Goal: Task Accomplishment & Management: Complete application form

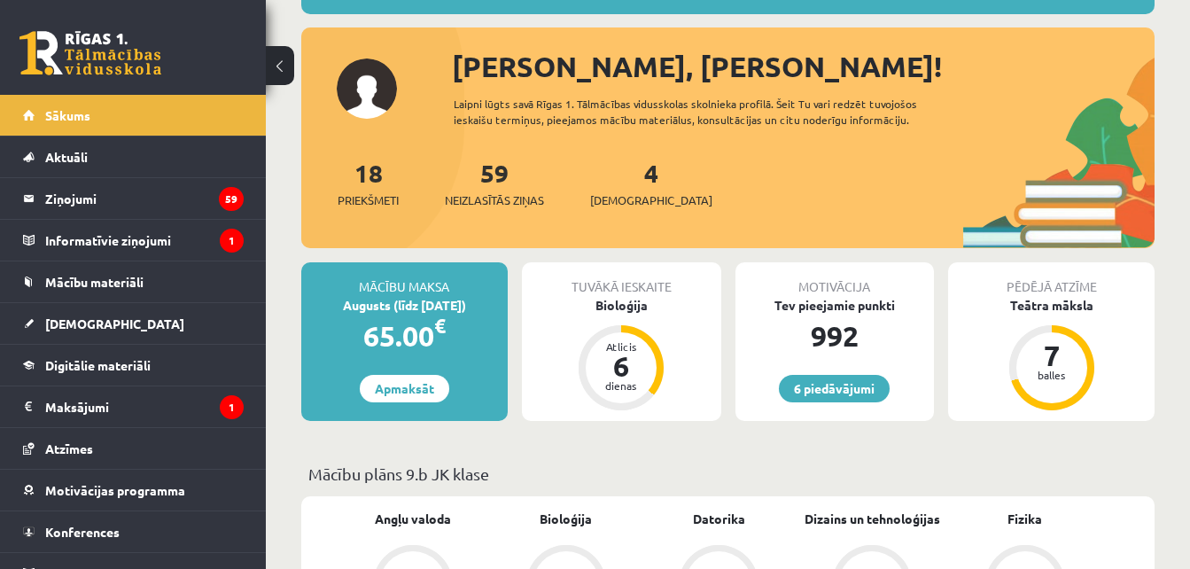
scroll to position [213, 0]
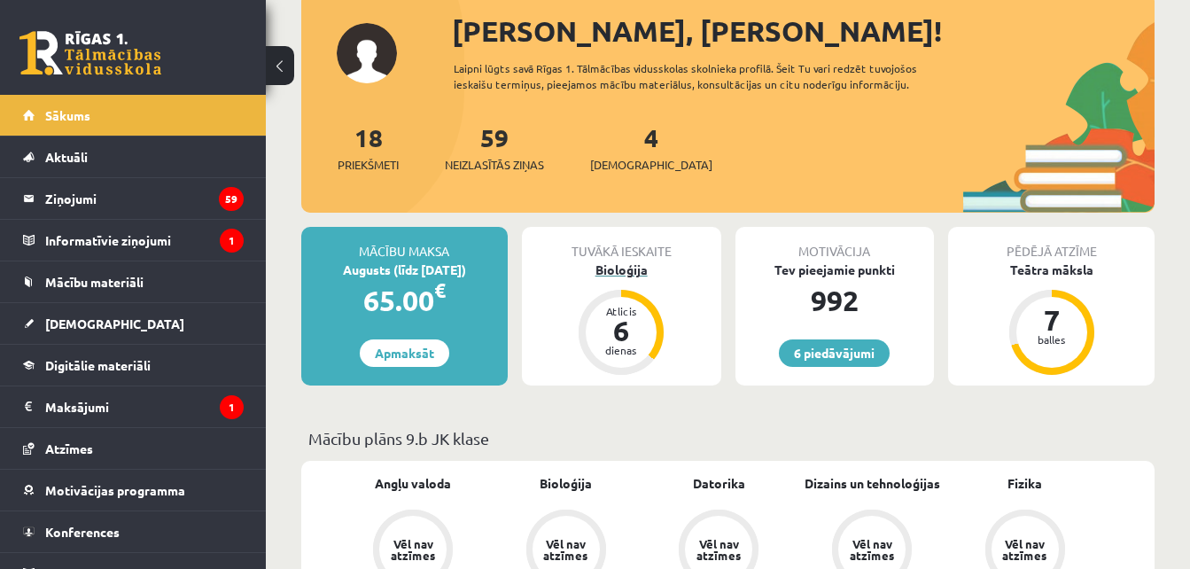
click at [614, 265] on div "Bioloģija" at bounding box center [621, 269] width 199 height 19
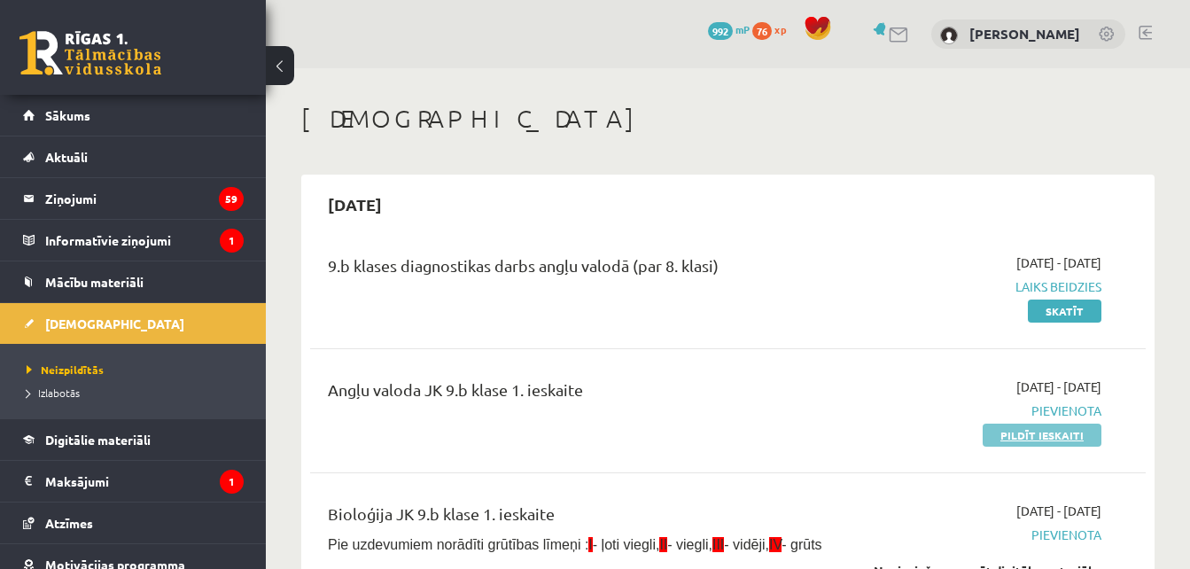
click at [1031, 429] on link "Pildīt ieskaiti" at bounding box center [1042, 434] width 119 height 23
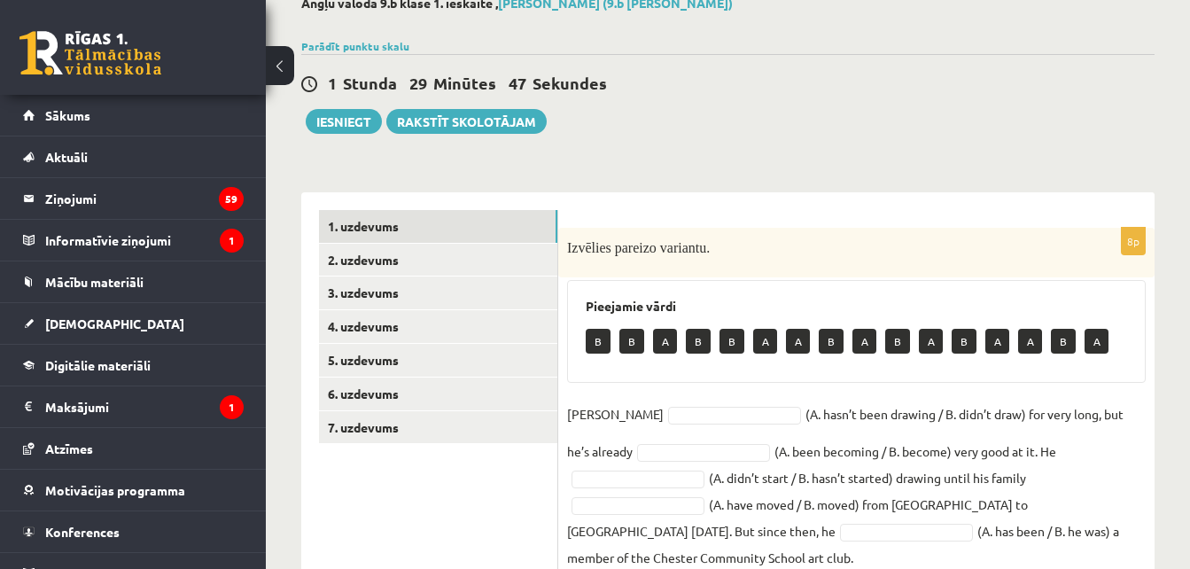
scroll to position [262, 0]
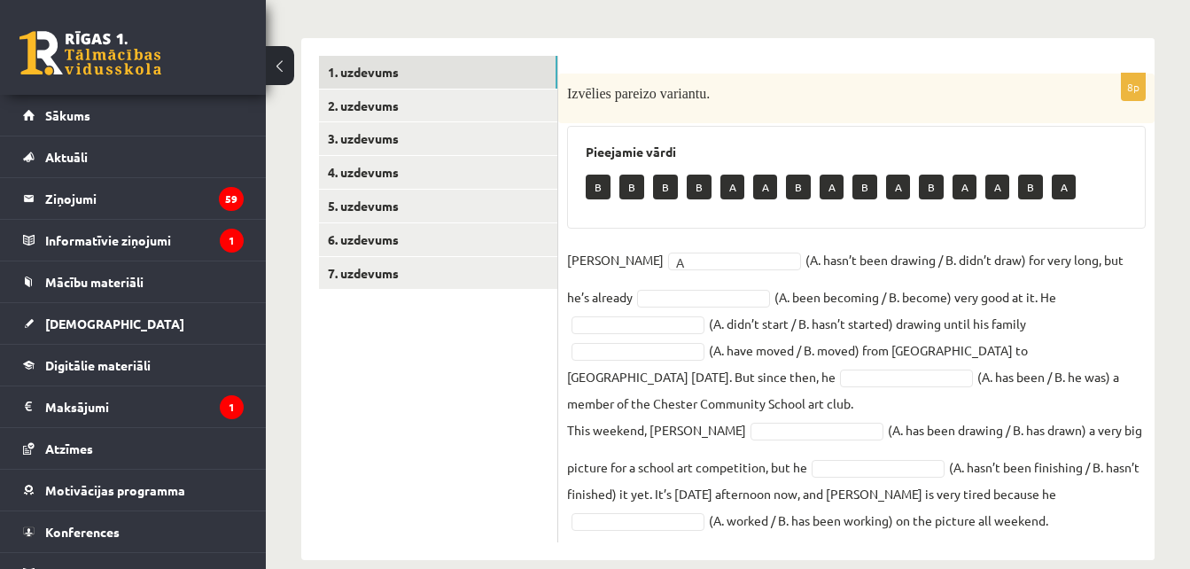
click at [652, 287] on fieldset "Danny A * (A. hasn’t been drawing / B. didn’t draw) for very long, but he’s alr…" at bounding box center [856, 389] width 579 height 287
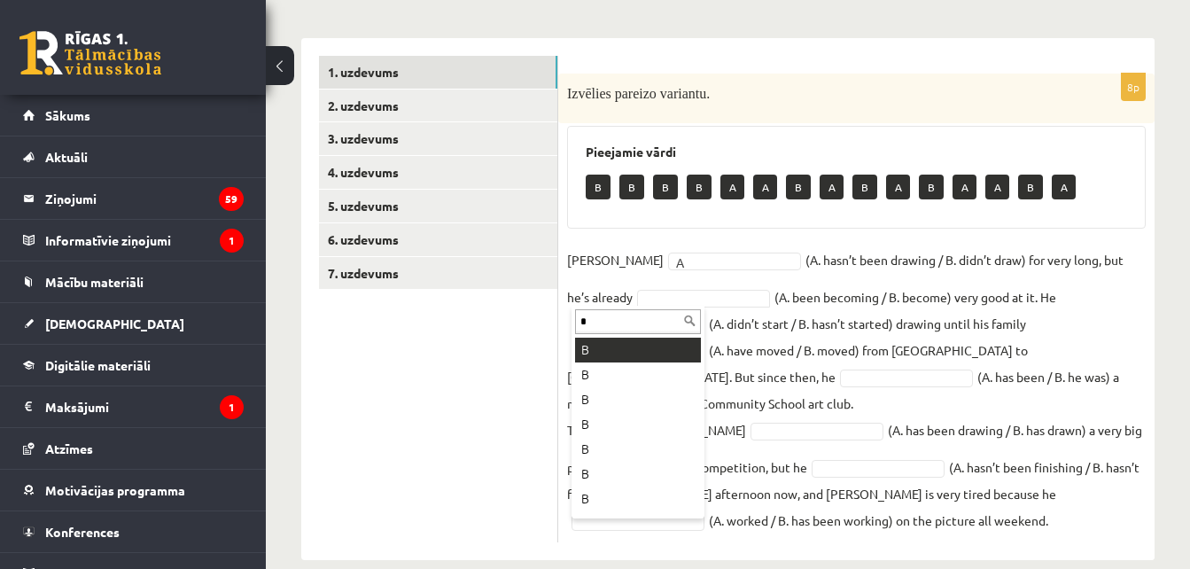
type input "*"
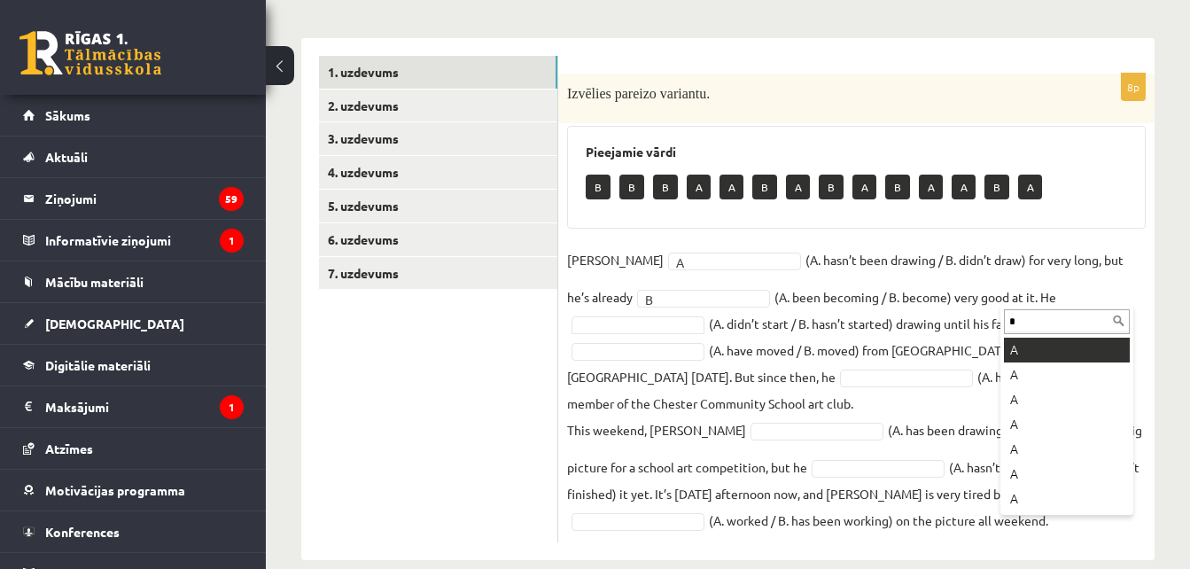
type input "*"
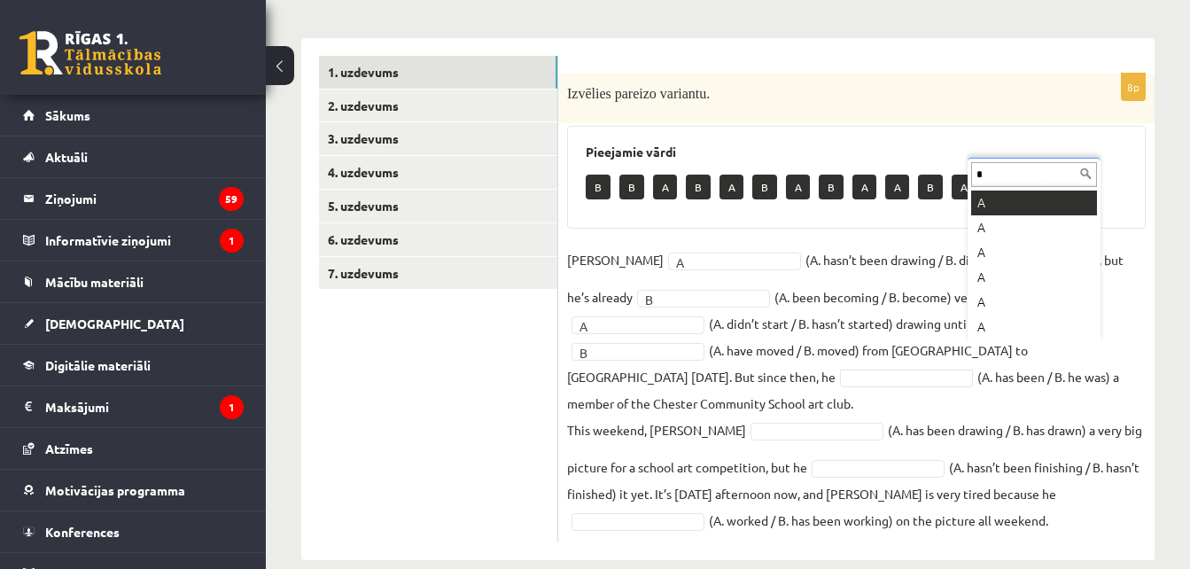
type input "*"
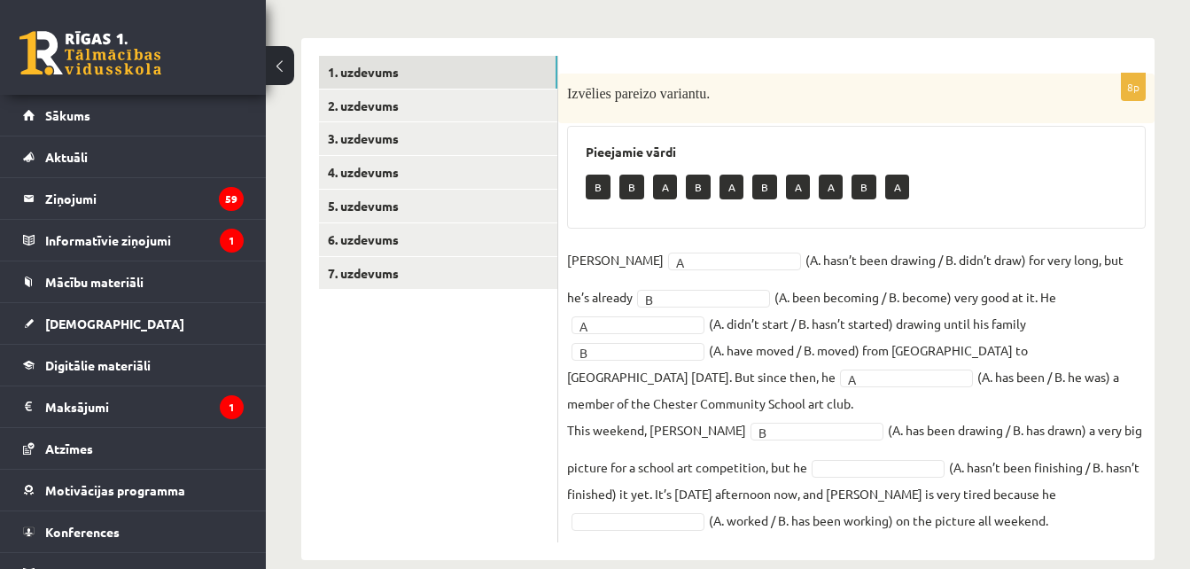
click at [974, 487] on fieldset "Danny A * (A. hasn’t been drawing / B. didn’t draw) for very long, but he’s alr…" at bounding box center [856, 389] width 579 height 287
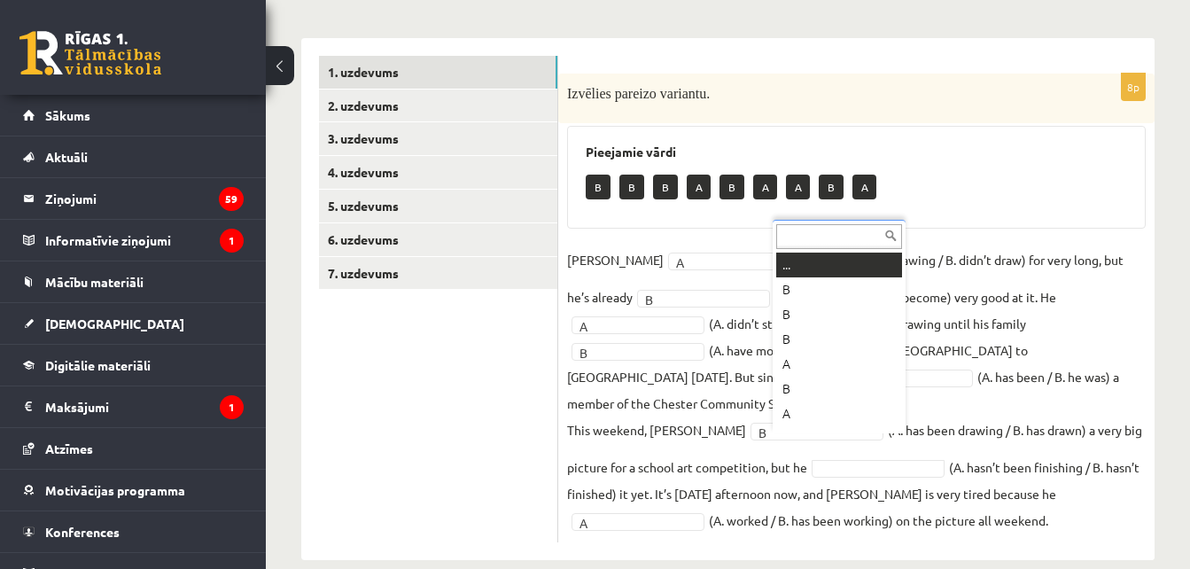
scroll to position [21, 0]
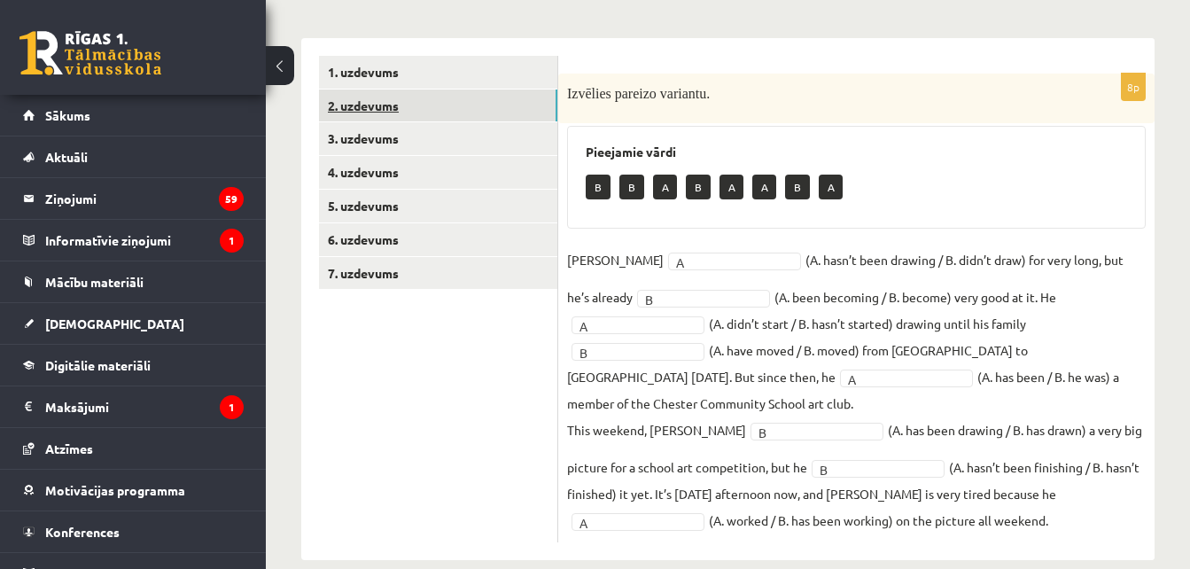
click at [455, 114] on link "2. uzdevums" at bounding box center [438, 105] width 238 height 33
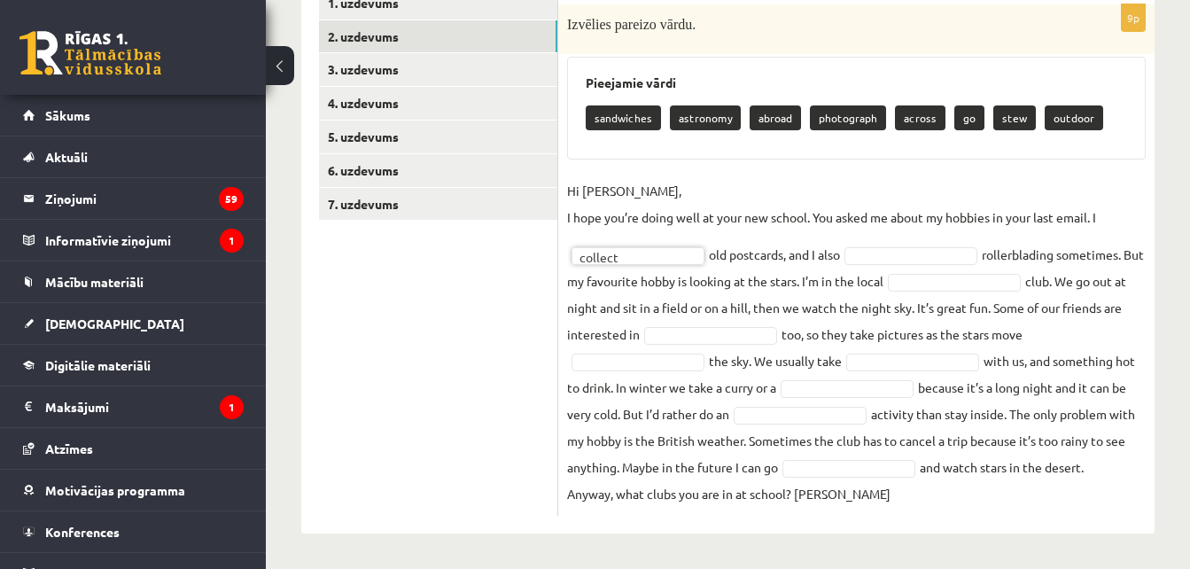
scroll to position [331, 0]
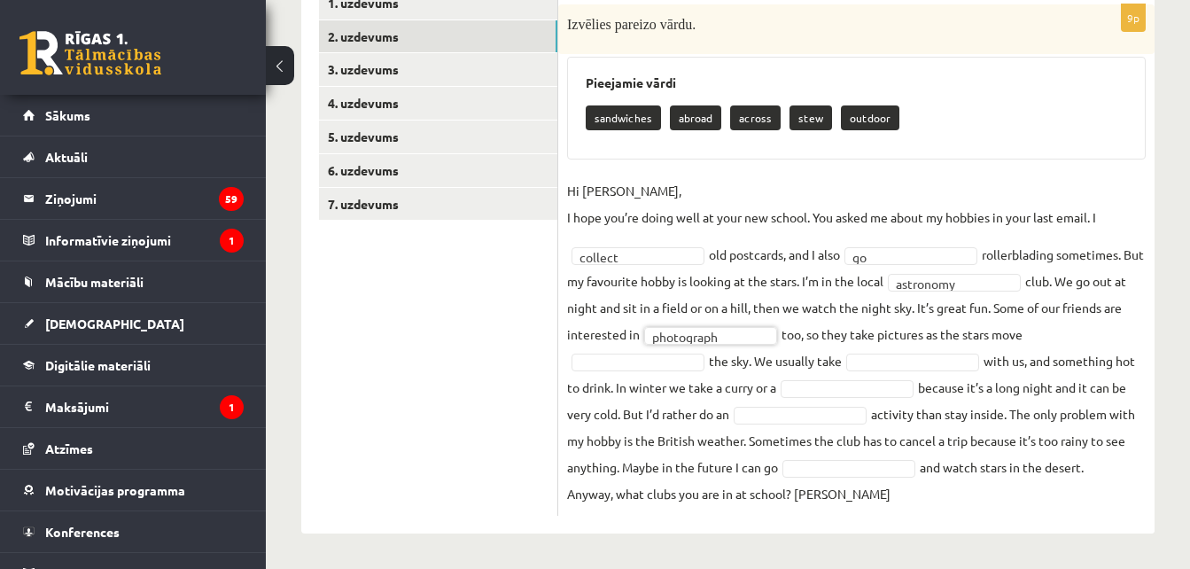
type input "*"
click at [905, 350] on fieldset "**********" at bounding box center [856, 342] width 579 height 330
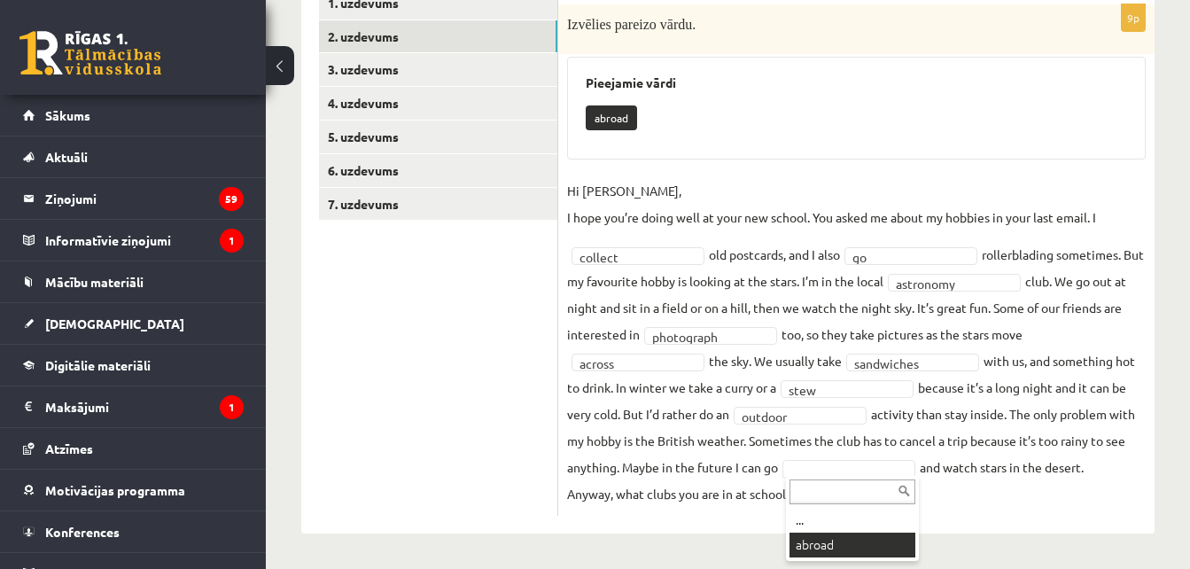
scroll to position [290, 0]
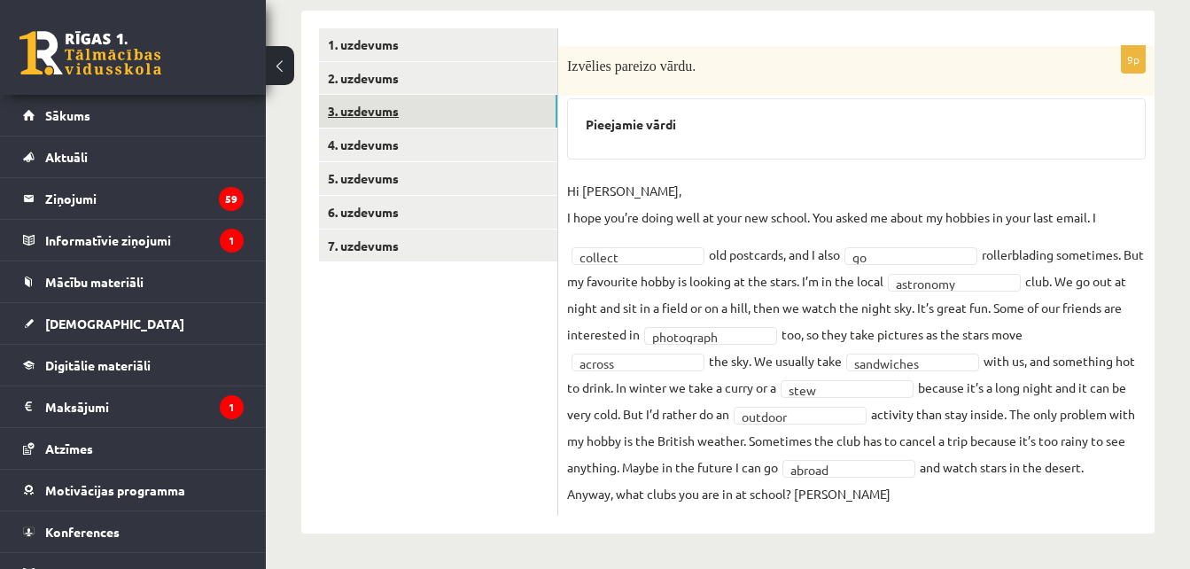
click at [377, 108] on link "3. uzdevums" at bounding box center [438, 111] width 238 height 33
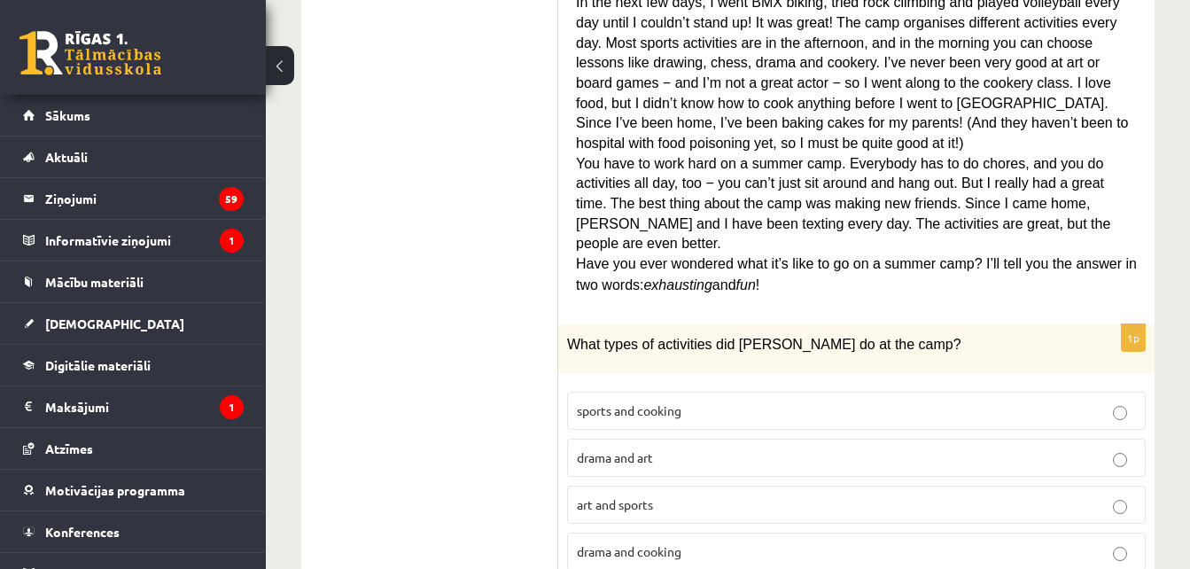
scroll to position [797, 0]
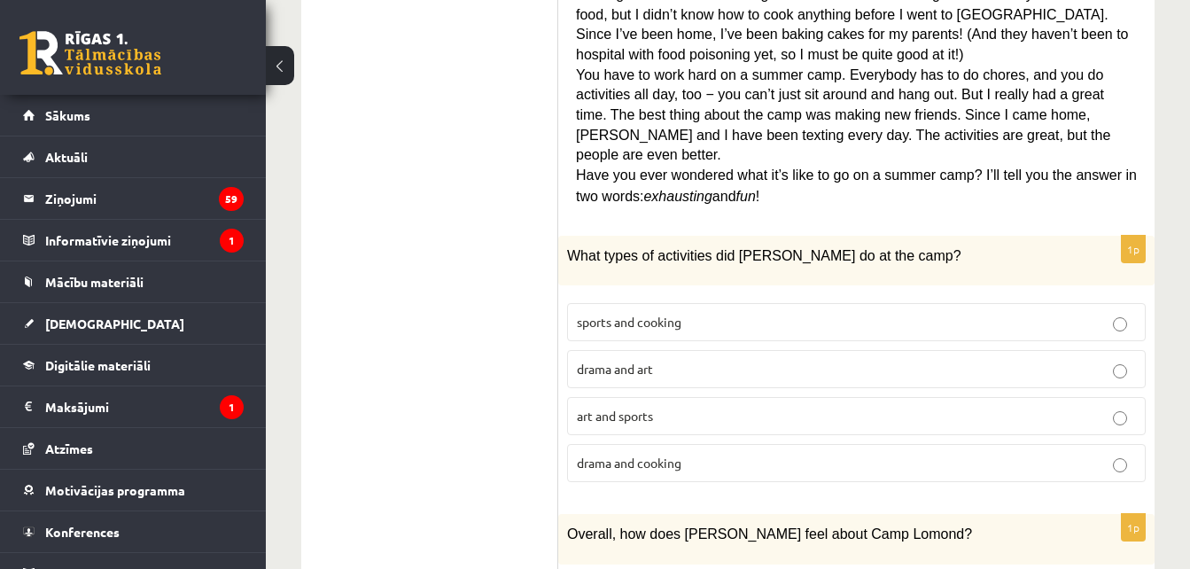
click at [718, 294] on fieldset "sports and cooking drama and art art and sports drama and cooking" at bounding box center [856, 390] width 579 height 193
click at [750, 313] on p "sports and cooking" at bounding box center [856, 322] width 559 height 19
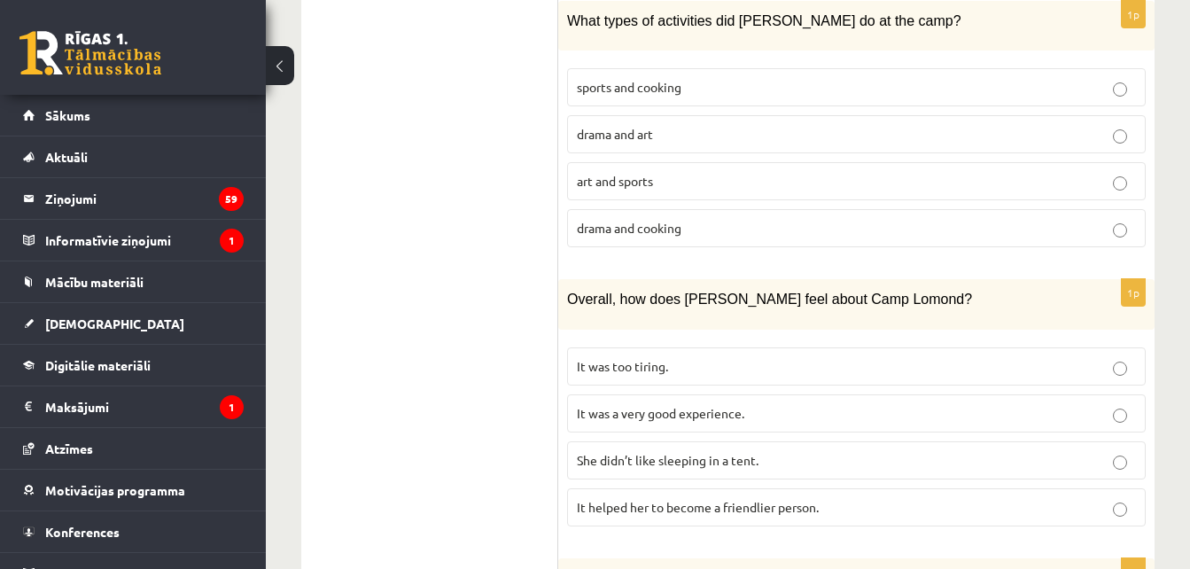
scroll to position [1063, 0]
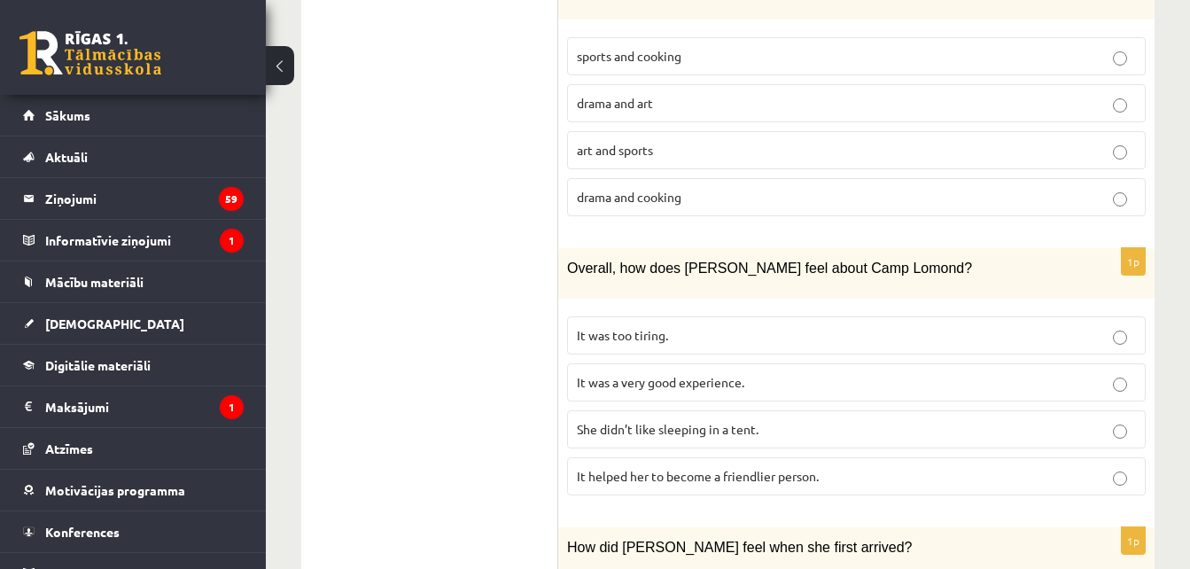
click at [679, 374] on span "It was a very good experience." at bounding box center [660, 382] width 167 height 16
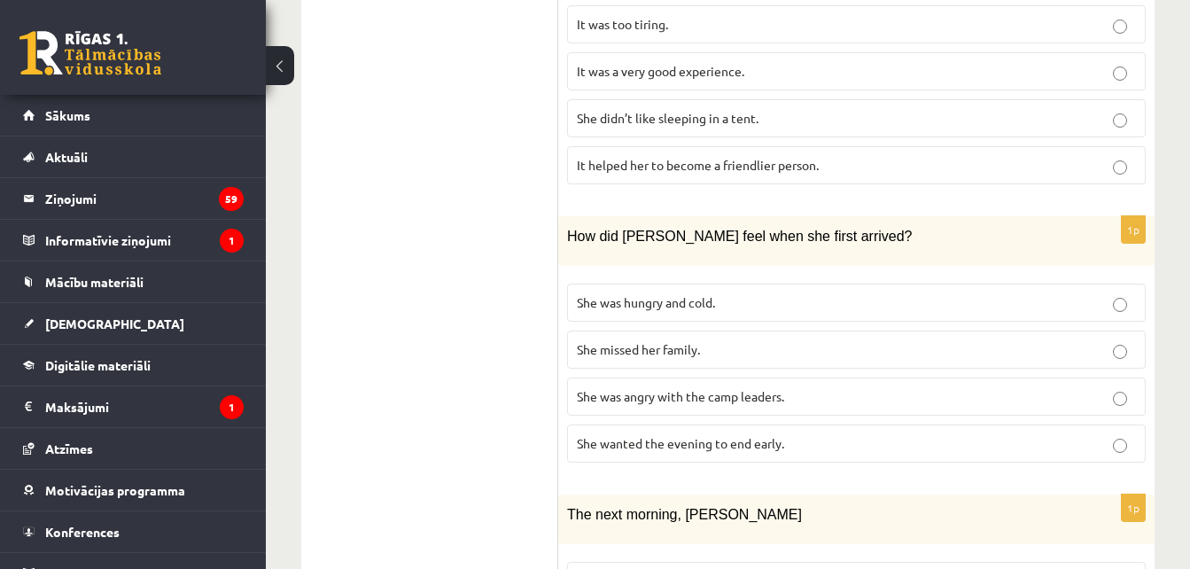
scroll to position [1418, 0]
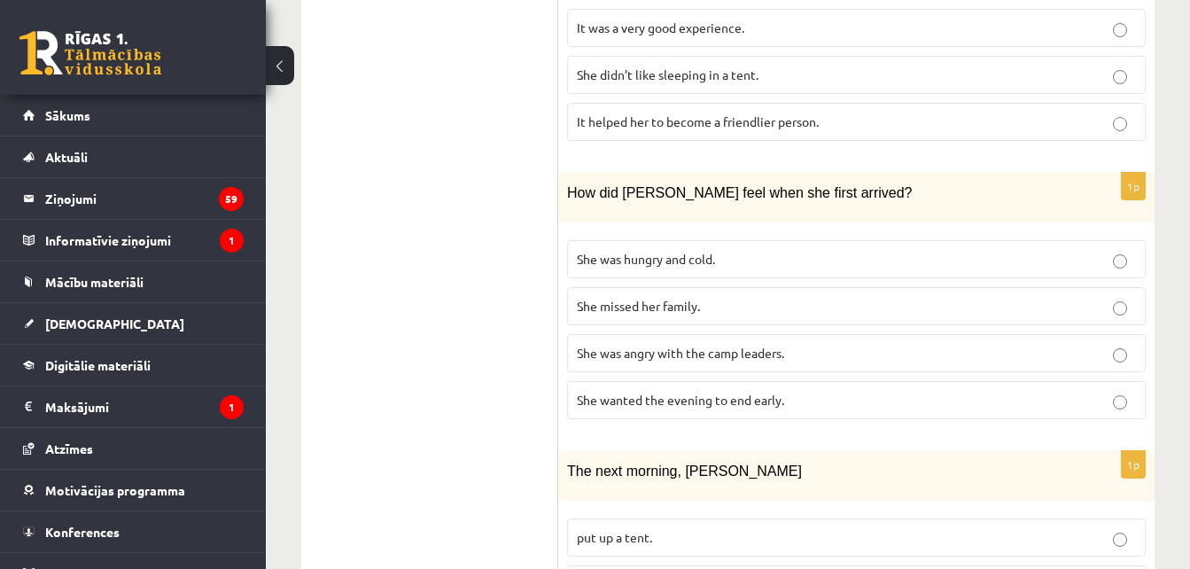
click at [765, 392] on span "She wanted the evening to end early." at bounding box center [680, 400] width 207 height 16
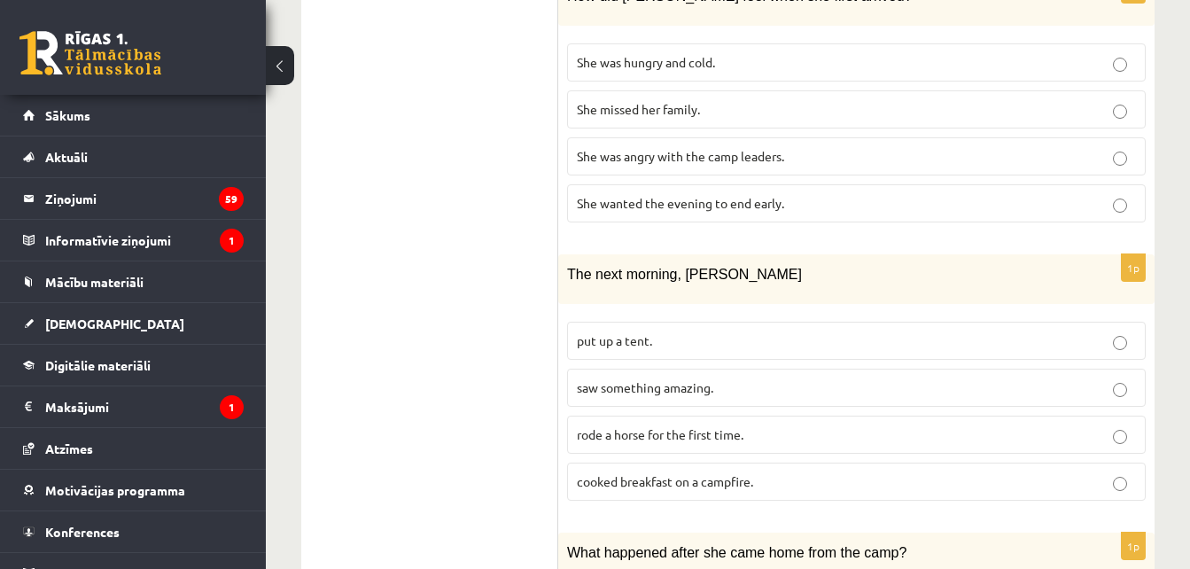
scroll to position [1595, 0]
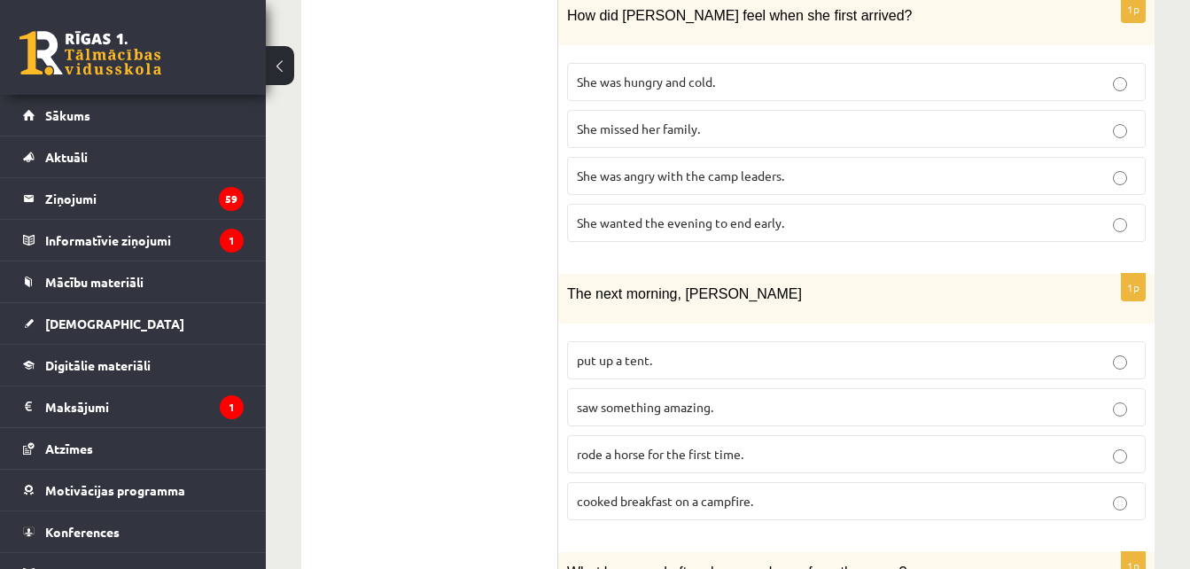
click at [747, 398] on p "saw something amazing." at bounding box center [856, 407] width 559 height 19
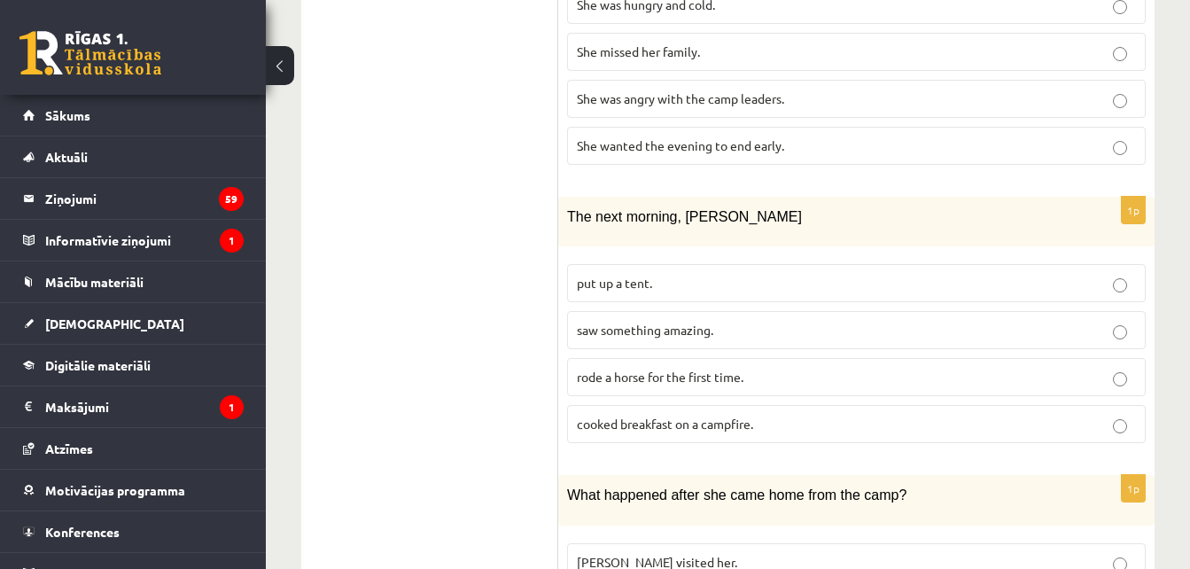
scroll to position [1783, 0]
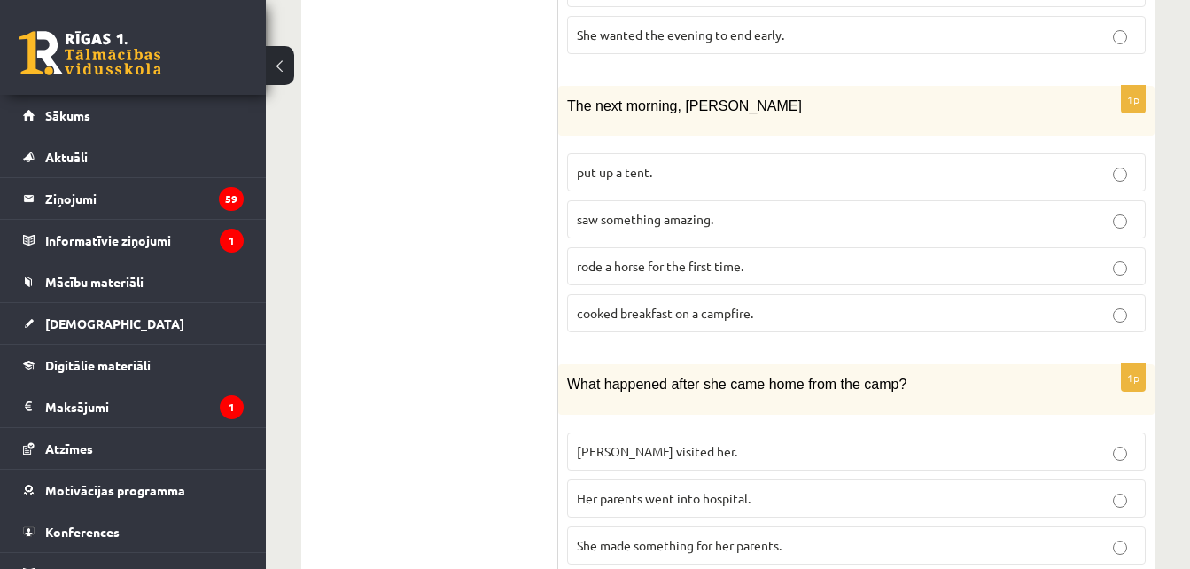
click at [802, 536] on p "She made something for her parents." at bounding box center [856, 545] width 559 height 19
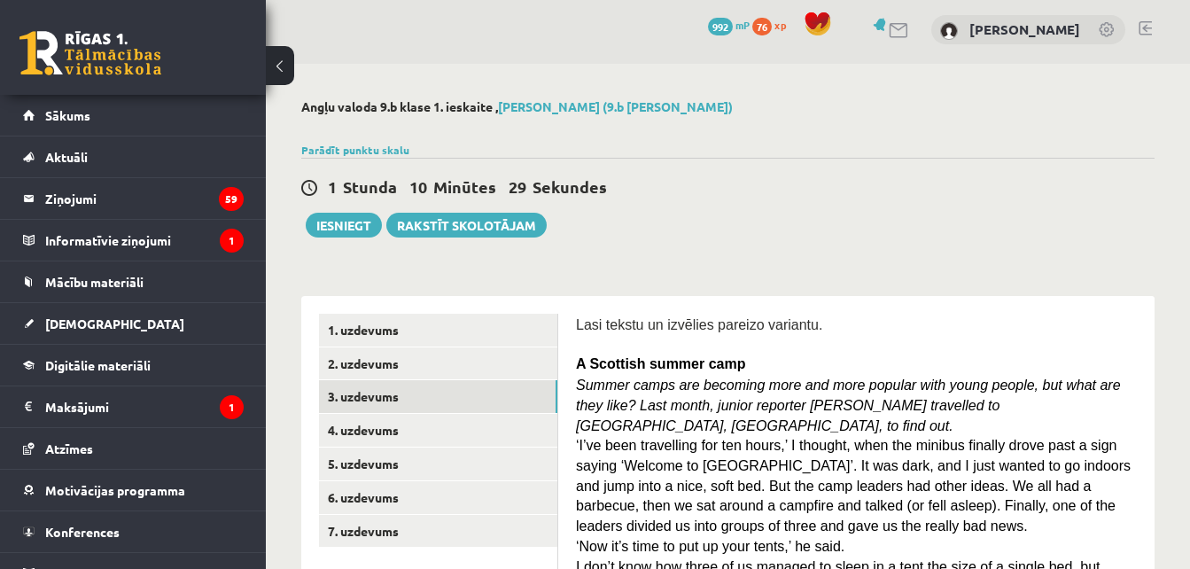
scroll to position [0, 0]
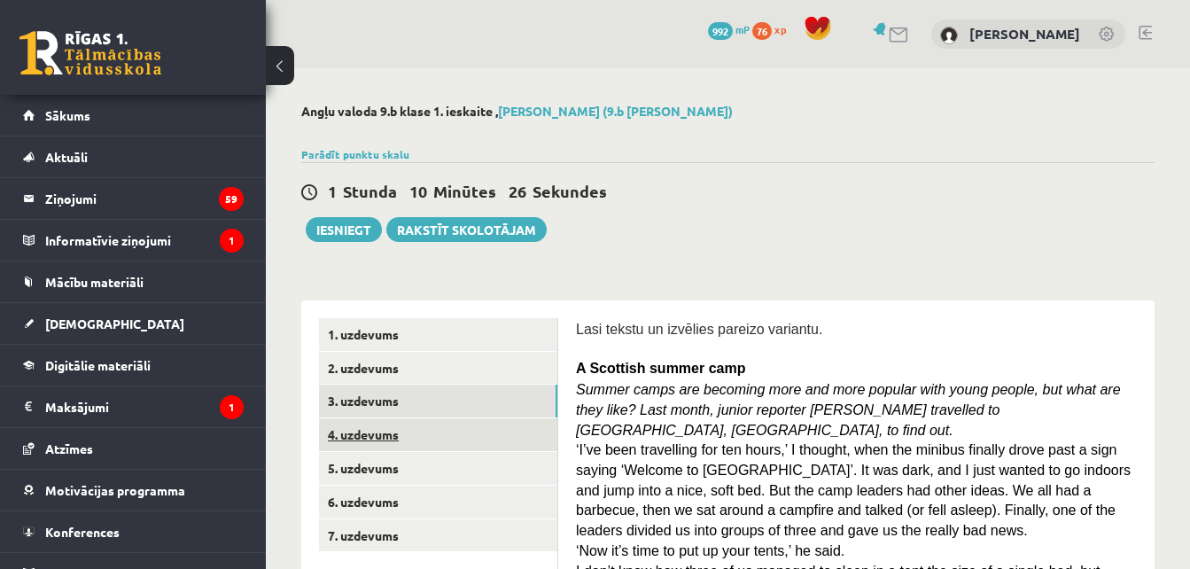
click at [438, 434] on link "4. uzdevums" at bounding box center [438, 434] width 238 height 33
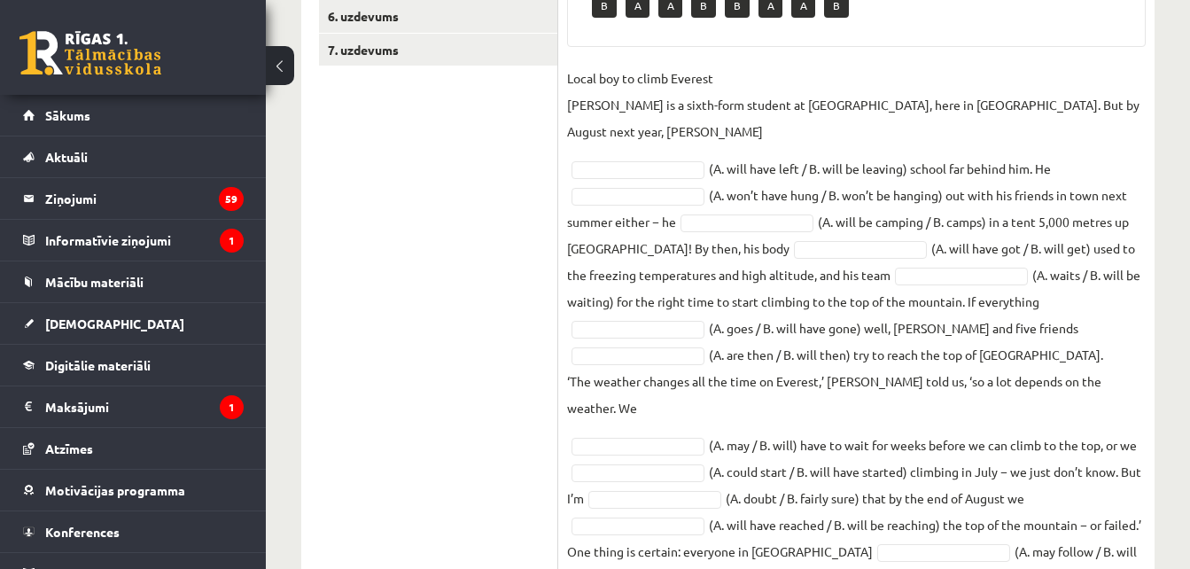
scroll to position [455, 0]
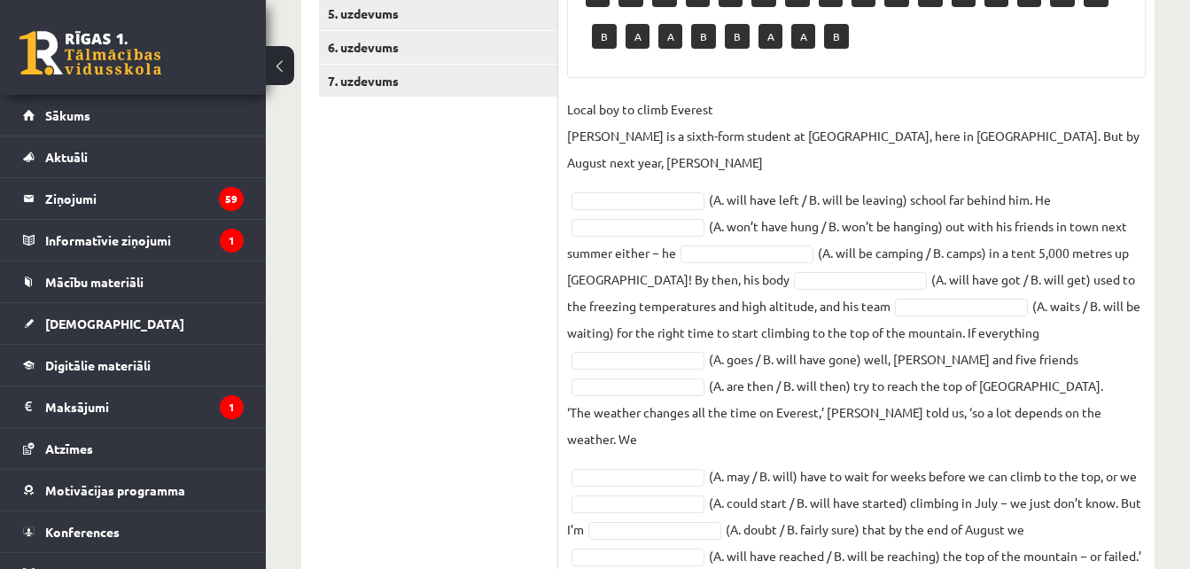
drag, startPoint x: 651, startPoint y: 488, endPoint x: 748, endPoint y: 605, distance: 151.7
drag, startPoint x: 748, startPoint y: 605, endPoint x: 509, endPoint y: 294, distance: 391.8
click at [509, 294] on ul "1. uzdevums 2. uzdevums 3. uzdevums 4. uzdevums 5. uzdevums 6. uzdevums 7. uzde…" at bounding box center [438, 247] width 239 height 767
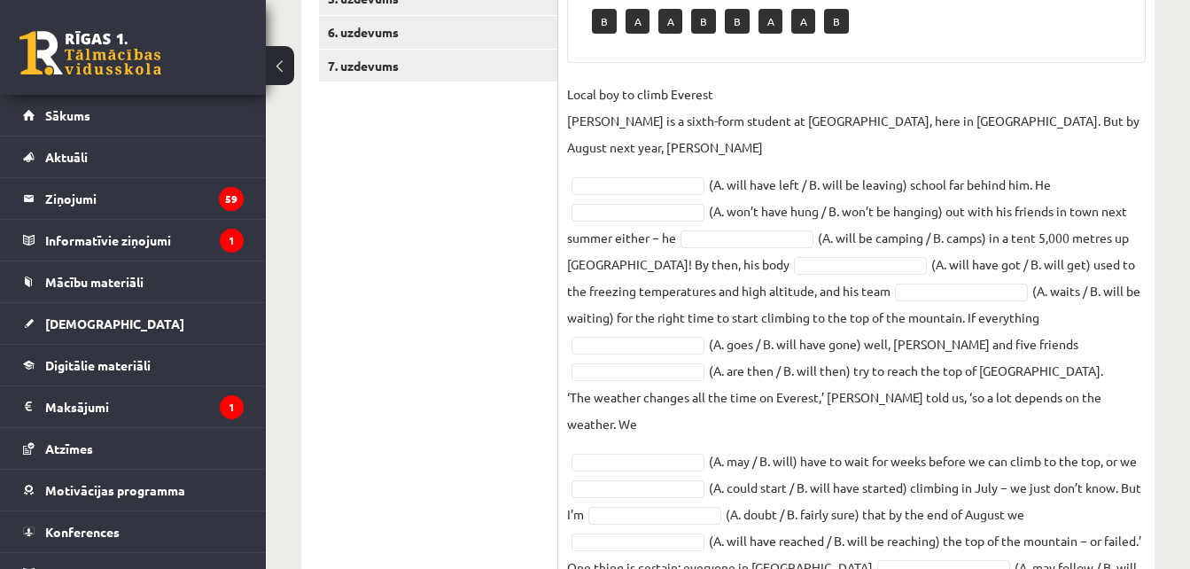
scroll to position [488, 0]
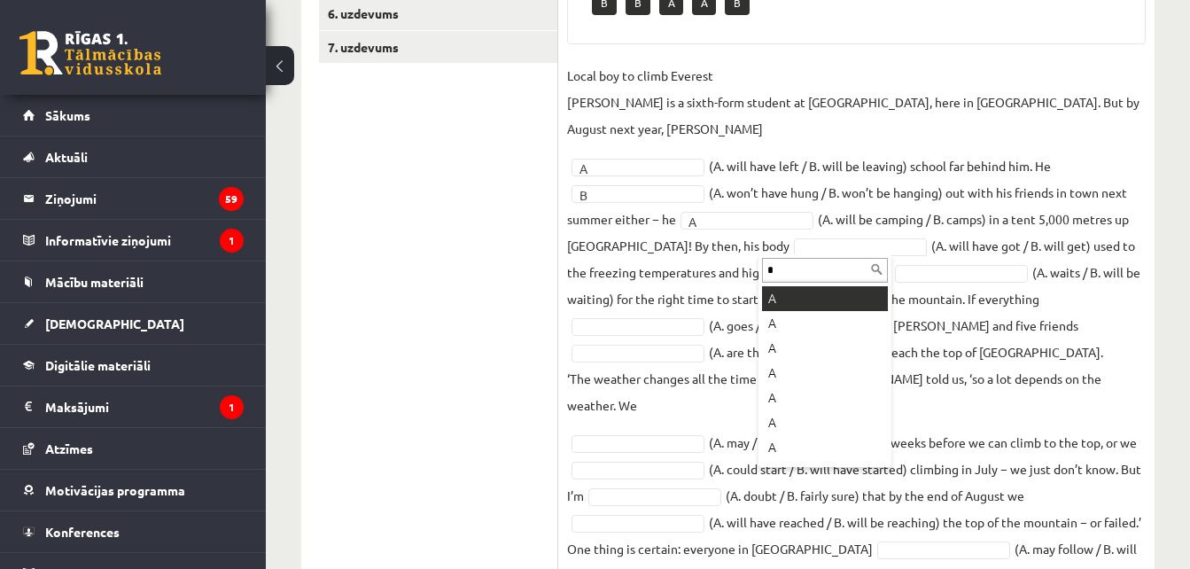
type input "*"
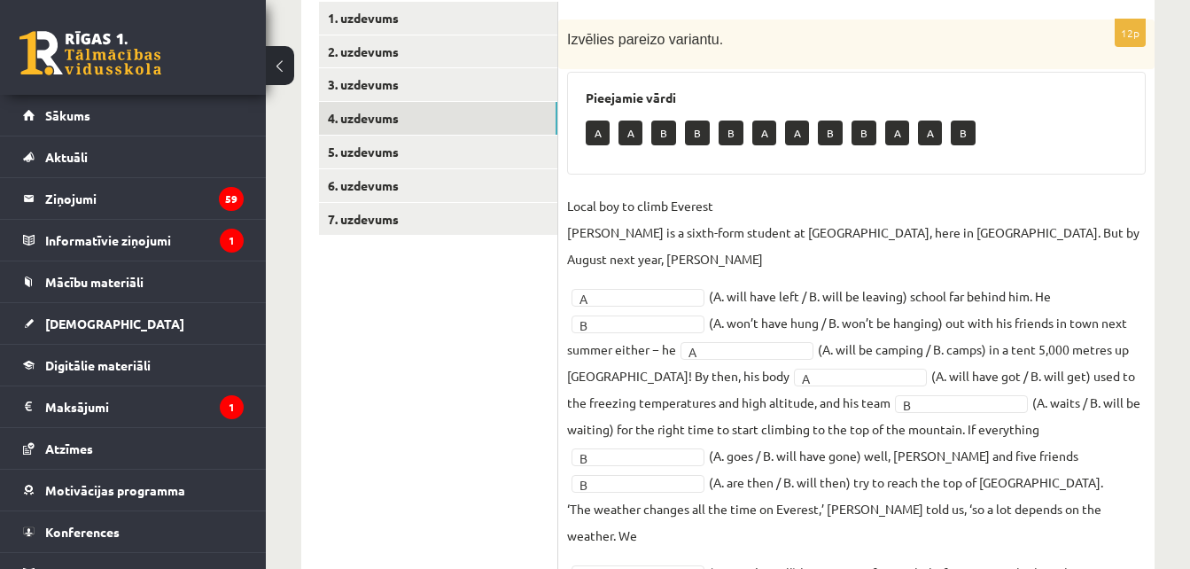
scroll to position [311, 0]
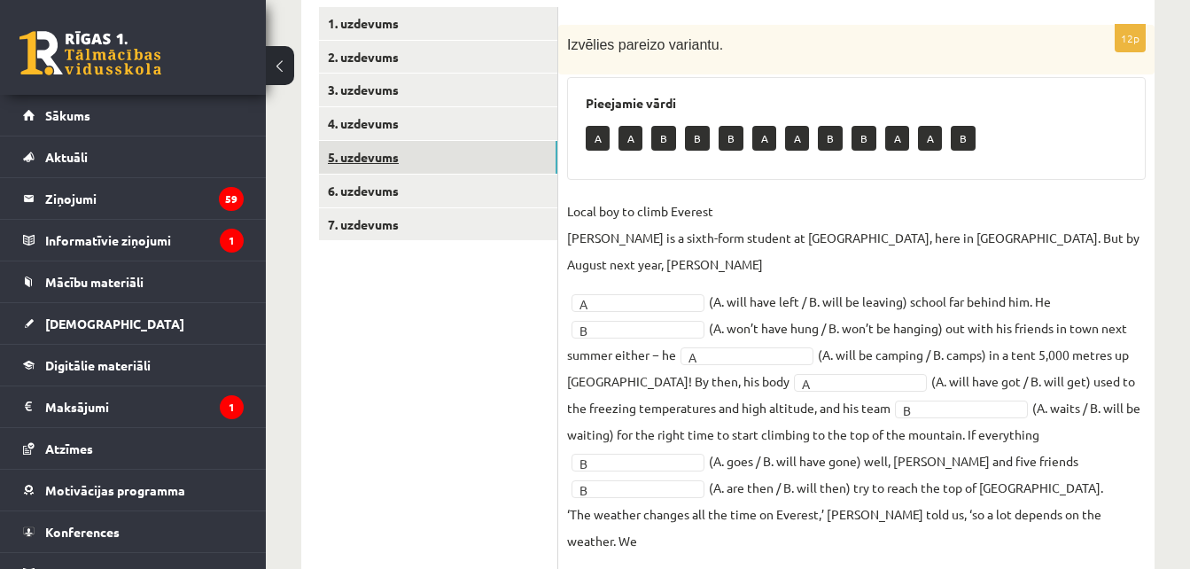
click at [453, 158] on link "5. uzdevums" at bounding box center [438, 157] width 238 height 33
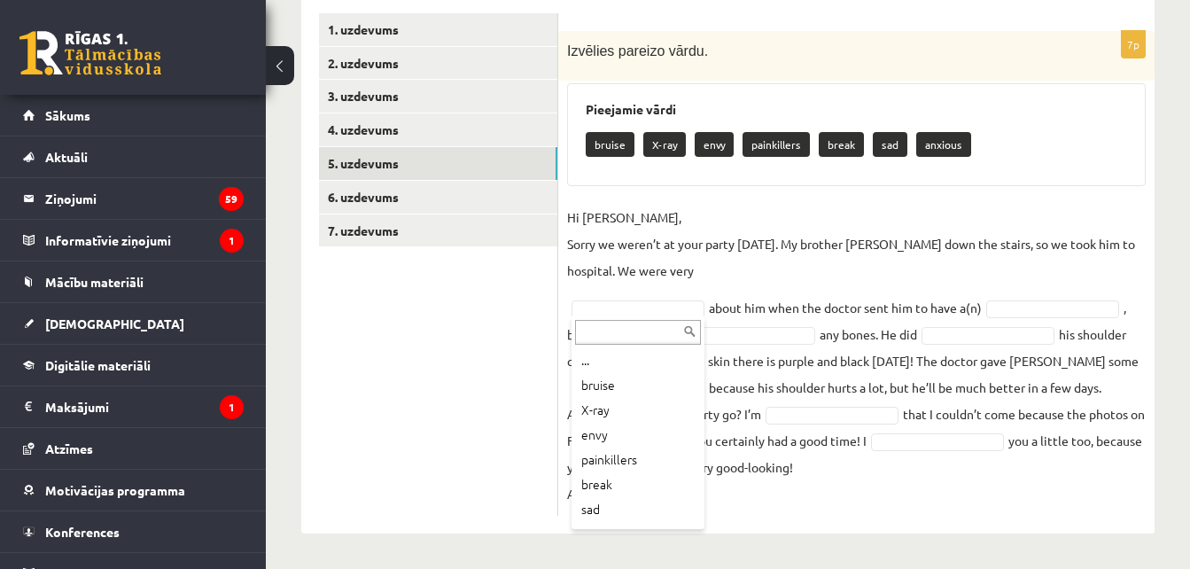
scroll to position [21, 0]
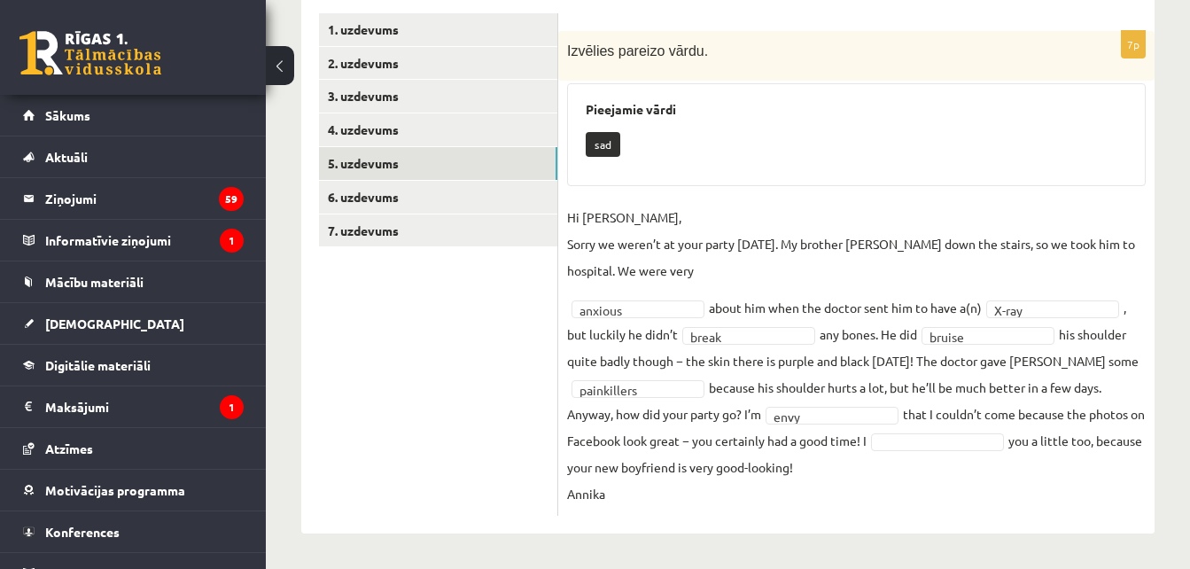
click at [944, 431] on fieldset "**********" at bounding box center [856, 355] width 579 height 303
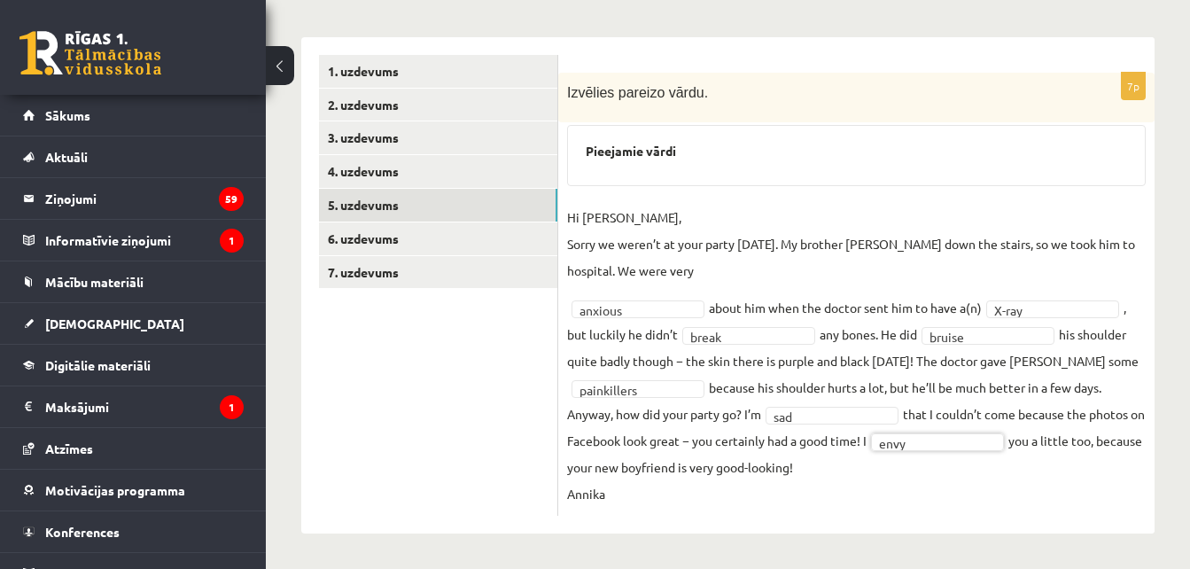
scroll to position [263, 0]
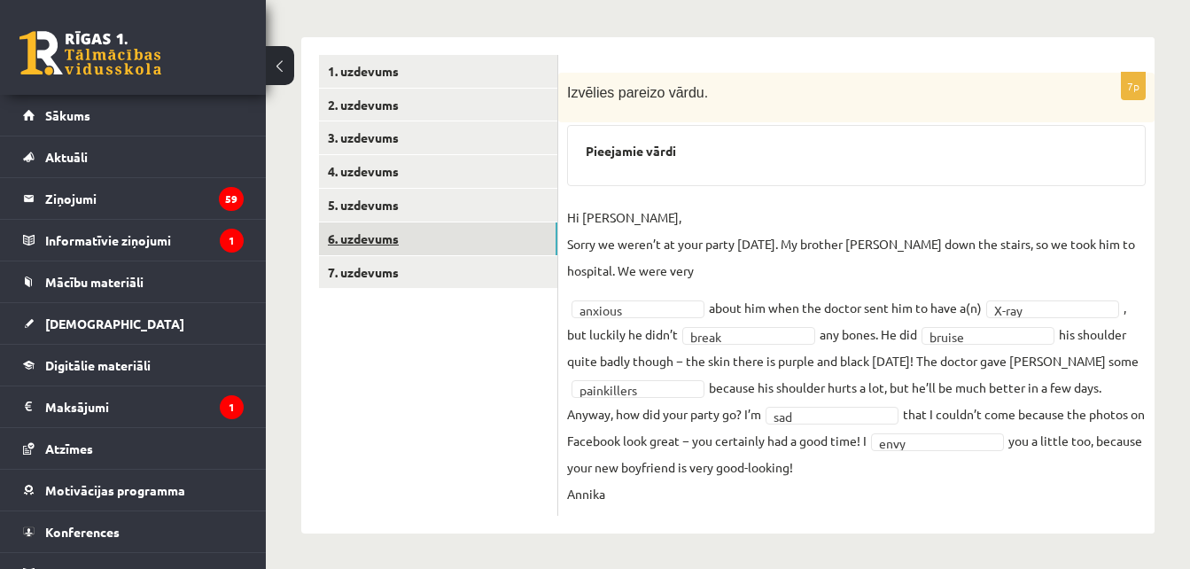
click at [479, 245] on link "6. uzdevums" at bounding box center [438, 238] width 238 height 33
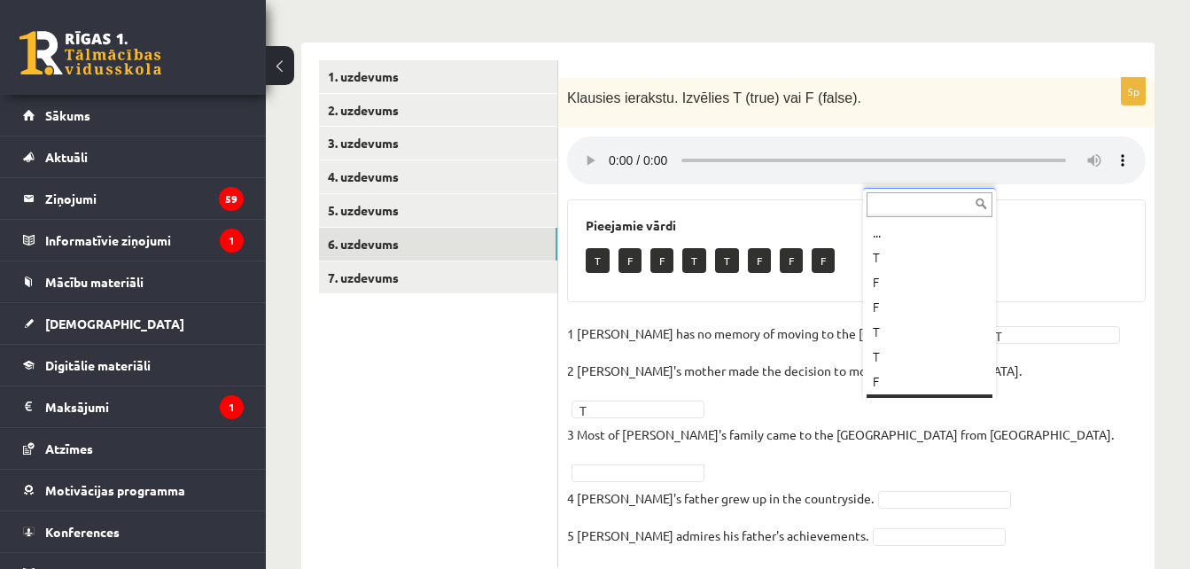
scroll to position [21, 0]
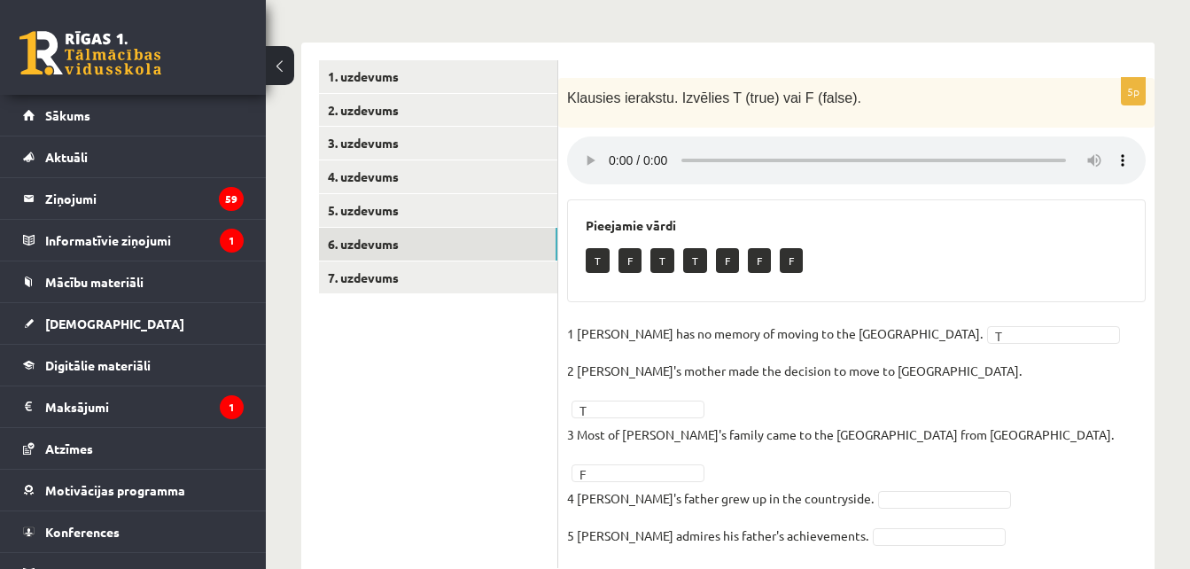
click at [933, 362] on fieldset "1 Lila has no memory of moving to the UK. T * 2 Lila's mother made the decision…" at bounding box center [856, 439] width 579 height 239
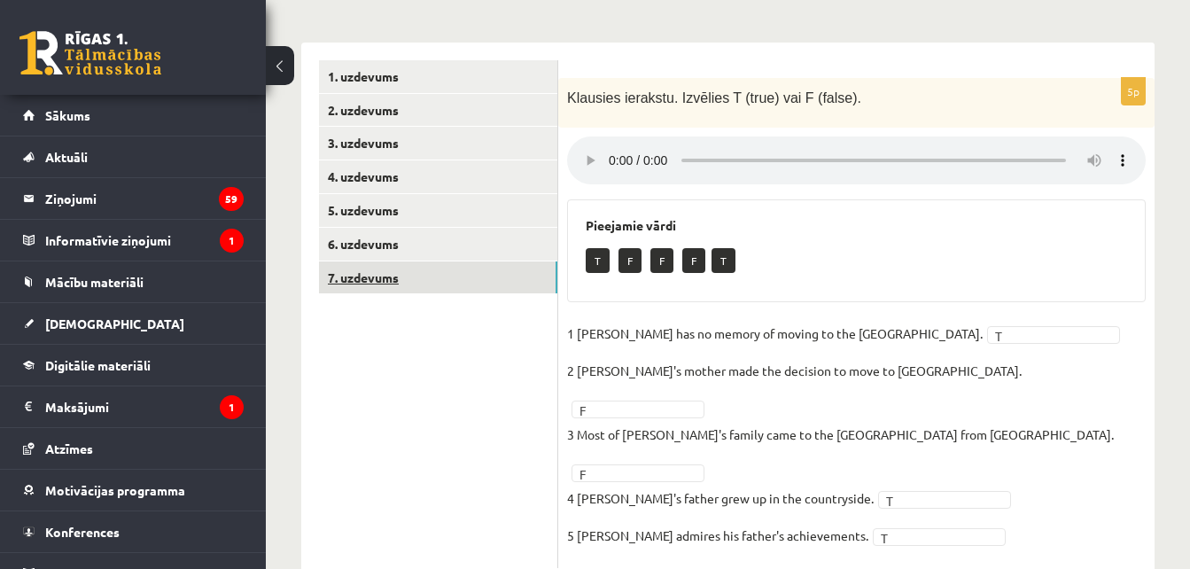
click at [438, 278] on link "7. uzdevums" at bounding box center [438, 277] width 238 height 33
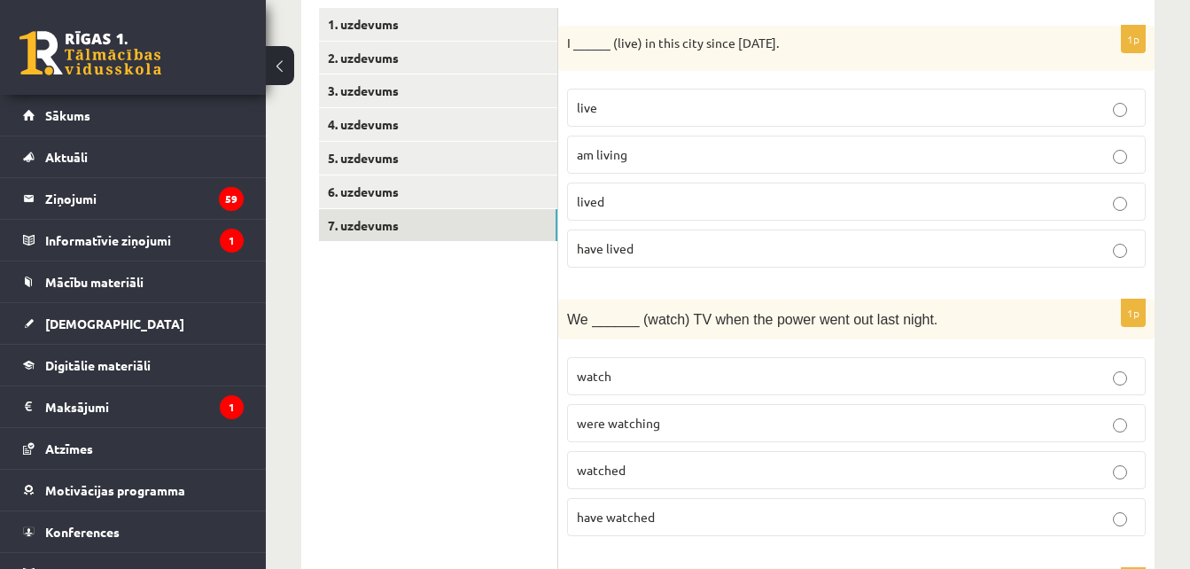
scroll to position [330, 0]
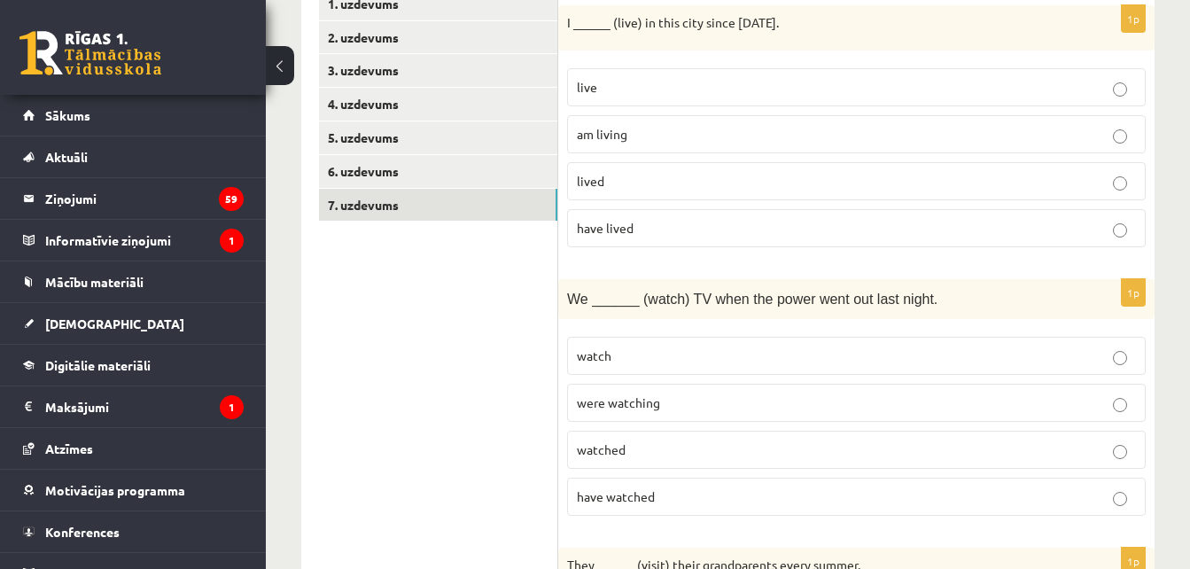
click at [639, 229] on p "have lived" at bounding box center [856, 228] width 559 height 19
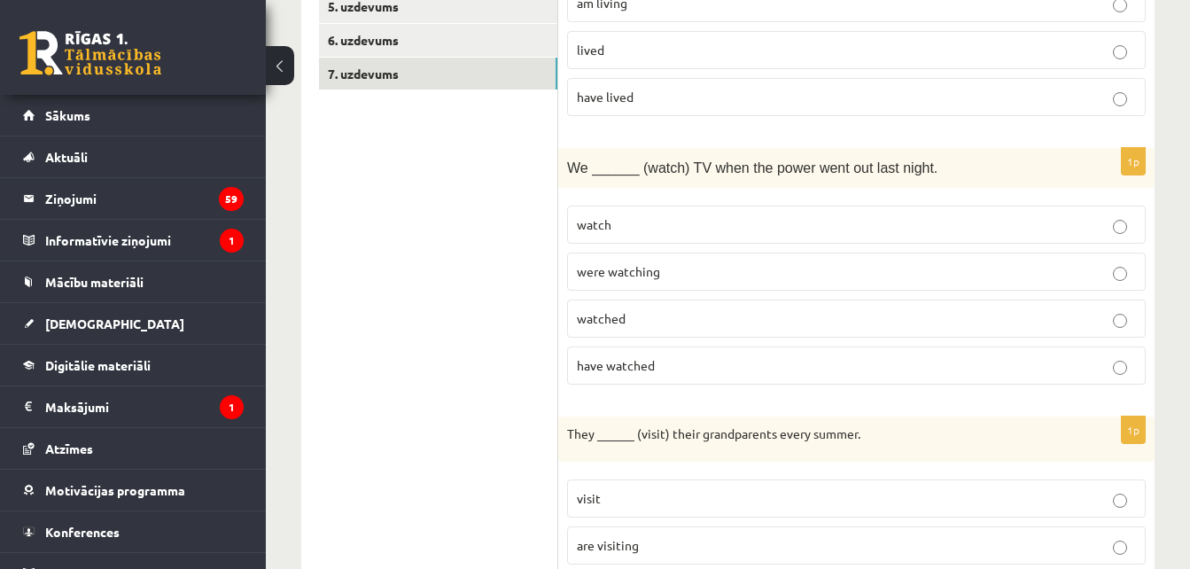
scroll to position [471, 0]
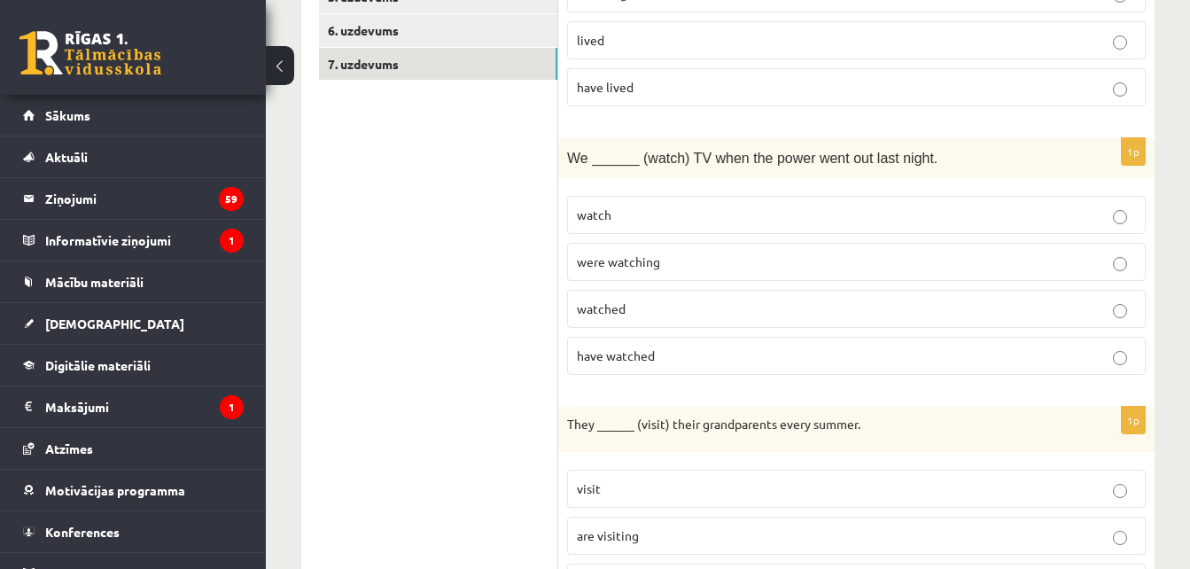
click at [862, 267] on p "were watching" at bounding box center [856, 262] width 559 height 19
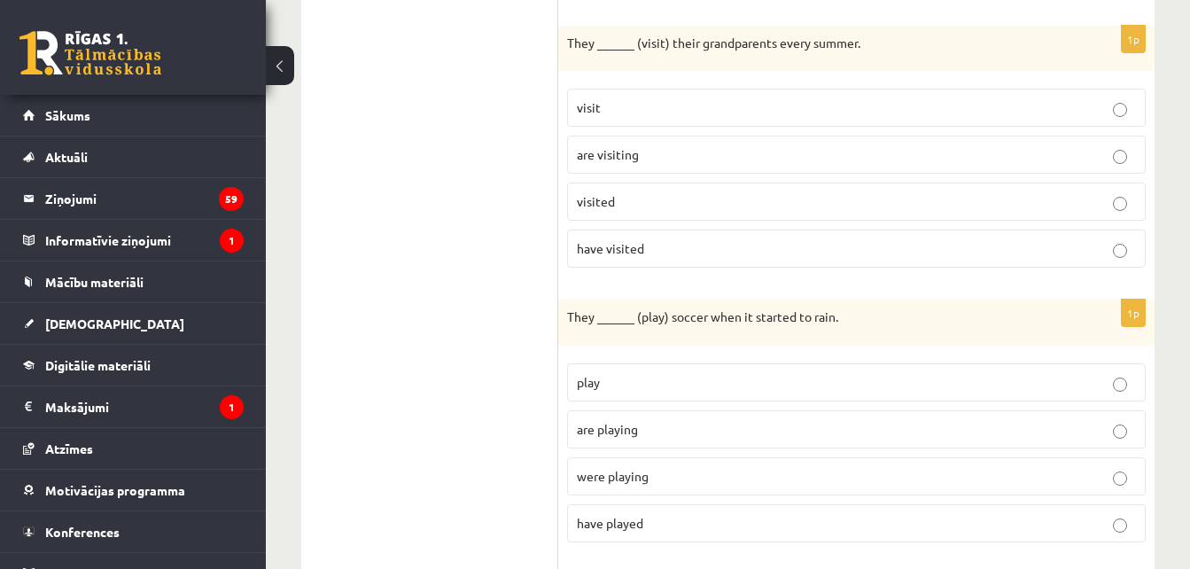
scroll to position [847, 0]
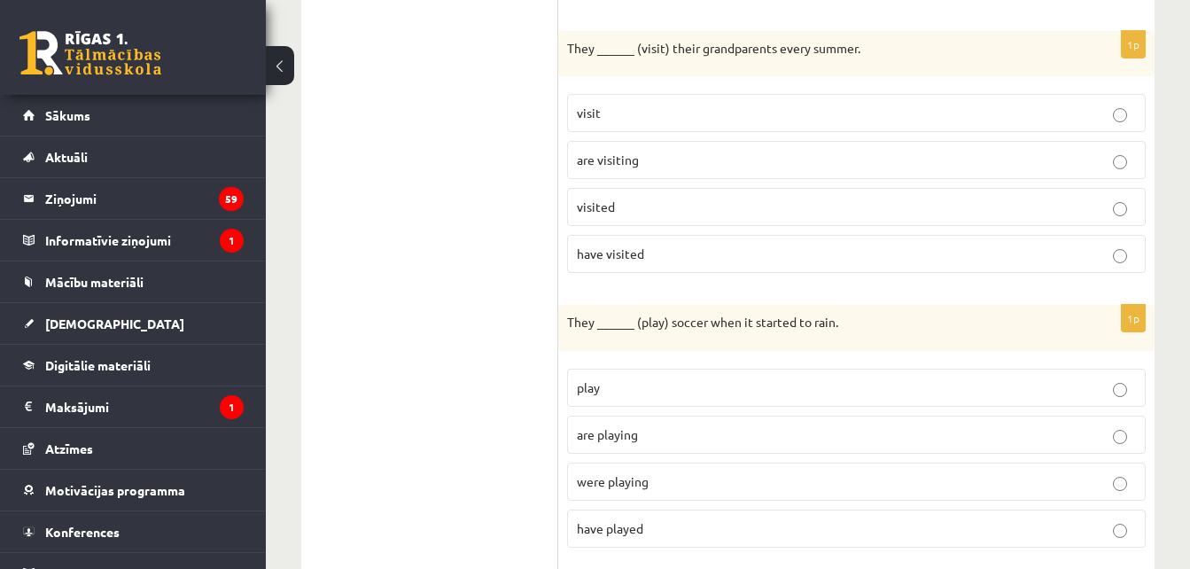
click at [956, 111] on p "visit" at bounding box center [856, 113] width 559 height 19
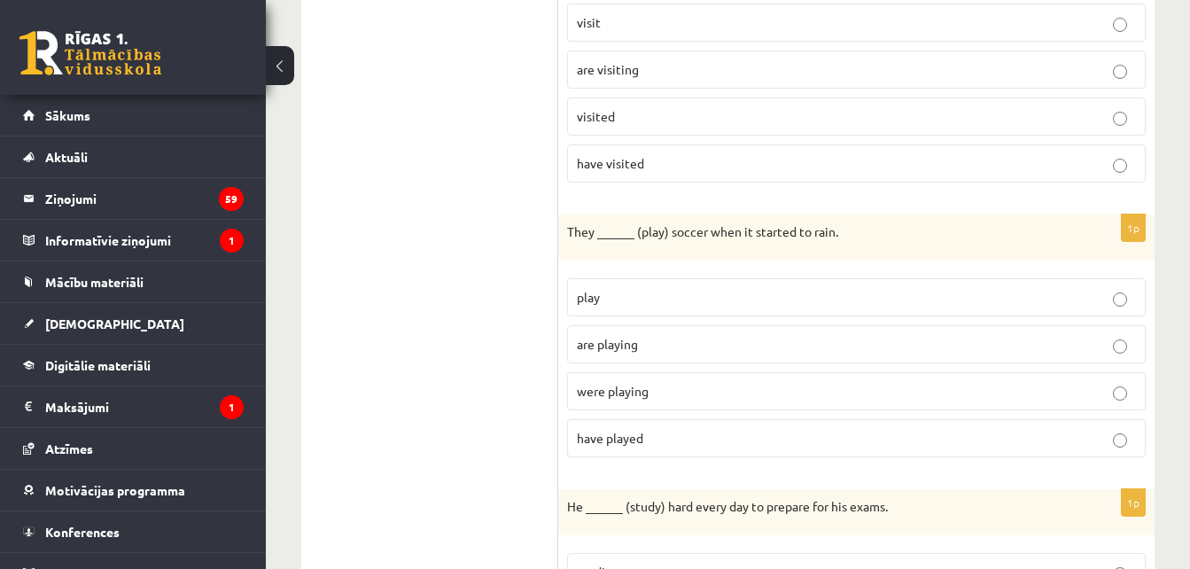
scroll to position [1024, 0]
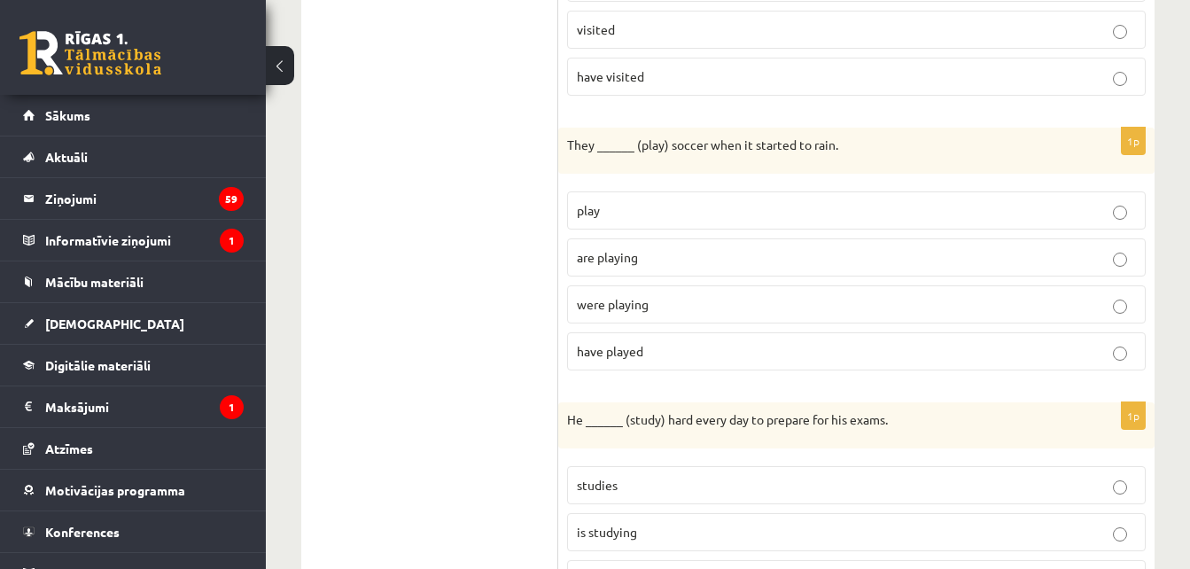
click at [653, 296] on p "were playing" at bounding box center [856, 304] width 559 height 19
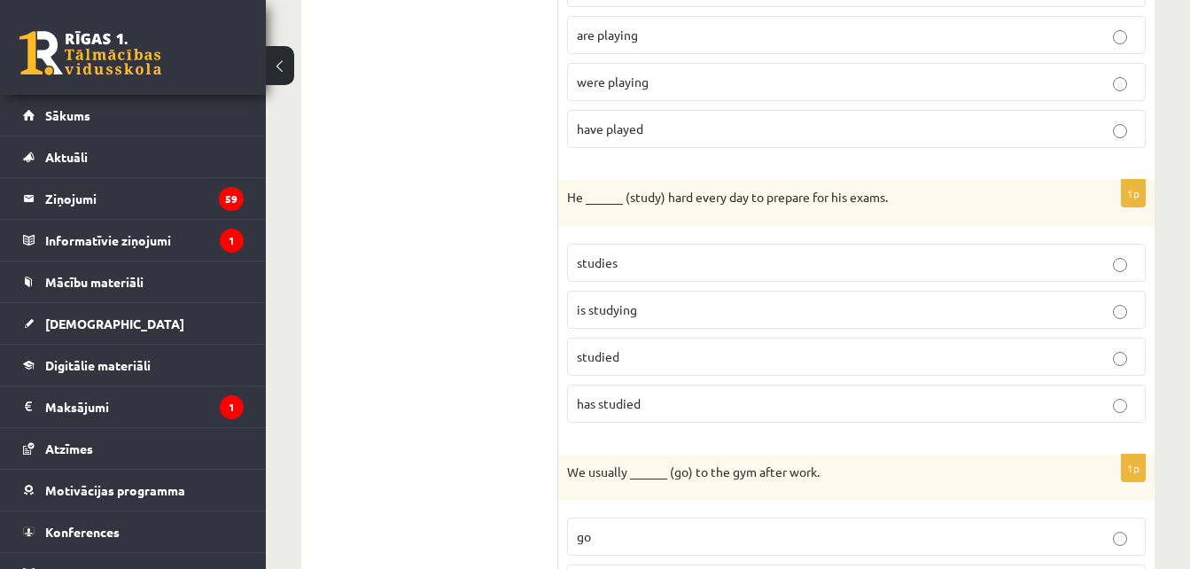
scroll to position [1290, 0]
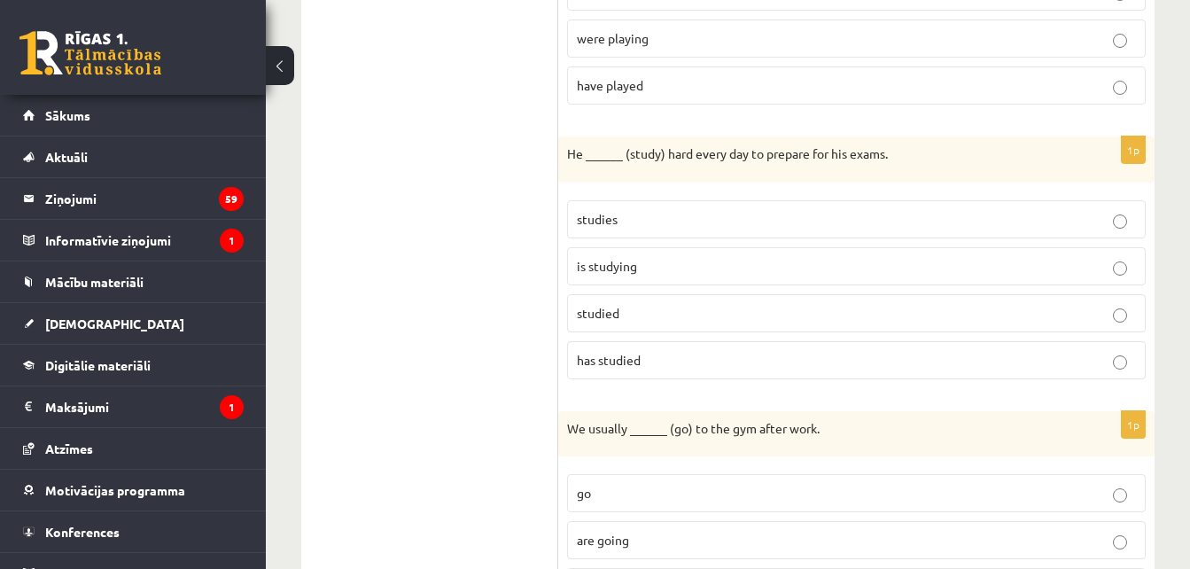
click at [714, 222] on p "studies" at bounding box center [856, 219] width 559 height 19
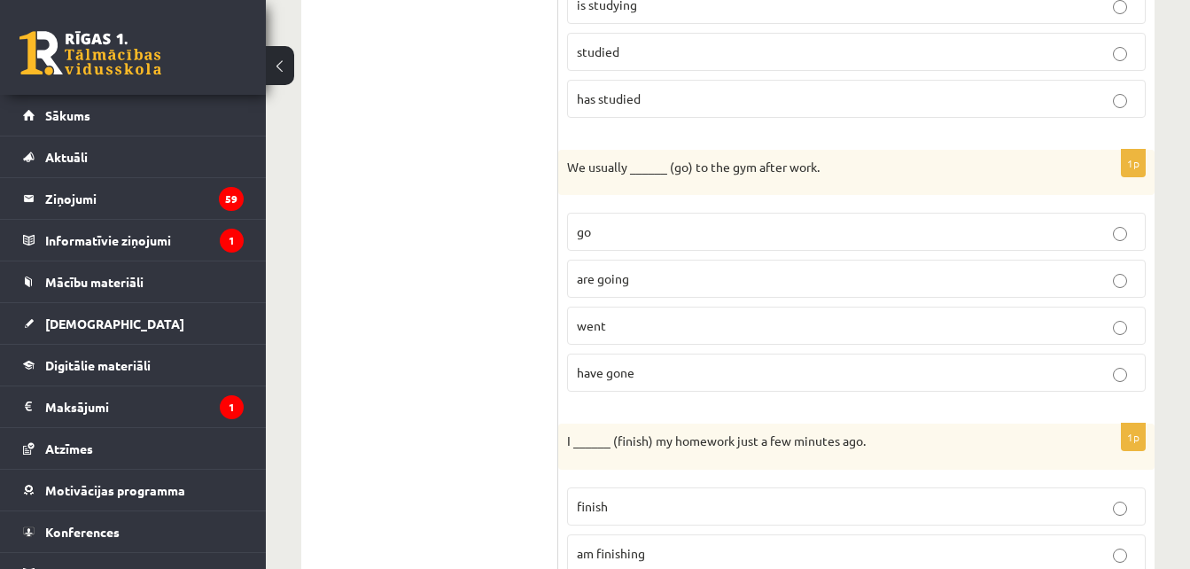
scroll to position [1556, 0]
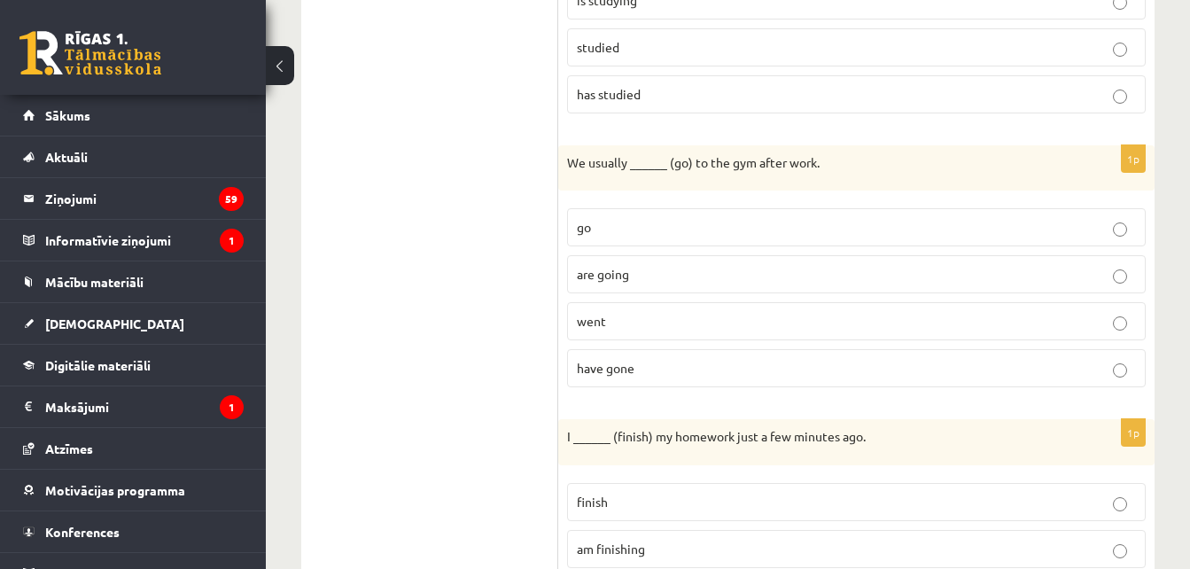
click at [711, 273] on p "are going" at bounding box center [856, 274] width 559 height 19
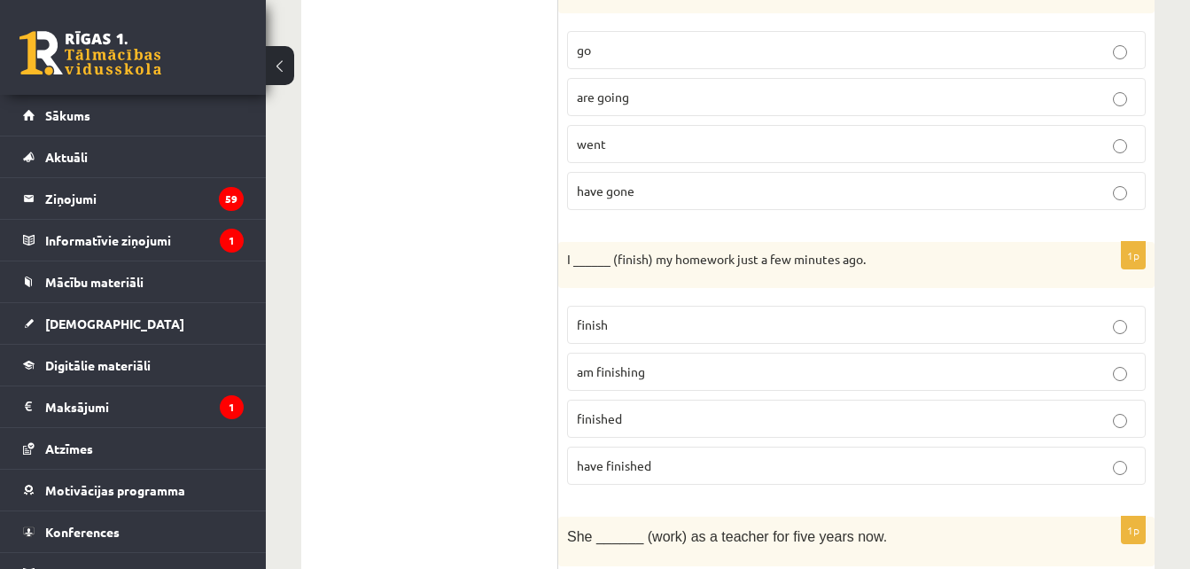
scroll to position [1822, 0]
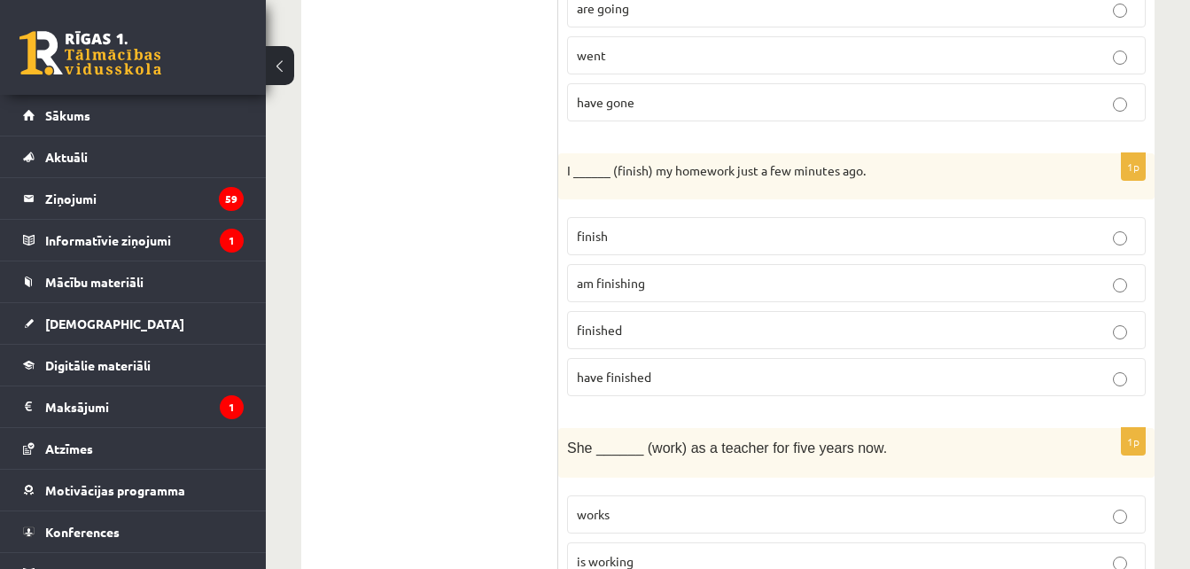
click at [673, 325] on p "finished" at bounding box center [856, 330] width 559 height 19
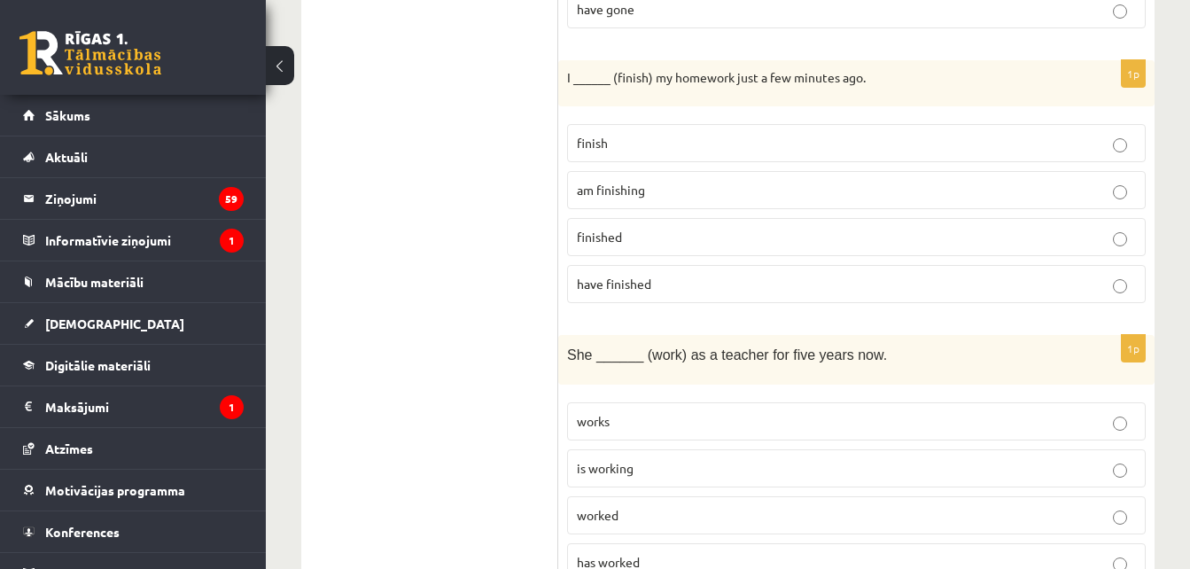
scroll to position [2087, 0]
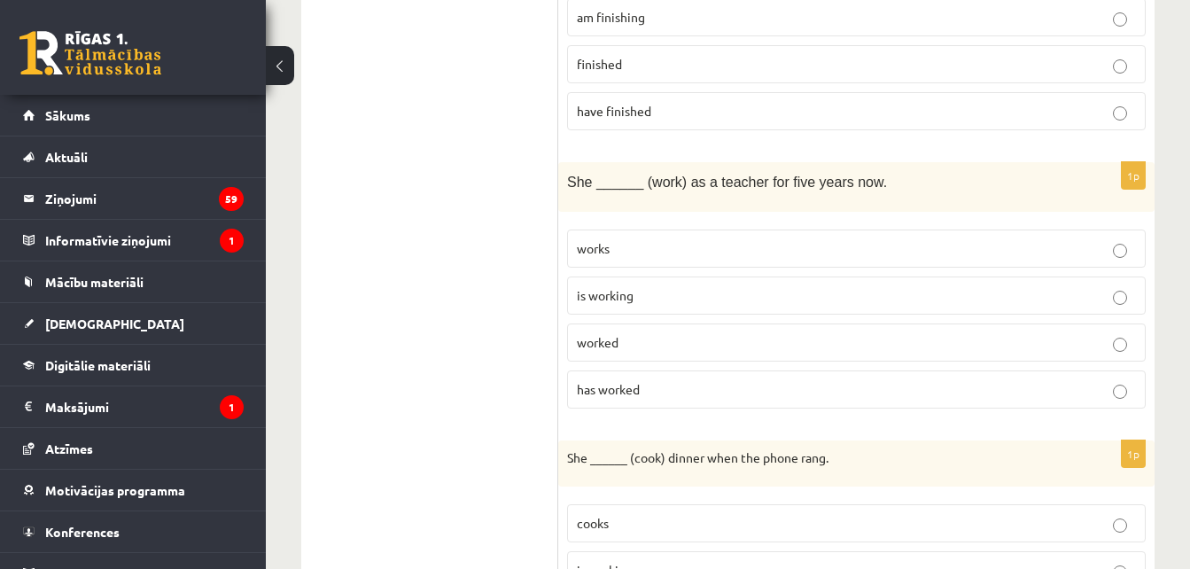
click at [642, 381] on p "has worked" at bounding box center [856, 389] width 559 height 19
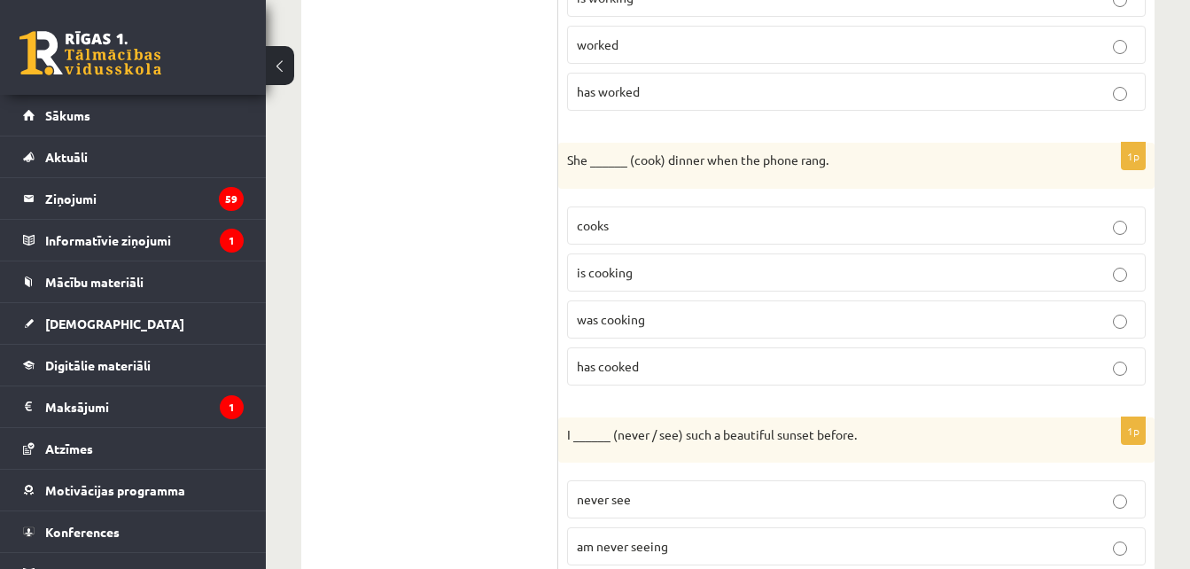
scroll to position [2442, 0]
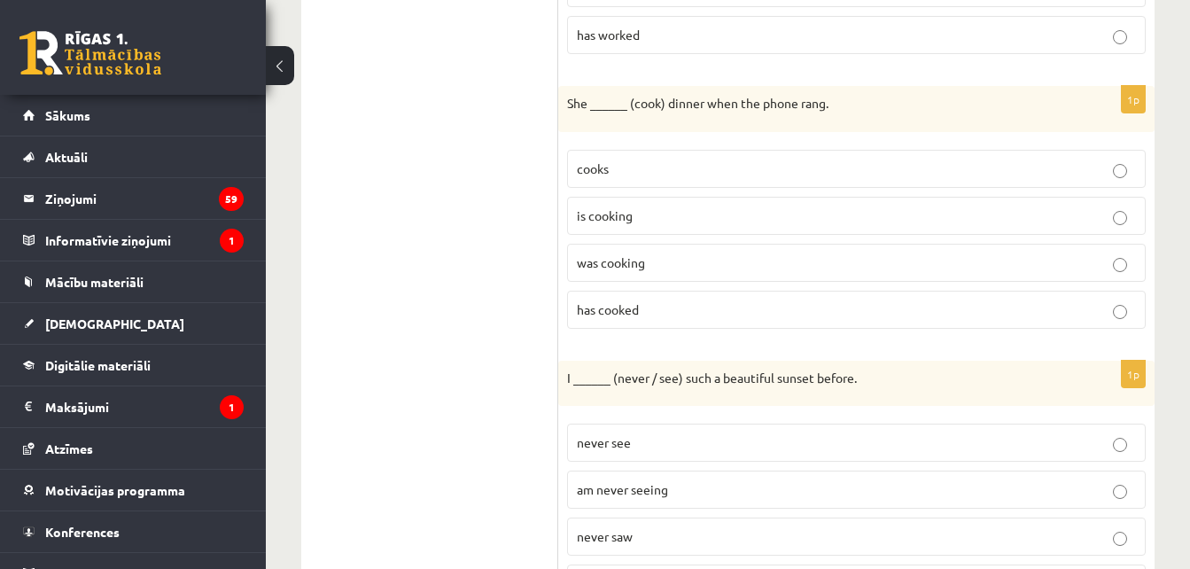
click at [658, 260] on p "was cooking" at bounding box center [856, 262] width 559 height 19
click at [656, 300] on p "has cooked" at bounding box center [856, 309] width 559 height 19
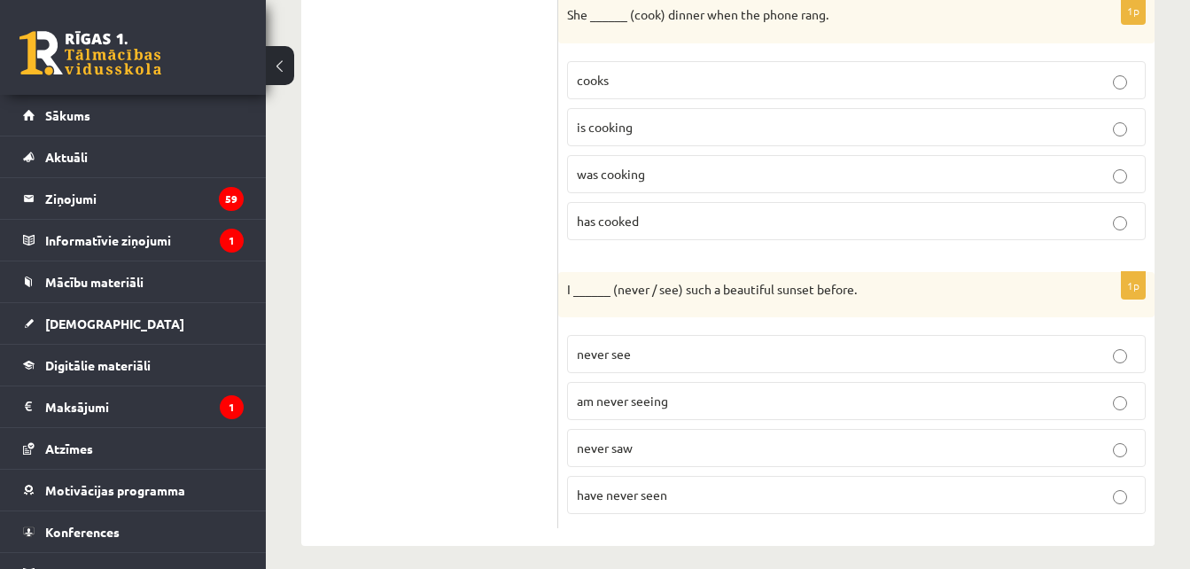
scroll to position [2542, 0]
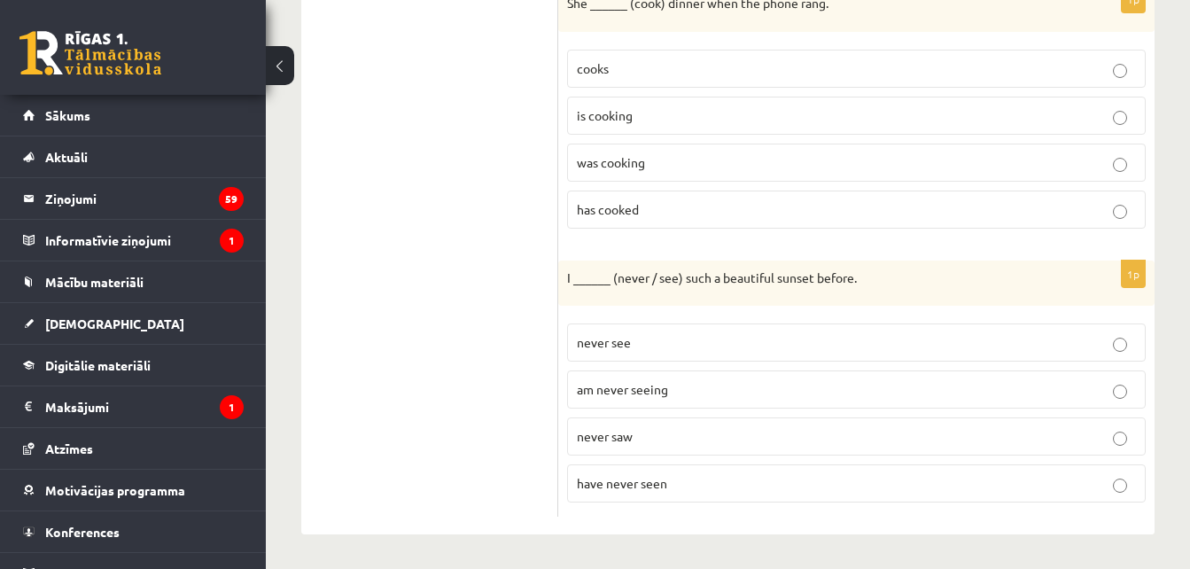
click at [681, 474] on p "have never seen" at bounding box center [856, 483] width 559 height 19
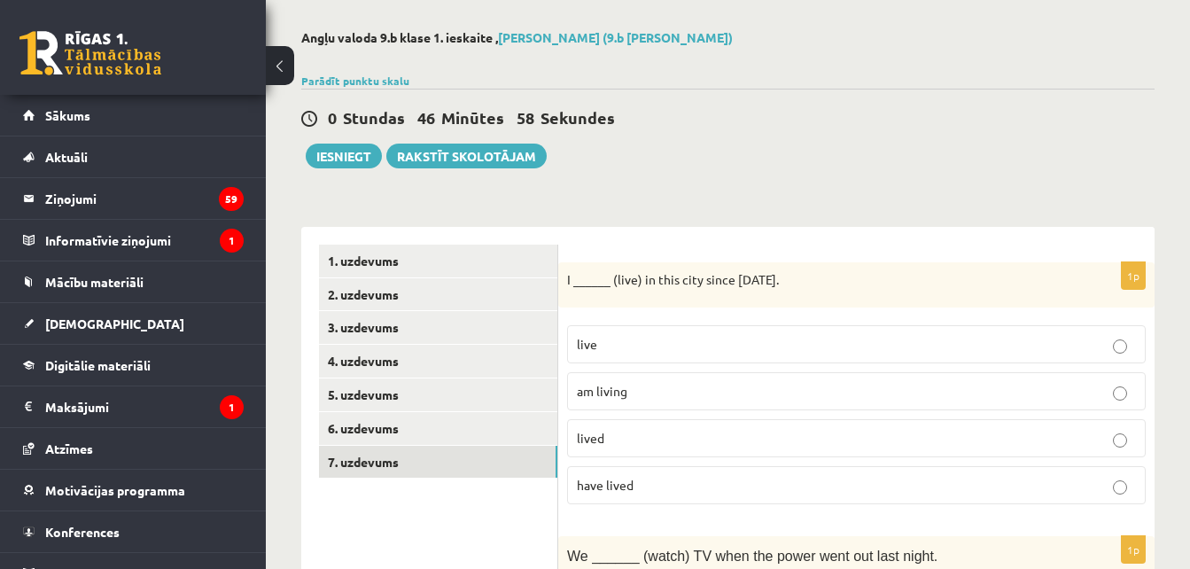
scroll to position [0, 0]
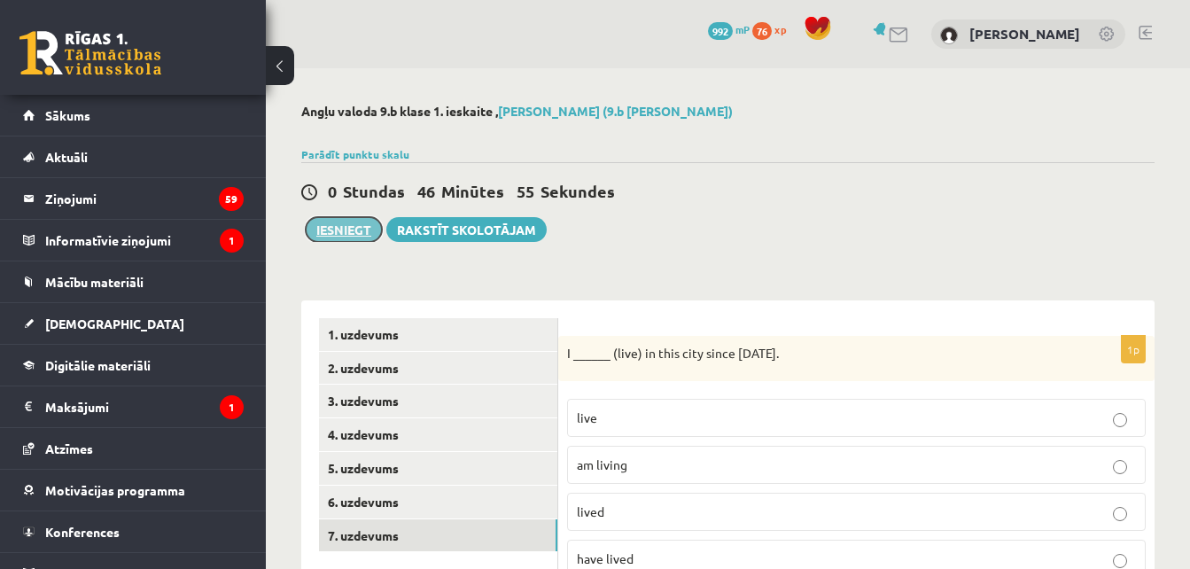
click at [329, 224] on button "Iesniegt" at bounding box center [344, 229] width 76 height 25
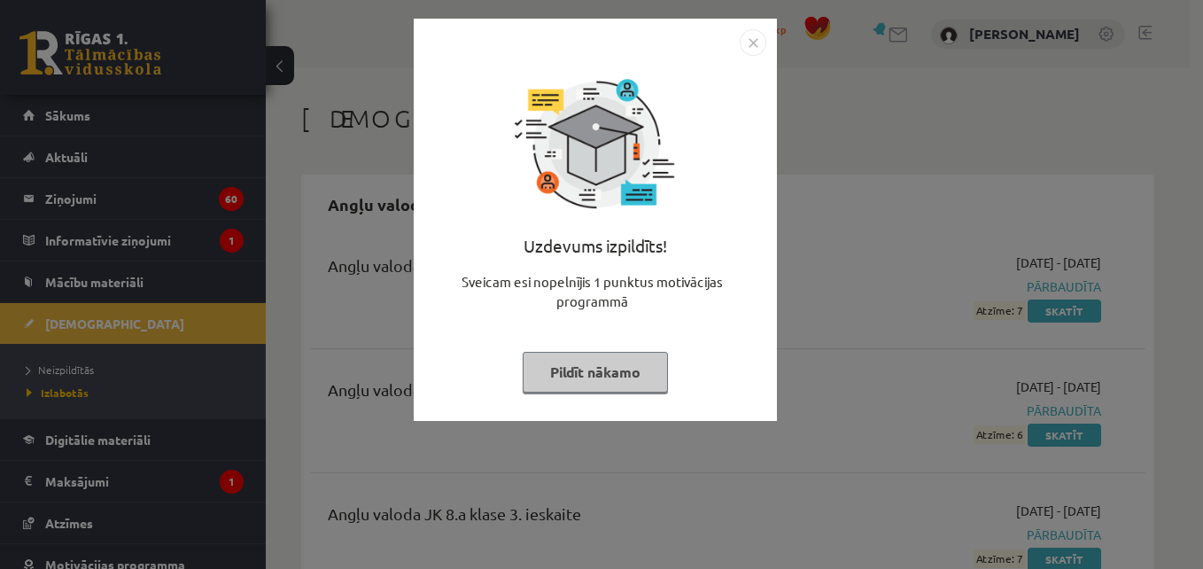
click at [632, 368] on button "Pildīt nākamo" at bounding box center [595, 372] width 145 height 41
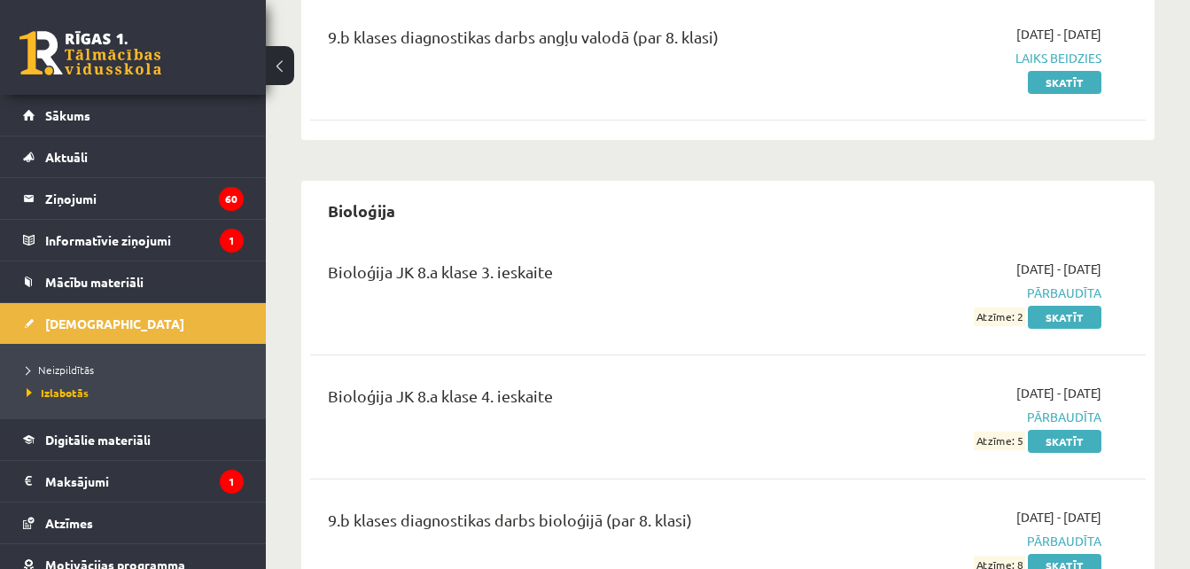
scroll to position [975, 0]
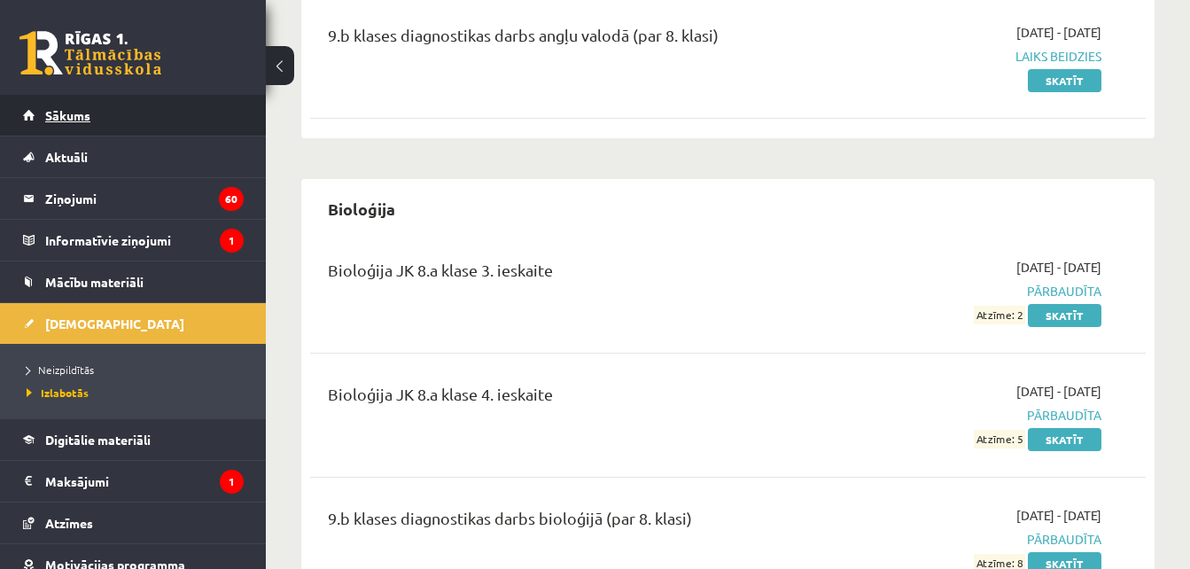
click at [156, 123] on link "Sākums" at bounding box center [133, 115] width 221 height 41
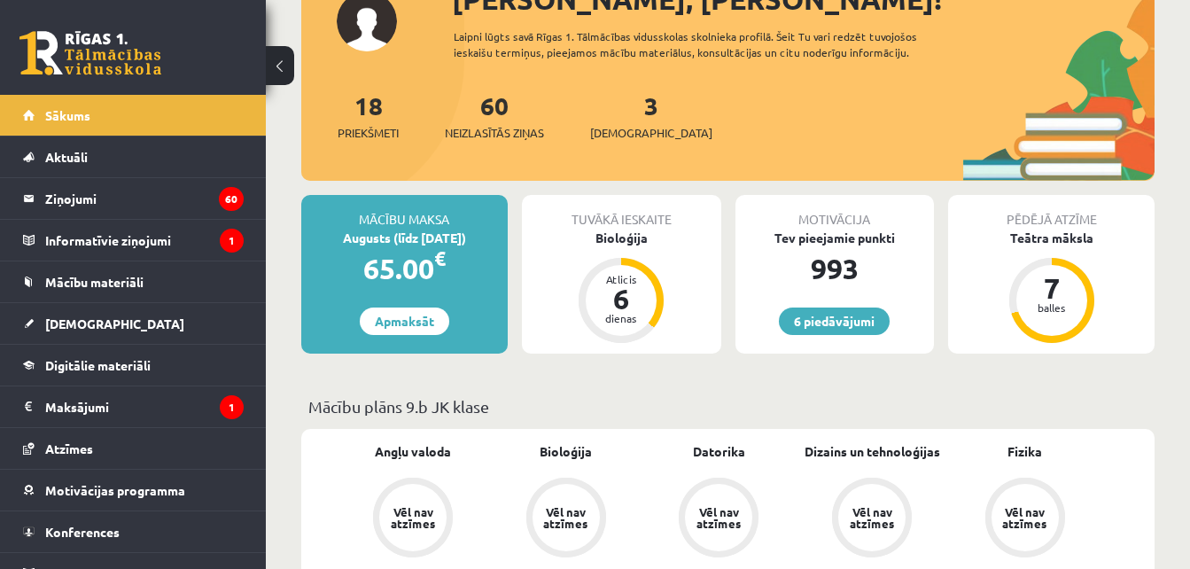
scroll to position [266, 0]
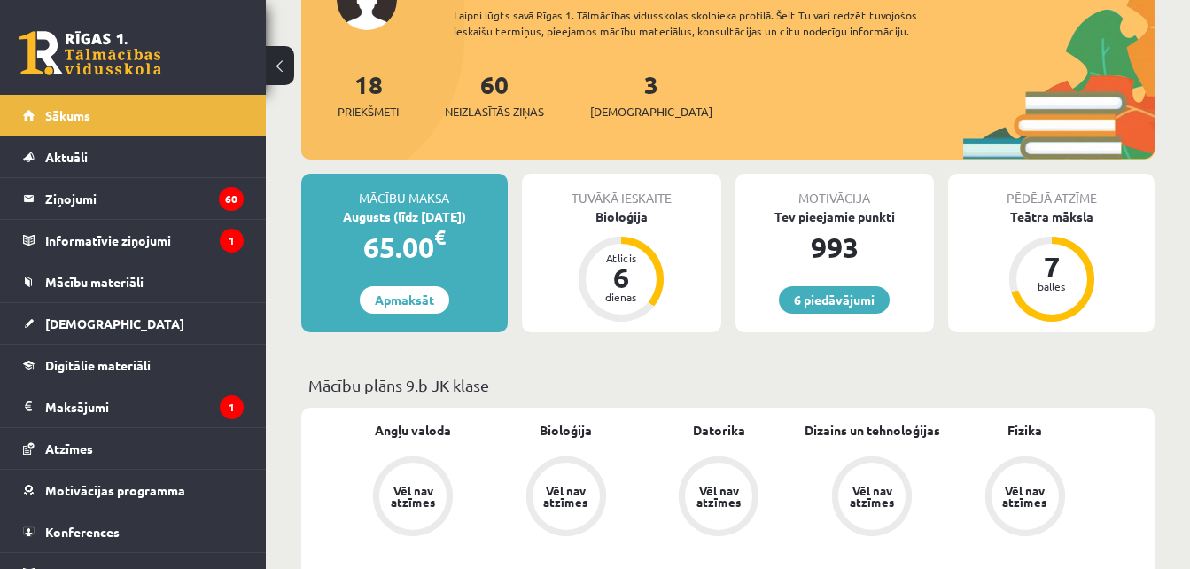
click at [634, 194] on div "Tuvākā ieskaite" at bounding box center [621, 191] width 199 height 34
click at [620, 219] on div "Bioloģija" at bounding box center [621, 216] width 199 height 19
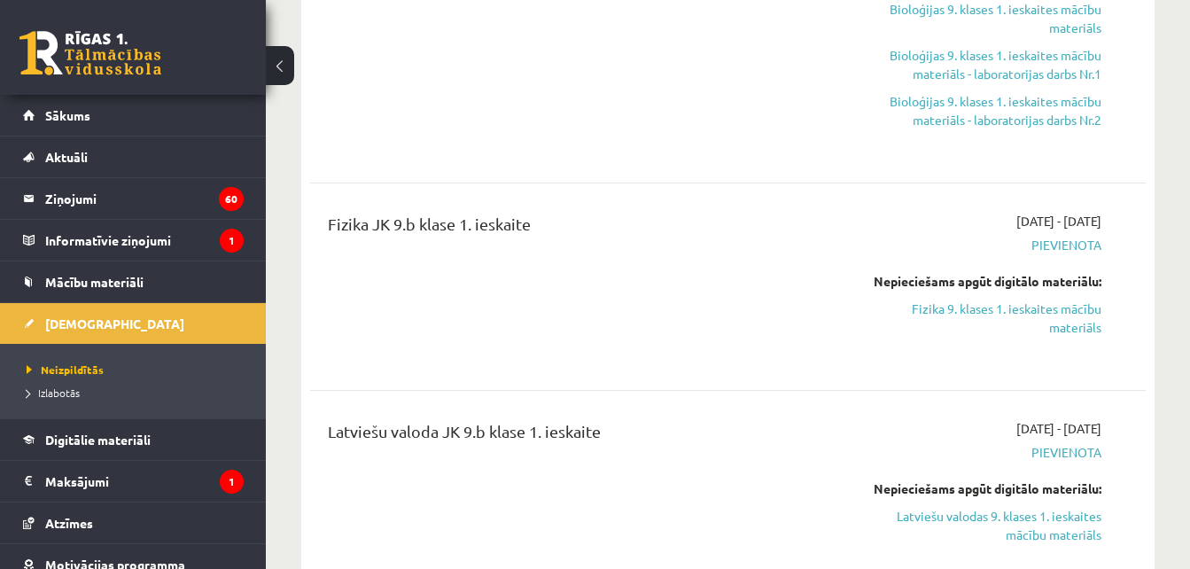
scroll to position [620, 0]
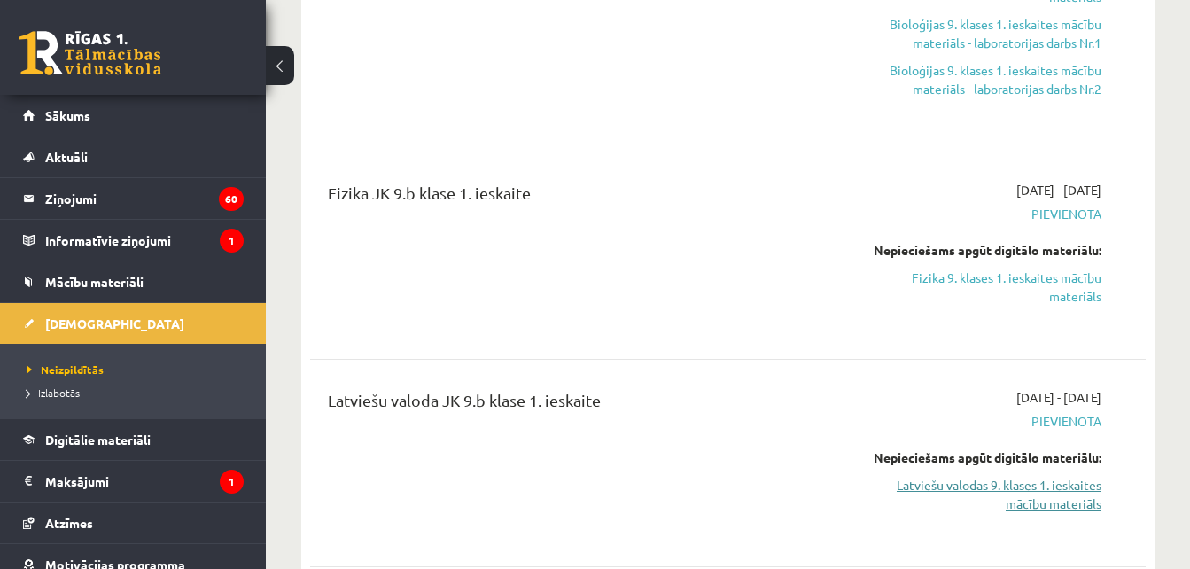
click at [1020, 484] on link "Latviešu valodas 9. klases 1. ieskaites mācību materiāls" at bounding box center [981, 494] width 240 height 37
click at [993, 488] on link "Latviešu valodas 9. klases 1. ieskaites mācību materiāls" at bounding box center [981, 494] width 240 height 37
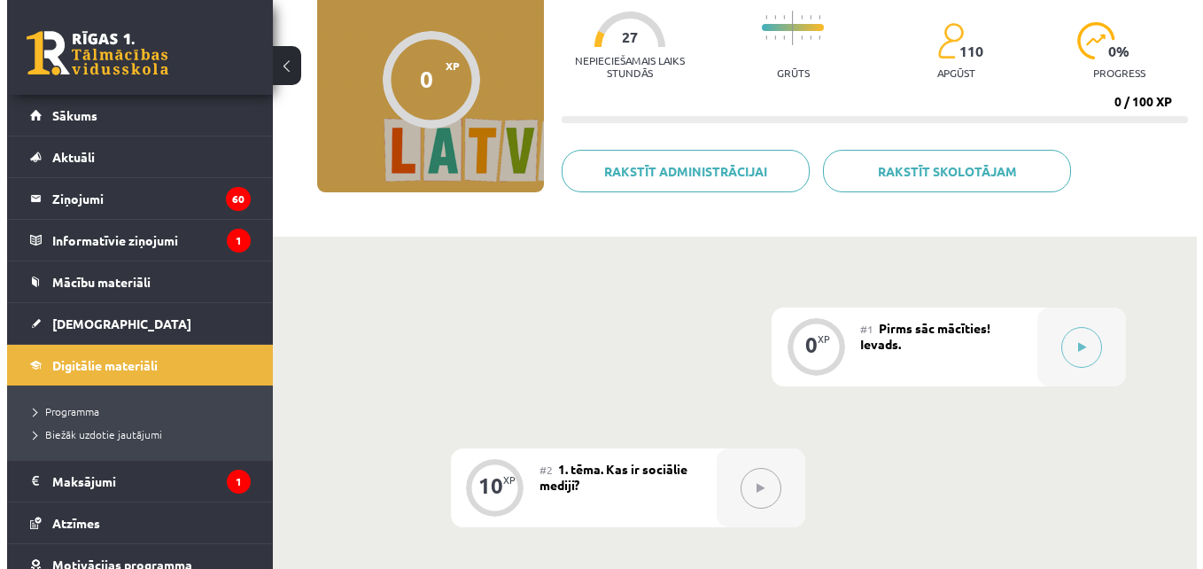
scroll to position [177, 0]
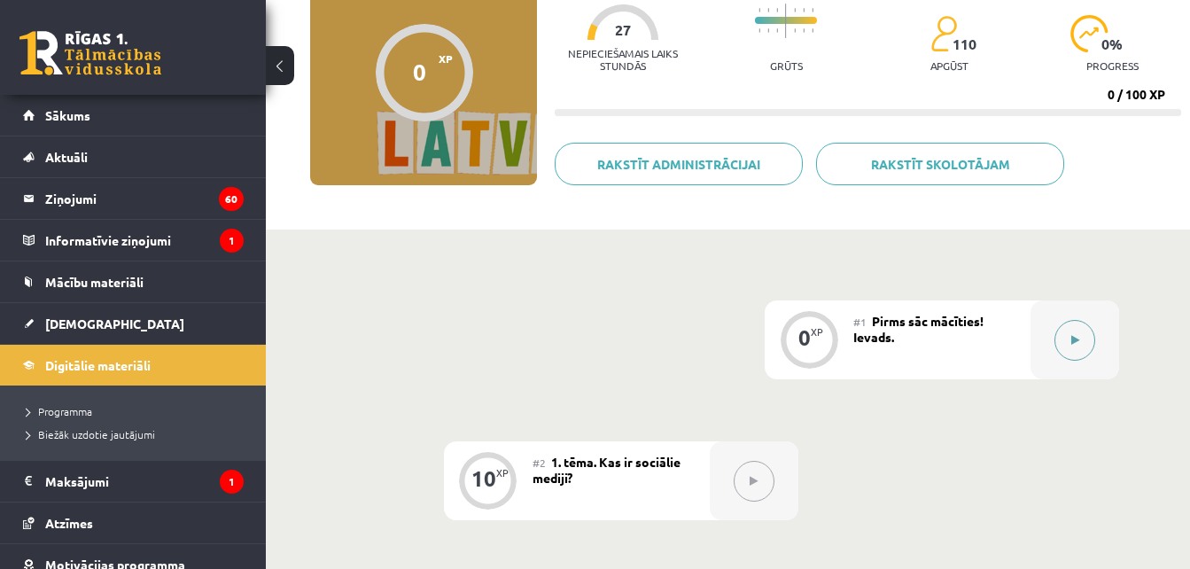
click at [1079, 341] on button at bounding box center [1074, 340] width 41 height 41
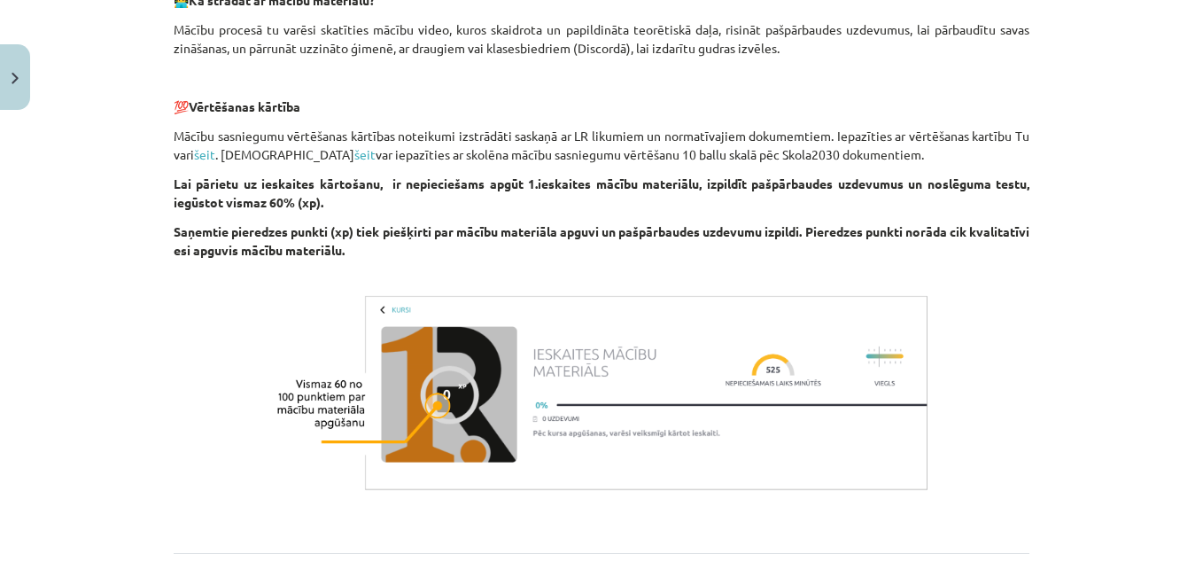
scroll to position [1063, 0]
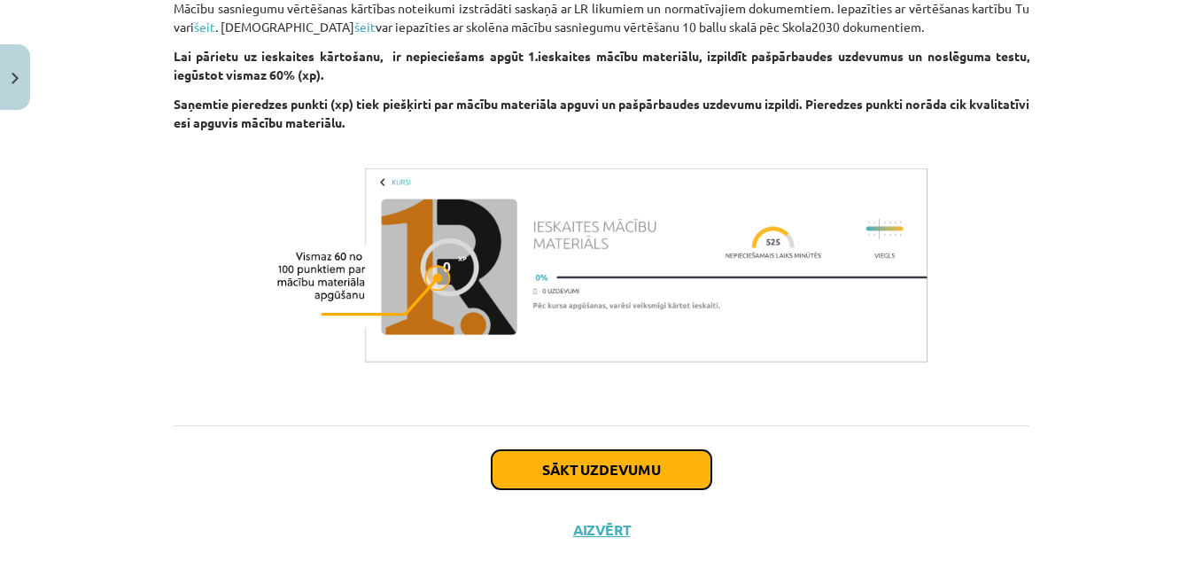
click at [614, 470] on button "Sākt uzdevumu" at bounding box center [602, 469] width 220 height 39
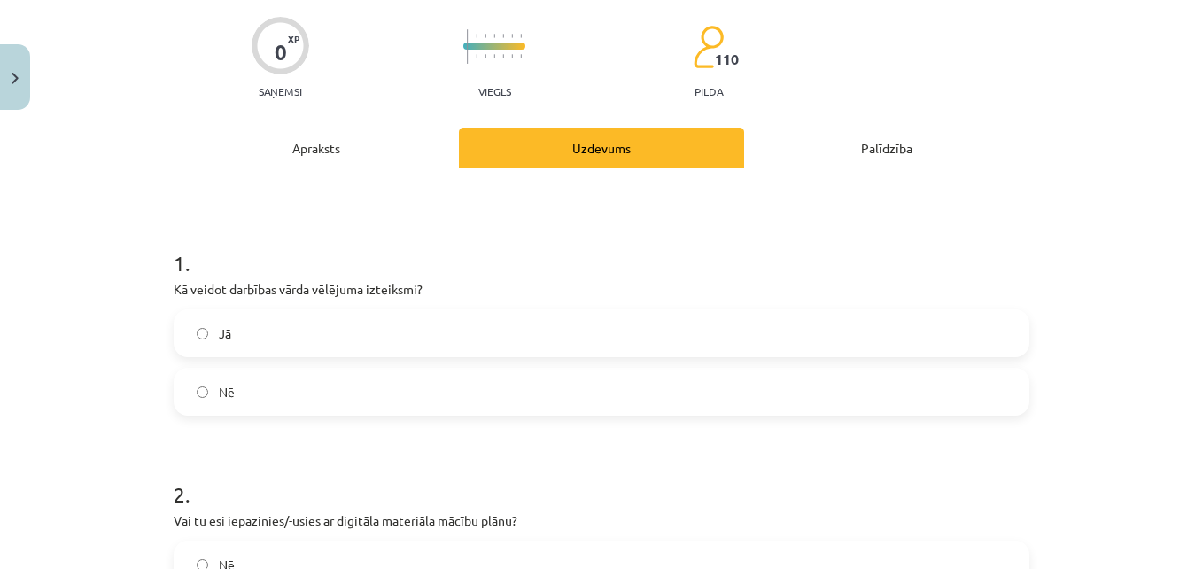
scroll to position [221, 0]
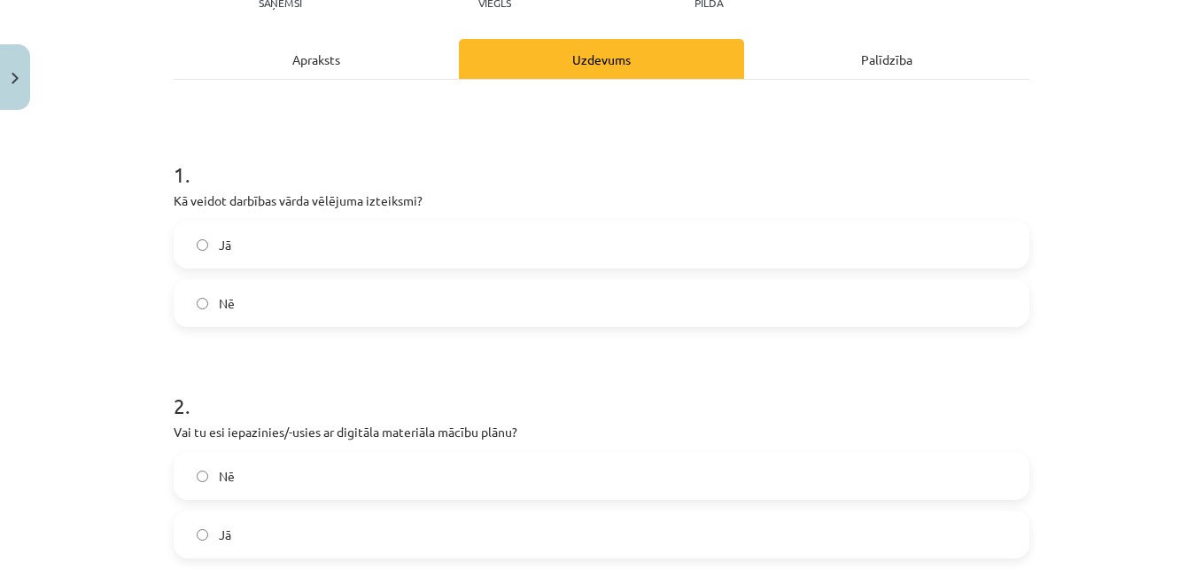
click at [339, 322] on label "Nē" at bounding box center [601, 303] width 852 height 44
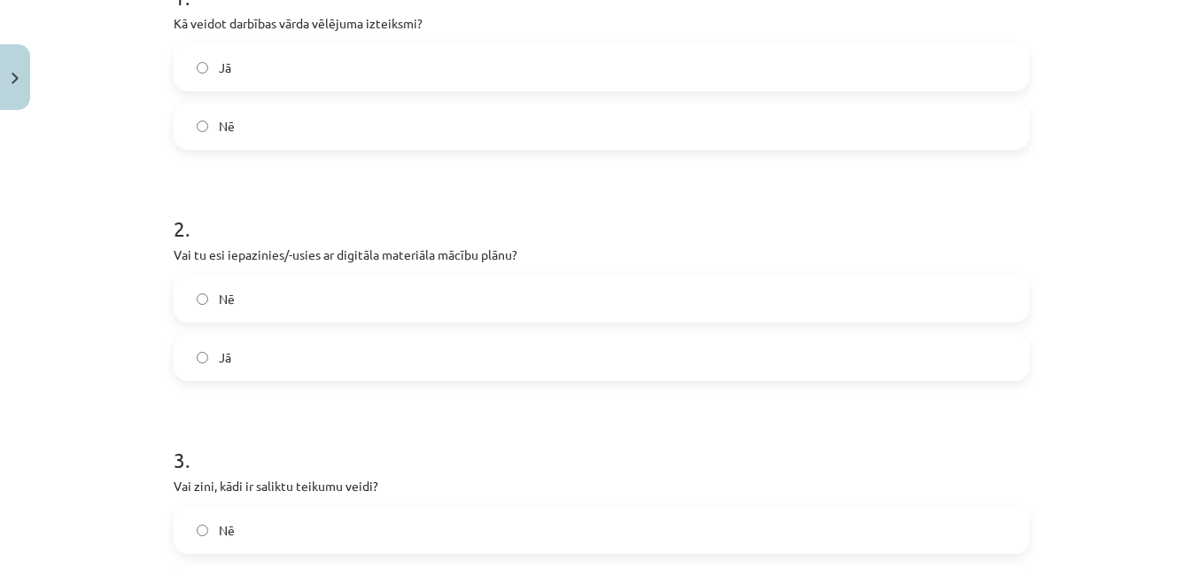
scroll to position [487, 0]
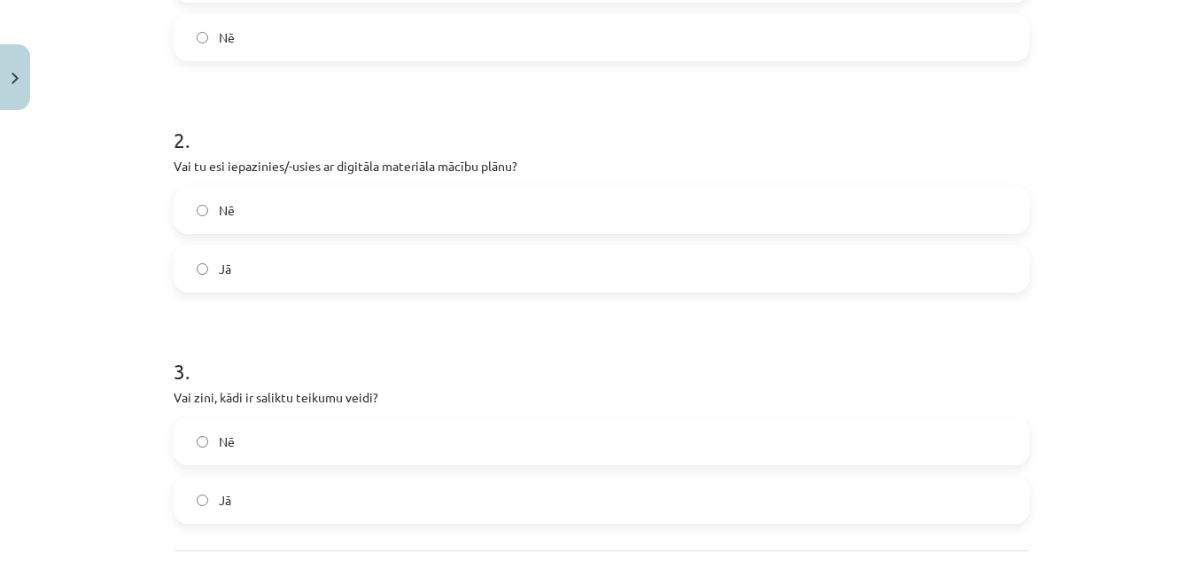
click at [317, 276] on label "Jā" at bounding box center [601, 268] width 852 height 44
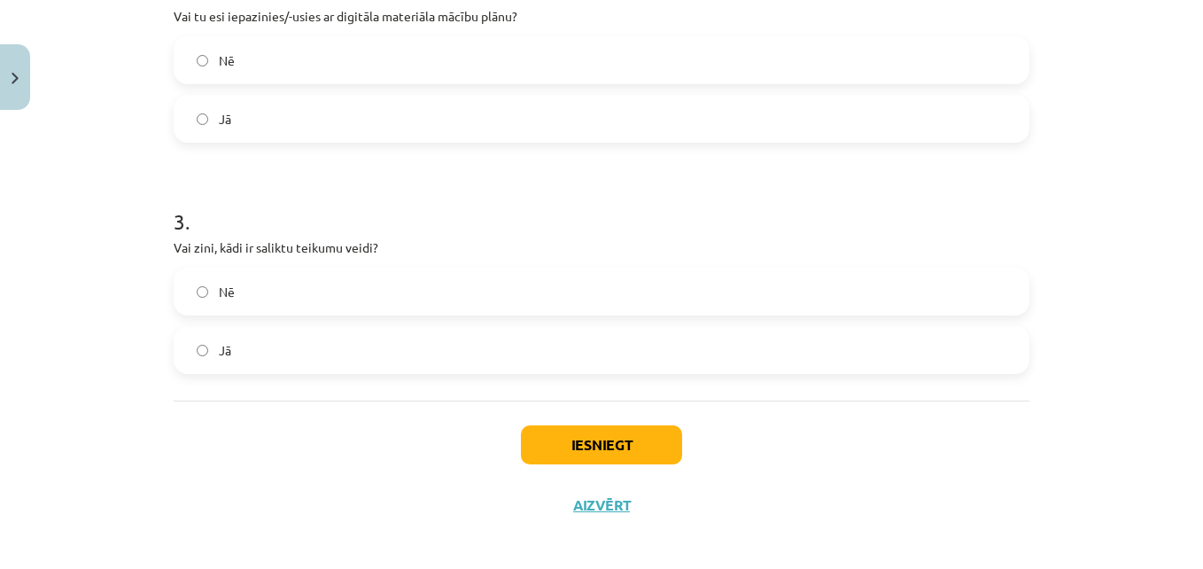
scroll to position [648, 0]
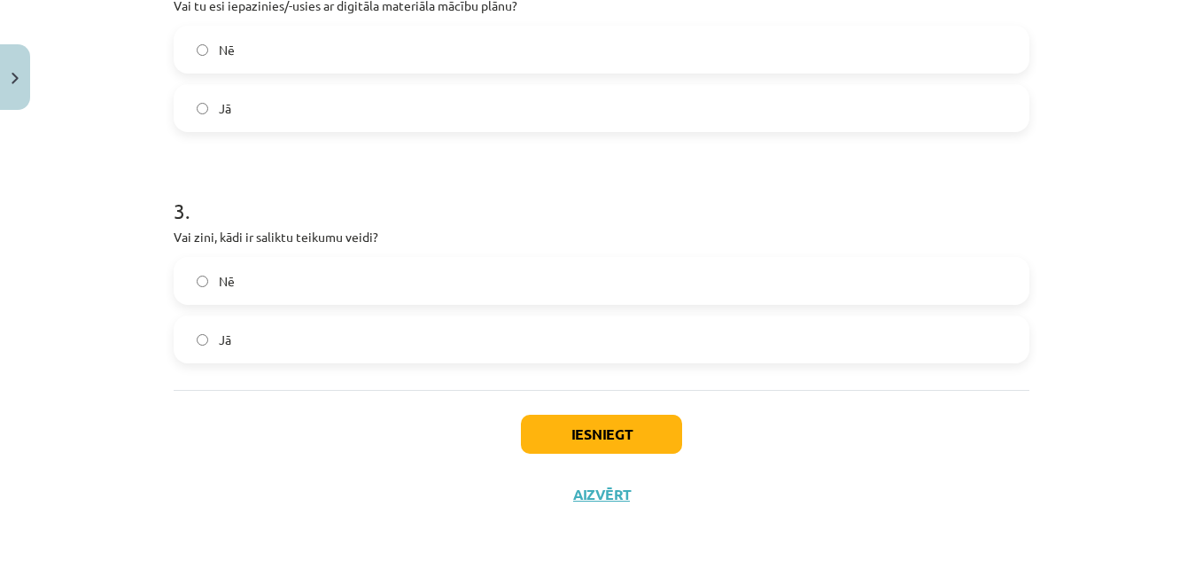
click at [317, 276] on label "Nē" at bounding box center [601, 281] width 852 height 44
click at [317, 343] on label "Jā" at bounding box center [601, 339] width 852 height 44
click at [531, 427] on button "Iesniegt" at bounding box center [601, 434] width 161 height 39
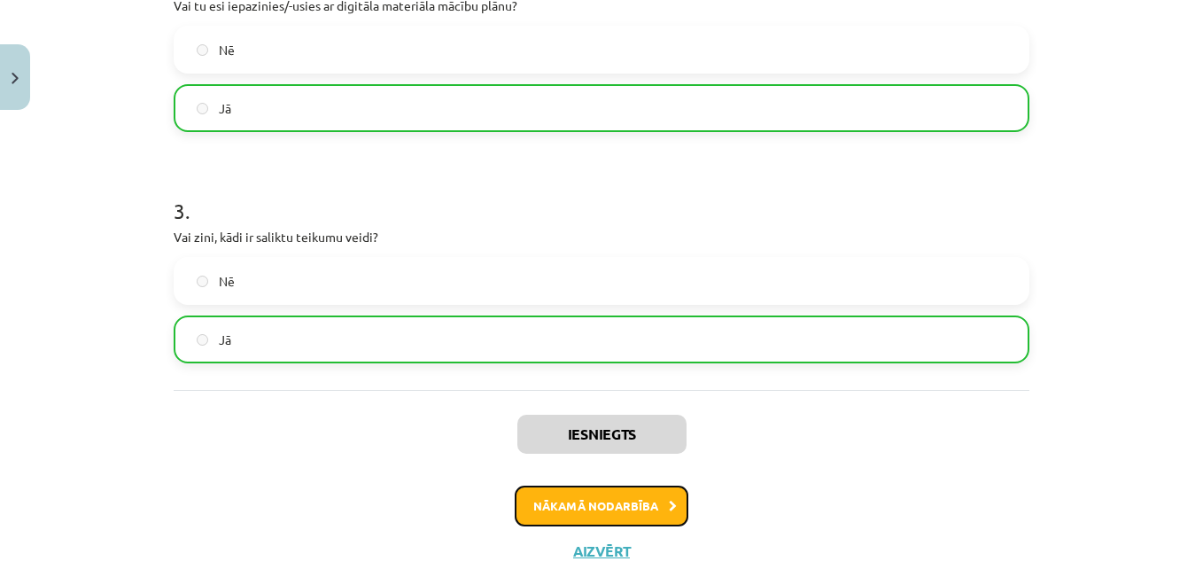
click at [579, 508] on button "Nākamā nodarbība" at bounding box center [602, 506] width 174 height 41
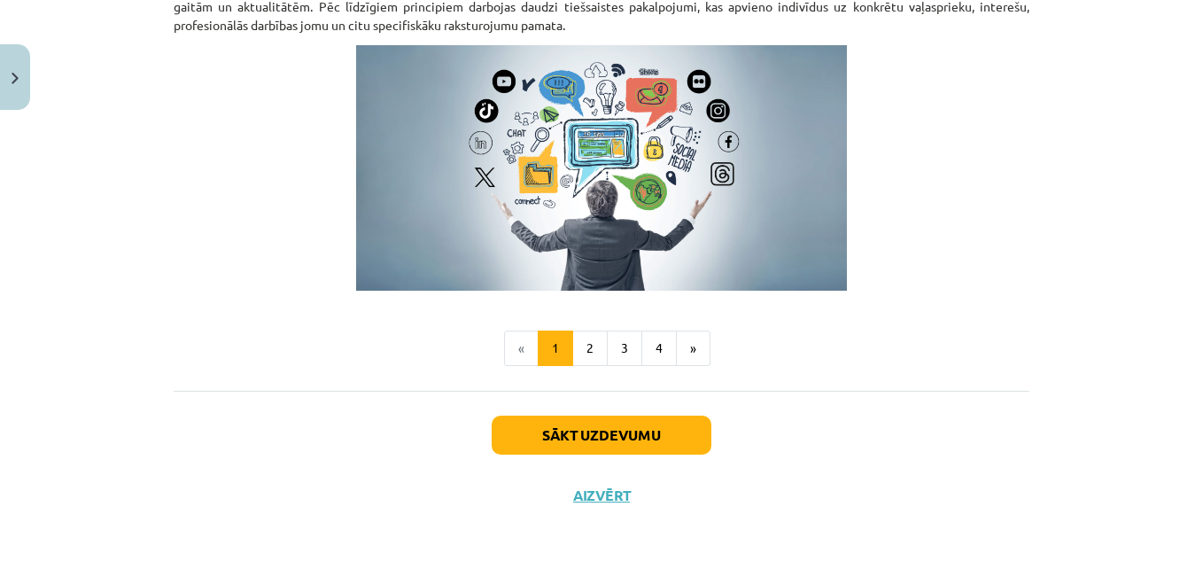
scroll to position [1169, 0]
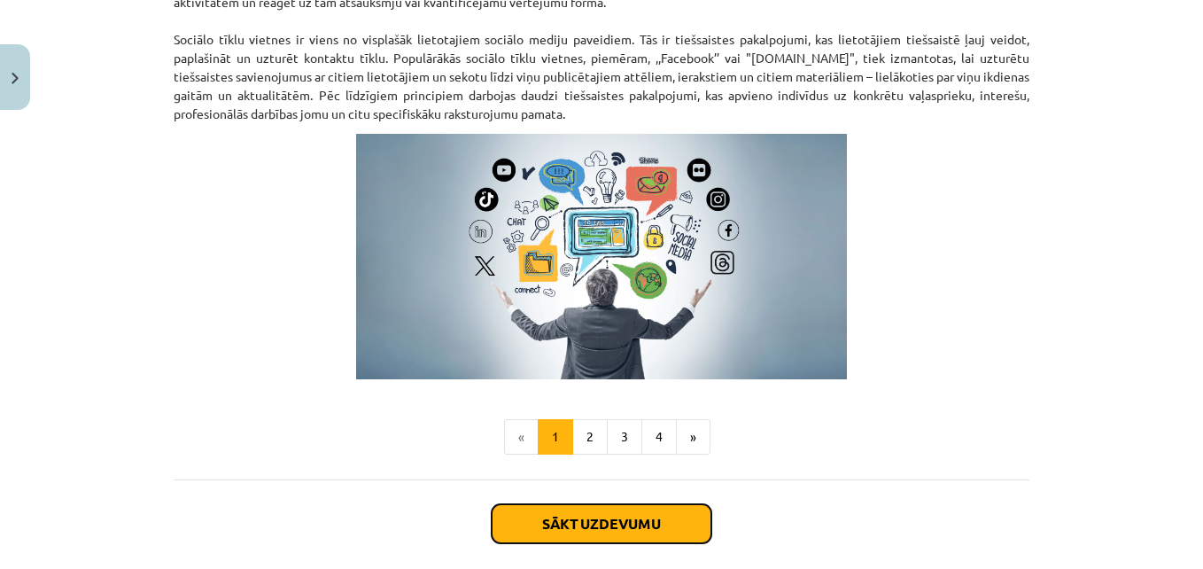
click at [579, 508] on button "Sākt uzdevumu" at bounding box center [602, 523] width 220 height 39
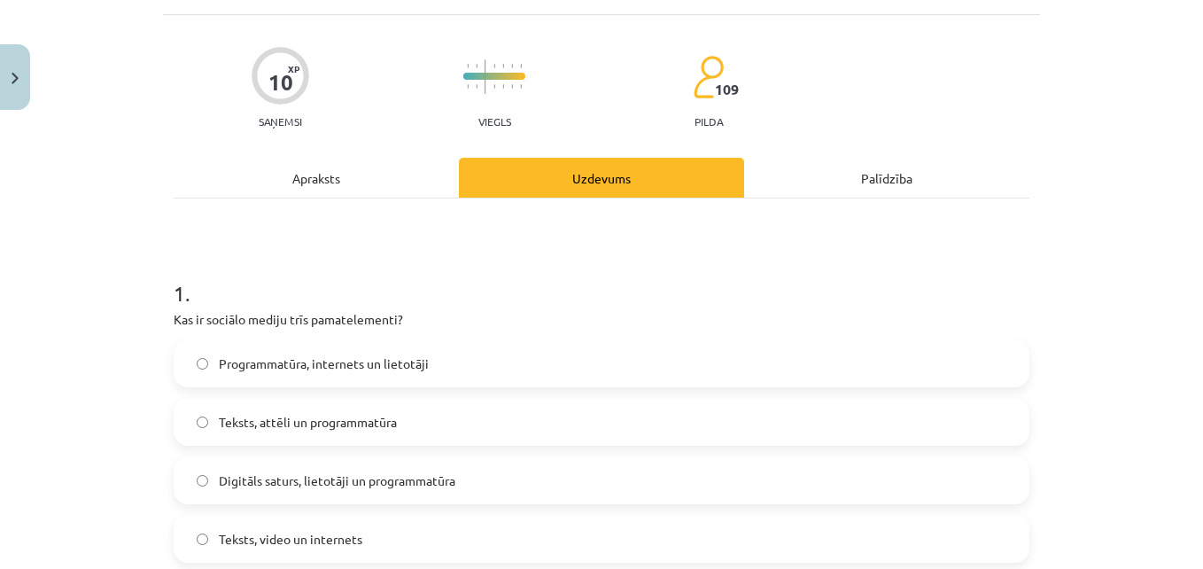
scroll to position [133, 0]
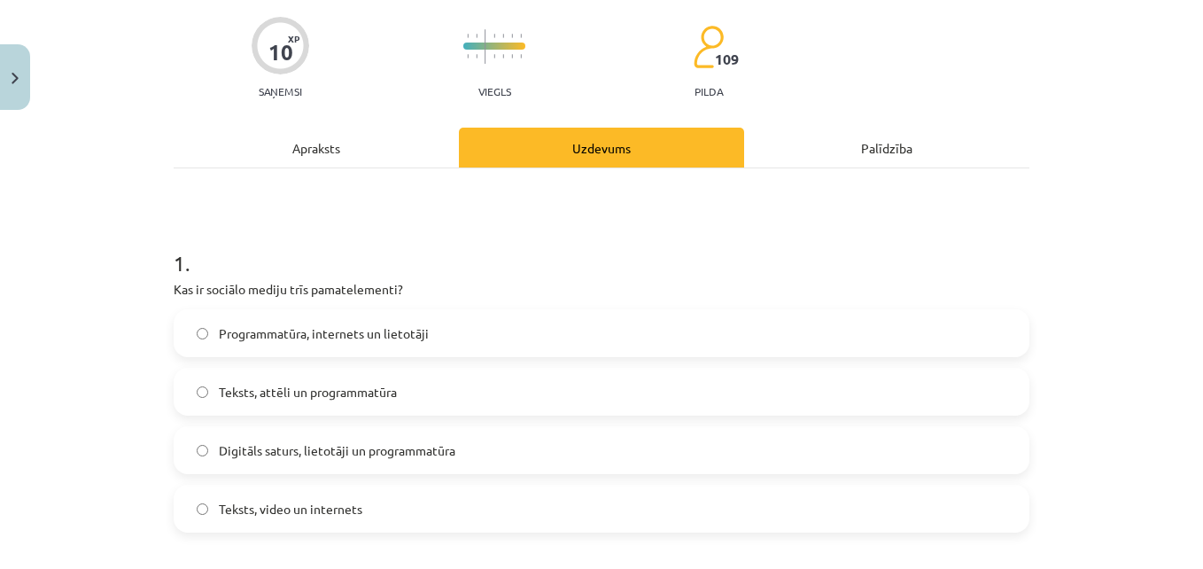
click at [381, 443] on span "Digitāls saturs, lietotāji un programmatūra" at bounding box center [337, 450] width 237 height 19
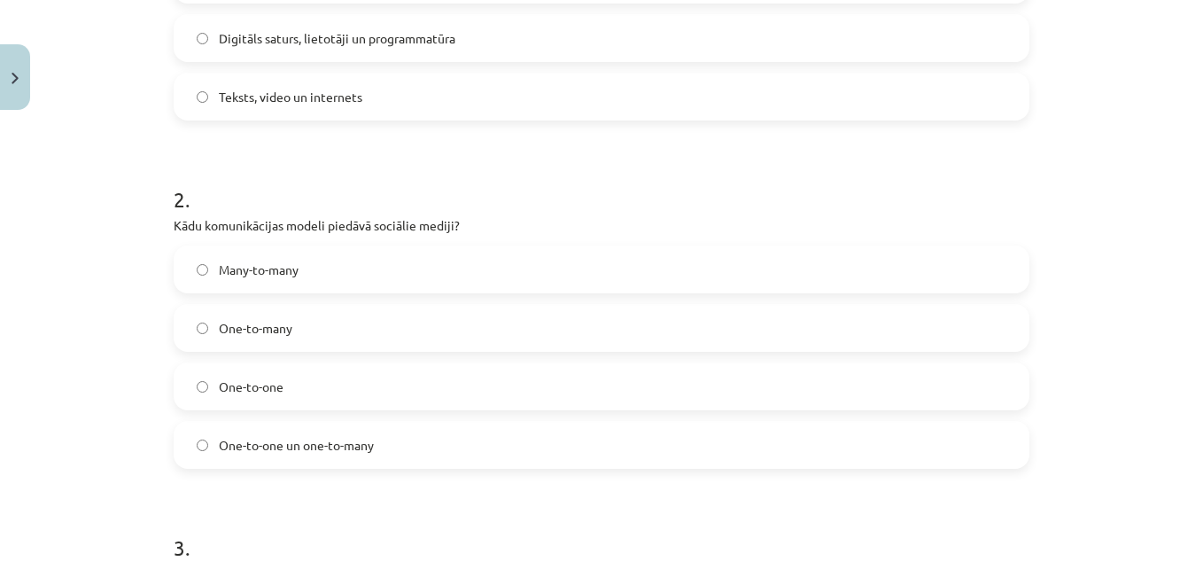
scroll to position [576, 0]
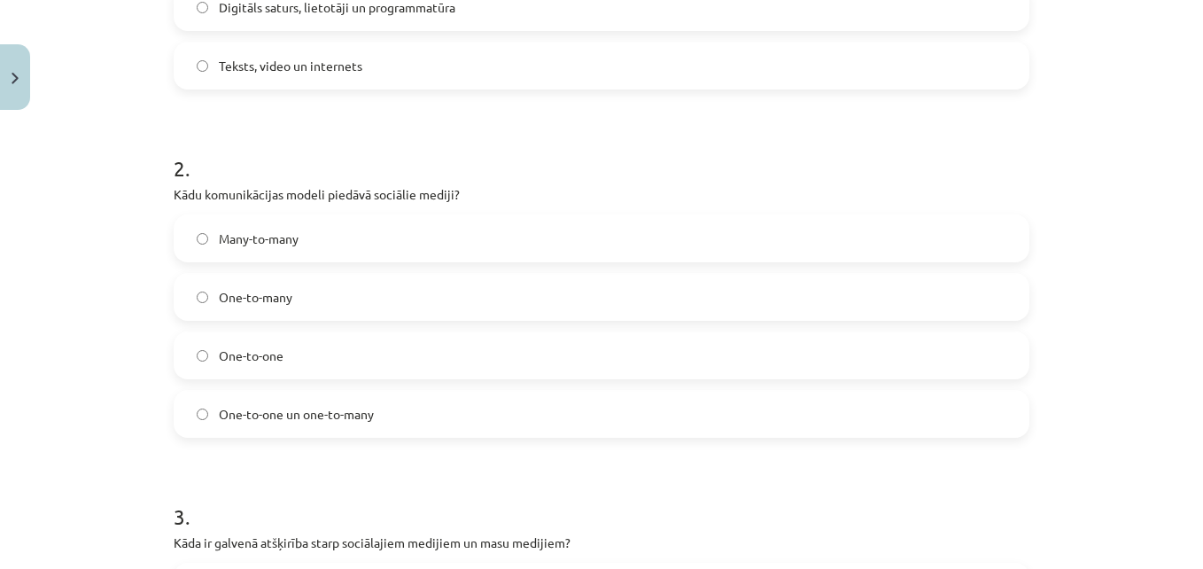
click at [429, 293] on label "One-to-many" at bounding box center [601, 297] width 852 height 44
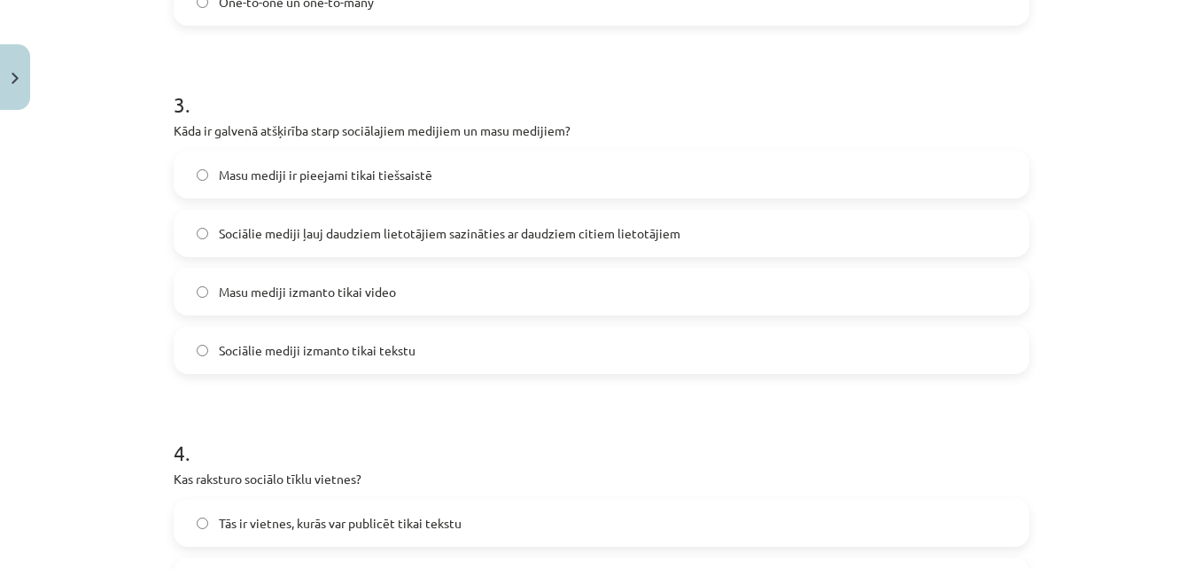
scroll to position [1019, 0]
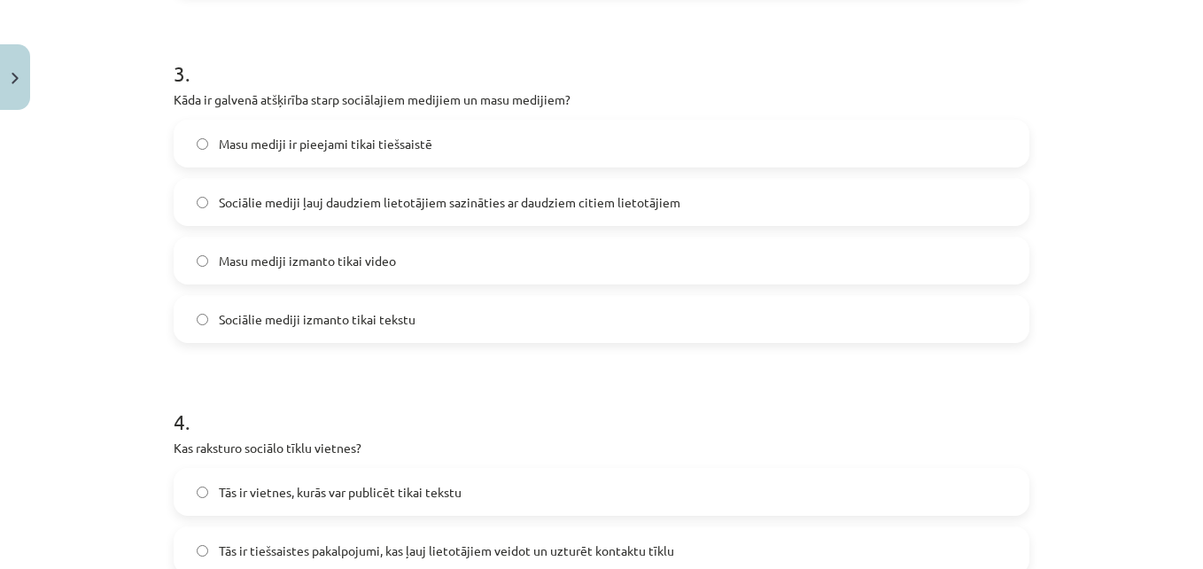
click at [287, 201] on span "Sociālie mediji ļauj daudziem lietotājiem sazināties ar daudziem citiem lietotā…" at bounding box center [450, 202] width 462 height 19
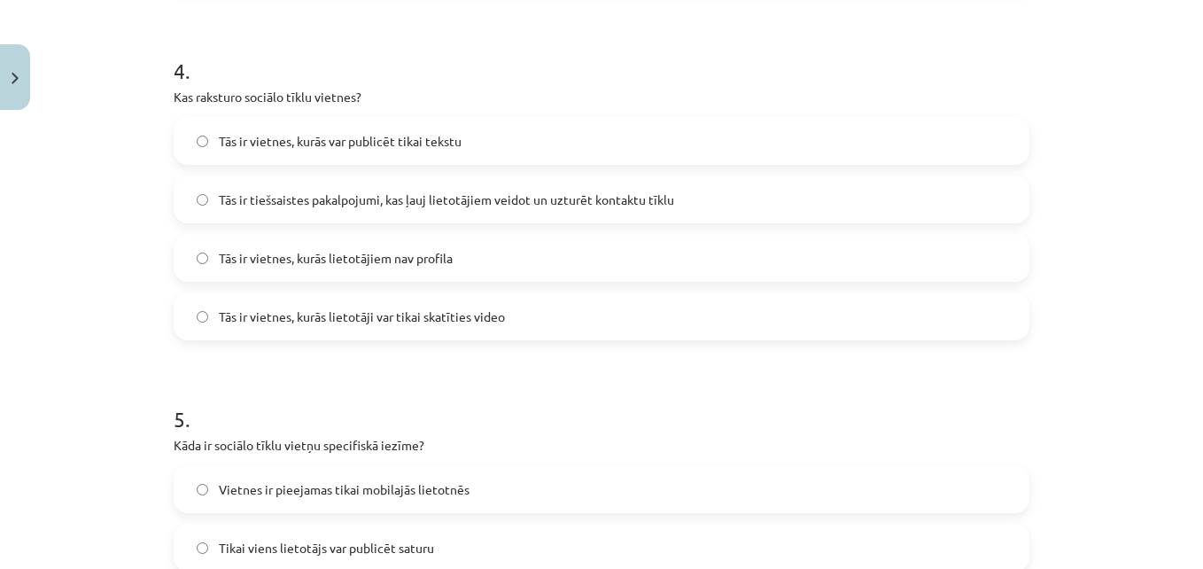
scroll to position [1373, 0]
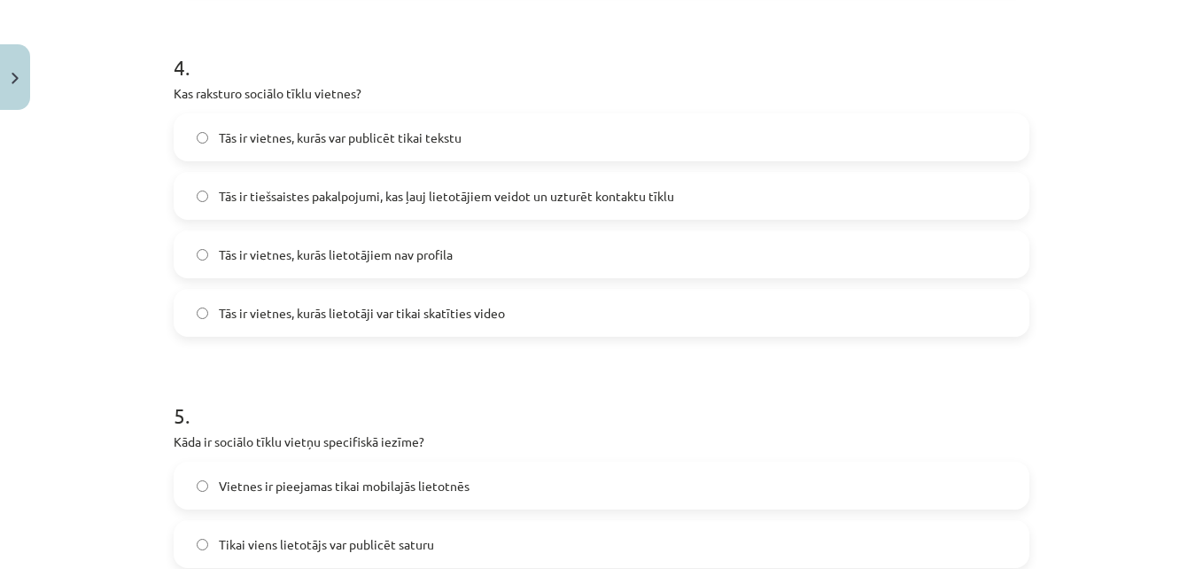
click at [249, 190] on span "Tās ir tiešsaistes pakalpojumi, kas ļauj lietotājiem veidot un uzturēt kontaktu…" at bounding box center [446, 196] width 455 height 19
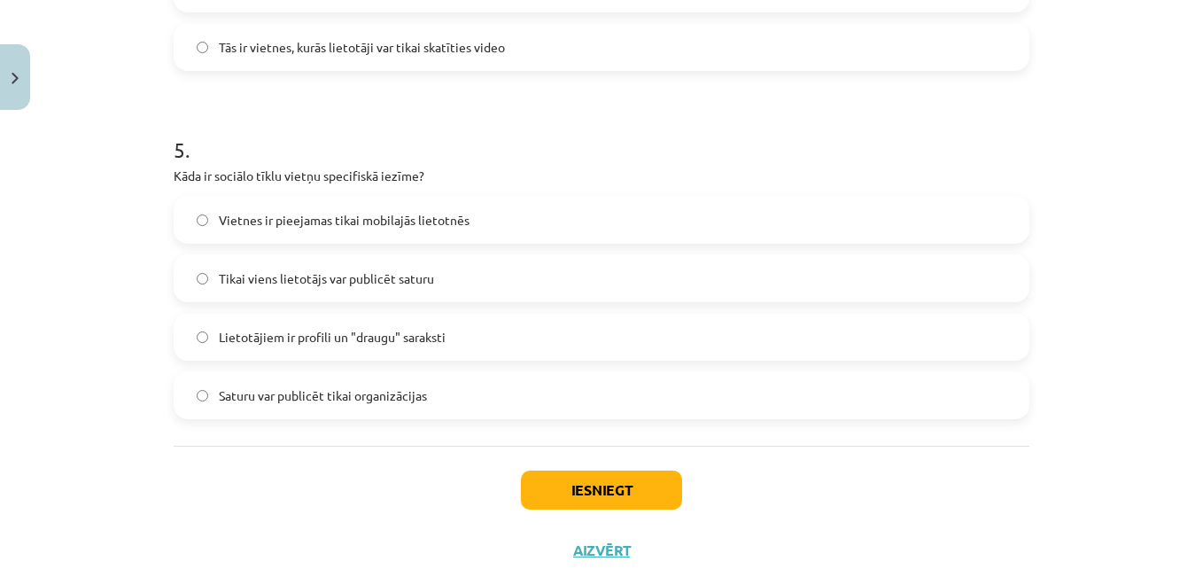
scroll to position [1695, 0]
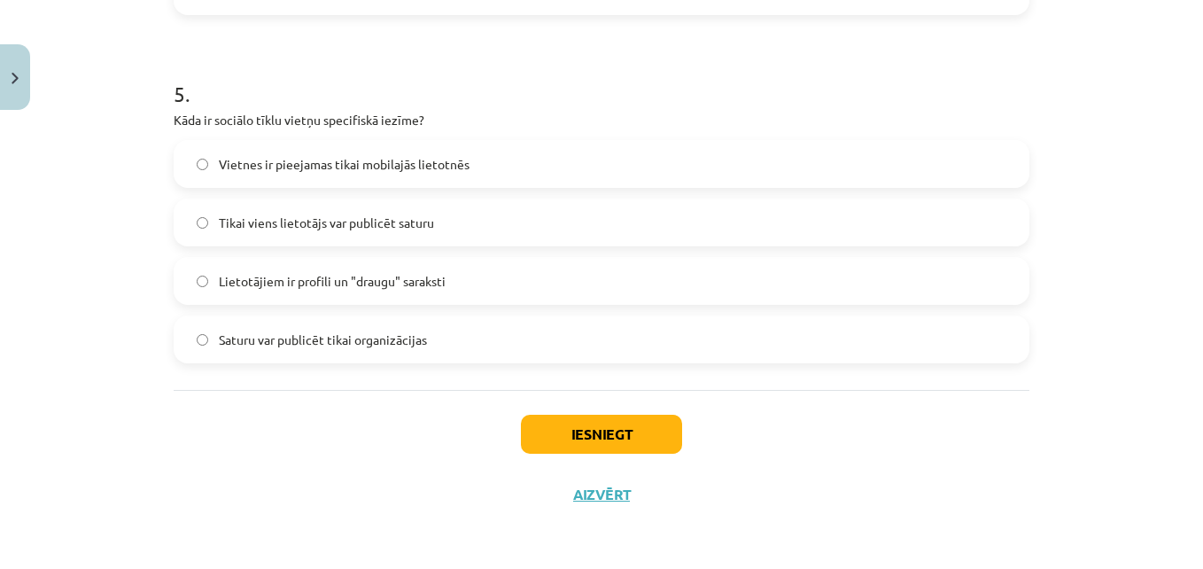
click at [285, 274] on span "Lietotājiem ir profili un "draugu" saraksti" at bounding box center [332, 281] width 227 height 19
click at [579, 434] on button "Iesniegt" at bounding box center [601, 434] width 161 height 39
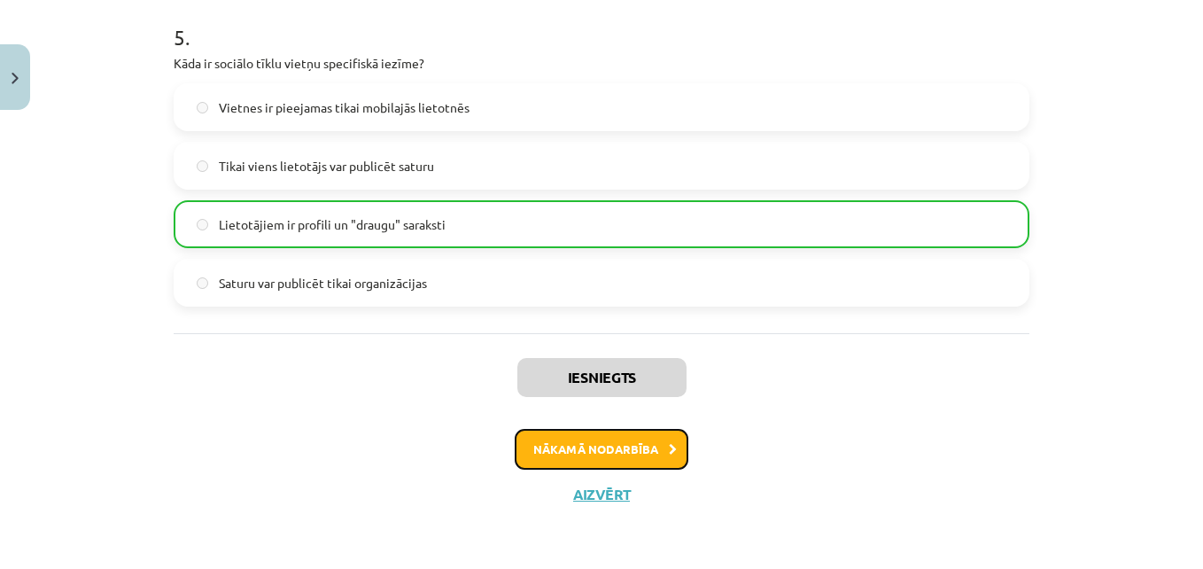
click at [579, 434] on button "Nākamā nodarbība" at bounding box center [602, 449] width 174 height 41
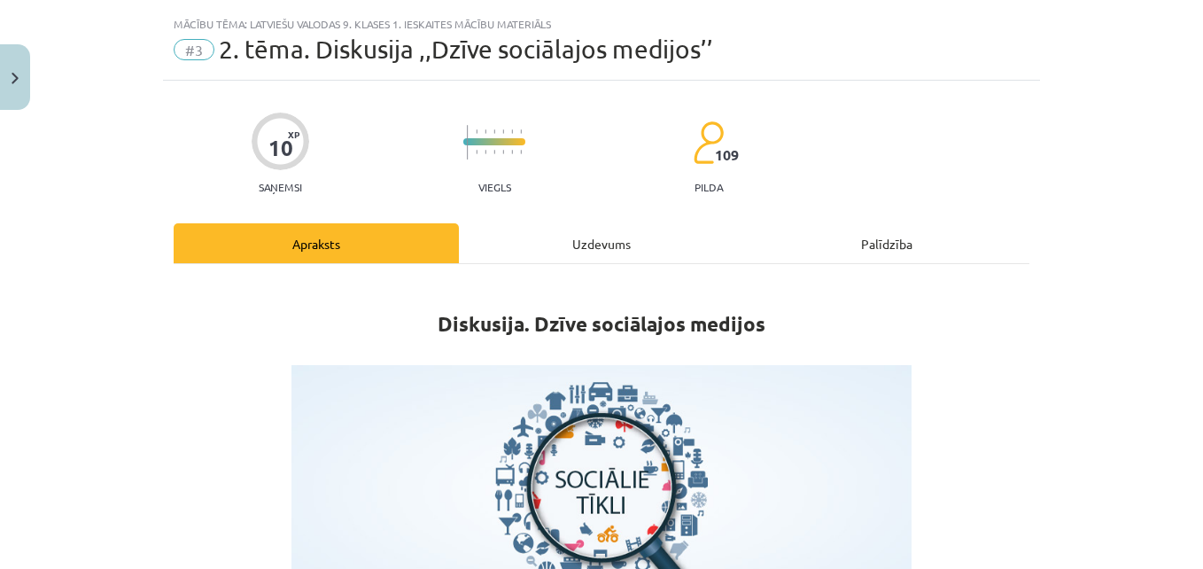
scroll to position [0, 0]
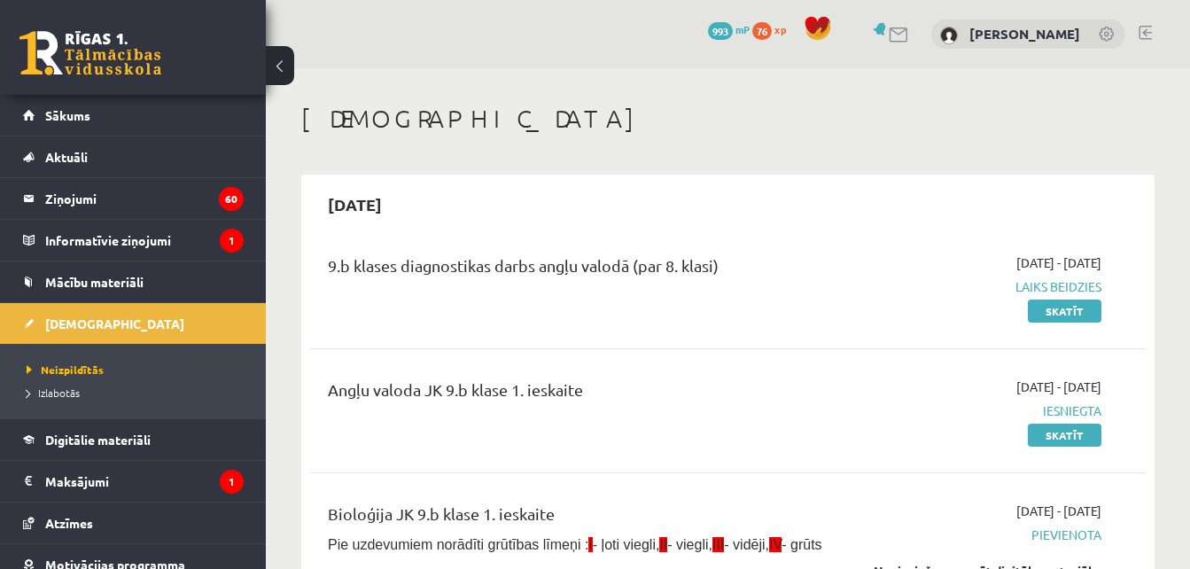
scroll to position [619, 0]
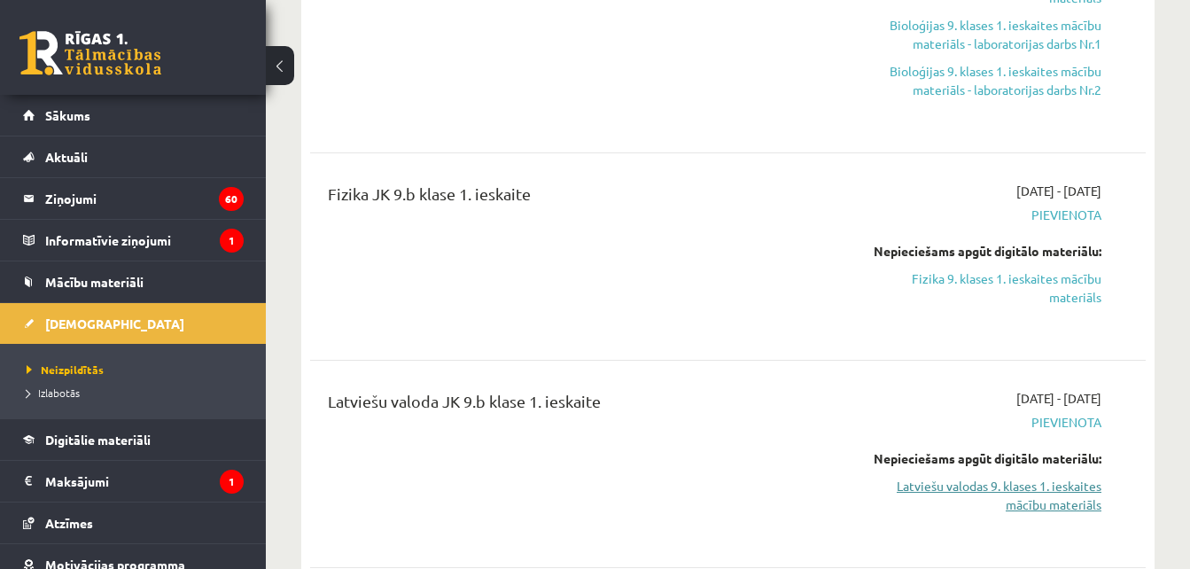
click at [961, 496] on link "Latviešu valodas 9. klases 1. ieskaites mācību materiāls" at bounding box center [981, 495] width 240 height 37
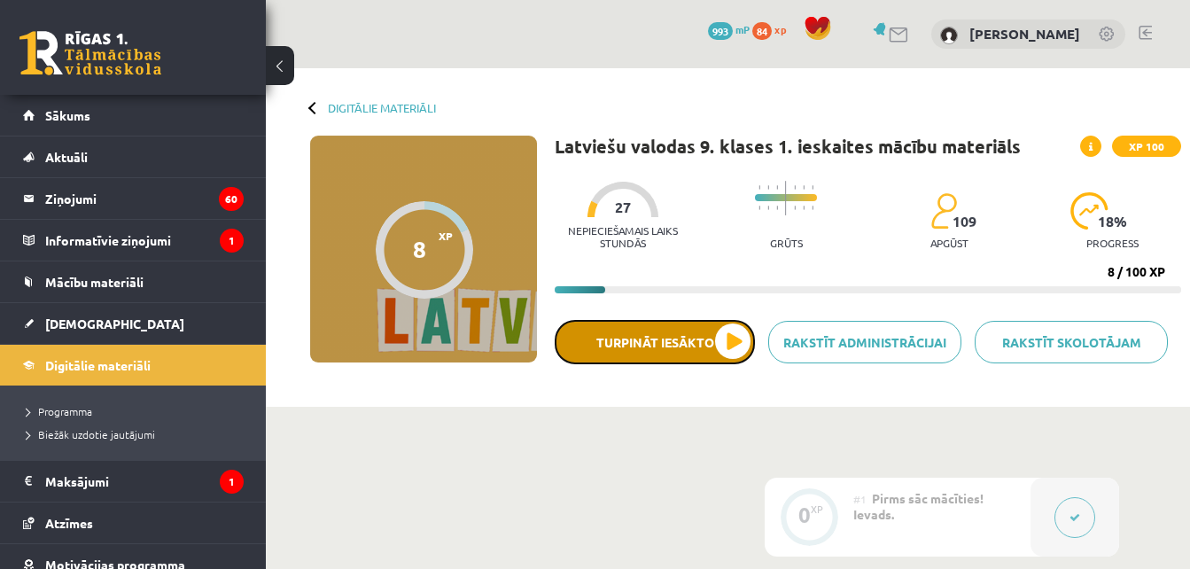
click at [733, 338] on button "Turpināt iesākto" at bounding box center [655, 342] width 200 height 44
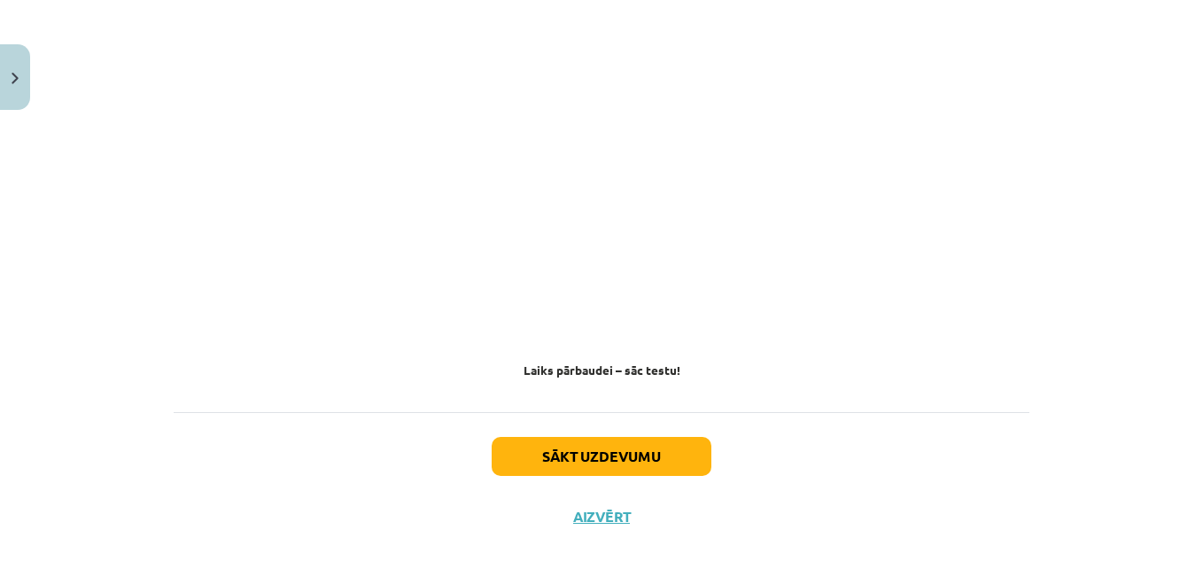
scroll to position [1691, 0]
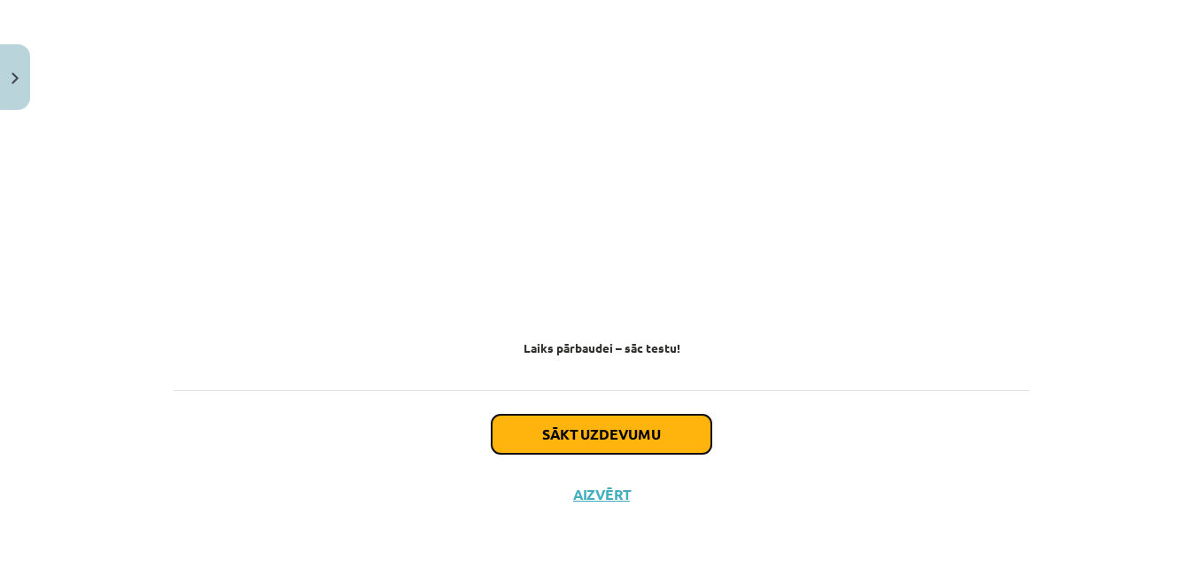
click at [676, 425] on button "Sākt uzdevumu" at bounding box center [602, 434] width 220 height 39
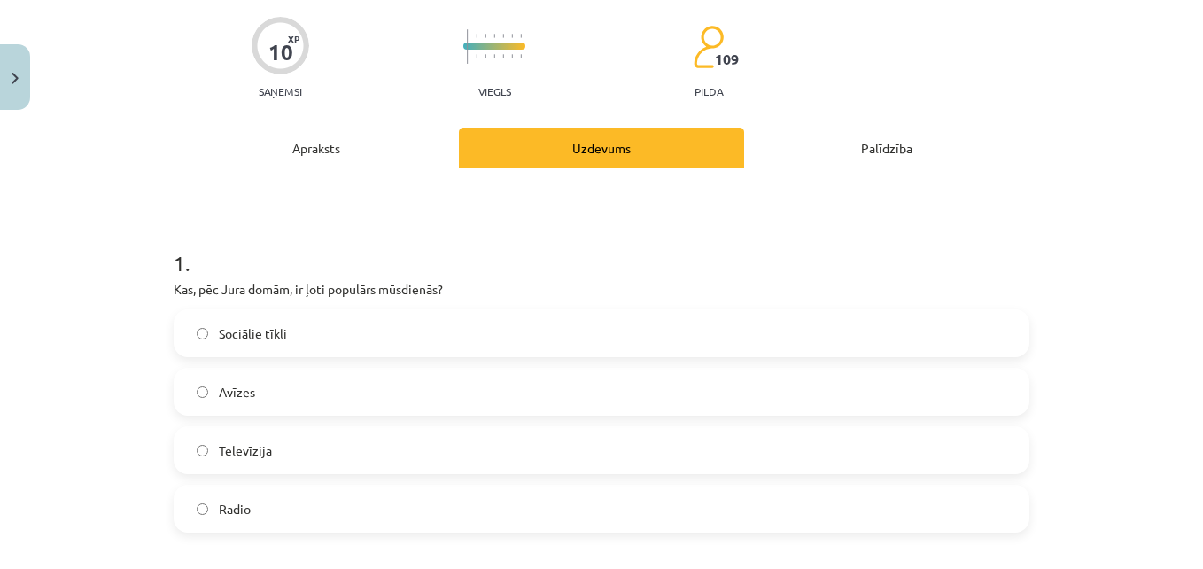
scroll to position [221, 0]
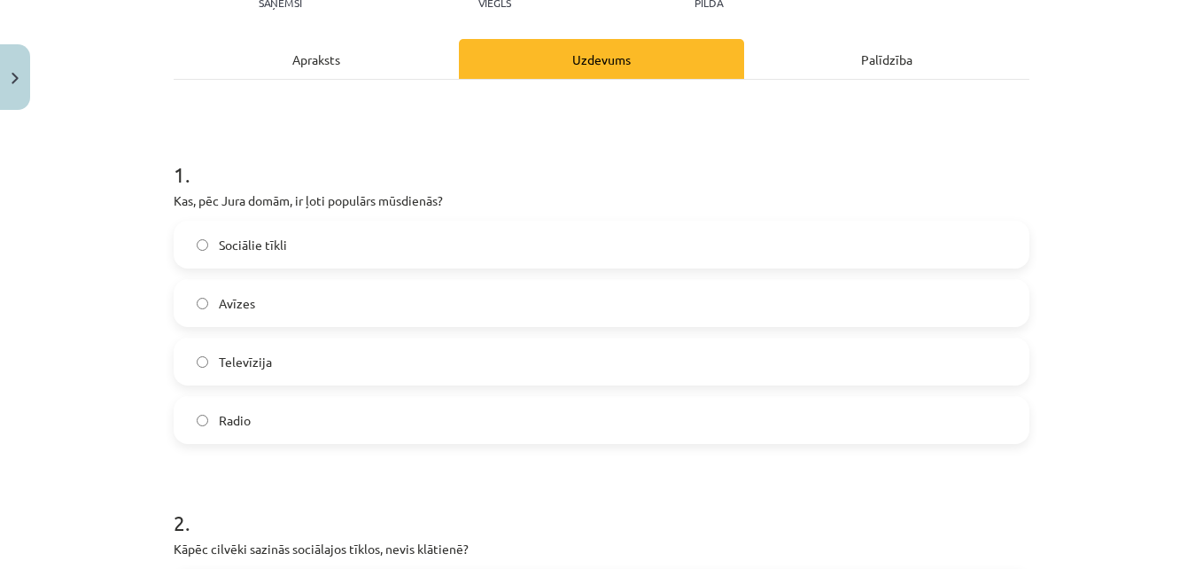
click at [329, 53] on div "Apraksts" at bounding box center [316, 59] width 285 height 40
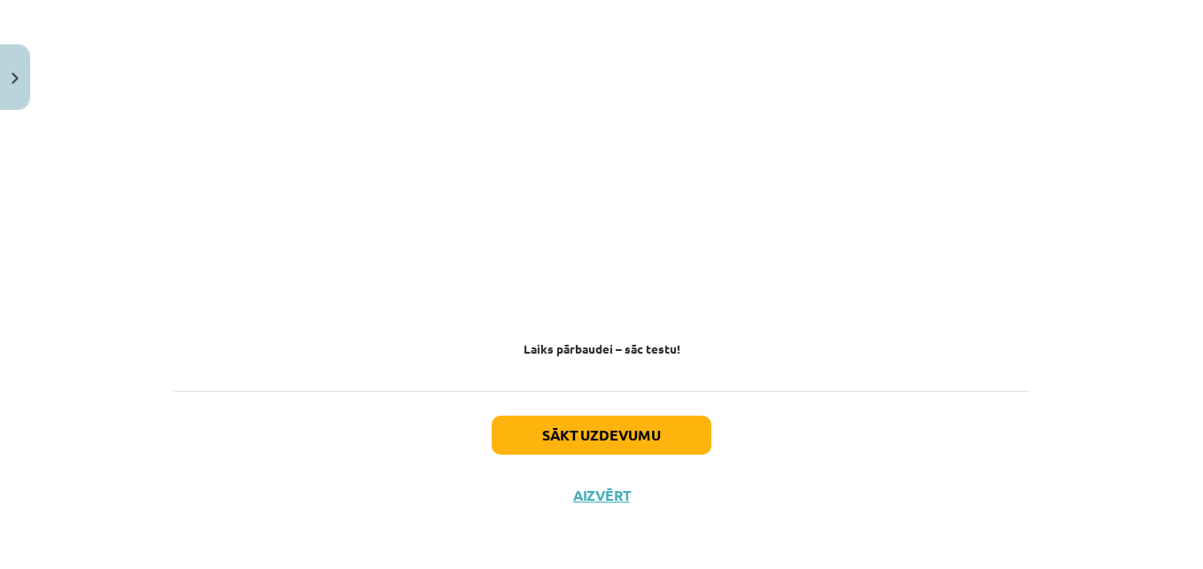
scroll to position [1691, 0]
click at [612, 445] on button "Sākt uzdevumu" at bounding box center [602, 434] width 220 height 39
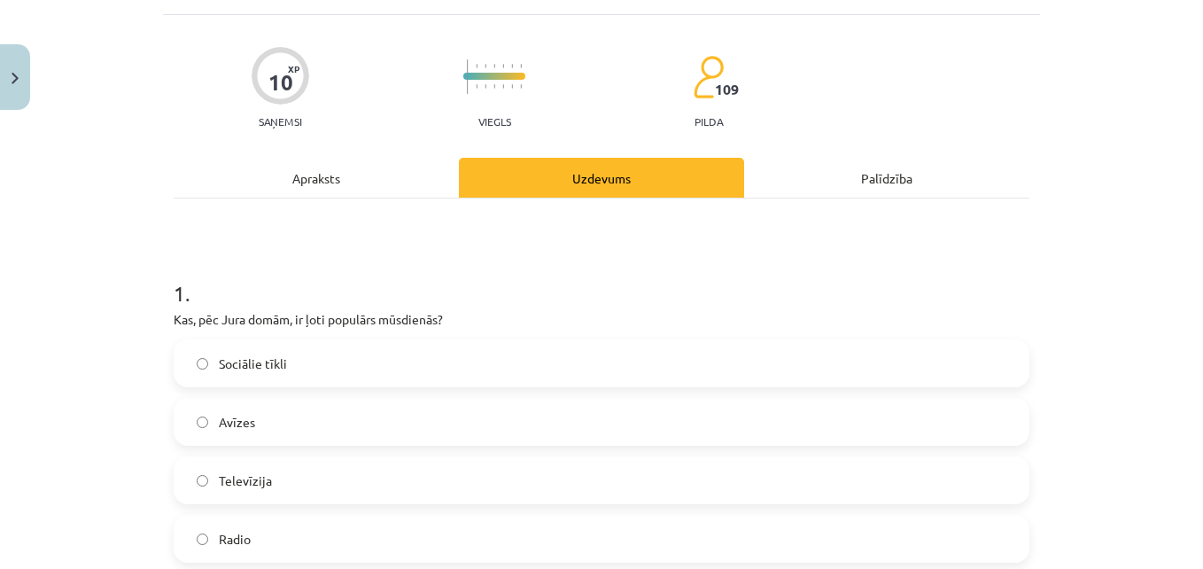
scroll to position [133, 0]
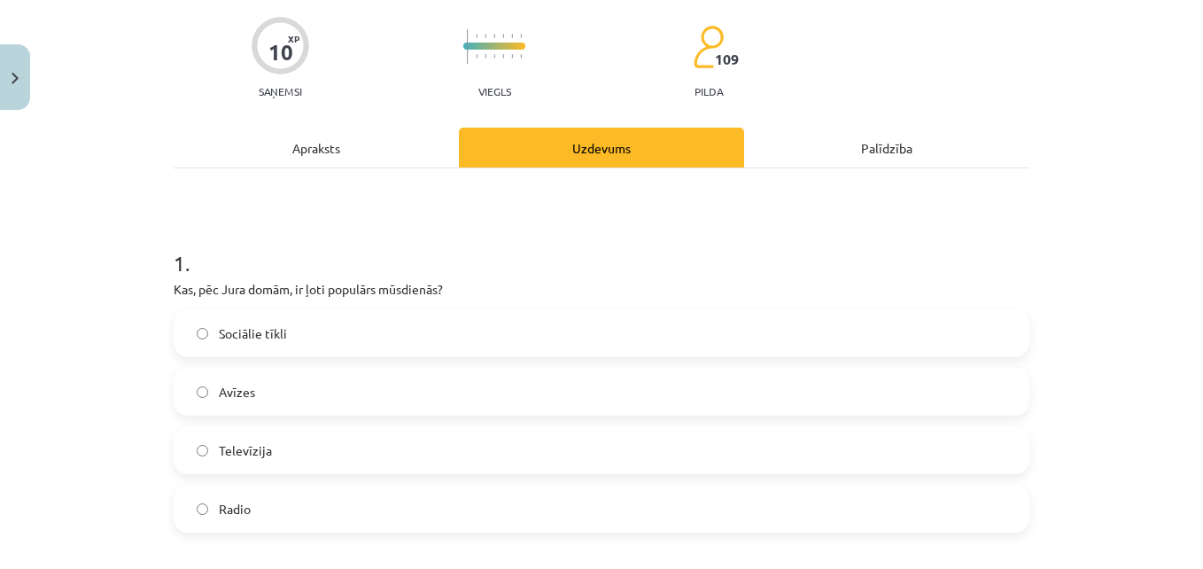
click at [313, 327] on label "Sociālie tīkli" at bounding box center [601, 333] width 852 height 44
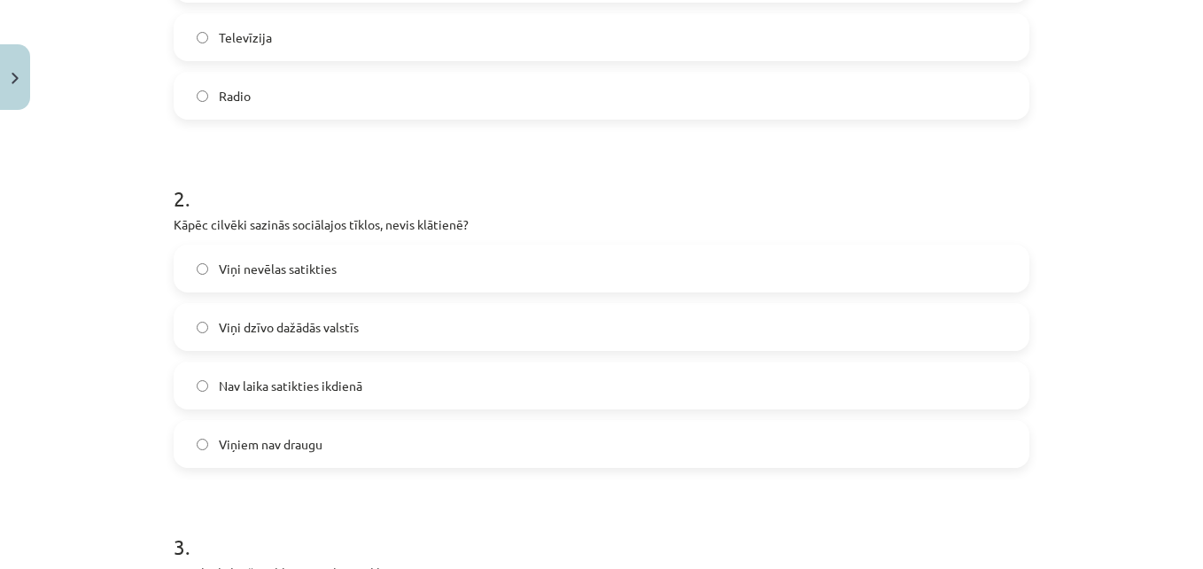
scroll to position [576, 0]
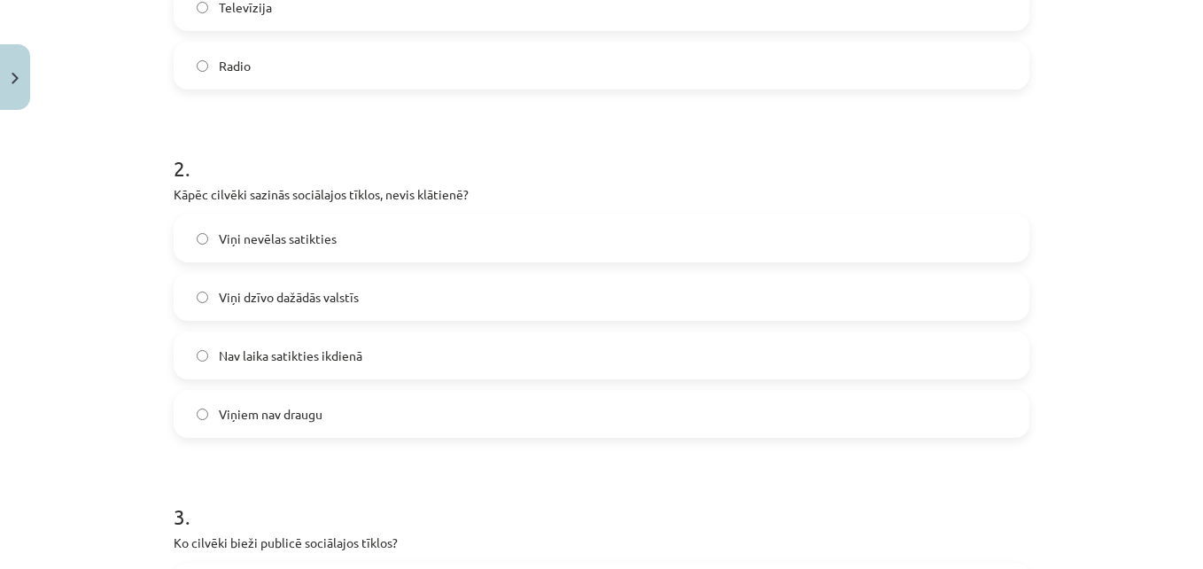
click at [295, 299] on span "Viņi dzīvo dažādās valstīs" at bounding box center [289, 297] width 140 height 19
click at [370, 348] on label "Nav laika satikties ikdienā" at bounding box center [601, 355] width 852 height 44
click at [366, 299] on label "Viņi dzīvo dažādās valstīs" at bounding box center [601, 297] width 852 height 44
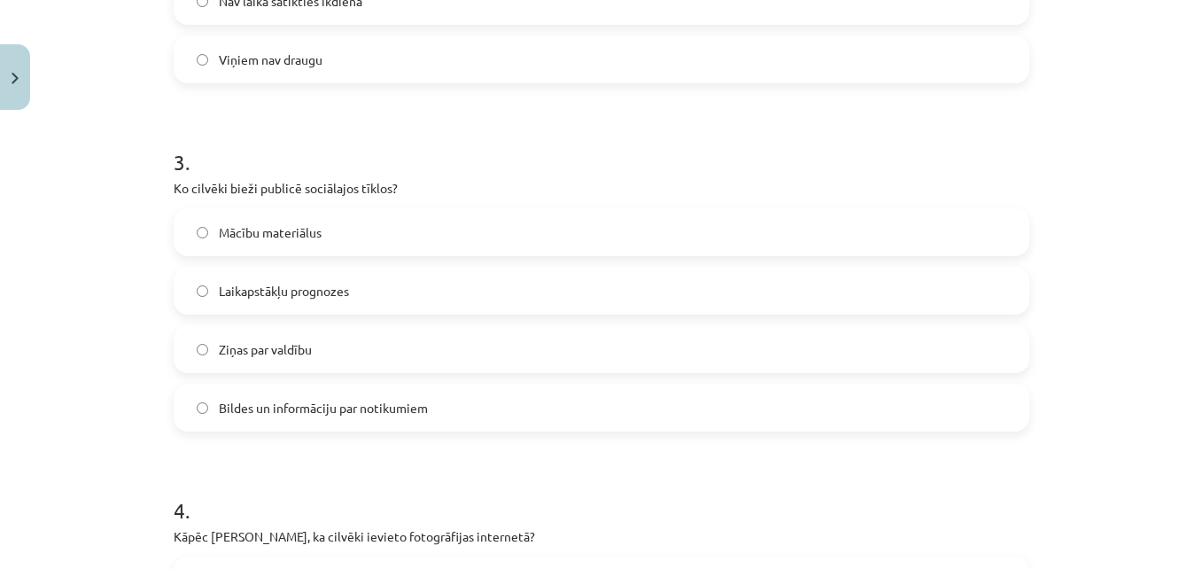
scroll to position [1019, 0]
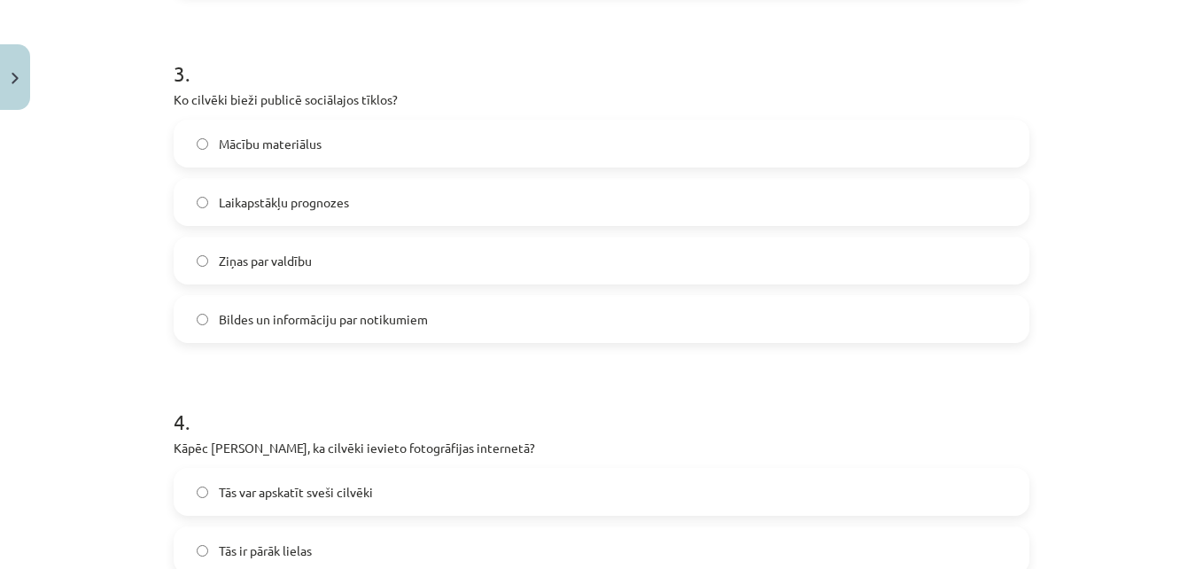
click at [400, 321] on span "Bildes un informāciju par notikumiem" at bounding box center [323, 319] width 209 height 19
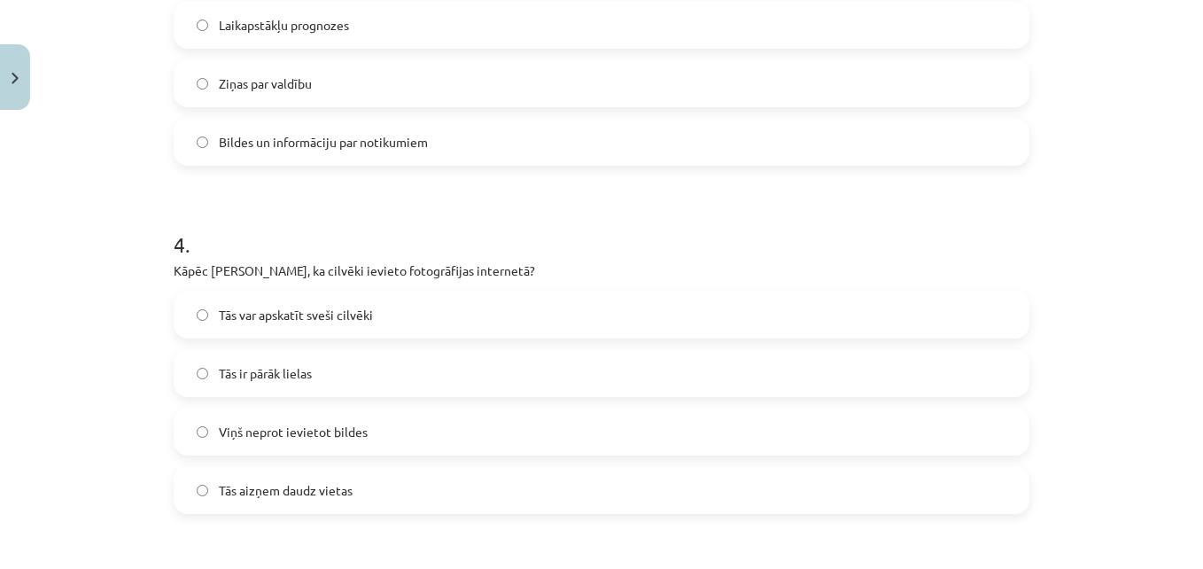
scroll to position [1285, 0]
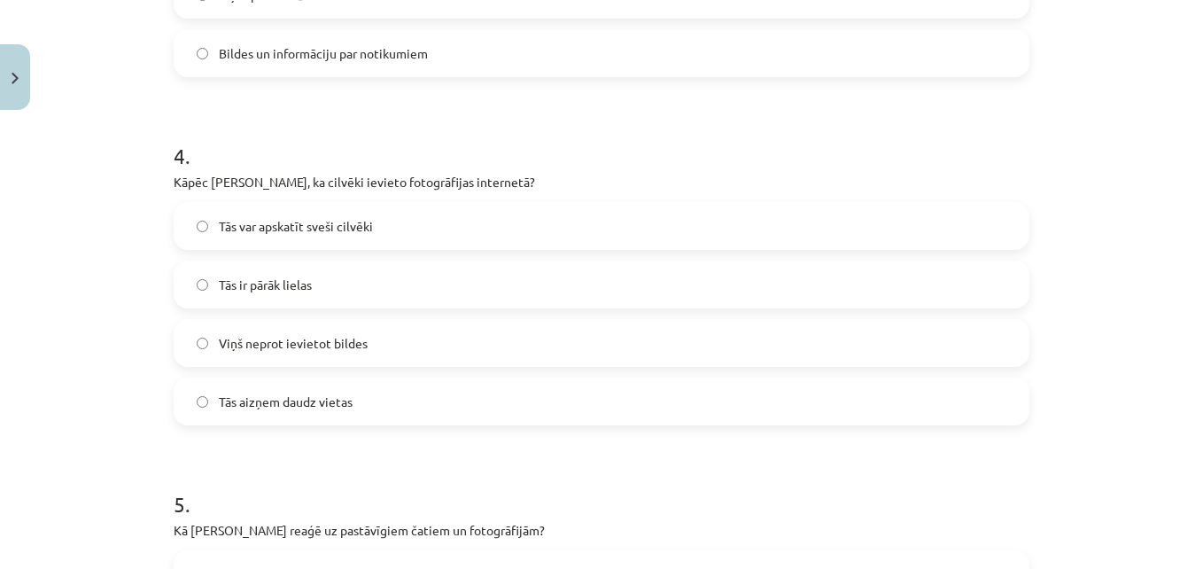
click at [351, 228] on span "Tās var apskatīt sveši cilvēki" at bounding box center [296, 226] width 154 height 19
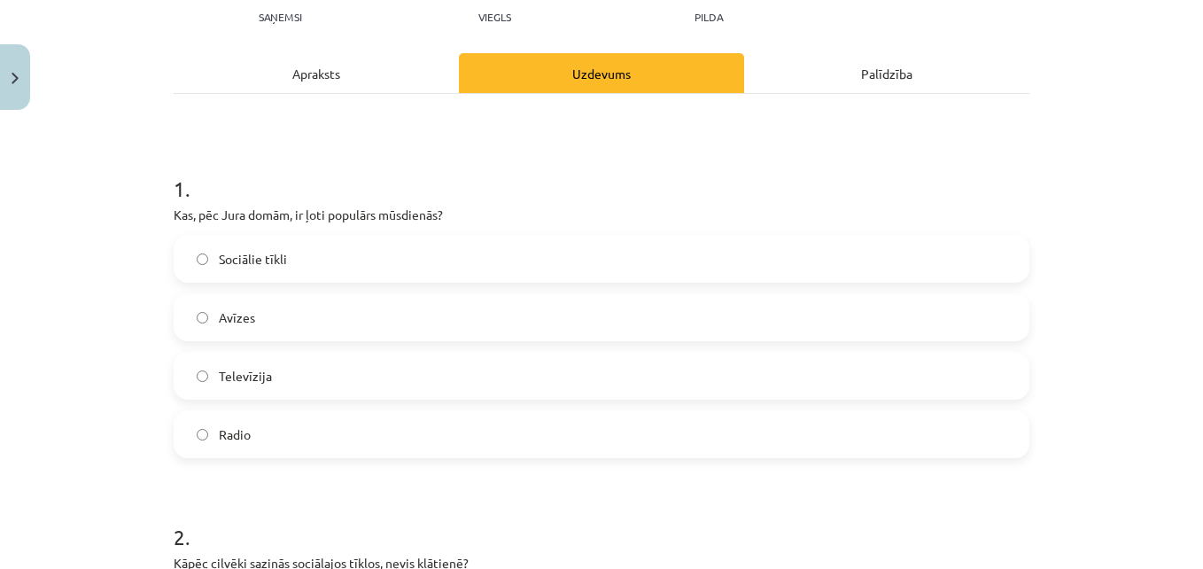
scroll to position [44, 0]
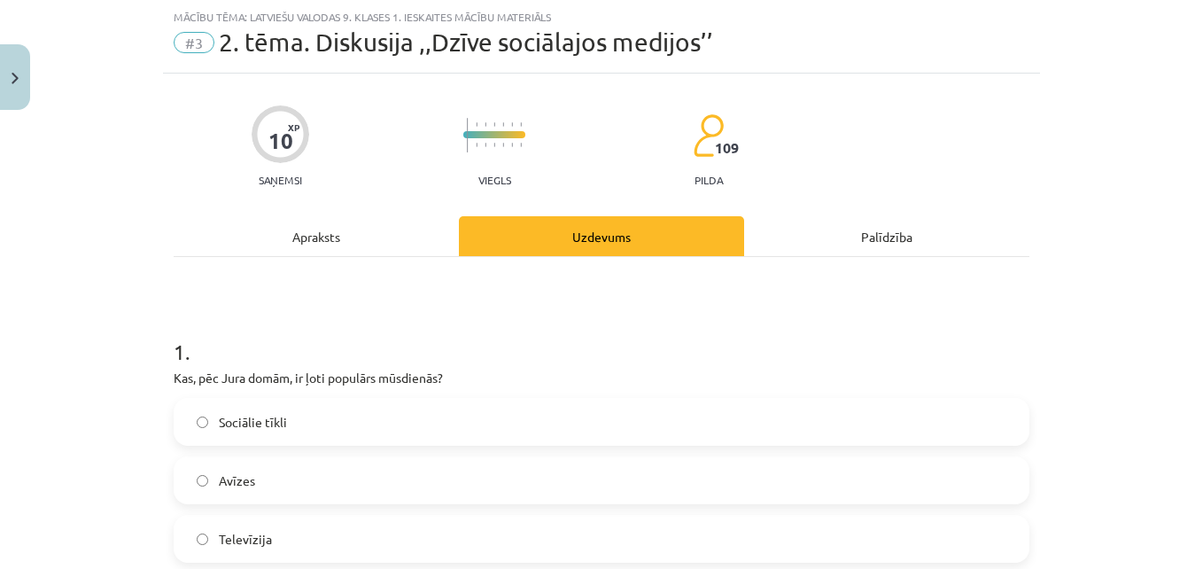
click at [366, 243] on div "Apraksts" at bounding box center [316, 236] width 285 height 40
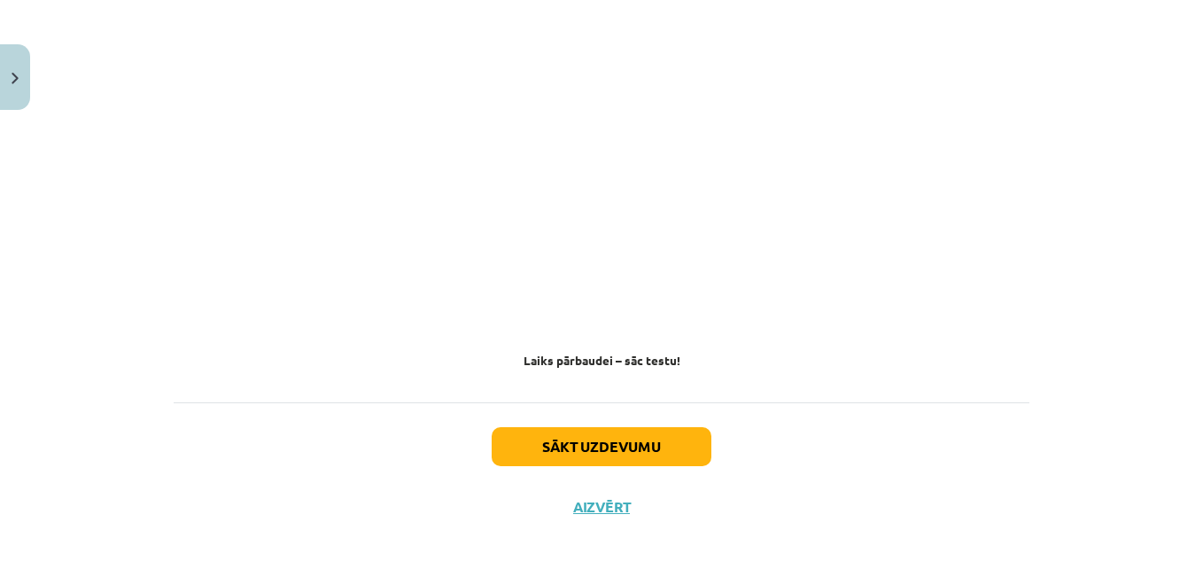
scroll to position [1691, 0]
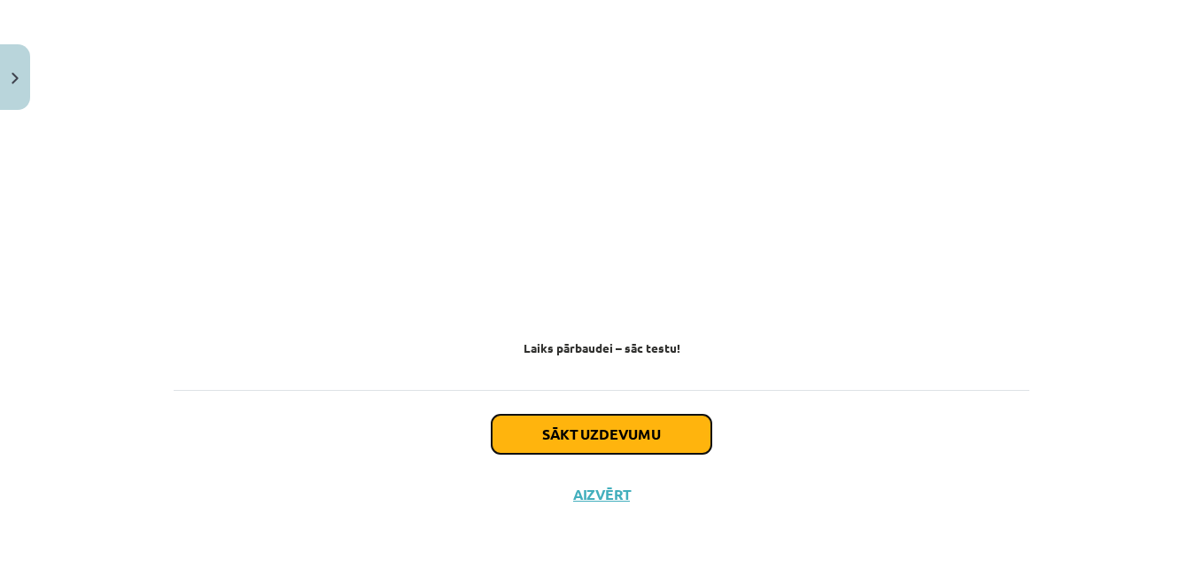
click at [543, 421] on button "Sākt uzdevumu" at bounding box center [602, 434] width 220 height 39
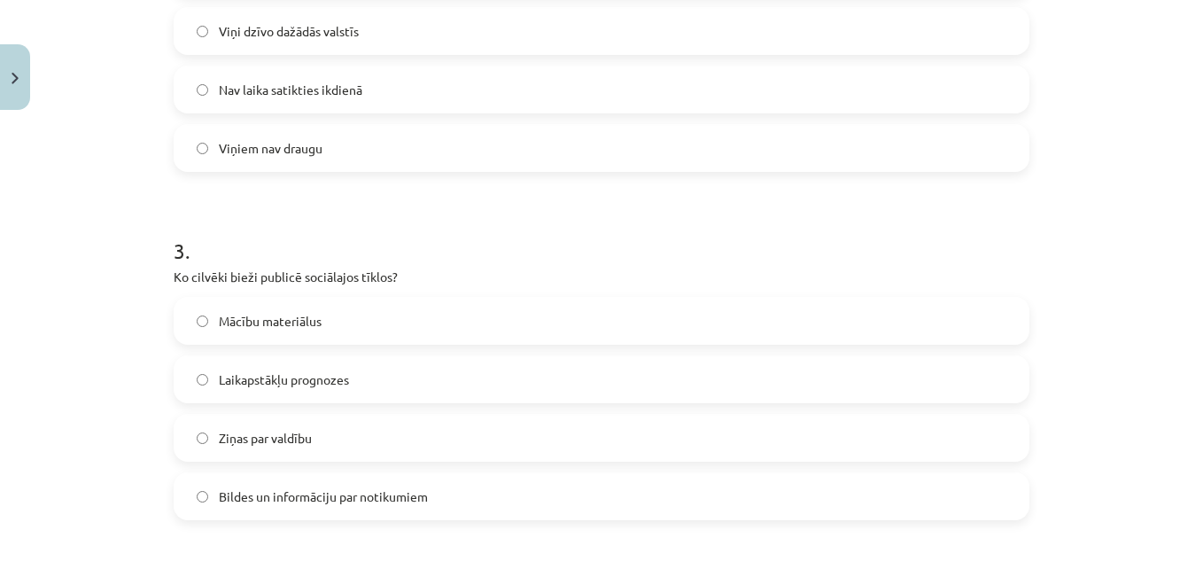
scroll to position [753, 0]
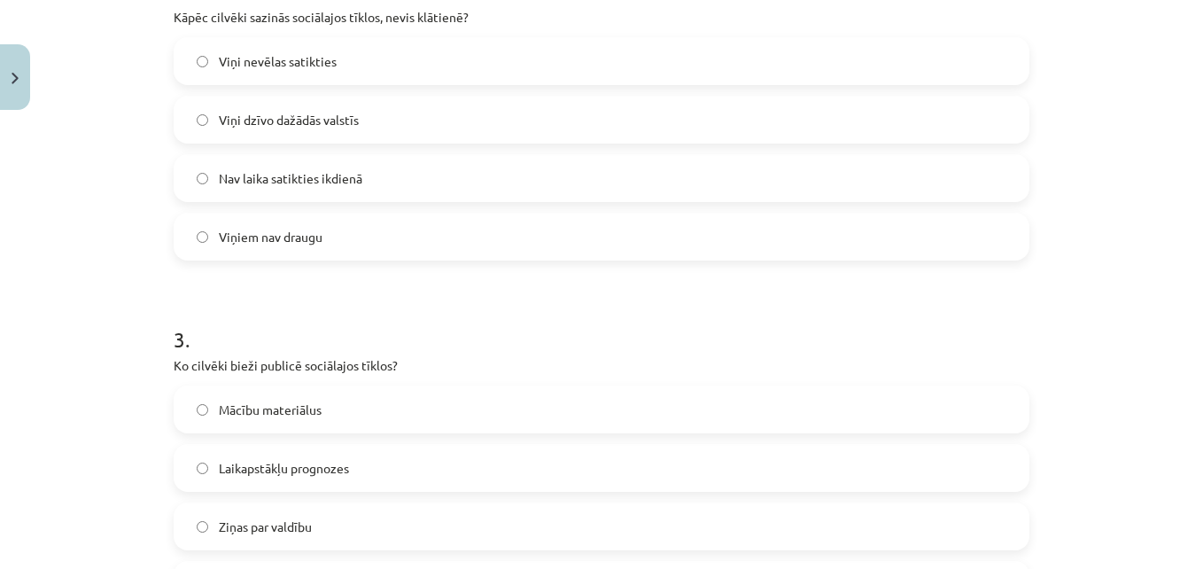
click at [289, 54] on span "Viņi nevēlas satikties" at bounding box center [278, 61] width 118 height 19
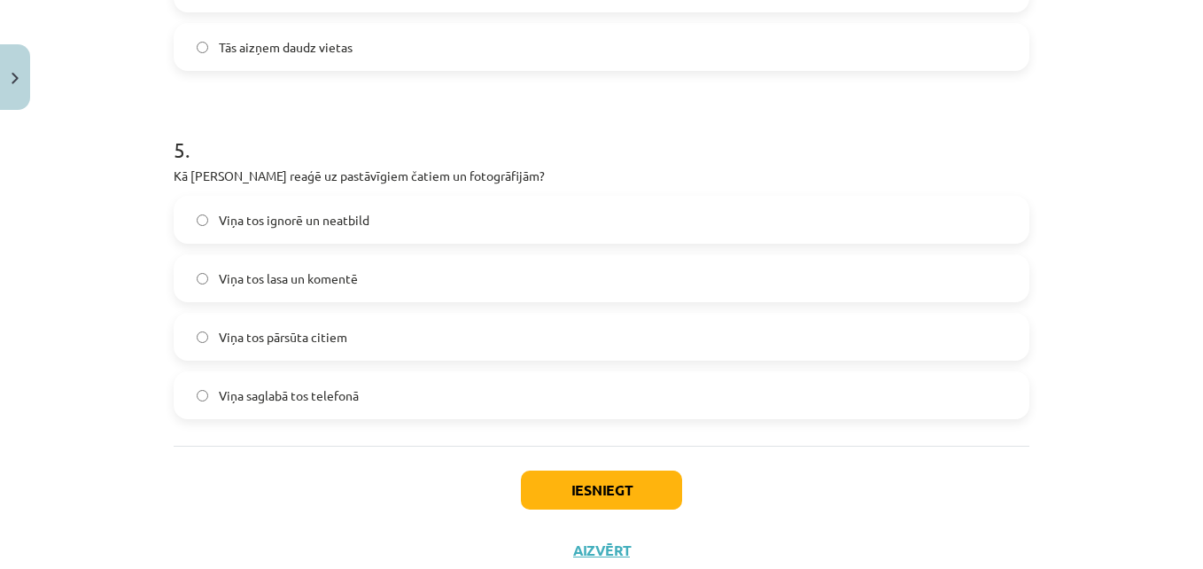
scroll to position [1695, 0]
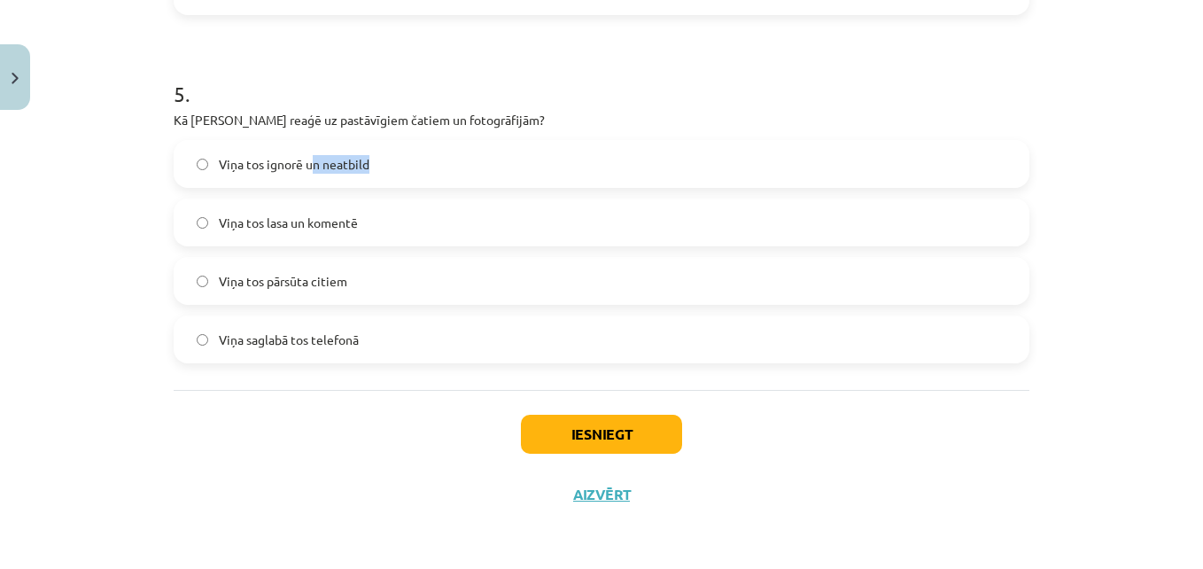
drag, startPoint x: 305, startPoint y: 159, endPoint x: 448, endPoint y: 161, distance: 143.5
click at [448, 161] on label "Viņa tos ignorē un neatbild" at bounding box center [601, 164] width 852 height 44
click at [575, 443] on button "Iesniegt" at bounding box center [601, 434] width 161 height 39
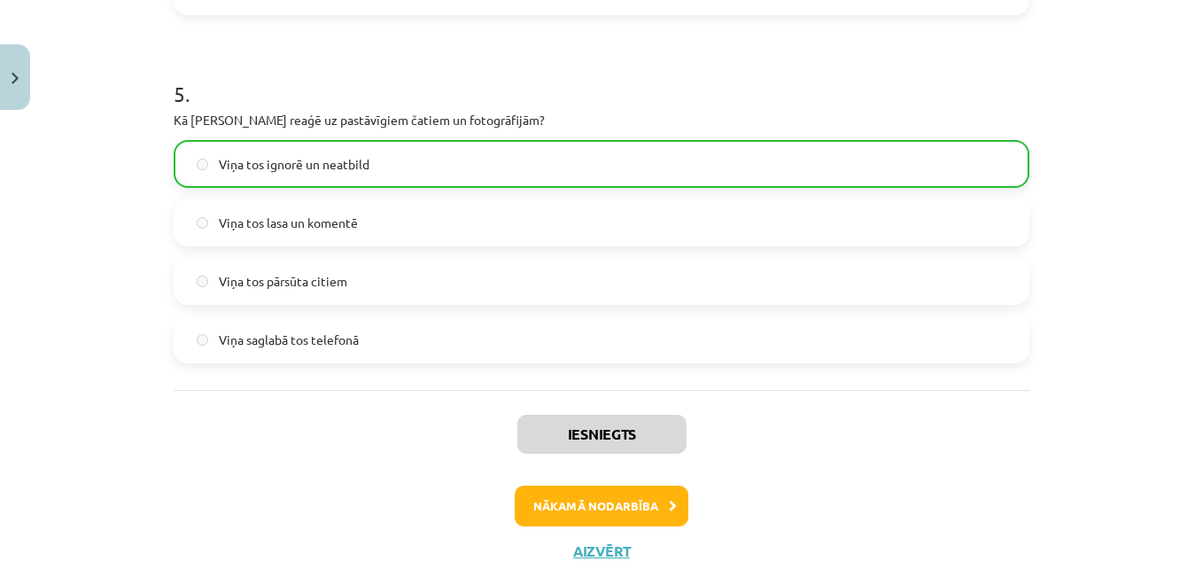
scroll to position [1752, 0]
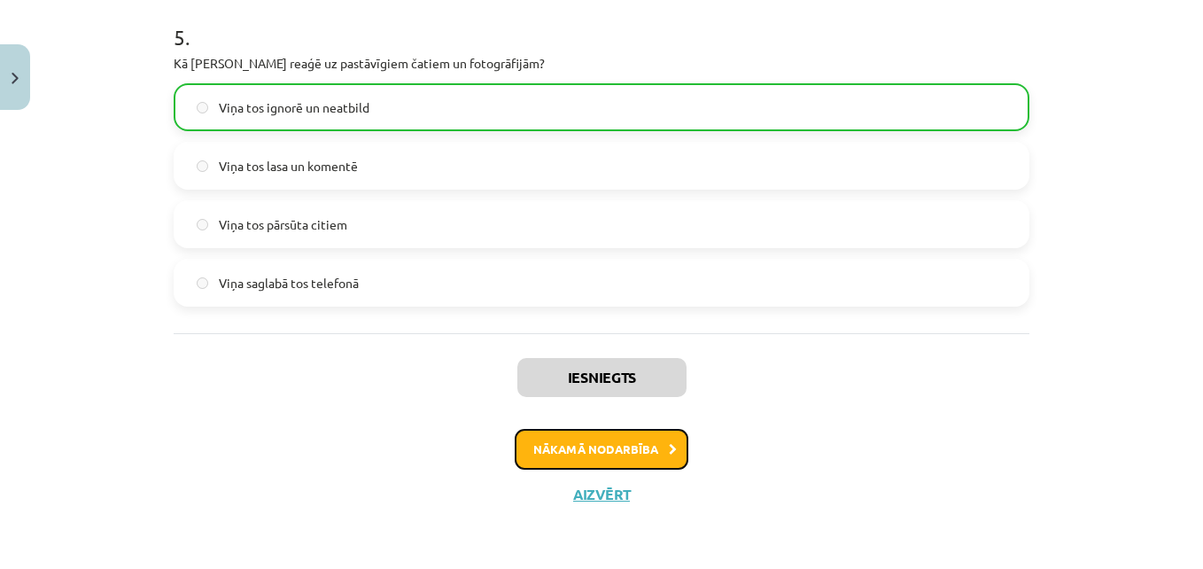
click at [575, 443] on button "Nākamā nodarbība" at bounding box center [602, 449] width 174 height 41
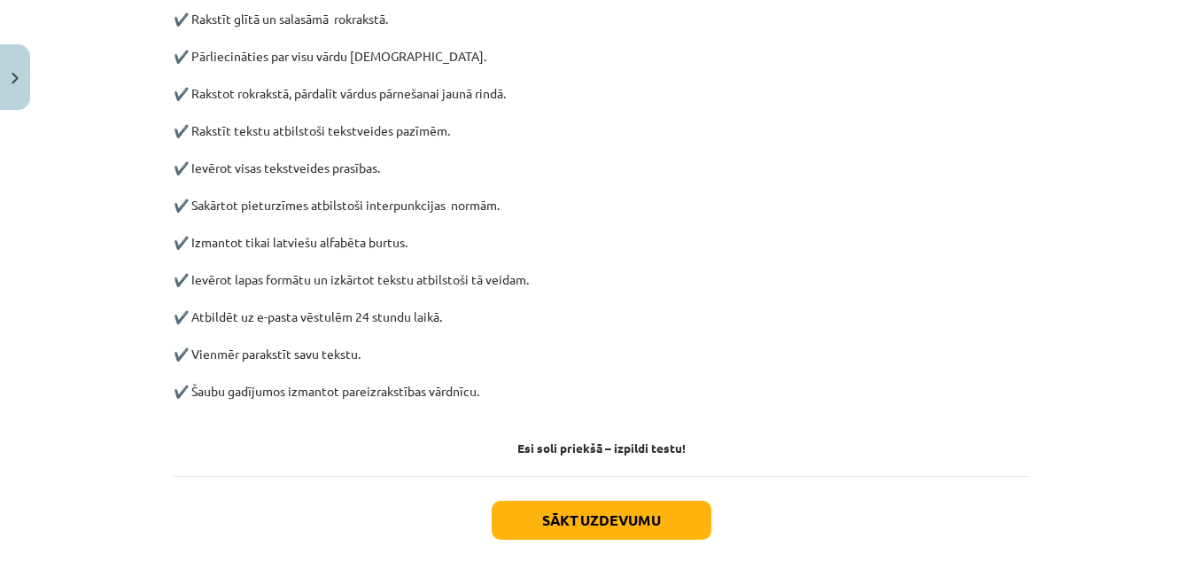
scroll to position [930, 0]
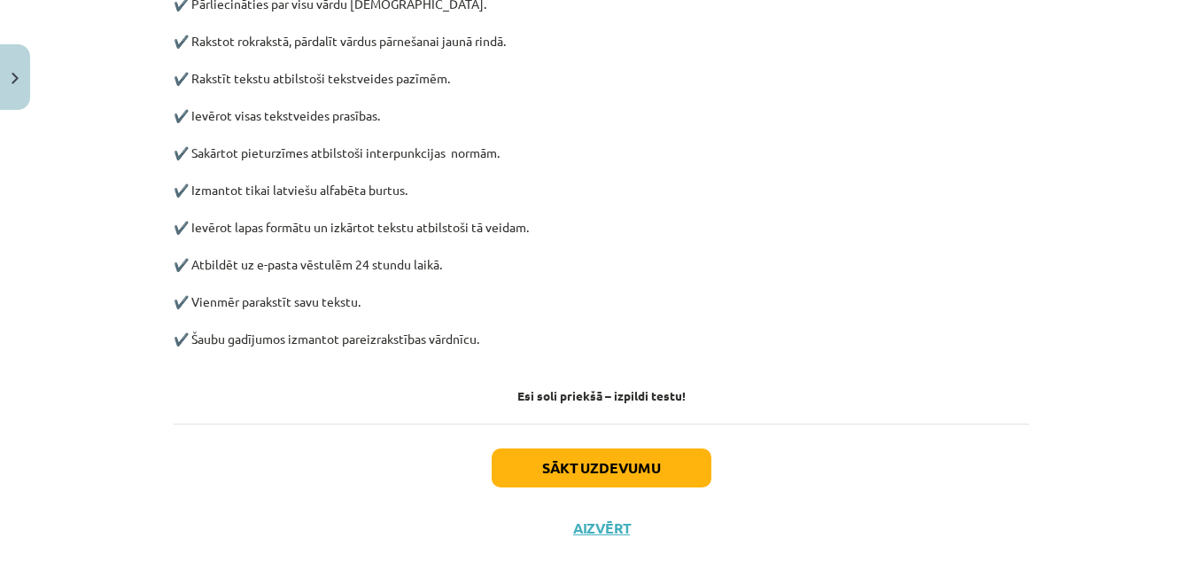
click at [575, 443] on div "Sākt uzdevumu Aizvērt" at bounding box center [602, 485] width 856 height 124
click at [578, 461] on button "Sākt uzdevumu" at bounding box center [602, 467] width 220 height 39
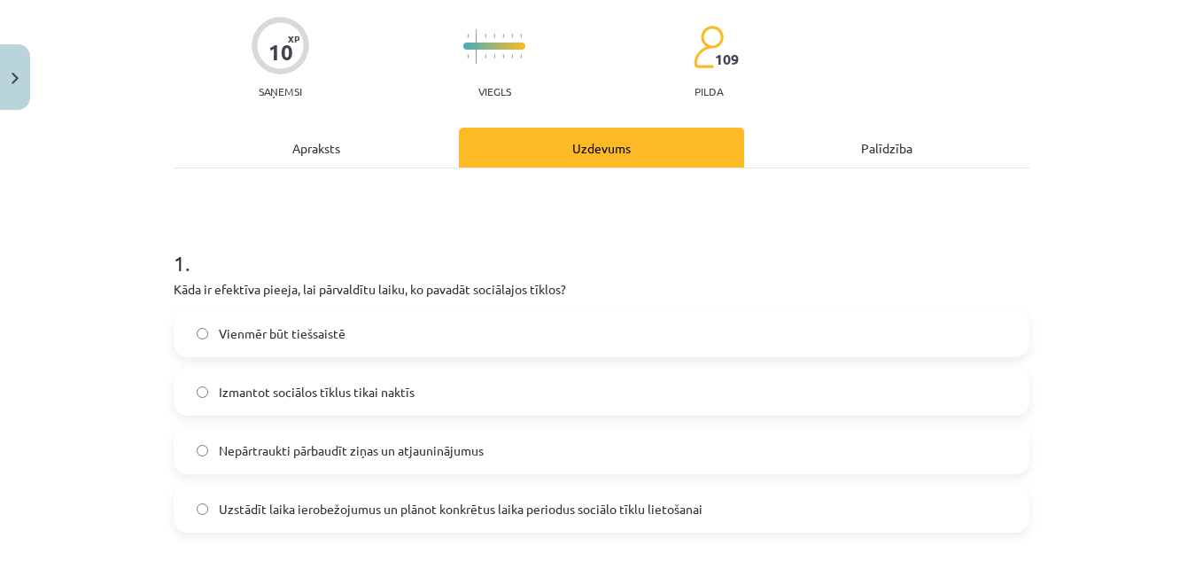
scroll to position [221, 0]
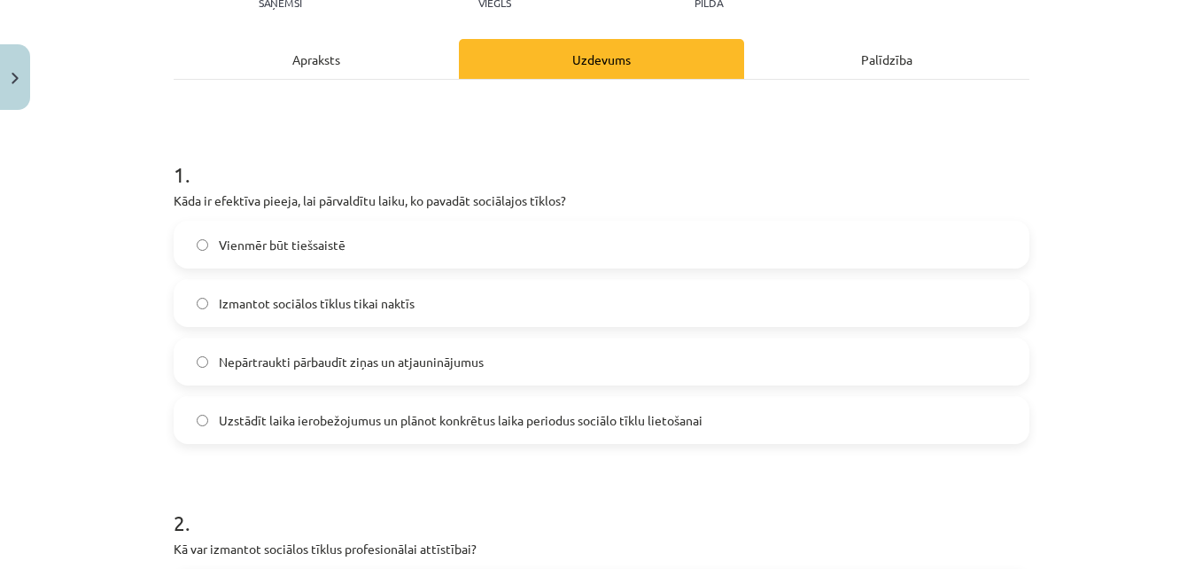
click at [471, 407] on label "Uzstādīt laika ierobežojumus un plānot konkrētus laika periodus sociālo tīklu l…" at bounding box center [601, 420] width 852 height 44
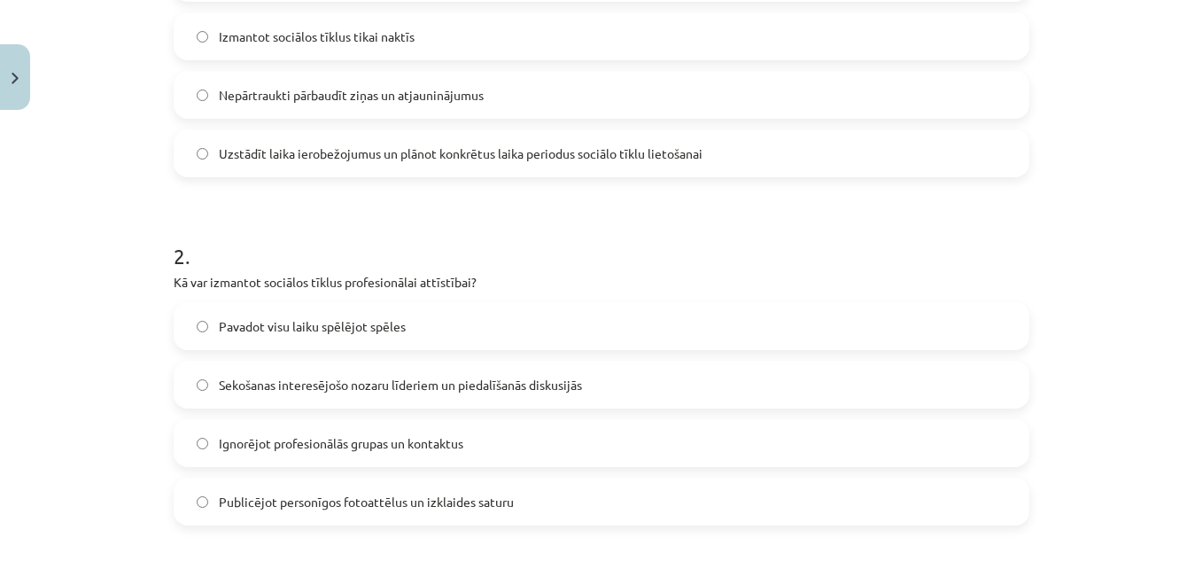
scroll to position [576, 0]
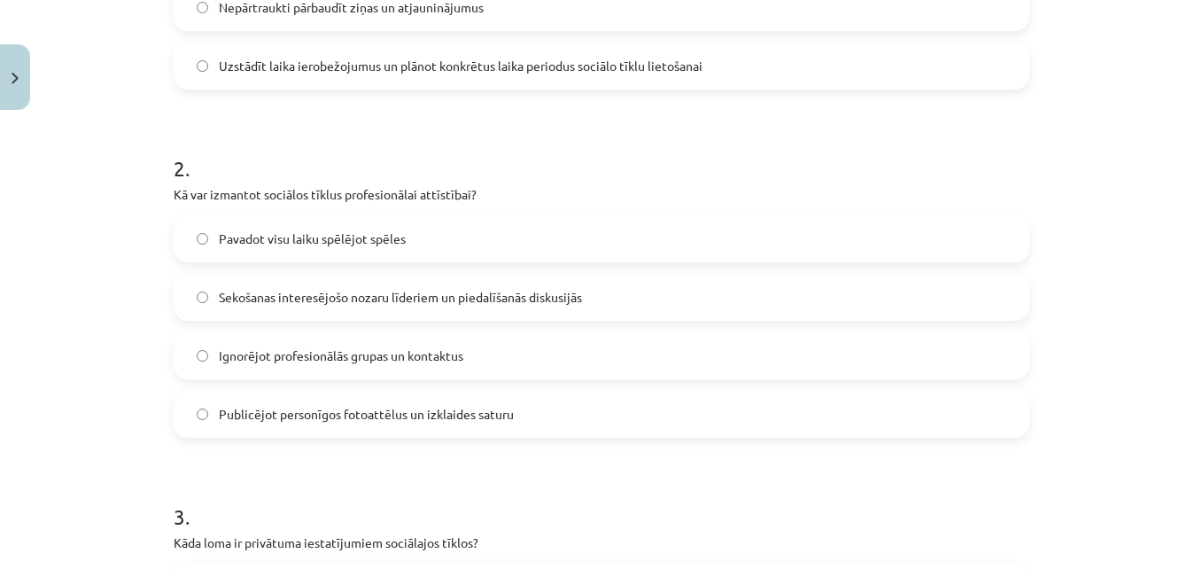
click at [566, 294] on span "Sekošanas interesējošo nozaru līderiem un piedalīšanās diskusijās" at bounding box center [400, 297] width 363 height 19
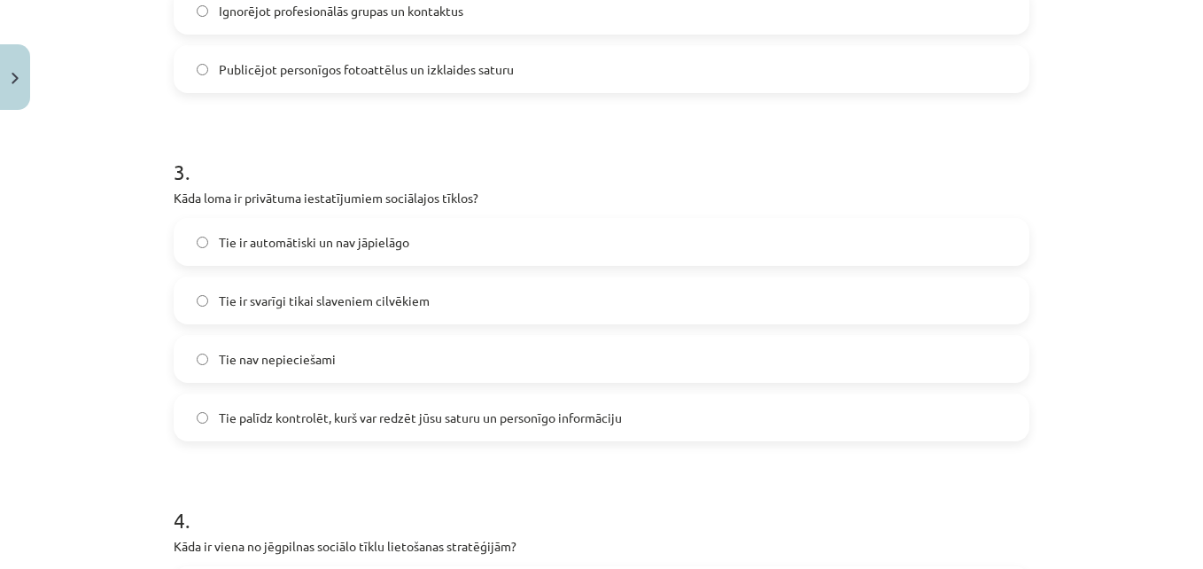
scroll to position [930, 0]
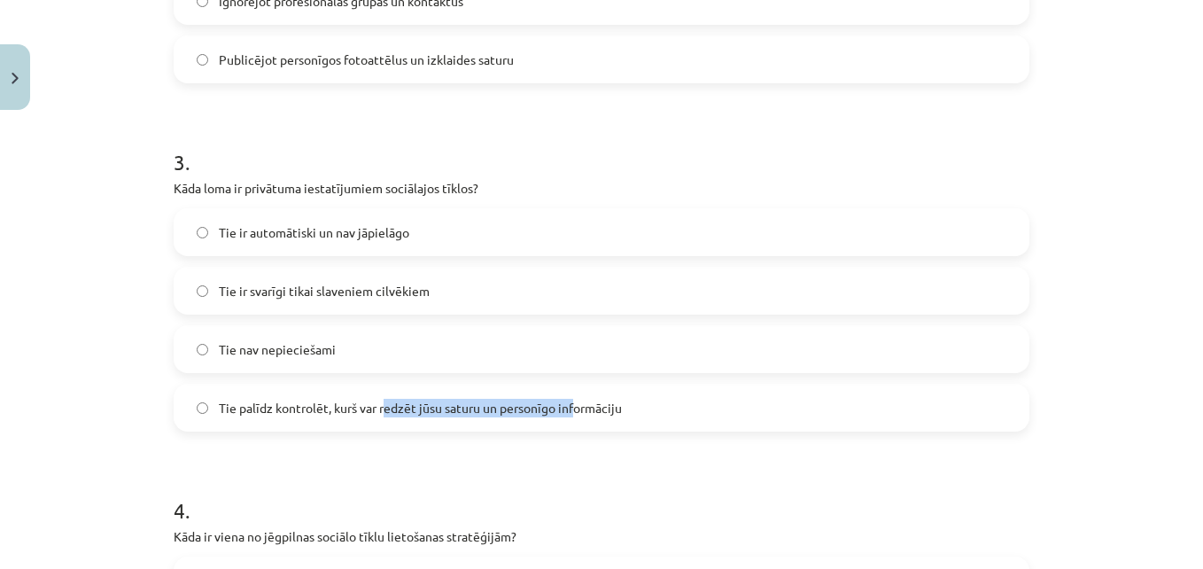
drag, startPoint x: 377, startPoint y: 412, endPoint x: 574, endPoint y: 386, distance: 198.4
click at [574, 386] on label "Tie palīdz kontrolēt, kurš var redzēt jūsu saturu un personīgo informāciju" at bounding box center [601, 407] width 852 height 44
drag, startPoint x: 574, startPoint y: 386, endPoint x: 691, endPoint y: 425, distance: 123.3
click at [691, 425] on label "Tie palīdz kontrolēt, kurš var redzēt jūsu saturu un personīgo informāciju" at bounding box center [601, 407] width 852 height 44
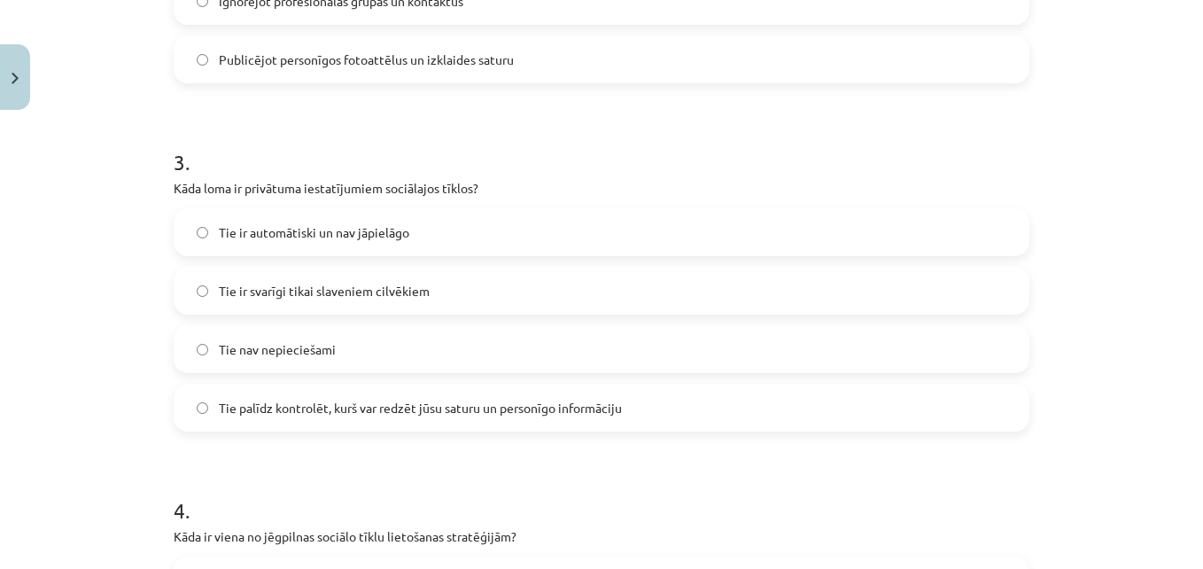
click at [691, 425] on label "Tie palīdz kontrolēt, kurš var redzēt jūsu saturu un personīgo informāciju" at bounding box center [601, 407] width 852 height 44
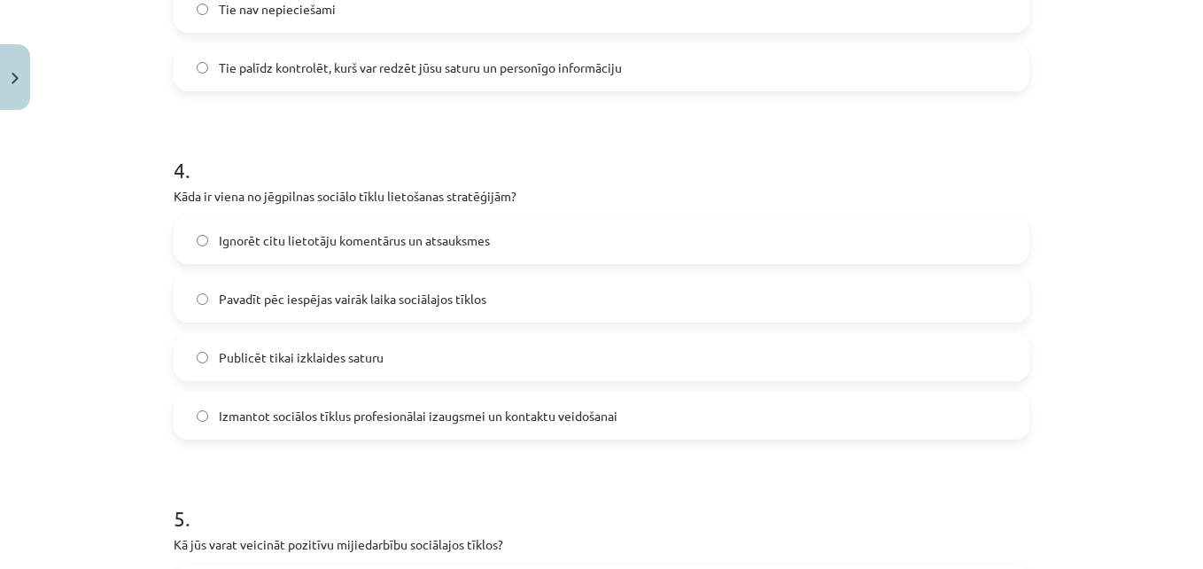
scroll to position [1285, 0]
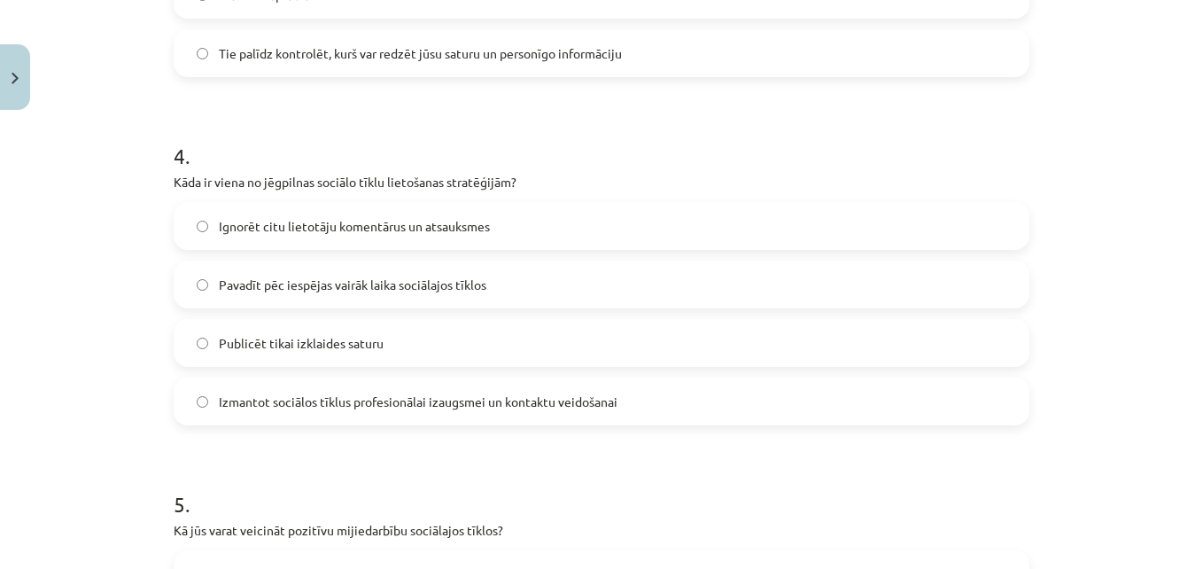
click at [446, 407] on span "Izmantot sociālos tīklus profesionālai izaugsmei un kontaktu veidošanai" at bounding box center [418, 401] width 399 height 19
click at [349, 339] on span "Publicēt tikai izklaides saturu" at bounding box center [301, 343] width 165 height 19
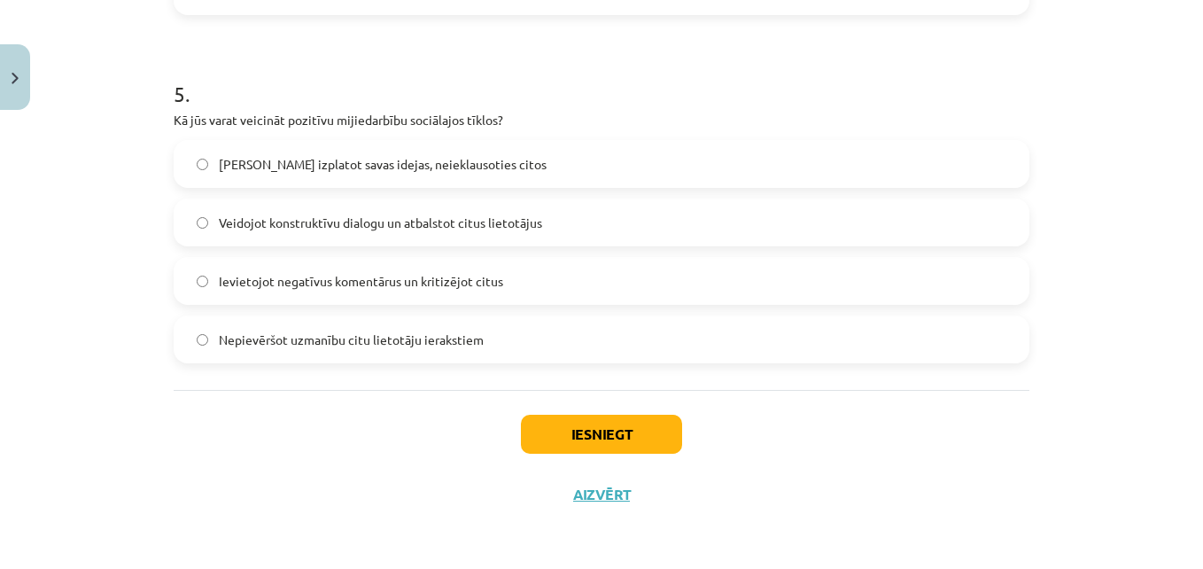
click at [458, 231] on span "Veidojot konstruktīvu dialogu un atbalstot citus lietotājus" at bounding box center [380, 223] width 323 height 19
click at [593, 437] on button "Iesniegt" at bounding box center [601, 434] width 161 height 39
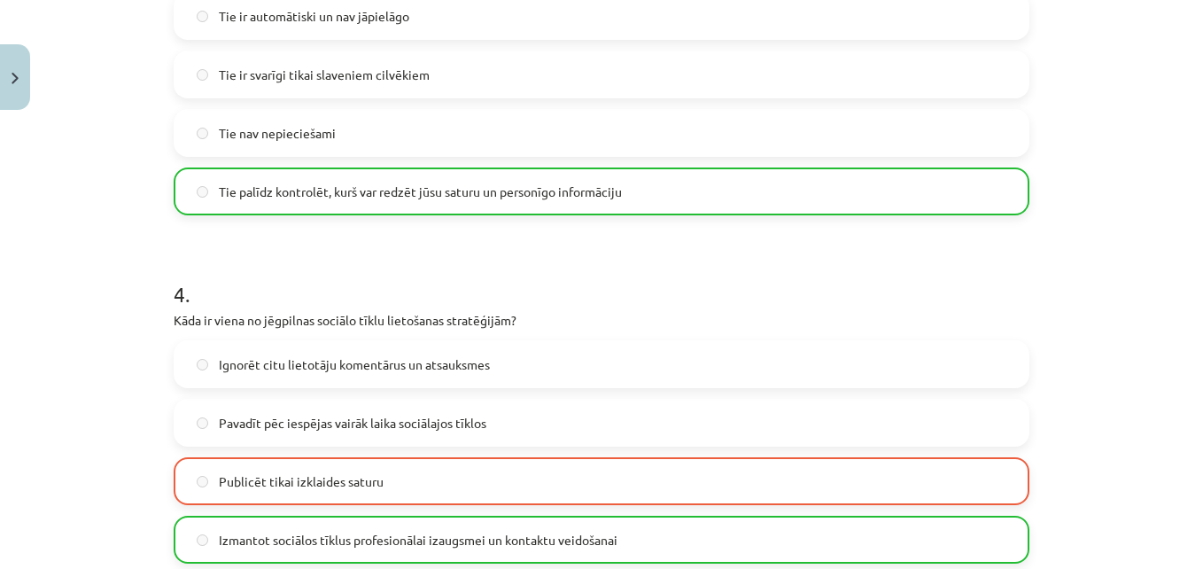
scroll to position [1252, 0]
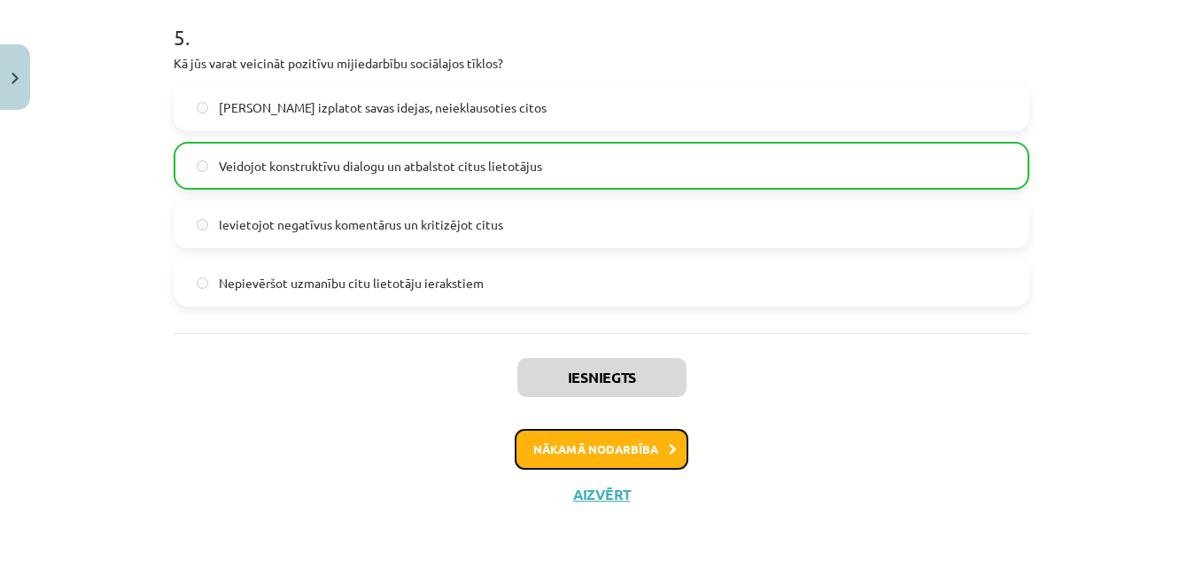
click at [593, 437] on button "Nākamā nodarbība" at bounding box center [602, 449] width 174 height 41
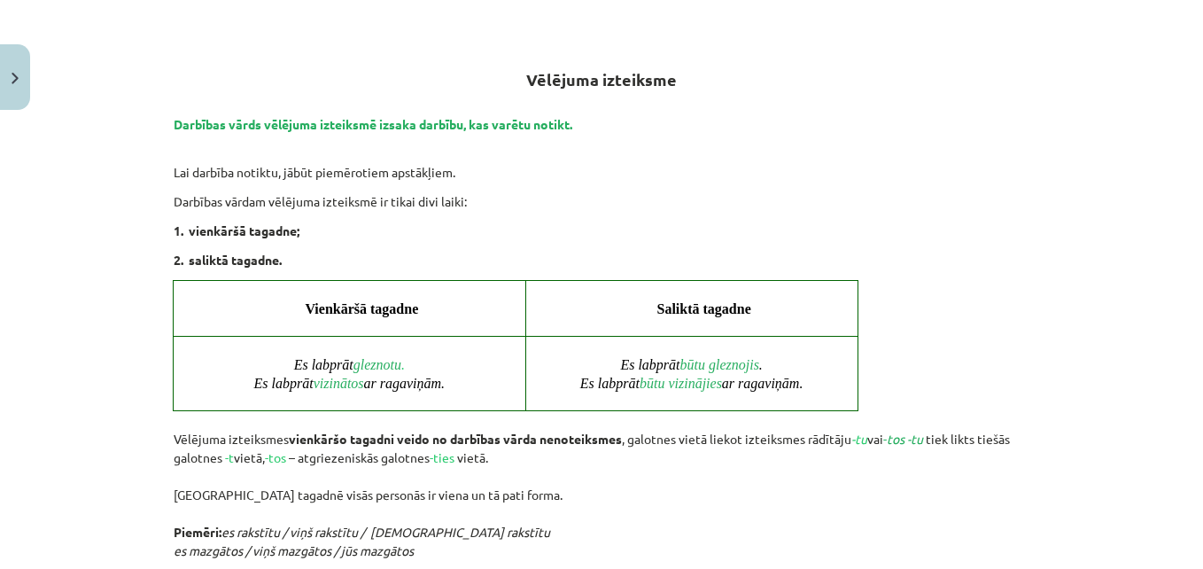
scroll to position [842, 0]
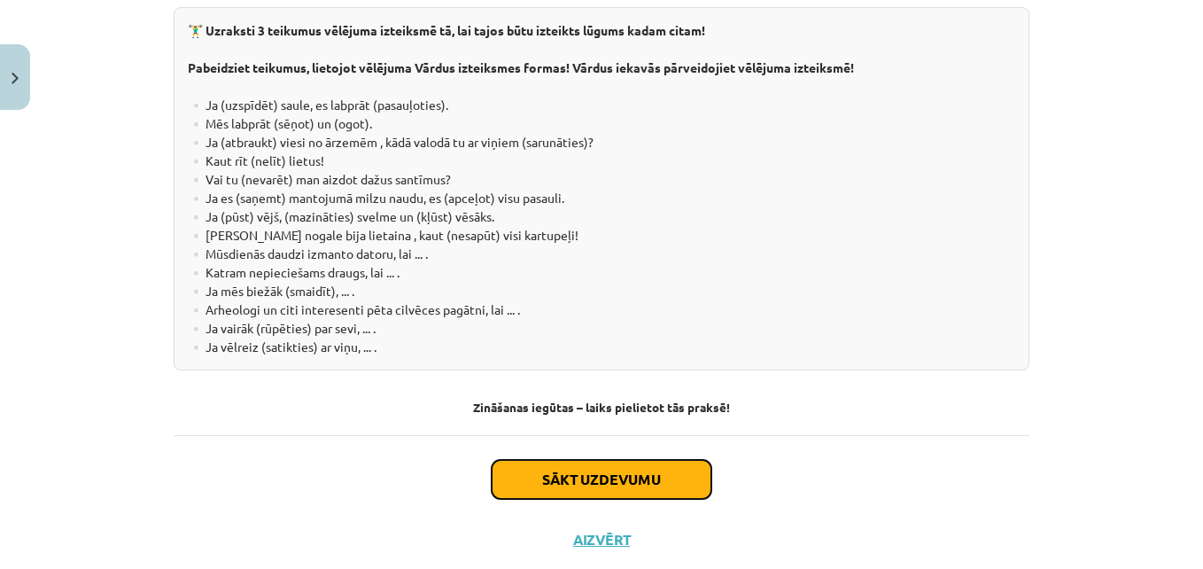
click at [593, 460] on button "Sākt uzdevumu" at bounding box center [602, 479] width 220 height 39
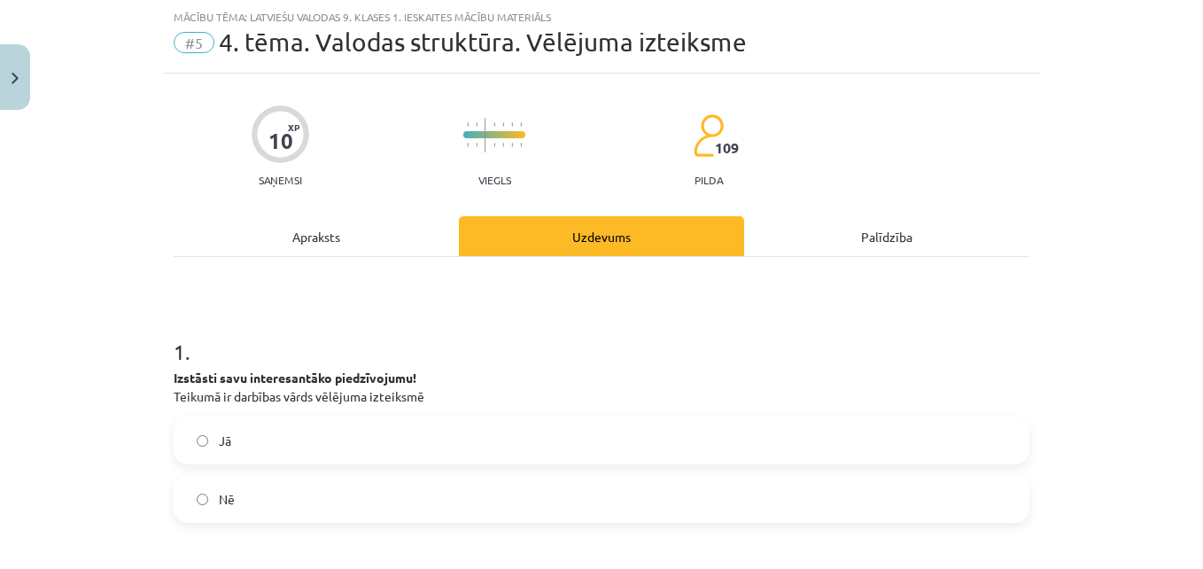
scroll to position [133, 0]
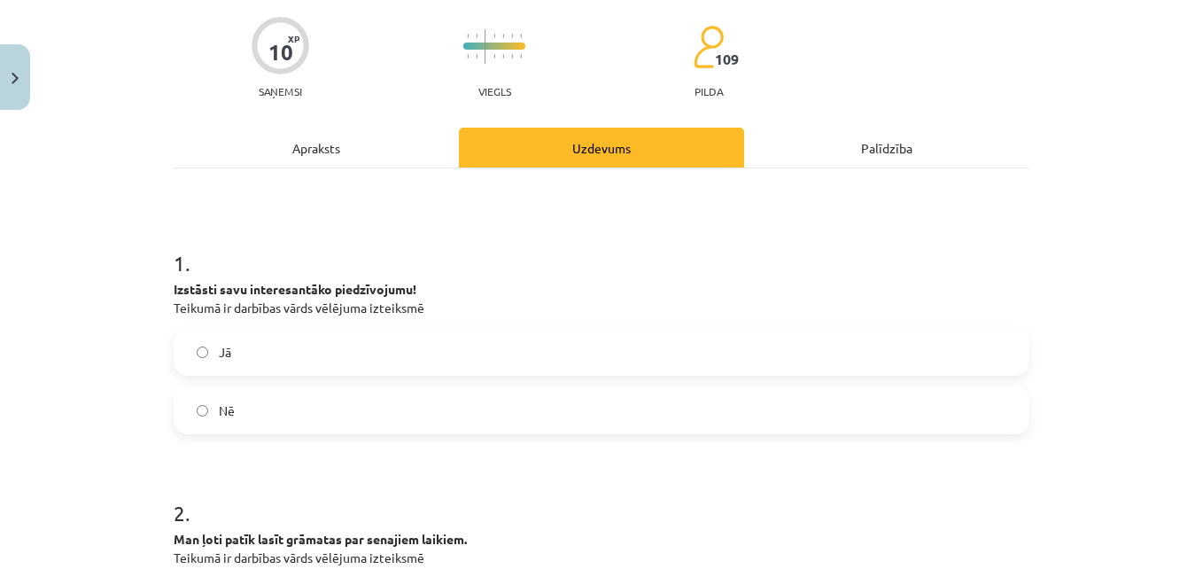
click at [385, 345] on label "Jā" at bounding box center [601, 352] width 852 height 44
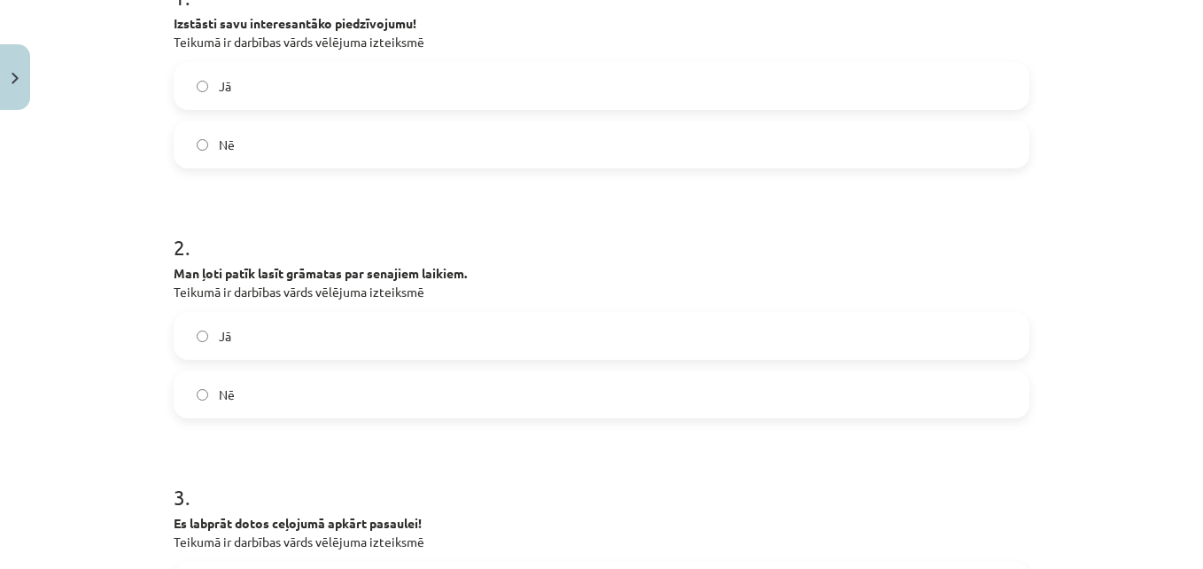
scroll to position [487, 0]
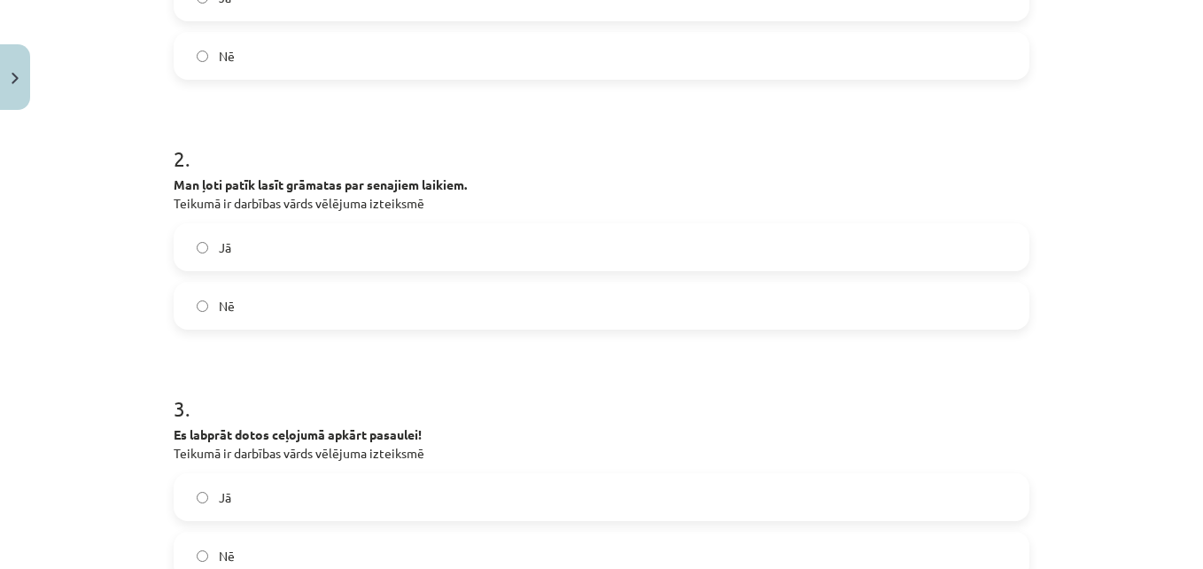
click at [333, 305] on label "Nē" at bounding box center [601, 306] width 852 height 44
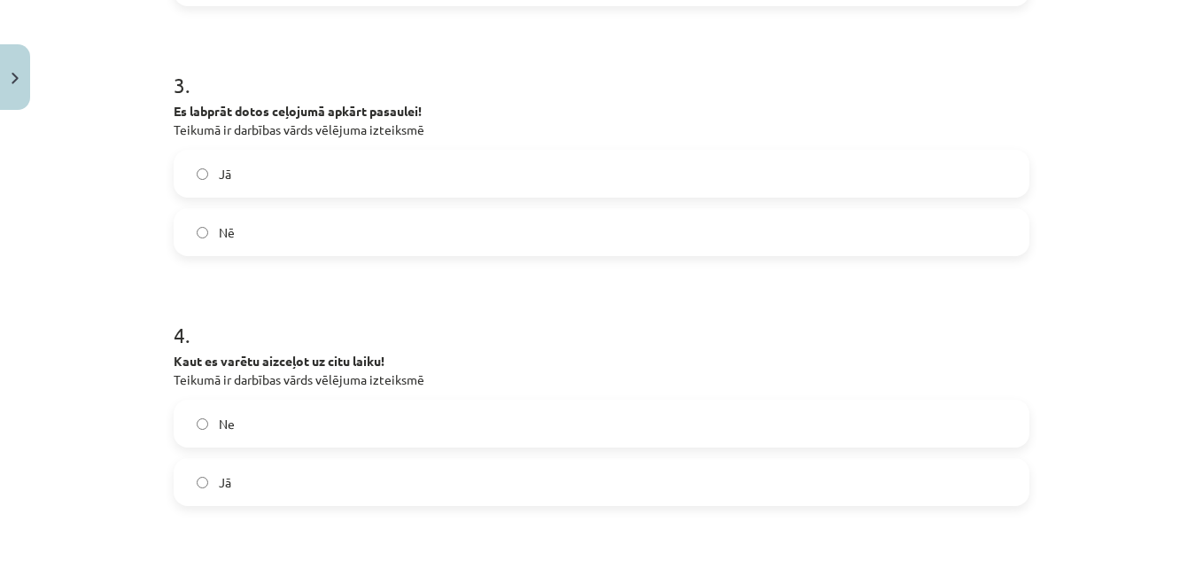
scroll to position [842, 0]
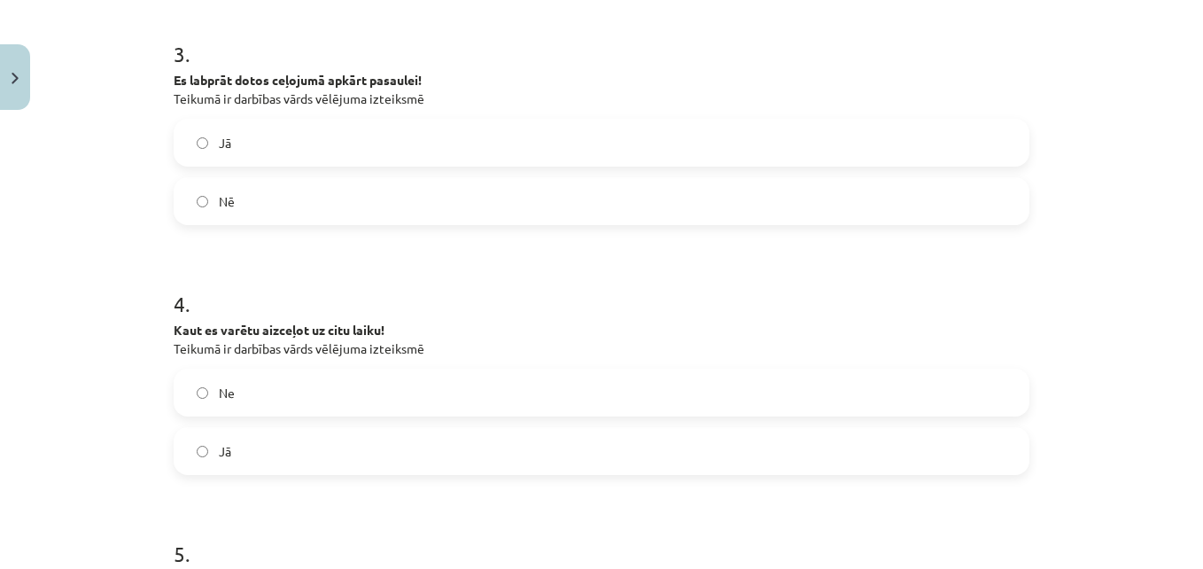
click at [388, 134] on label "Jā" at bounding box center [601, 142] width 852 height 44
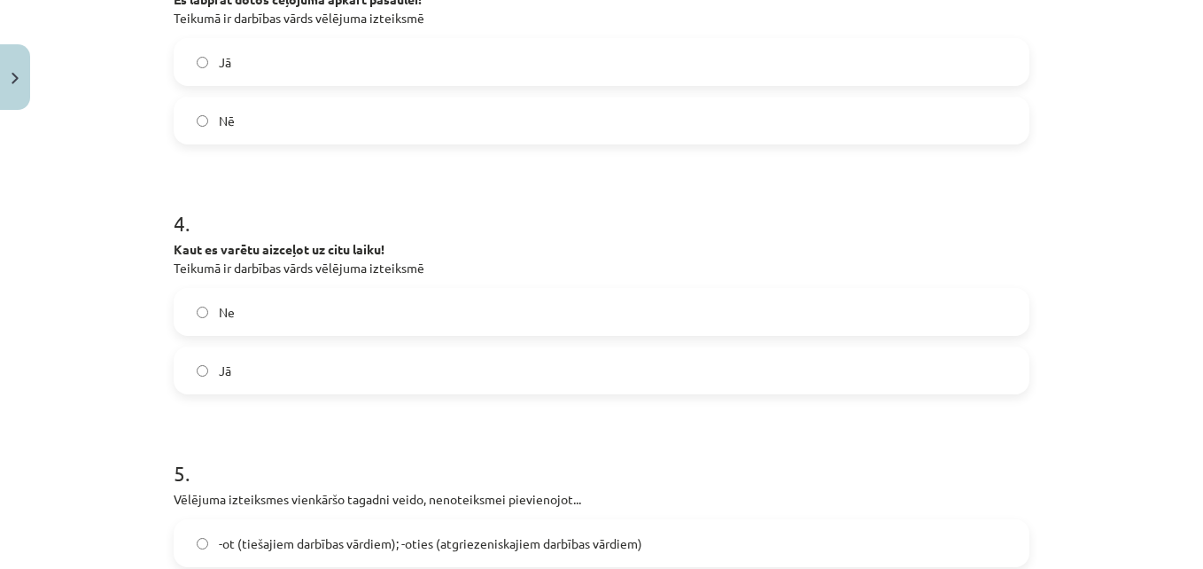
scroll to position [1019, 0]
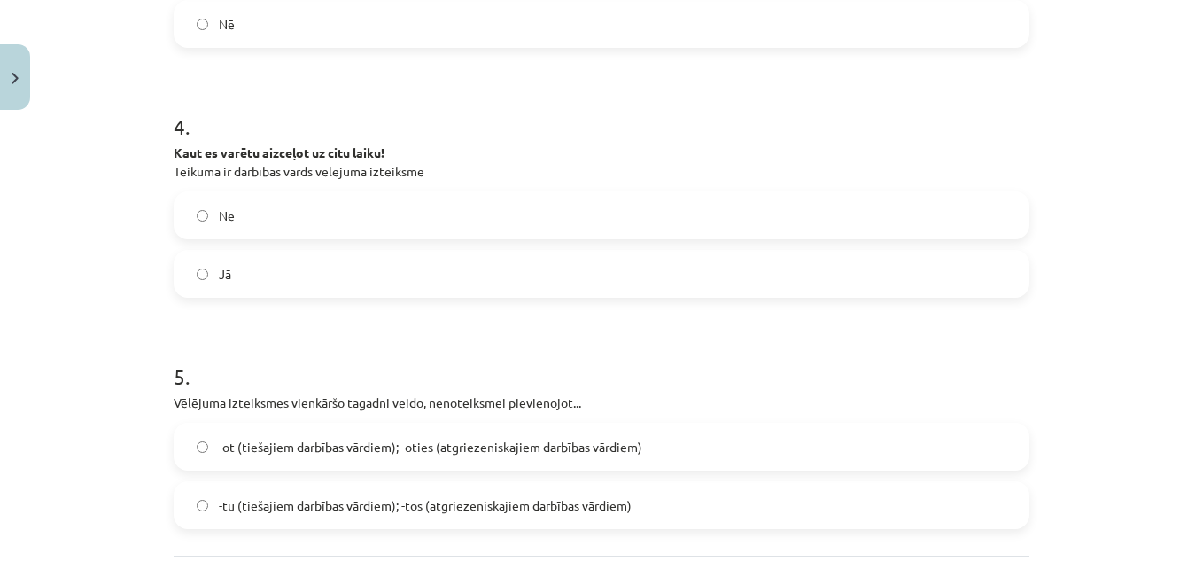
click at [285, 268] on label "Jā" at bounding box center [601, 274] width 852 height 44
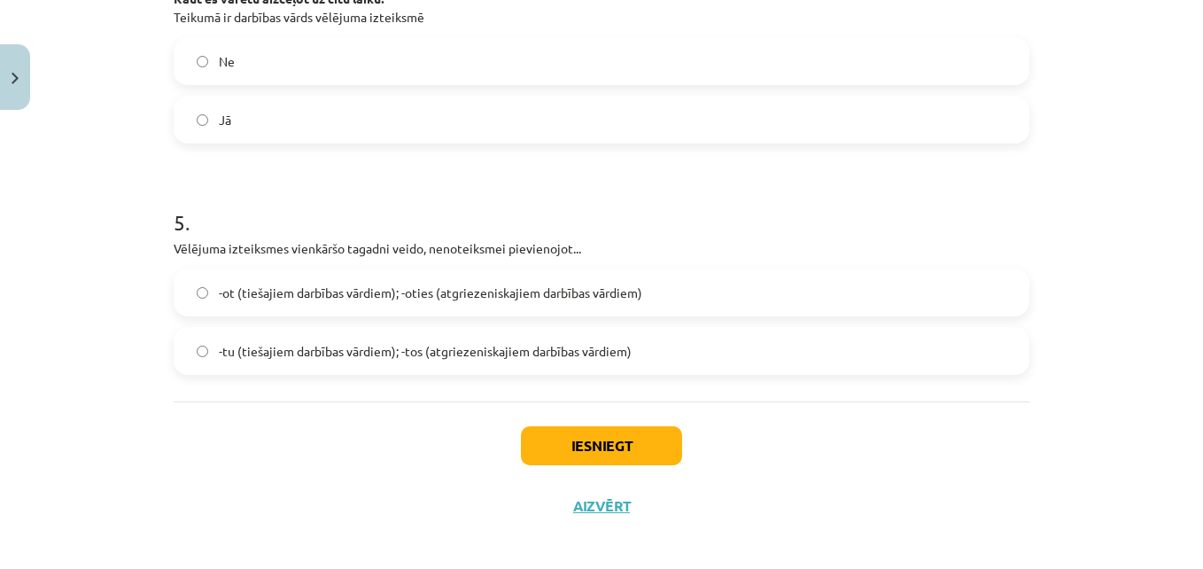
scroll to position [1185, 0]
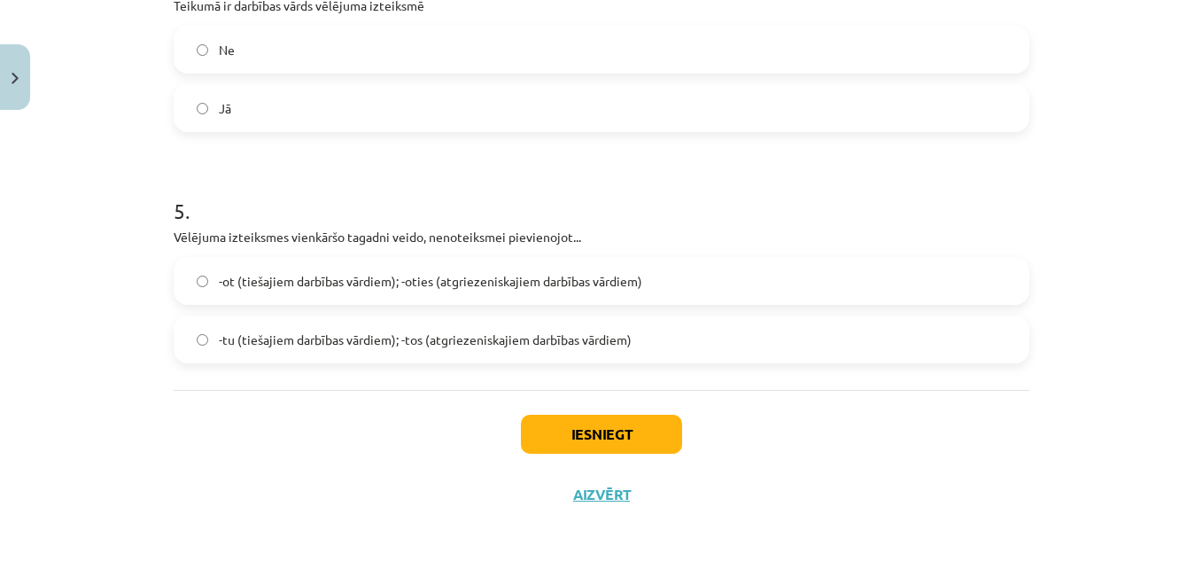
click at [521, 343] on span "-tu (tiešajiem darbības vārdiem); -tos (atgriezeniskajiem darbības vārdiem)" at bounding box center [425, 339] width 413 height 19
click at [622, 438] on button "Iesniegt" at bounding box center [601, 434] width 161 height 39
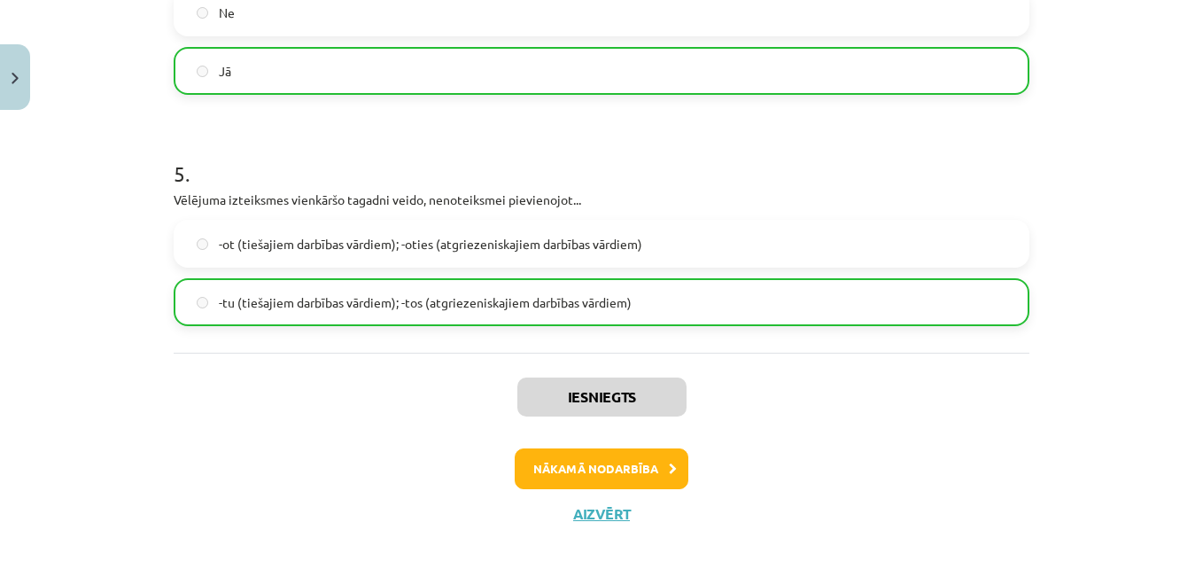
scroll to position [1241, 0]
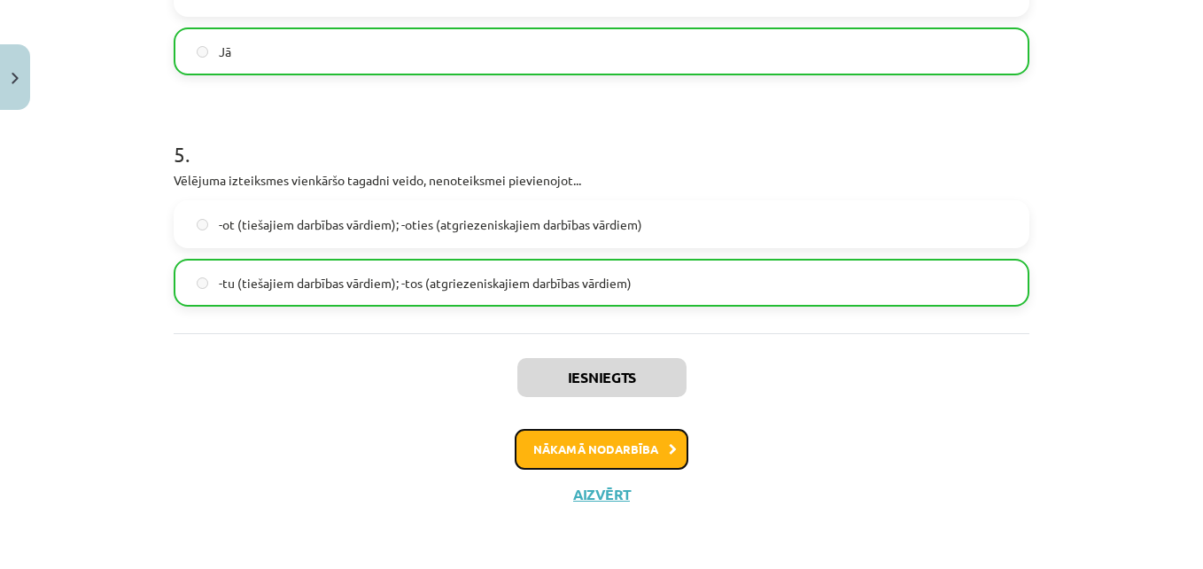
click at [622, 438] on button "Nākamā nodarbība" at bounding box center [602, 449] width 174 height 41
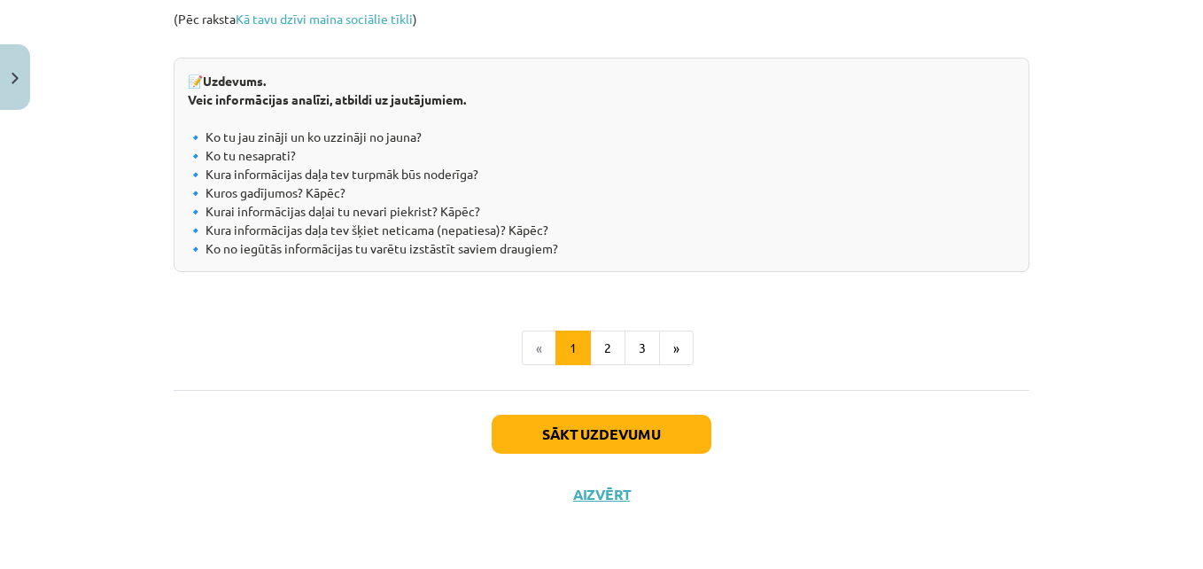
scroll to position [1972, 0]
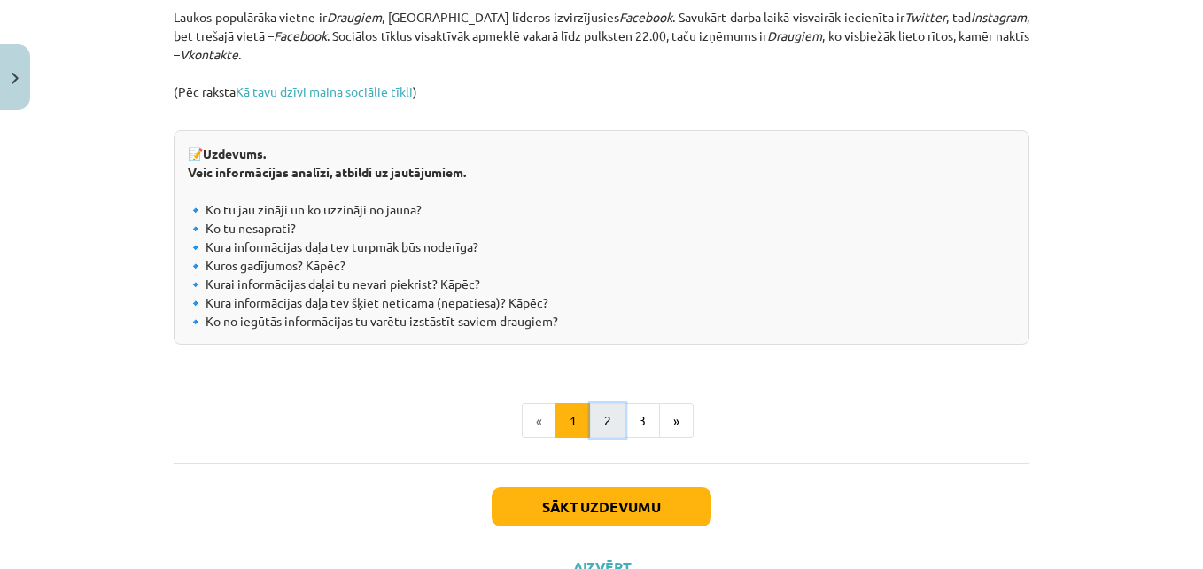
click at [590, 426] on button "2" at bounding box center [607, 420] width 35 height 35
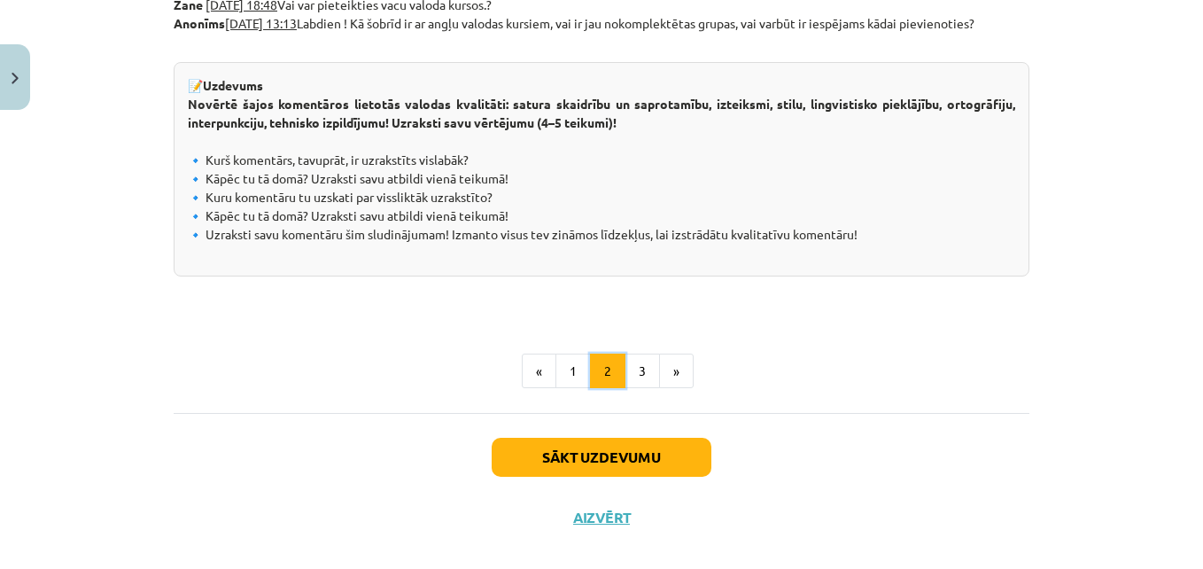
scroll to position [1116, 0]
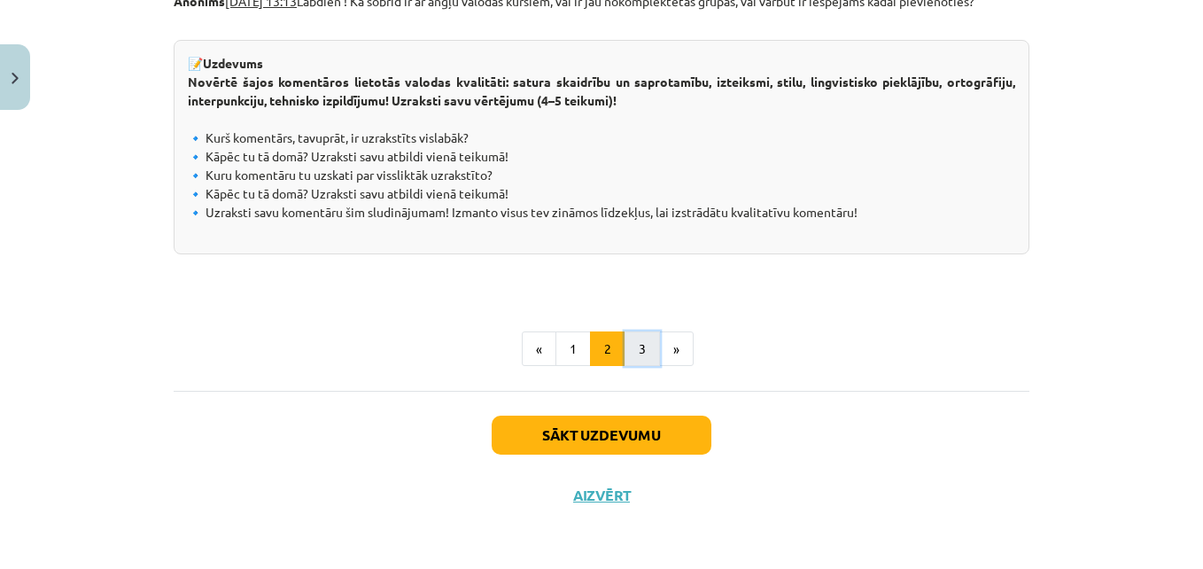
click at [633, 352] on button "3" at bounding box center [642, 348] width 35 height 35
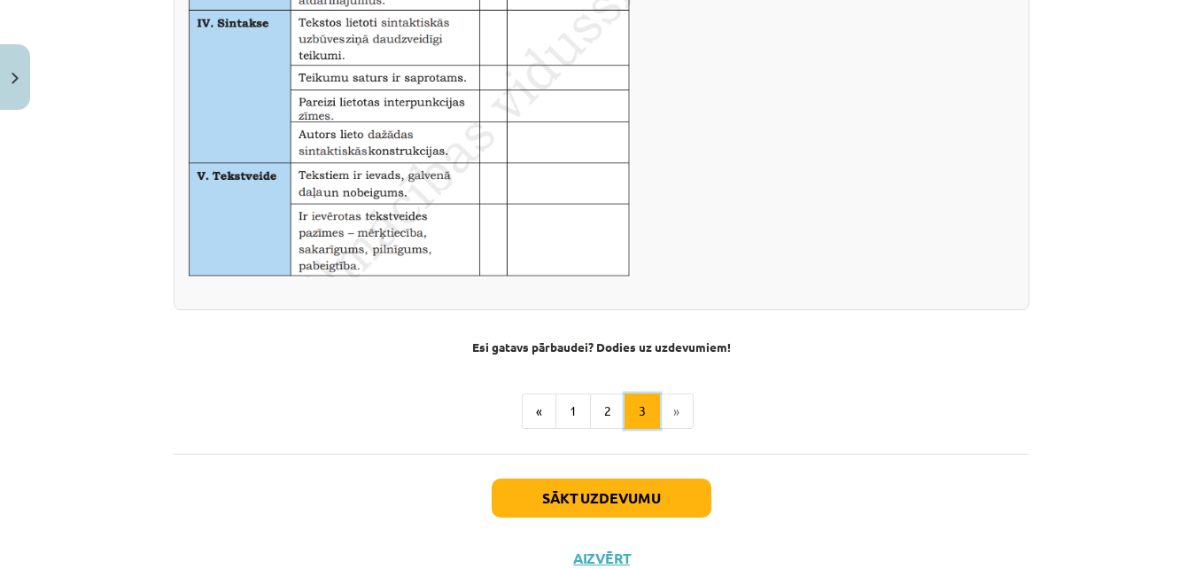
scroll to position [1270, 0]
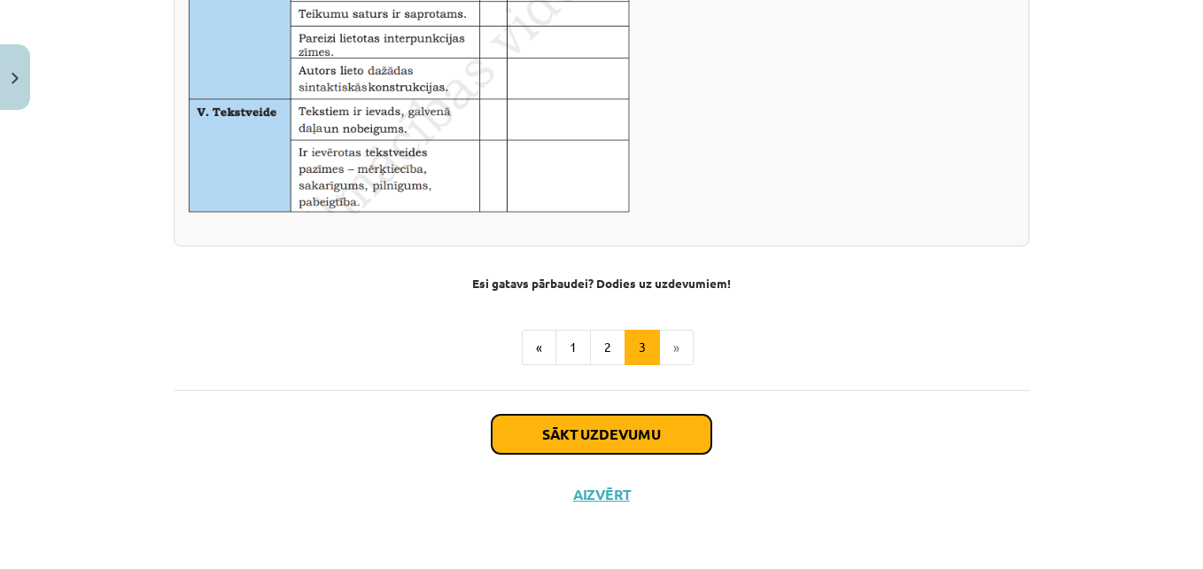
click at [636, 418] on button "Sākt uzdevumu" at bounding box center [602, 434] width 220 height 39
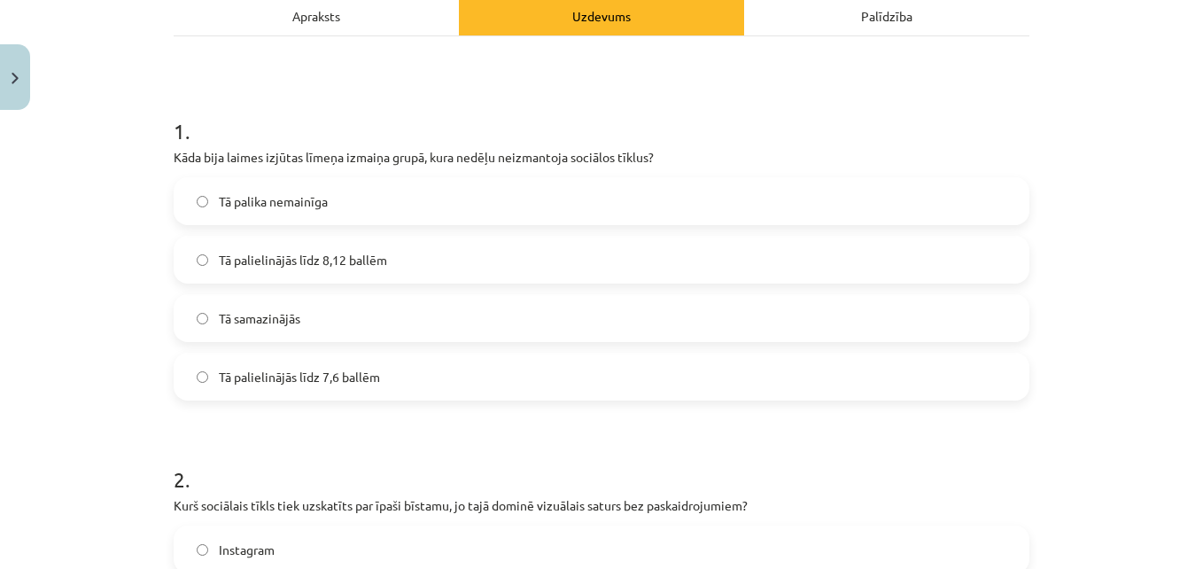
scroll to position [266, 0]
click at [311, 315] on label "Tā samazinājās" at bounding box center [601, 317] width 852 height 44
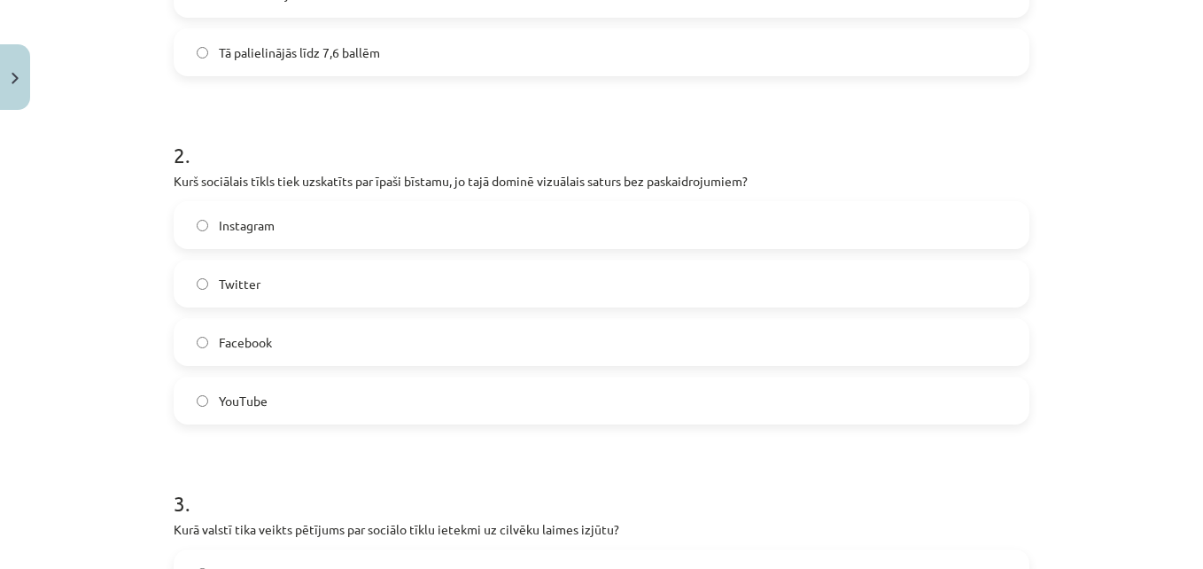
scroll to position [620, 0]
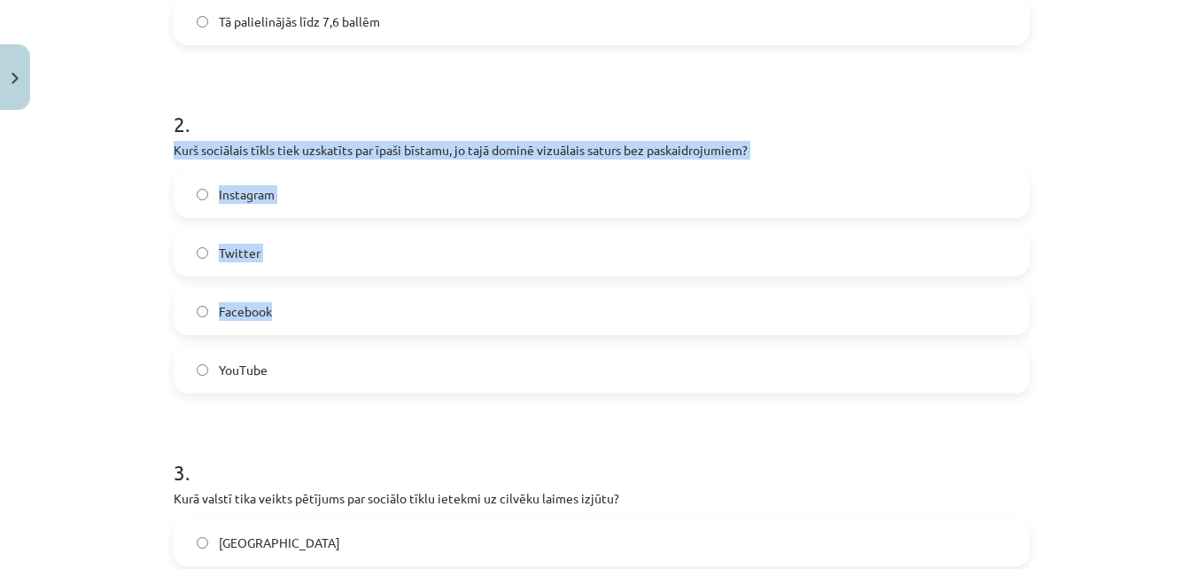
drag, startPoint x: 311, startPoint y: 315, endPoint x: 464, endPoint y: 97, distance: 265.7
click at [464, 97] on div "2 . Kurš sociālais tīkls tiek uzskatīts par īpaši bīstamu, jo tajā dominē vizuā…" at bounding box center [602, 237] width 856 height 313
click at [464, 97] on h1 "2 ." at bounding box center [602, 108] width 856 height 55
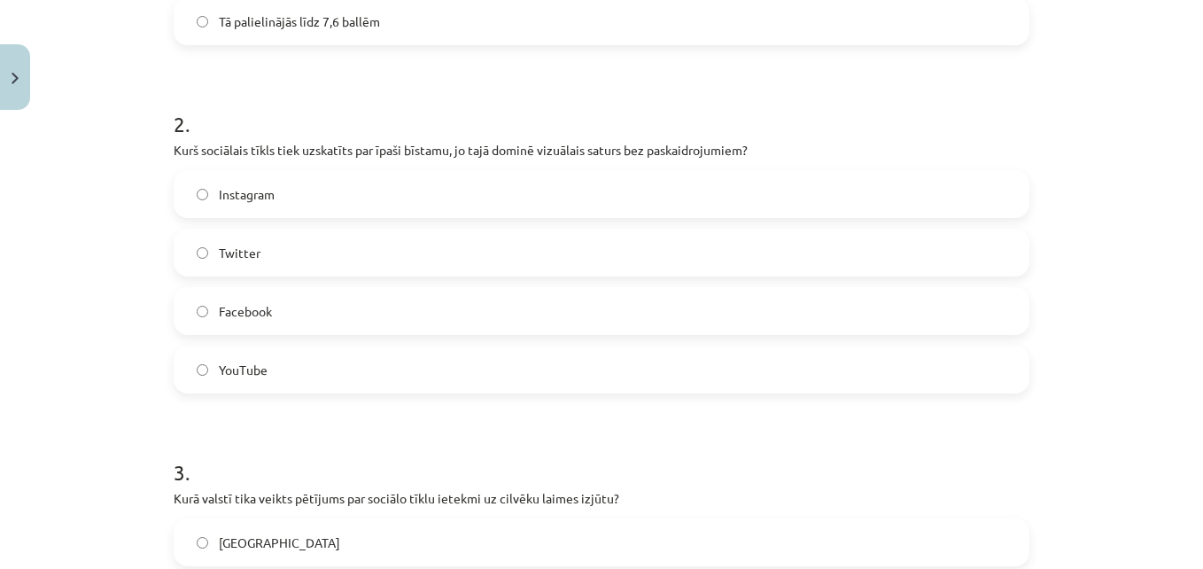
click at [346, 198] on label "Instagram" at bounding box center [601, 194] width 852 height 44
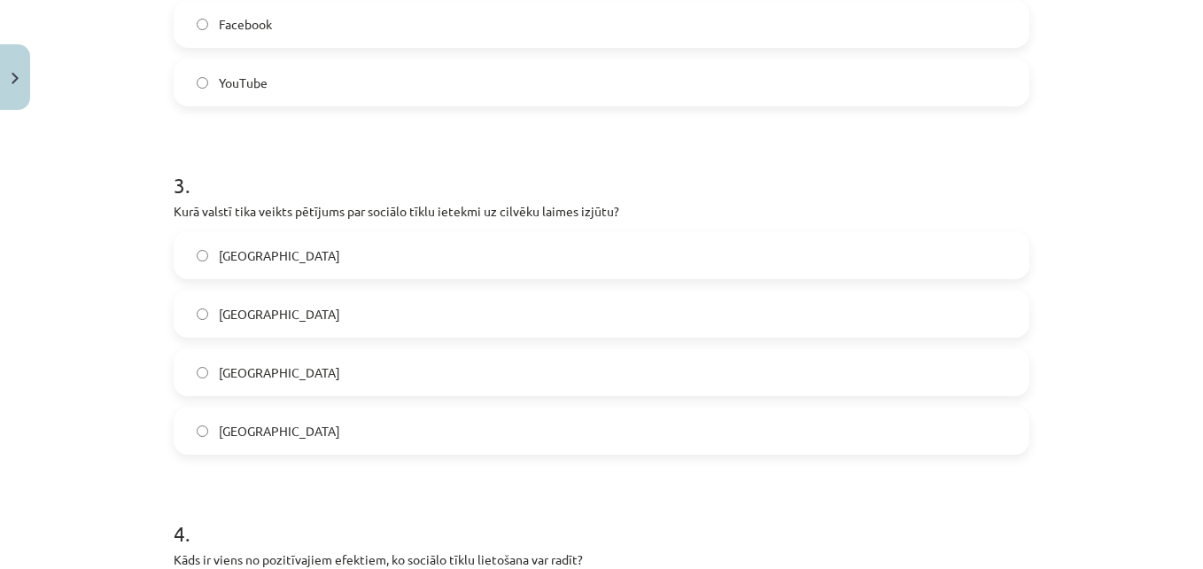
scroll to position [975, 0]
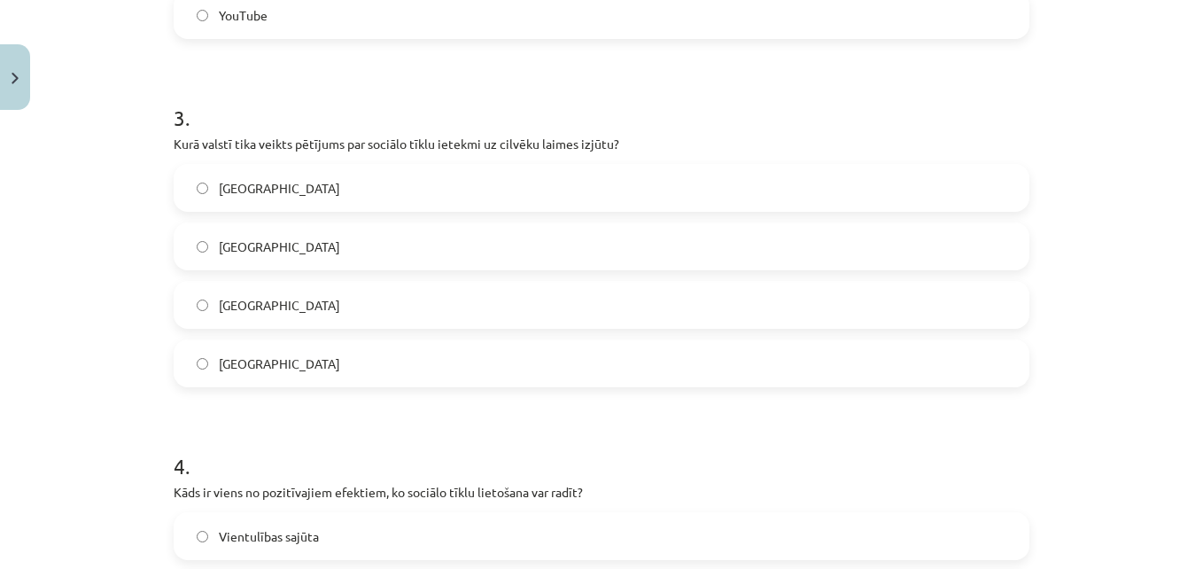
click at [261, 237] on label "Dānijā" at bounding box center [601, 246] width 852 height 44
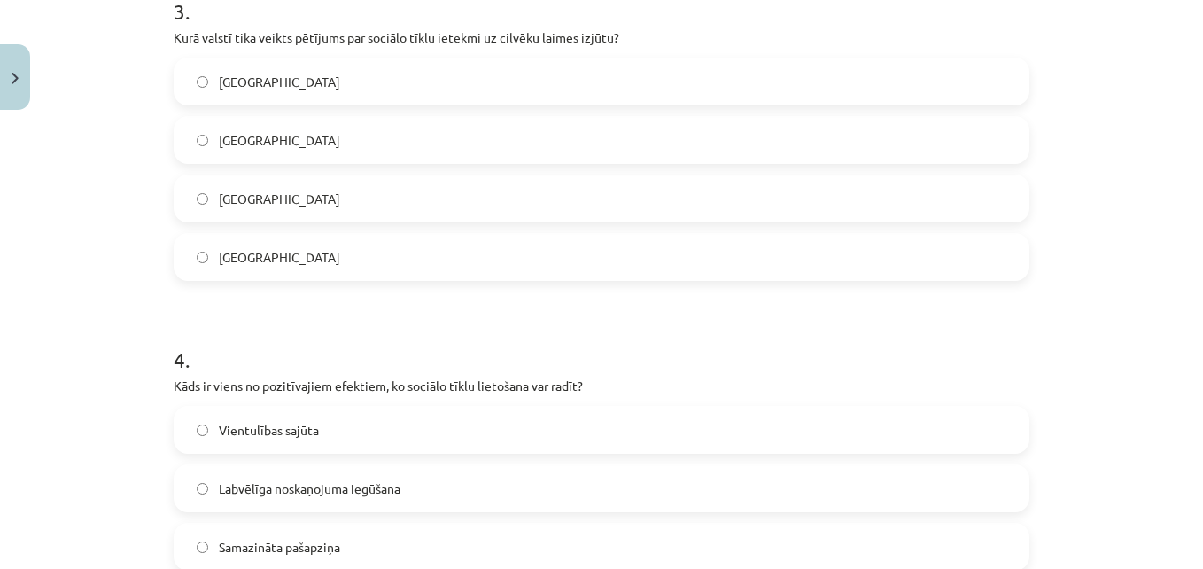
scroll to position [1240, 0]
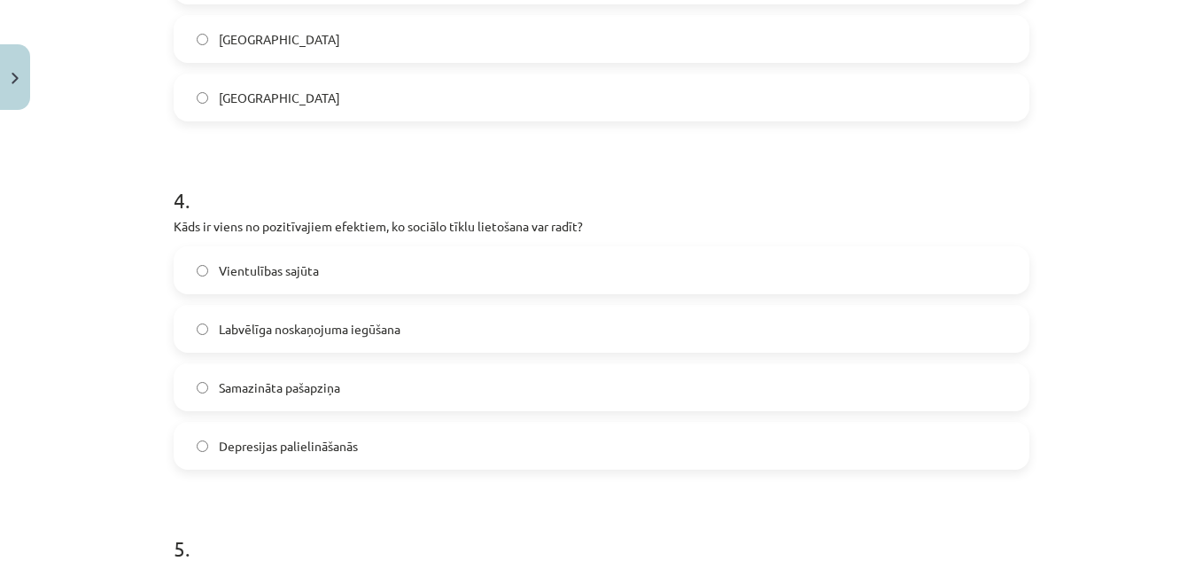
click at [289, 265] on span "Vientulības sajūta" at bounding box center [269, 270] width 100 height 19
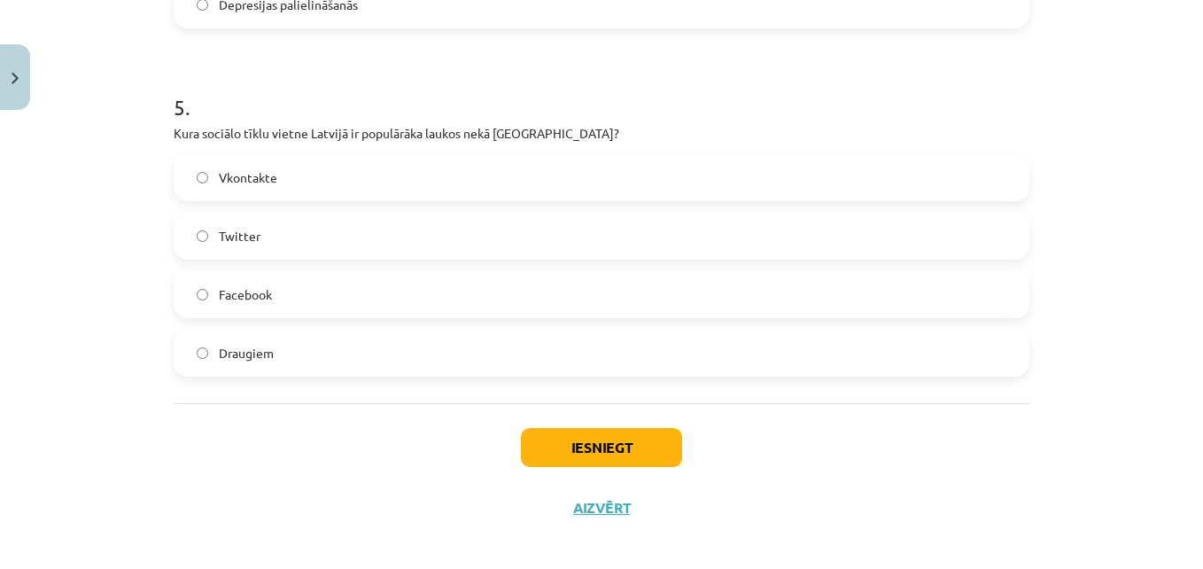
scroll to position [1683, 0]
click at [306, 351] on label "Draugiem" at bounding box center [601, 351] width 852 height 44
click at [571, 447] on button "Iesniegt" at bounding box center [601, 445] width 161 height 39
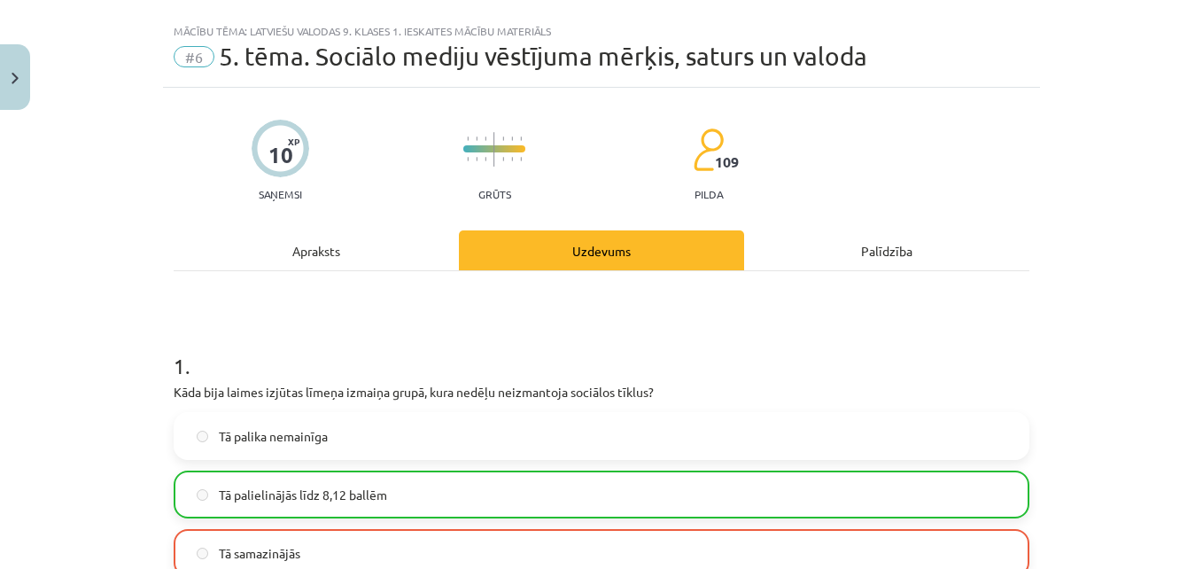
scroll to position [0, 0]
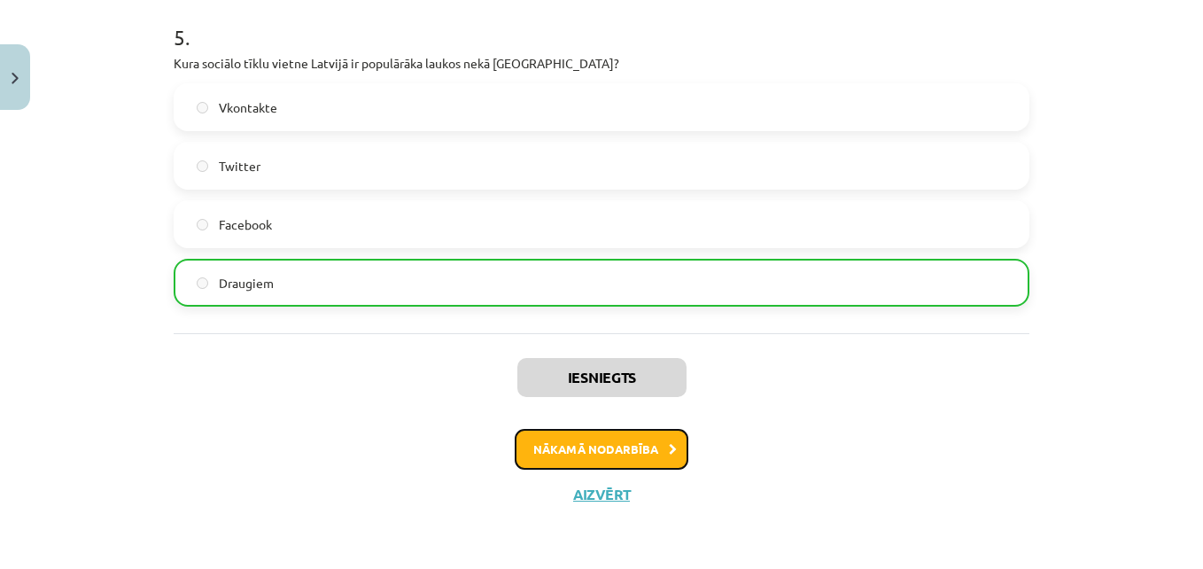
click at [571, 447] on button "Nākamā nodarbība" at bounding box center [602, 449] width 174 height 41
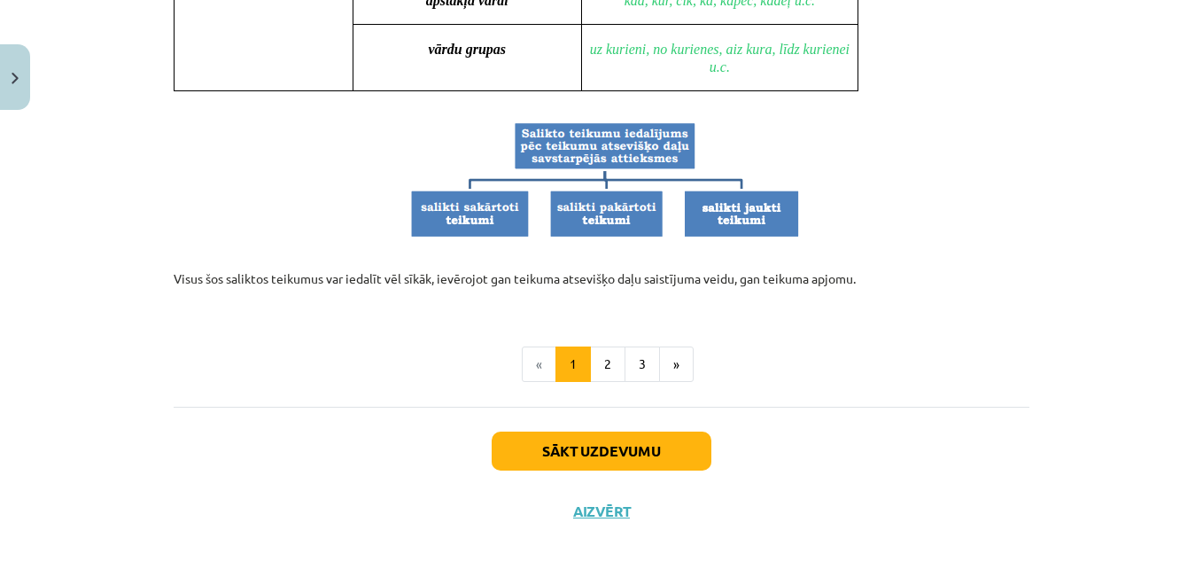
scroll to position [1794, 0]
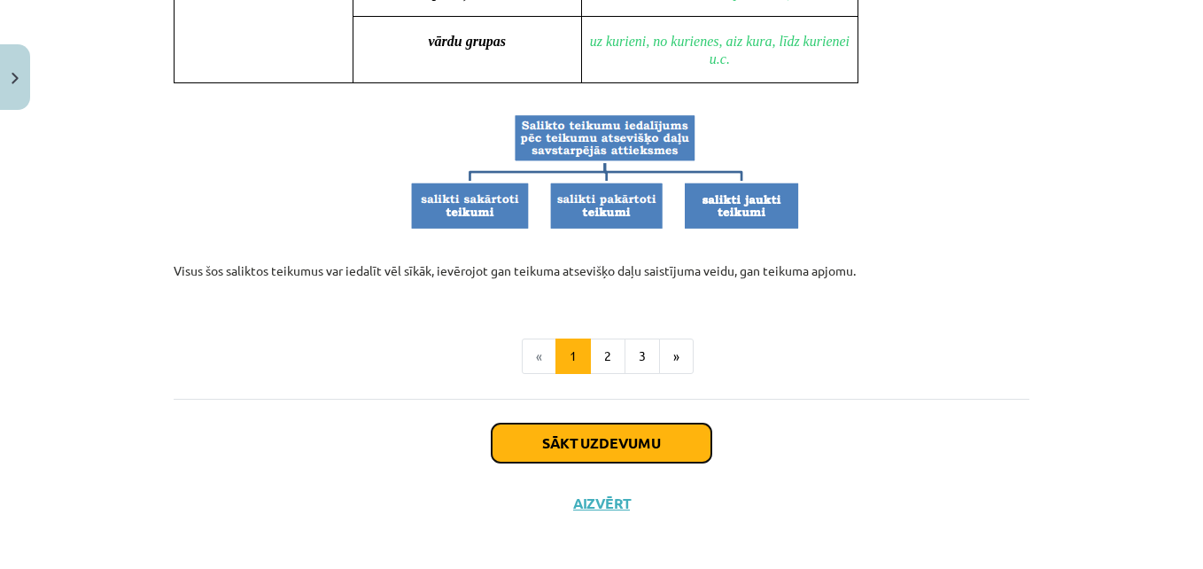
click at [573, 423] on button "Sākt uzdevumu" at bounding box center [602, 442] width 220 height 39
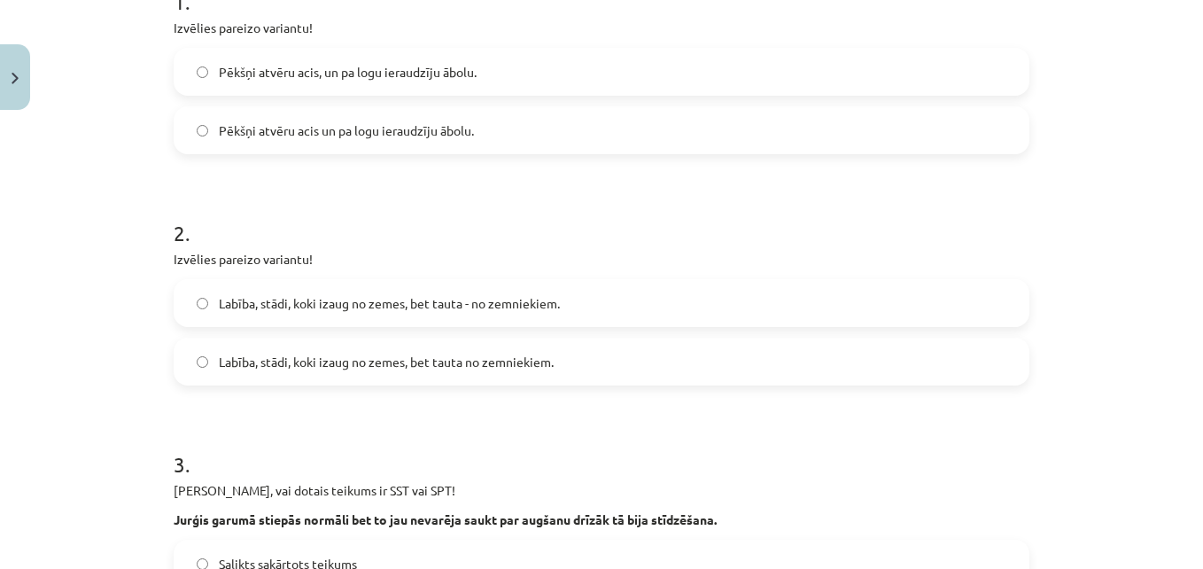
scroll to position [399, 0]
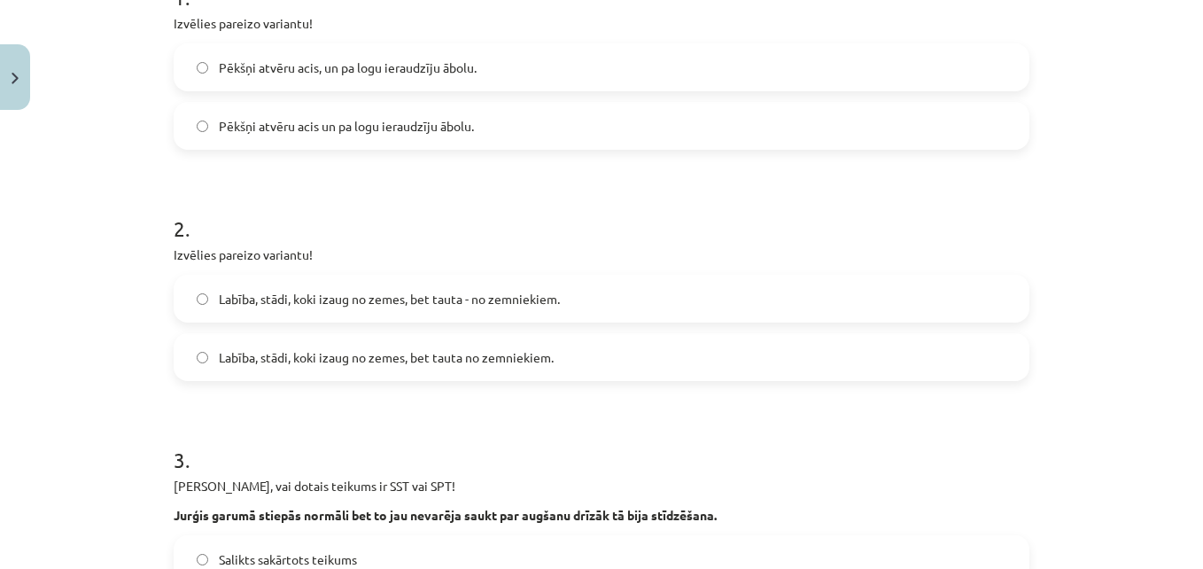
click at [400, 71] on span "Pēkšņi atvēru acis, un pa logu ieraudzīju ābolu." at bounding box center [348, 67] width 258 height 19
click at [324, 286] on label "Labība, stādi, koki izaug no zemes, bet tauta - no zemniekiem." at bounding box center [601, 298] width 852 height 44
click at [519, 288] on label "Labība, stādi, koki izaug no zemes, bet tauta - no zemniekiem." at bounding box center [601, 298] width 852 height 44
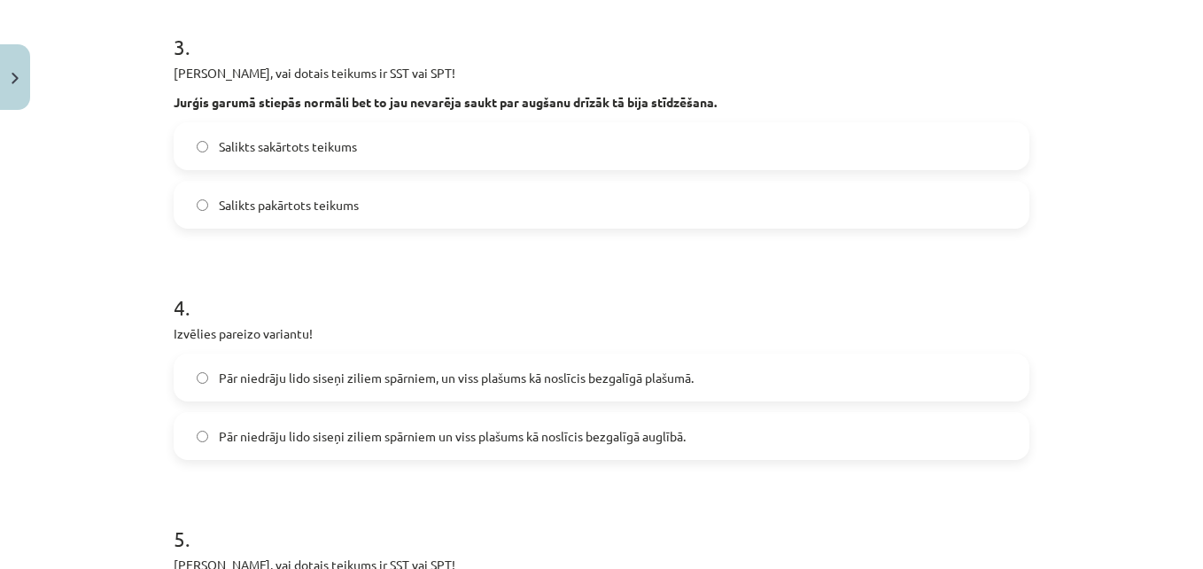
scroll to position [842, 0]
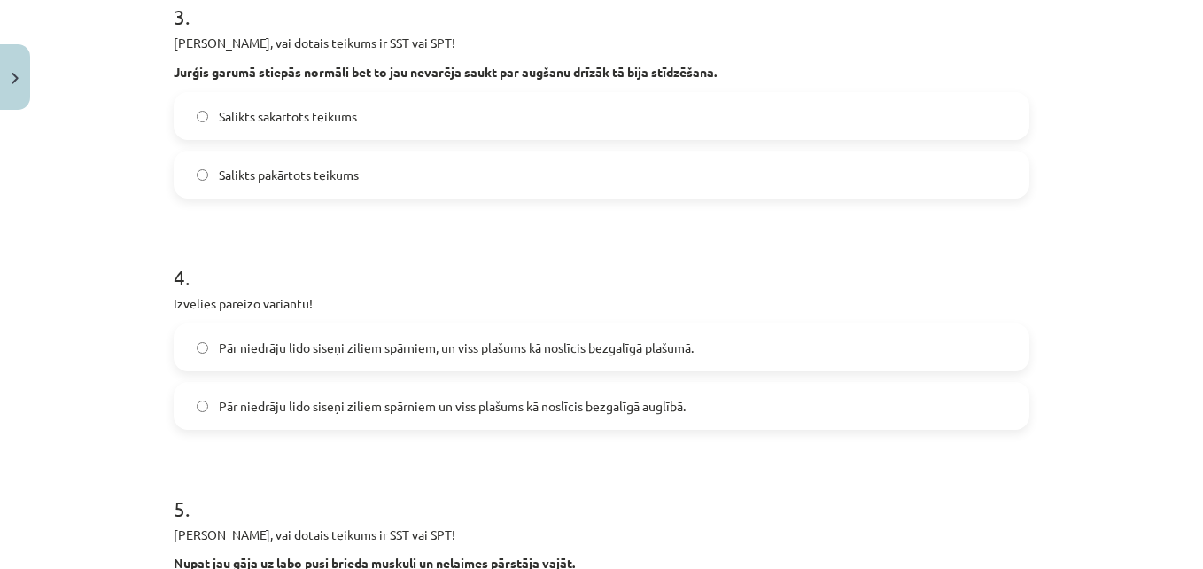
click at [395, 184] on label "Salikts pakārtots teikums" at bounding box center [601, 174] width 852 height 44
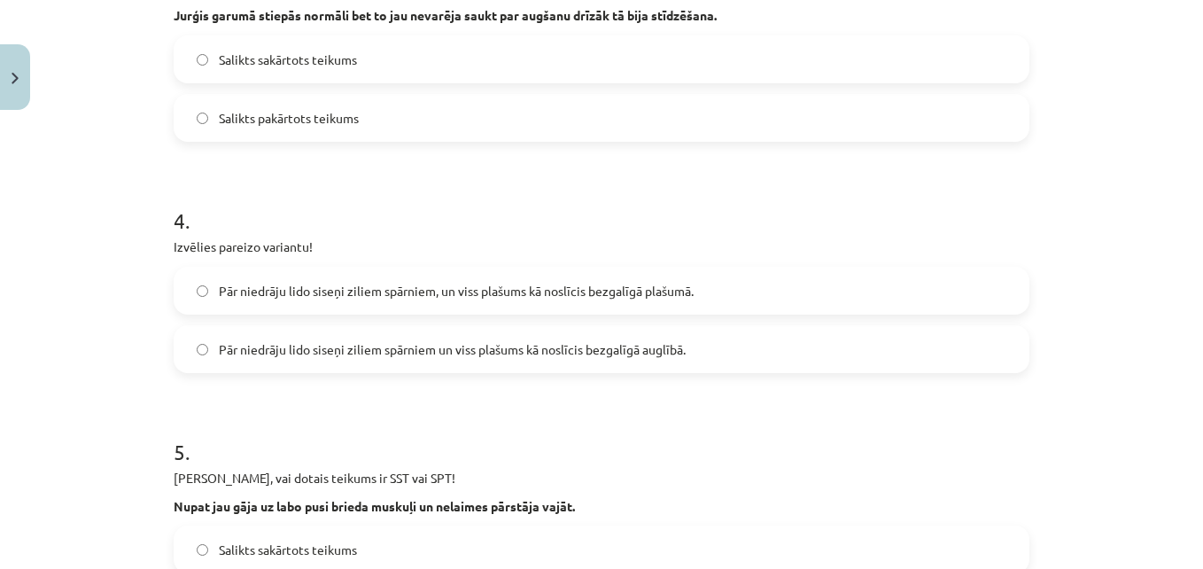
scroll to position [930, 0]
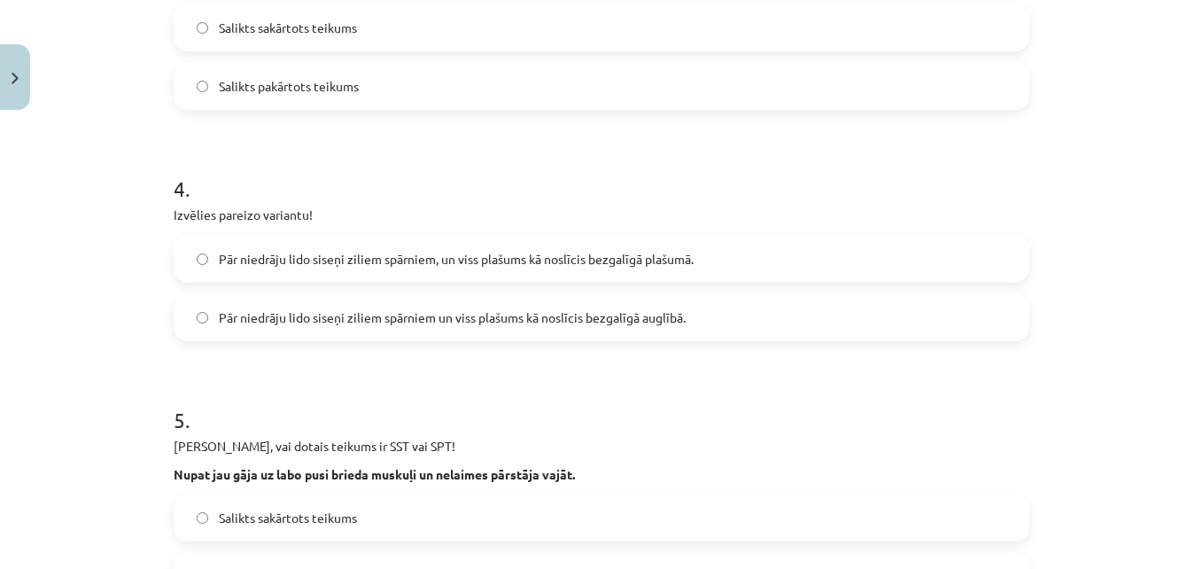
click at [375, 260] on span "Pār niedrāju lido siseņi ziliem spārniem, un viss plašums kā noslīcis bezgalīgā…" at bounding box center [456, 259] width 475 height 19
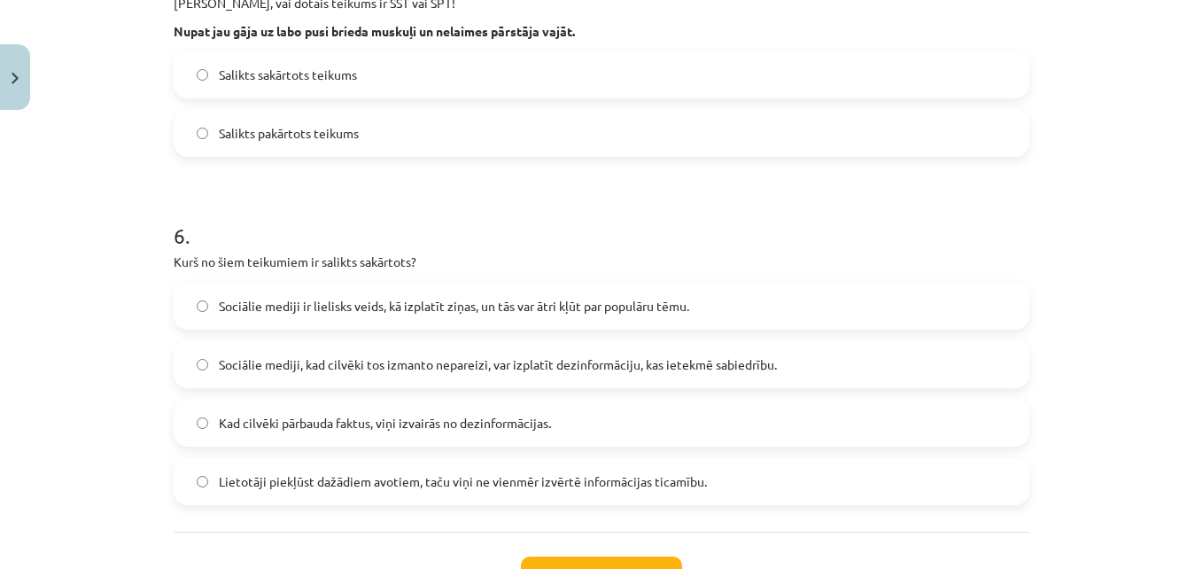
scroll to position [1359, 0]
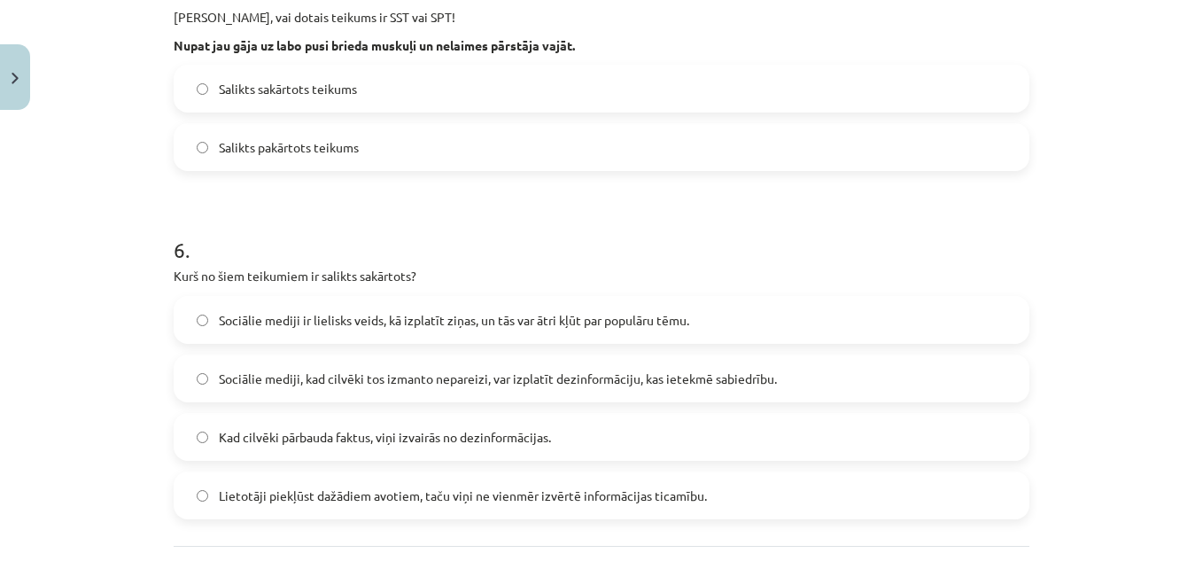
click at [431, 96] on label "Salikts sakārtots teikums" at bounding box center [601, 88] width 852 height 44
click at [360, 318] on span "Sociālie mediji ir lielisks veids, kā izplatīt ziņas, un tās var ātri kļūt par …" at bounding box center [454, 320] width 470 height 19
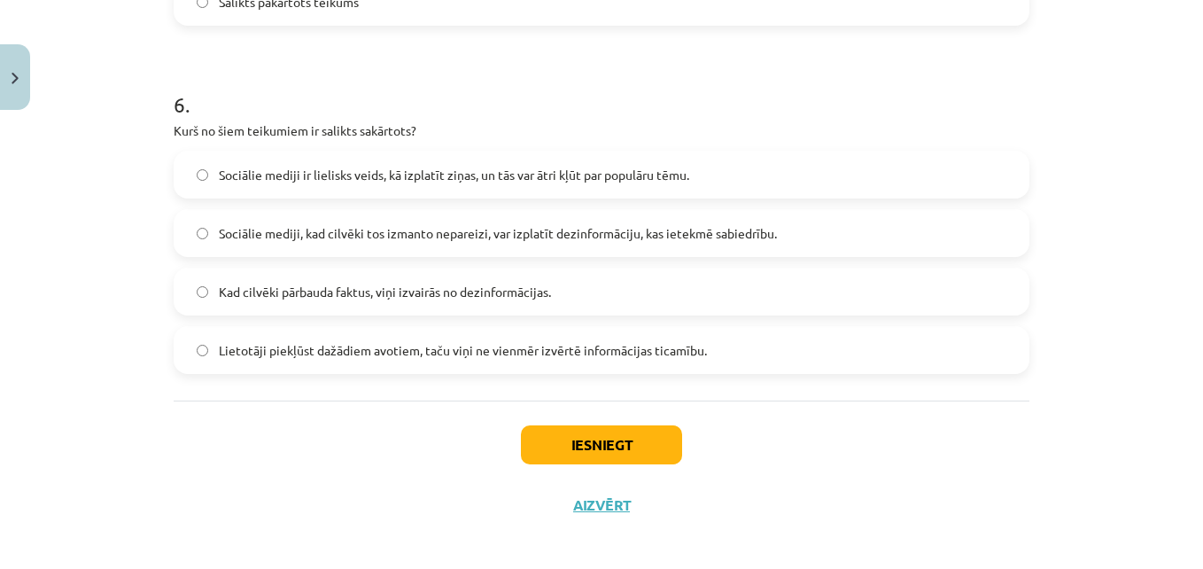
scroll to position [1515, 0]
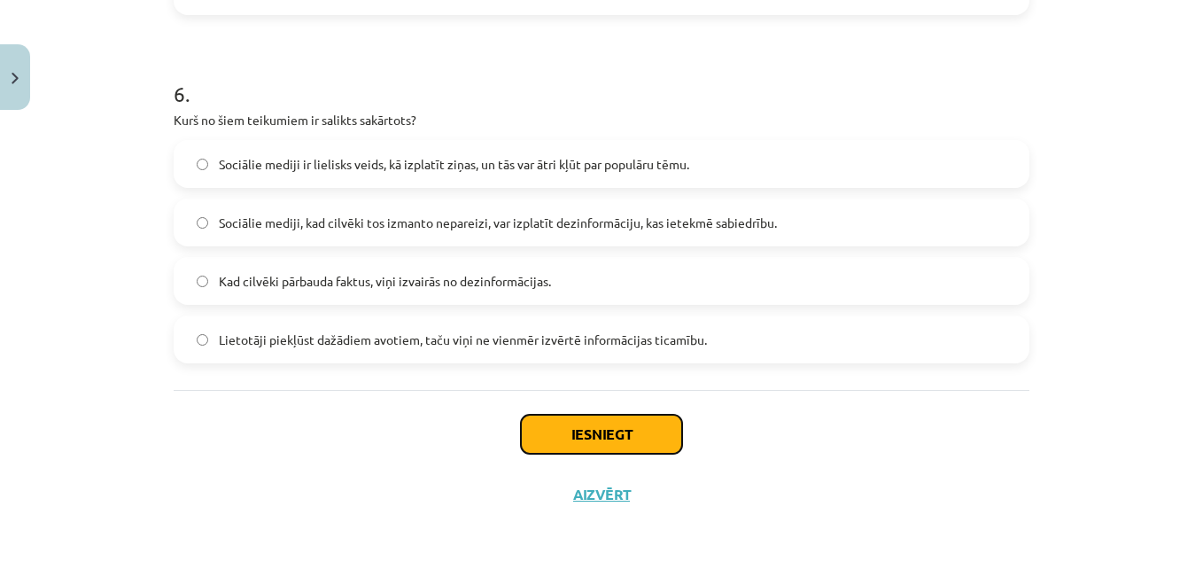
click at [554, 438] on button "Iesniegt" at bounding box center [601, 434] width 161 height 39
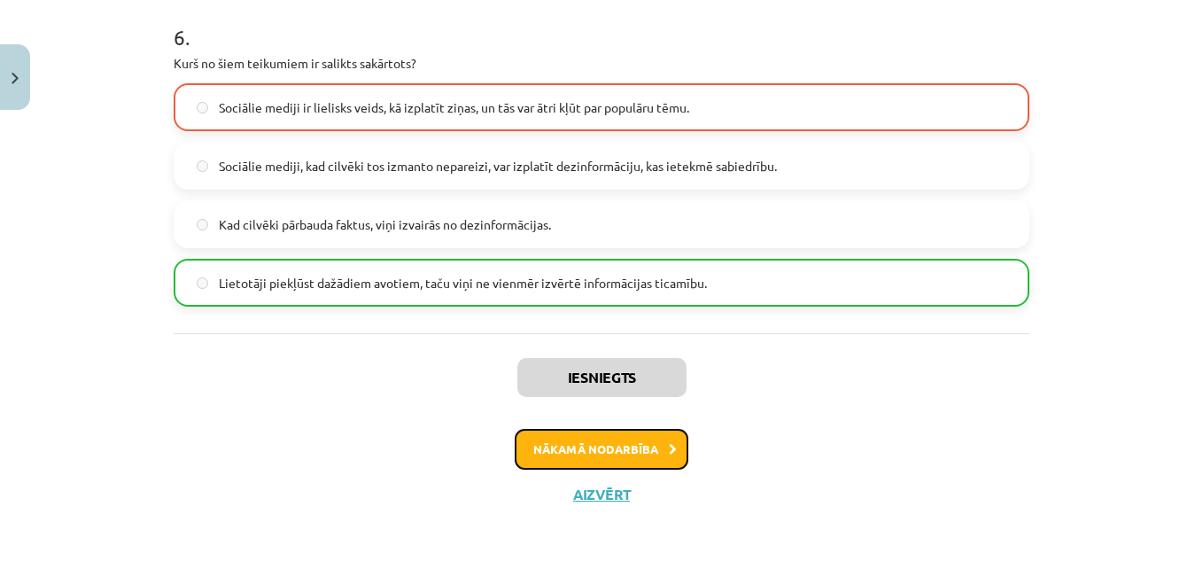
click at [554, 438] on button "Nākamā nodarbība" at bounding box center [602, 449] width 174 height 41
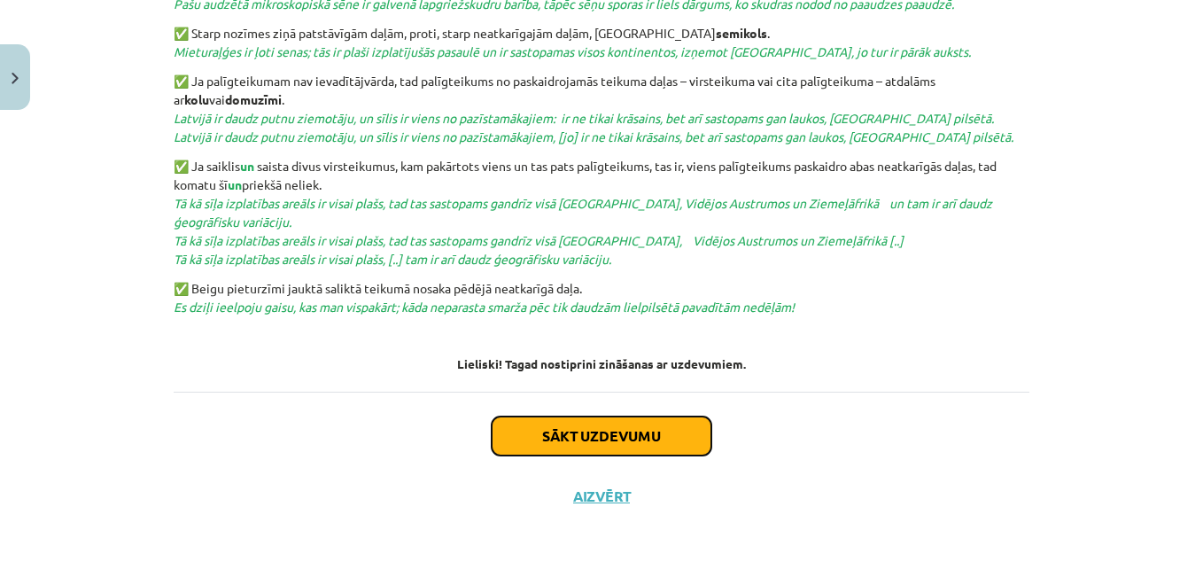
click at [554, 438] on button "Sākt uzdevumu" at bounding box center [602, 435] width 220 height 39
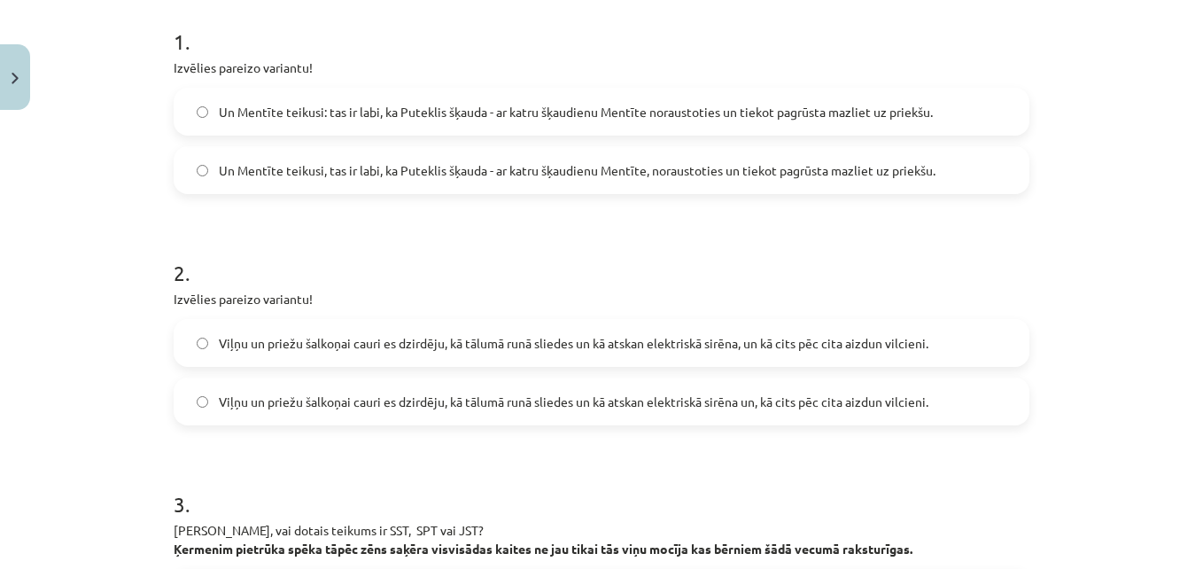
scroll to position [266, 0]
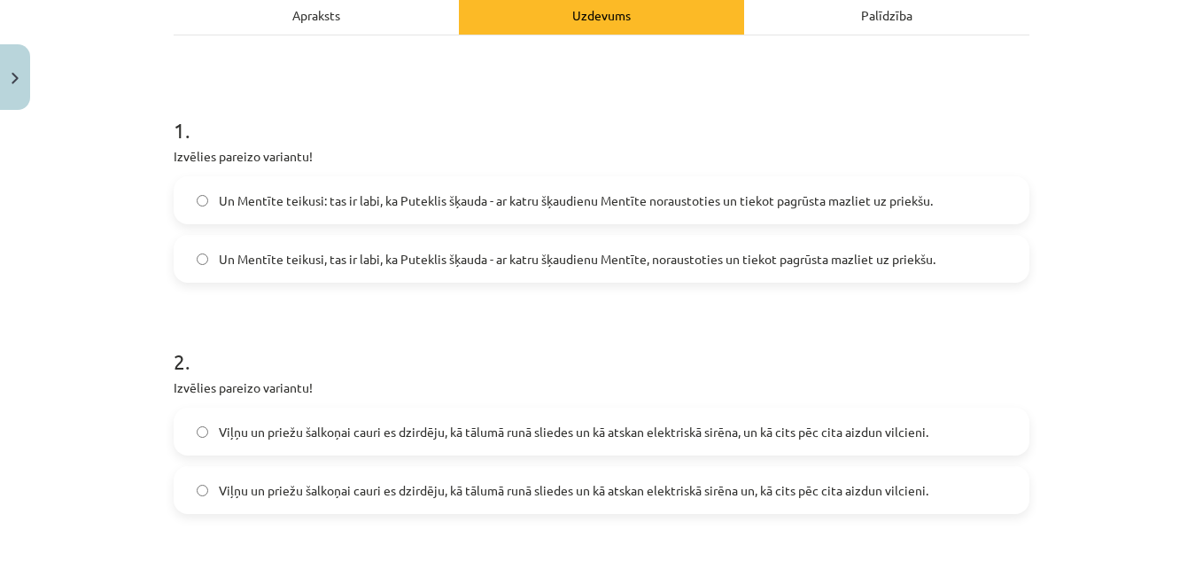
click at [604, 206] on span "Un Mentīte teikusi: tas ir labi, ka Puteklis šķauda - ar katru šķaudienu Mentīt…" at bounding box center [576, 200] width 714 height 19
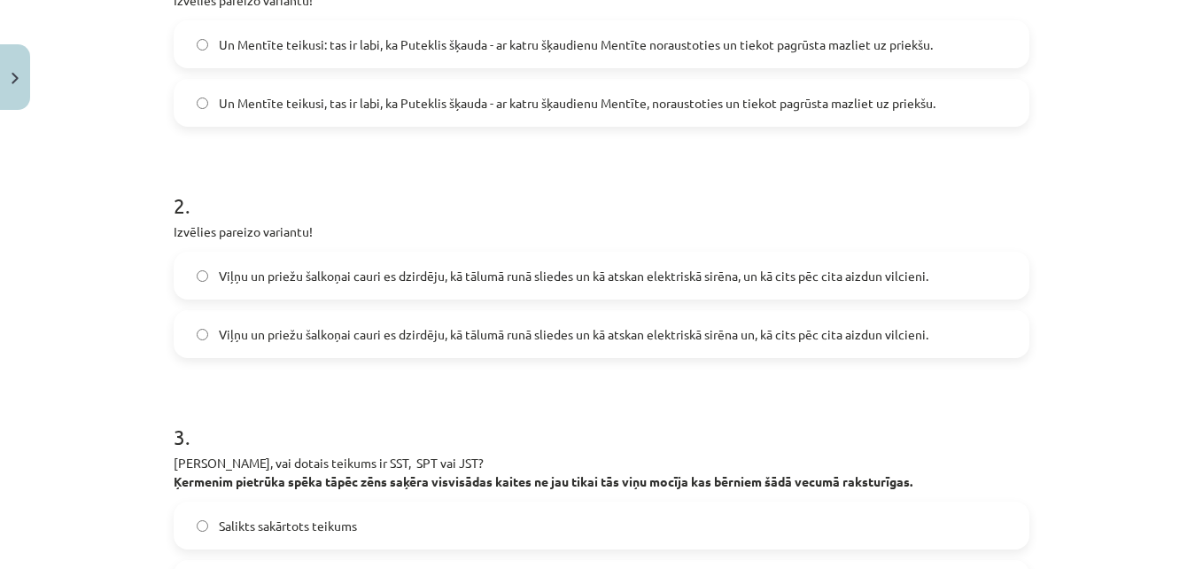
scroll to position [443, 0]
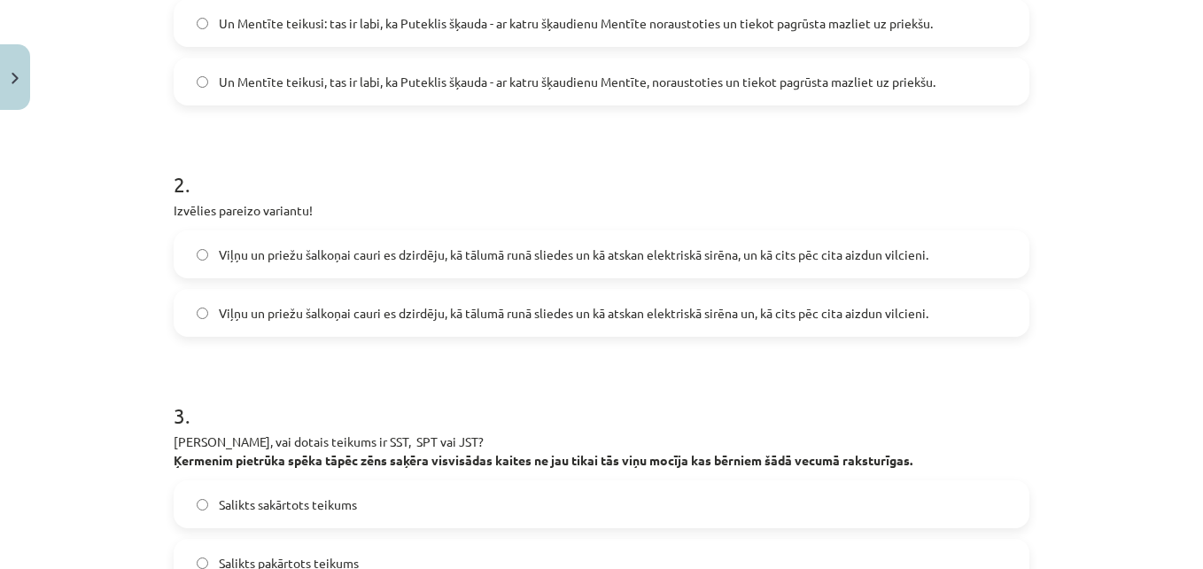
click at [728, 305] on span "Viļņu un priežu šalkoņai cauri es dzirdēju, kā tālumā runā sliedes un kā atskan…" at bounding box center [574, 313] width 710 height 19
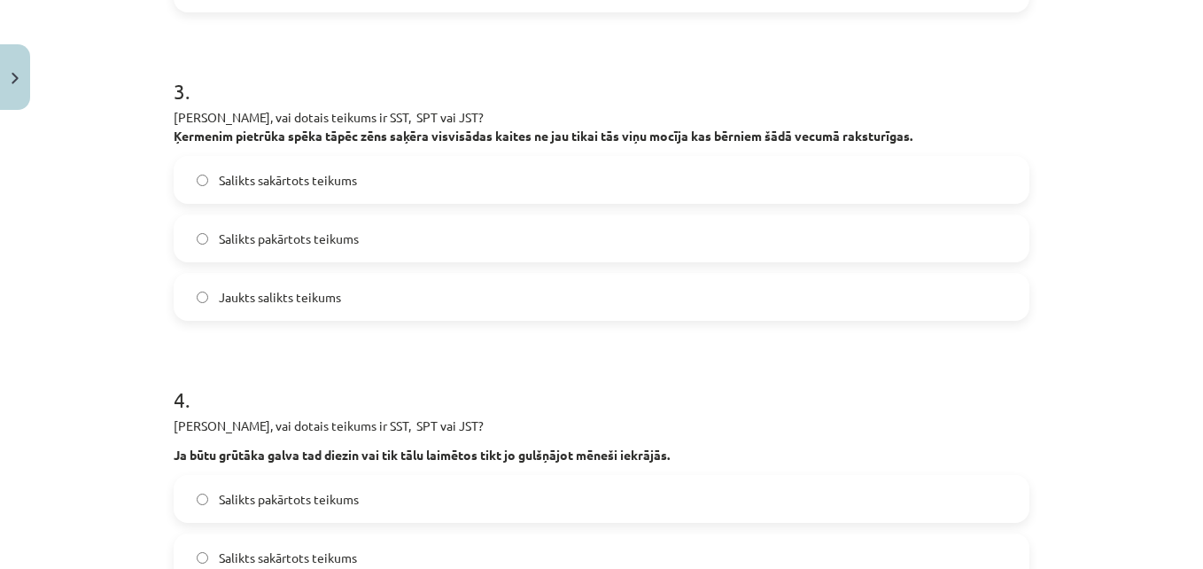
scroll to position [797, 0]
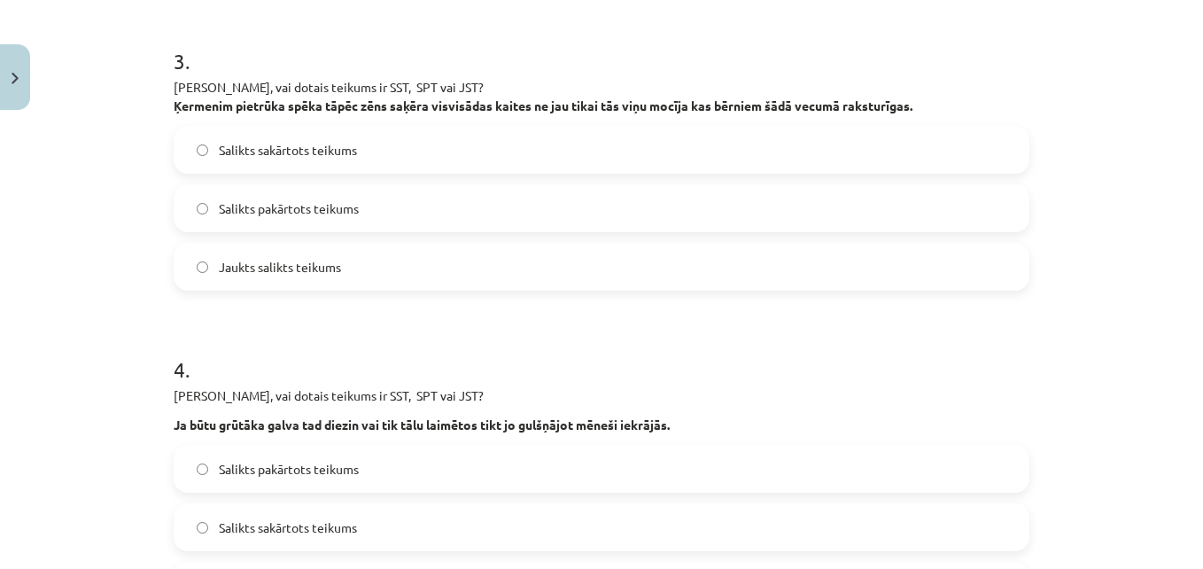
click at [433, 268] on label "Jaukts salikts teikums" at bounding box center [601, 267] width 852 height 44
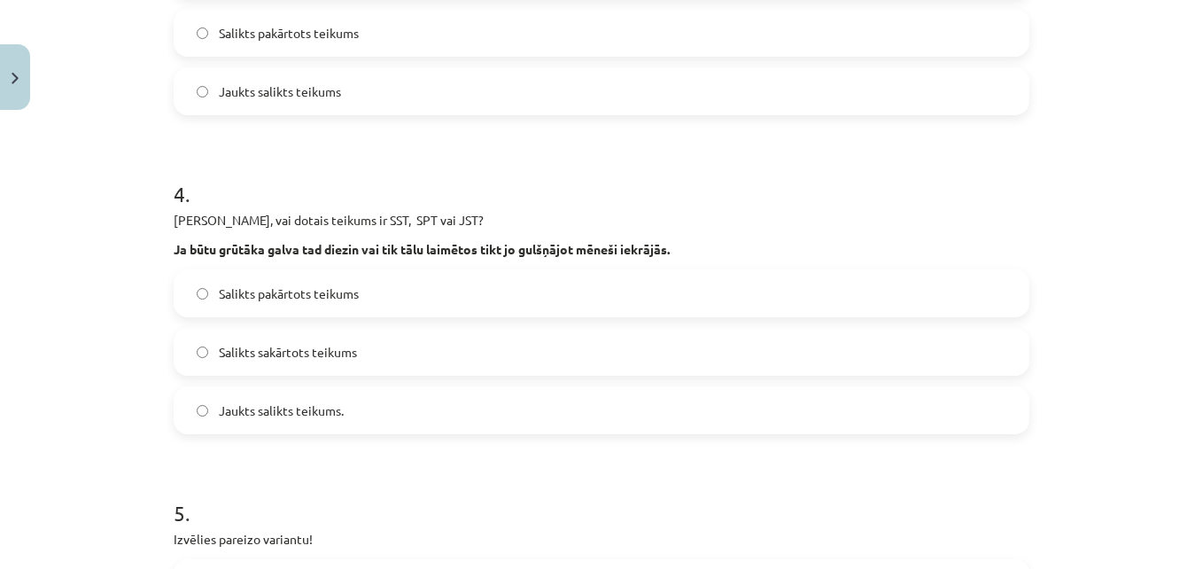
scroll to position [975, 0]
click at [350, 291] on span "Salikts pakārtots teikums" at bounding box center [289, 292] width 140 height 19
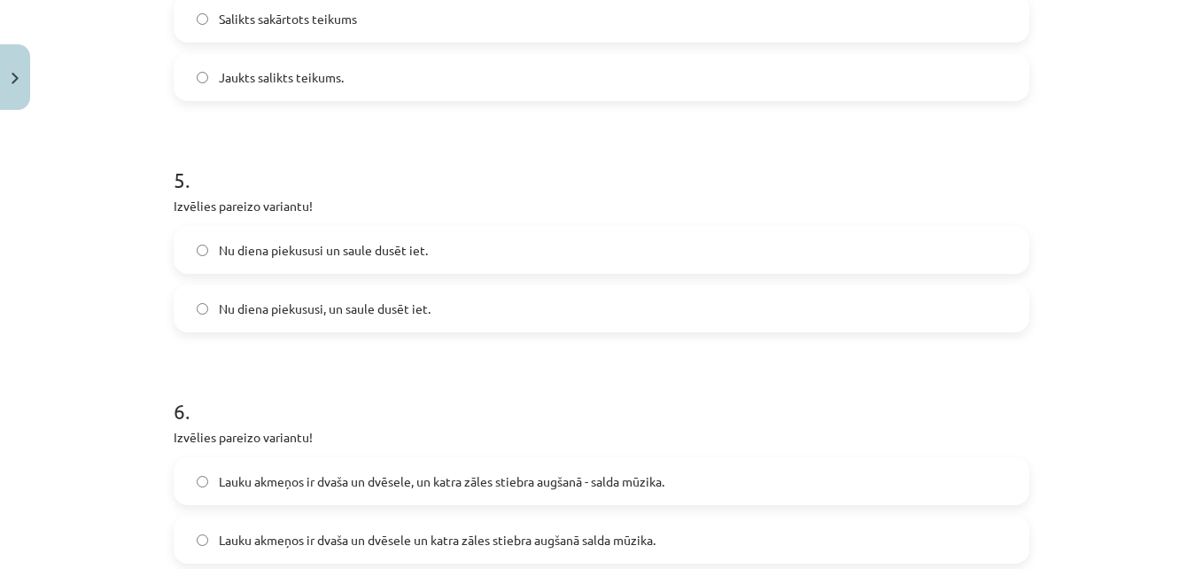
scroll to position [1329, 0]
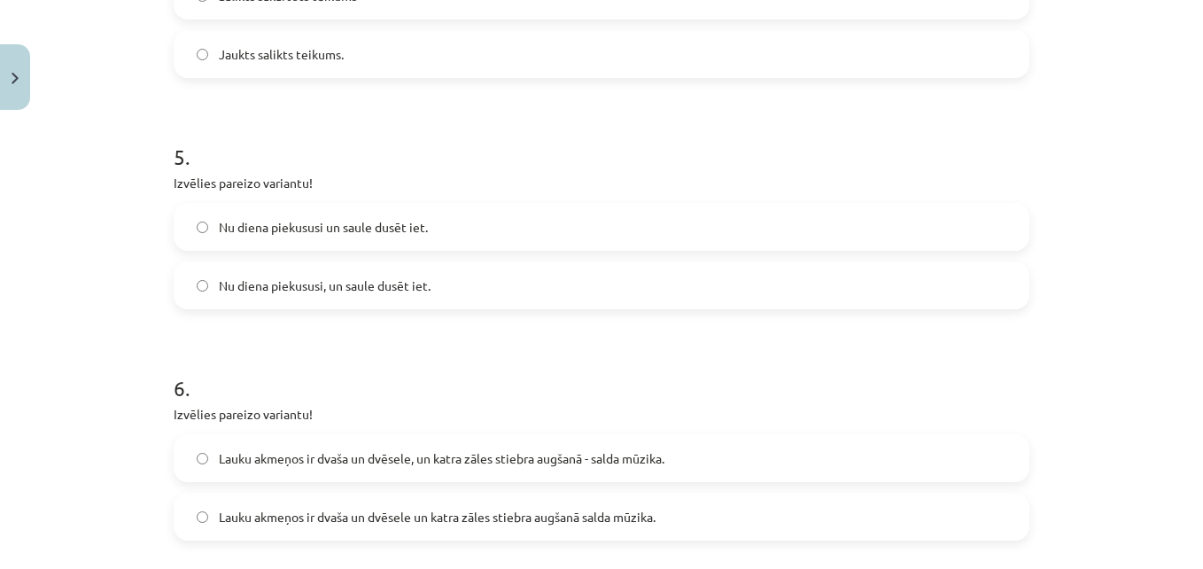
click at [350, 291] on span "Nu diena piekususi, un saule dusēt iet." at bounding box center [325, 285] width 212 height 19
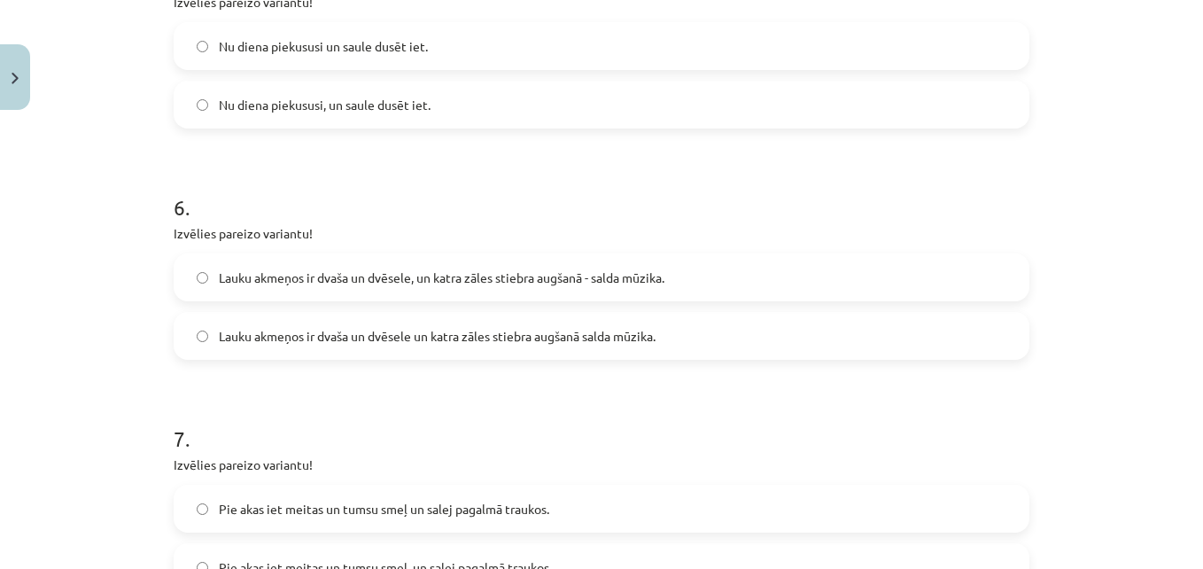
scroll to position [1595, 0]
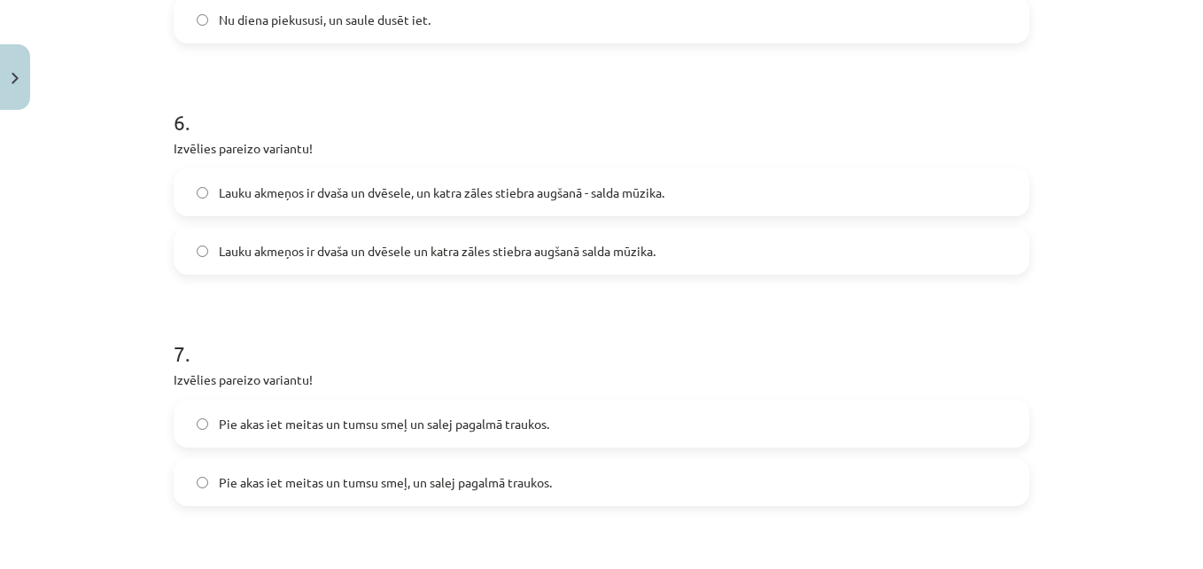
click at [470, 193] on span "Lauku akmeņos ir dvaša un dvēsele, un katra zāles stiebra augšanā - salda mūzik…" at bounding box center [442, 192] width 446 height 19
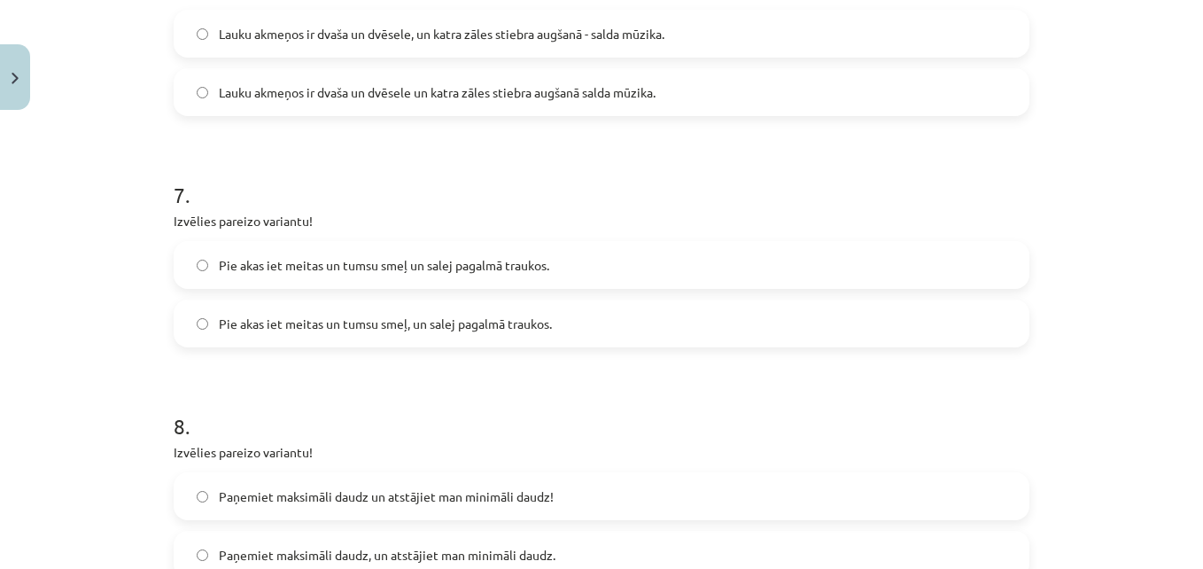
scroll to position [1861, 0]
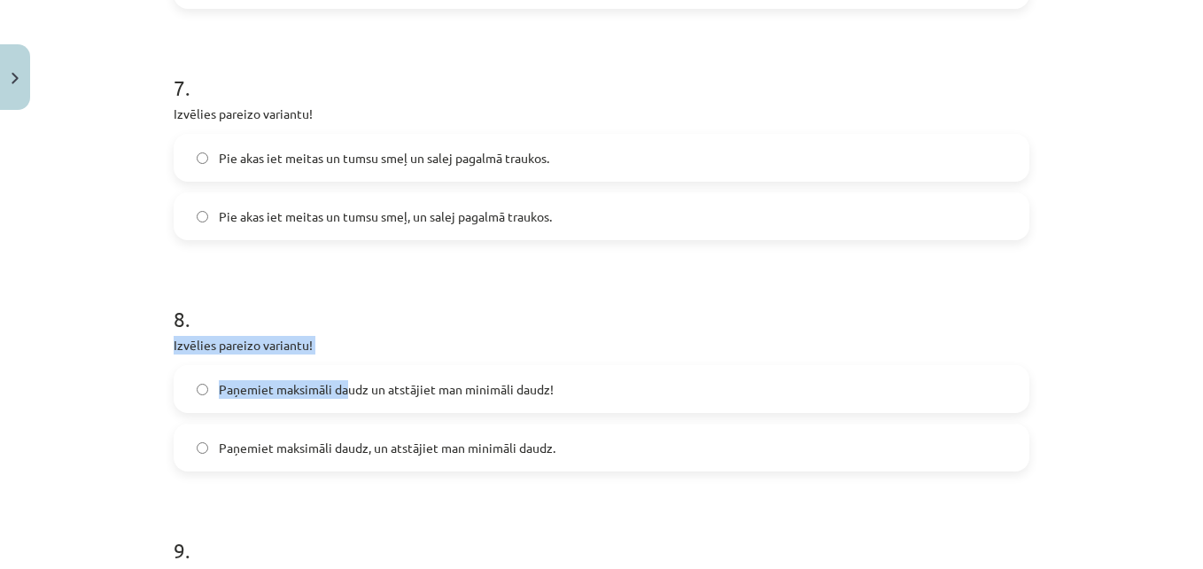
drag, startPoint x: 338, startPoint y: 390, endPoint x: 338, endPoint y: 308, distance: 81.5
click at [338, 308] on div "8 . Izvēlies pareizo variantu! Paņemiet maksimāli daudz un atstājiet man minimā…" at bounding box center [602, 374] width 856 height 196
click at [338, 308] on h1 "8 ." at bounding box center [602, 303] width 856 height 55
click at [340, 217] on span "Pie akas iet meitas un tumsu smeļ, un salej pagalmā traukos." at bounding box center [385, 216] width 333 height 19
click at [333, 391] on span "Paņemiet maksimāli daudz un atstājiet man minimāli daudz!" at bounding box center [386, 389] width 335 height 19
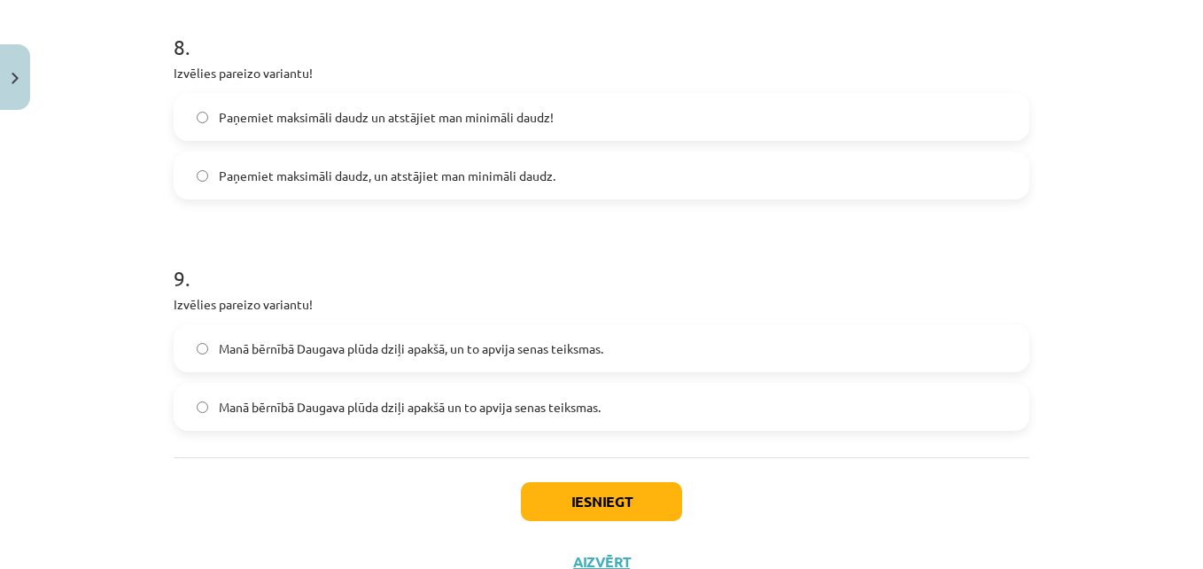
scroll to position [2200, 0]
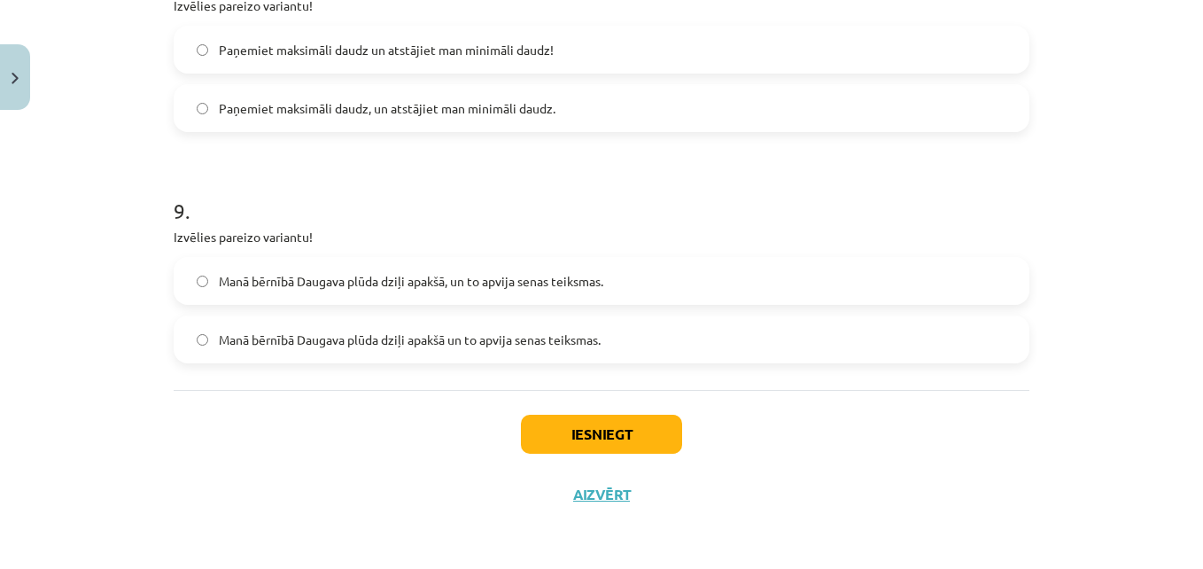
click at [470, 269] on label "Manā bērnībā Daugava plūda dziļi apakšā, un to apvija senas teiksmas." at bounding box center [601, 281] width 852 height 44
click at [556, 431] on button "Iesniegt" at bounding box center [601, 434] width 161 height 39
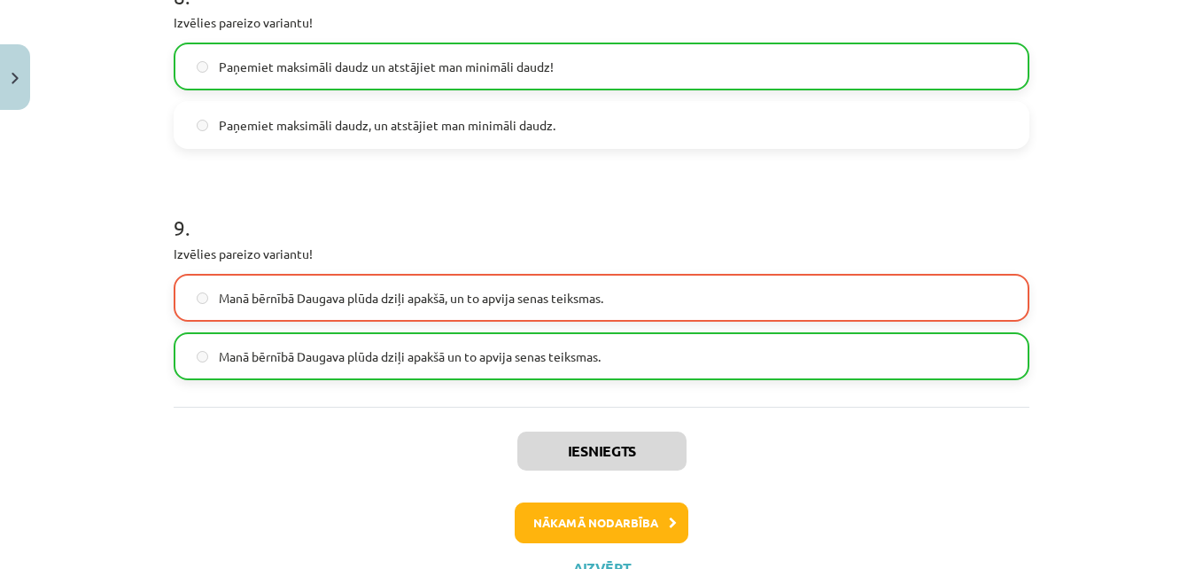
scroll to position [2257, 0]
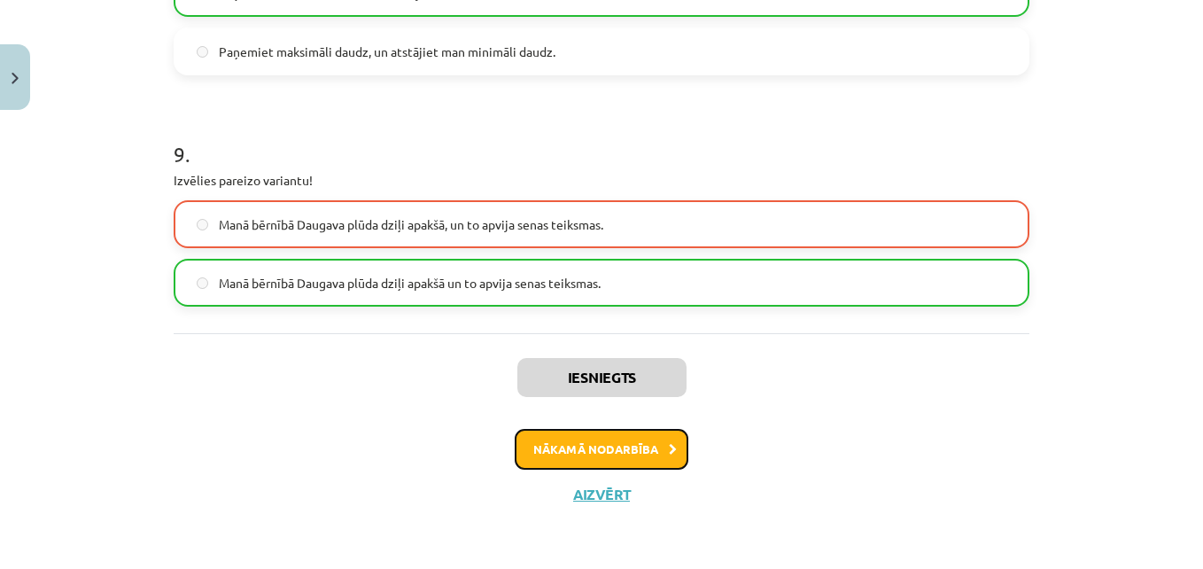
click at [556, 431] on button "Nākamā nodarbība" at bounding box center [602, 449] width 174 height 41
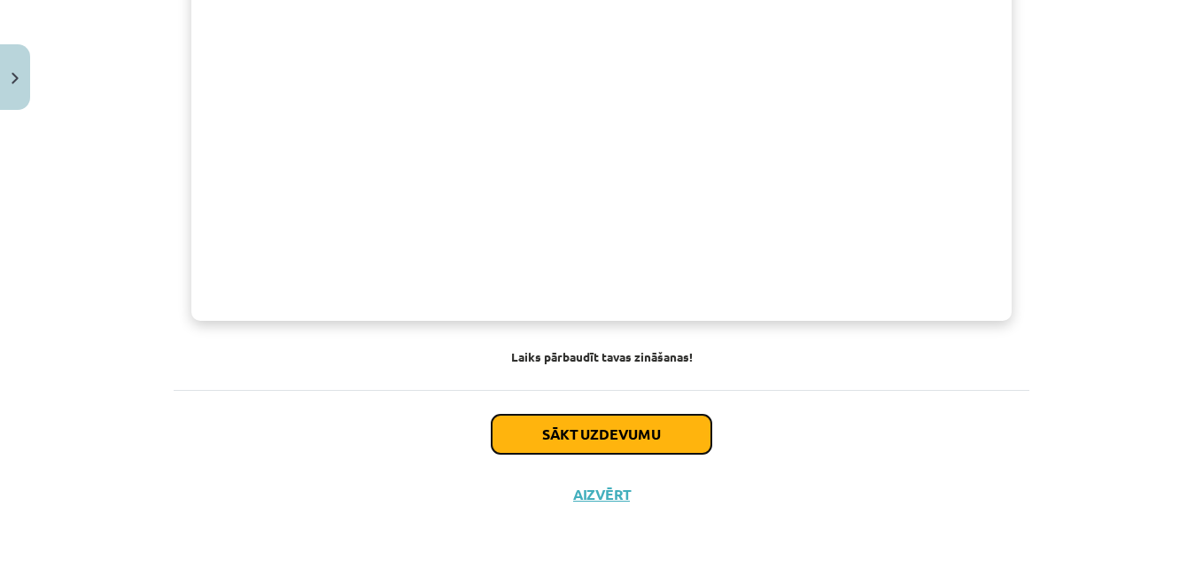
click at [556, 431] on button "Sākt uzdevumu" at bounding box center [602, 434] width 220 height 39
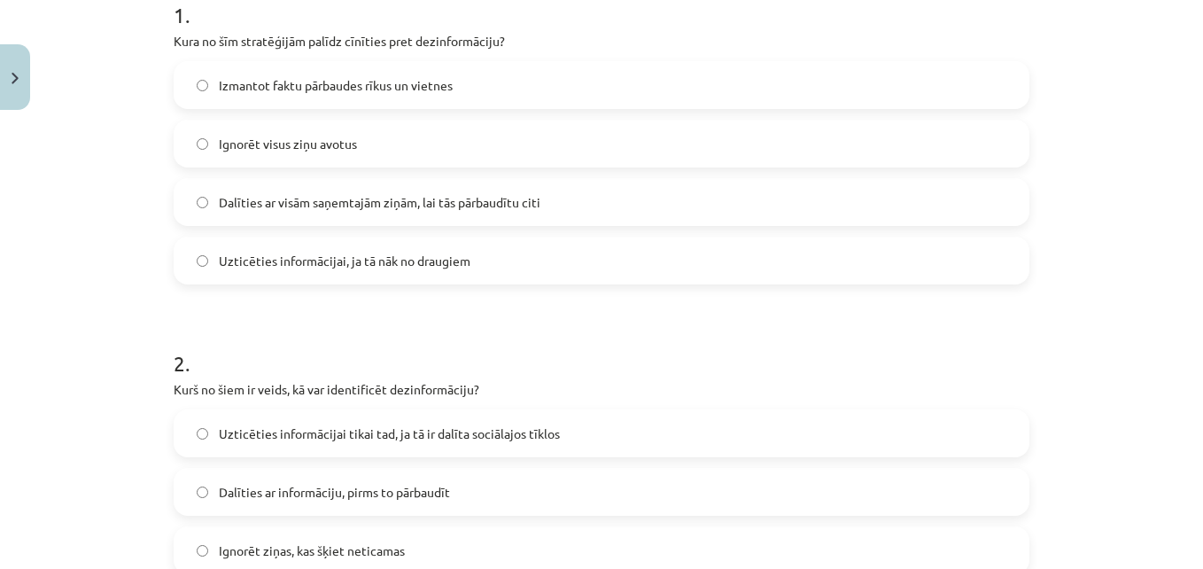
scroll to position [408, 0]
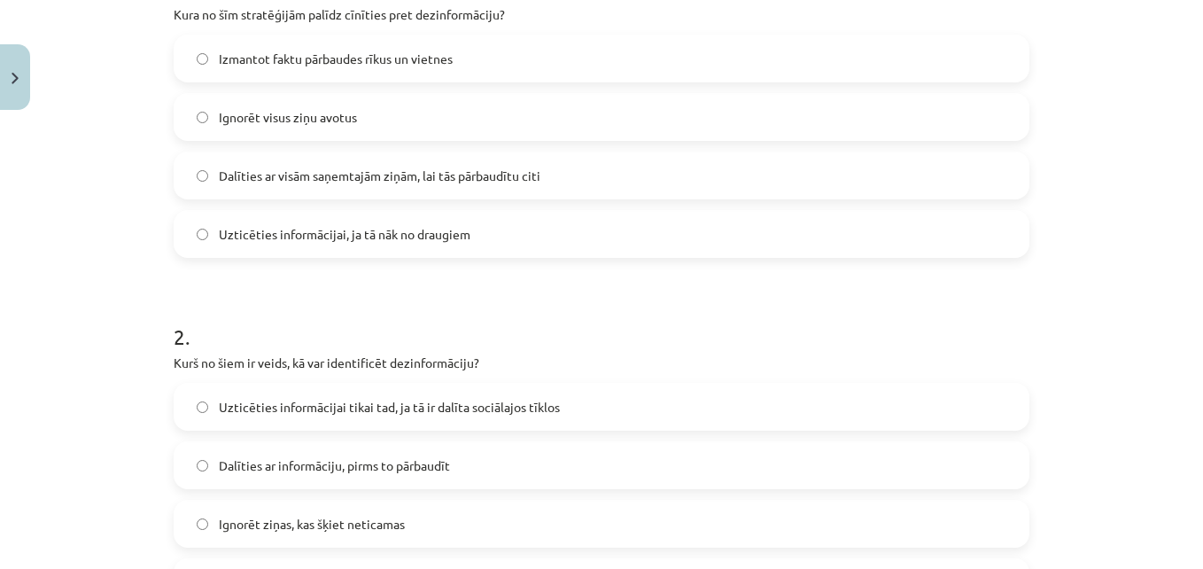
click at [435, 232] on span "Uzticēties informācijai, ja tā nāk no draugiem" at bounding box center [345, 234] width 252 height 19
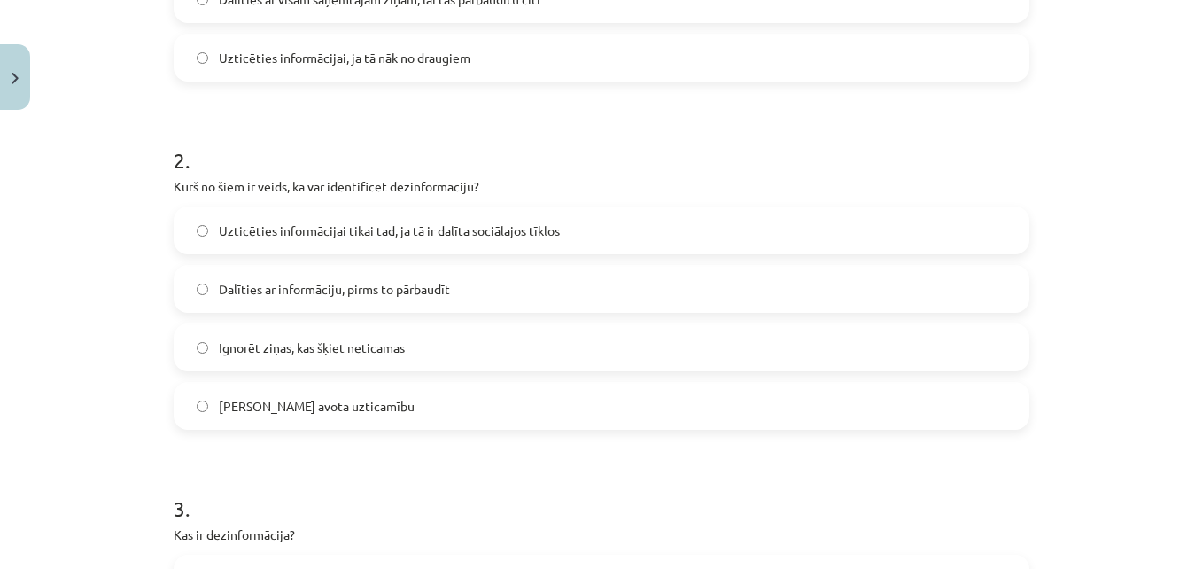
scroll to position [585, 0]
click at [301, 351] on span "Ignorēt ziņas, kas šķiet neticamas" at bounding box center [312, 347] width 186 height 19
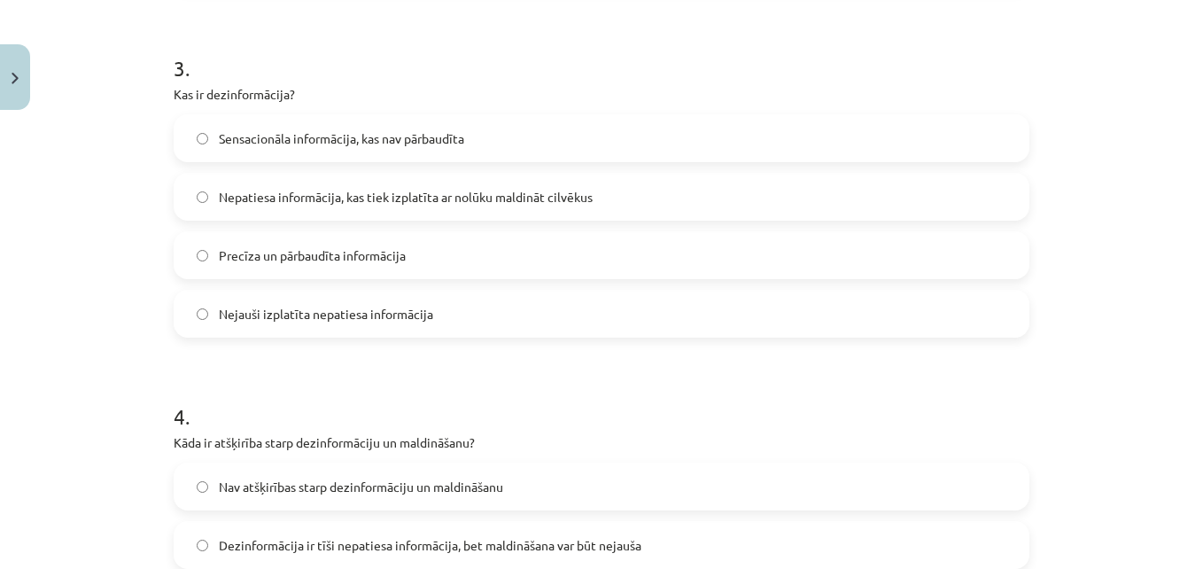
scroll to position [1028, 0]
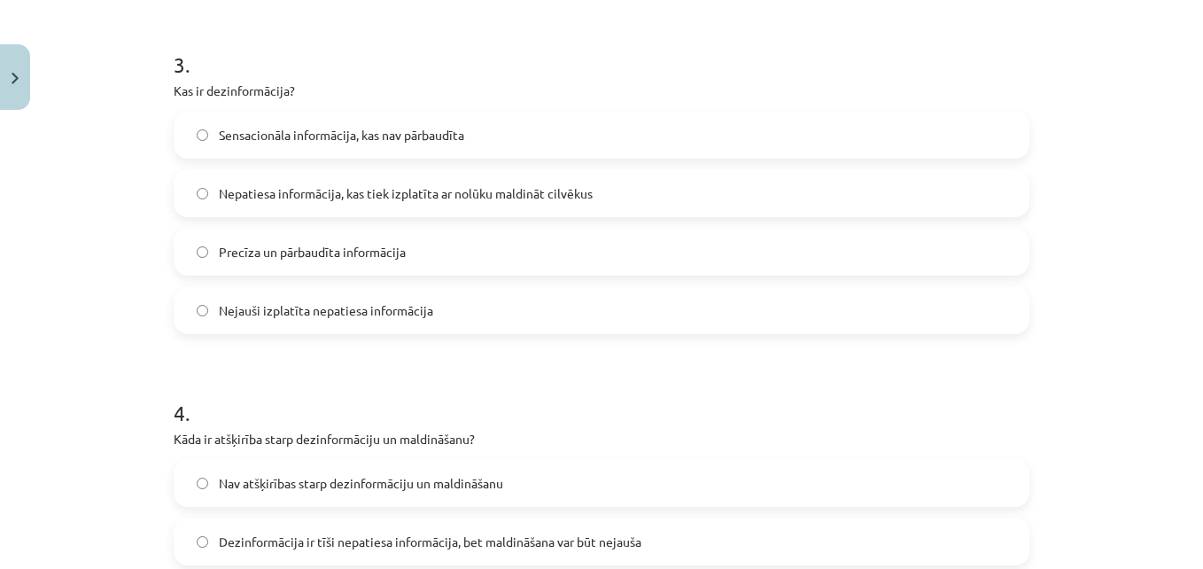
click at [411, 191] on span "Nepatiesa informācija, kas tiek izplatīta ar nolūku maldināt cilvēkus" at bounding box center [406, 193] width 374 height 19
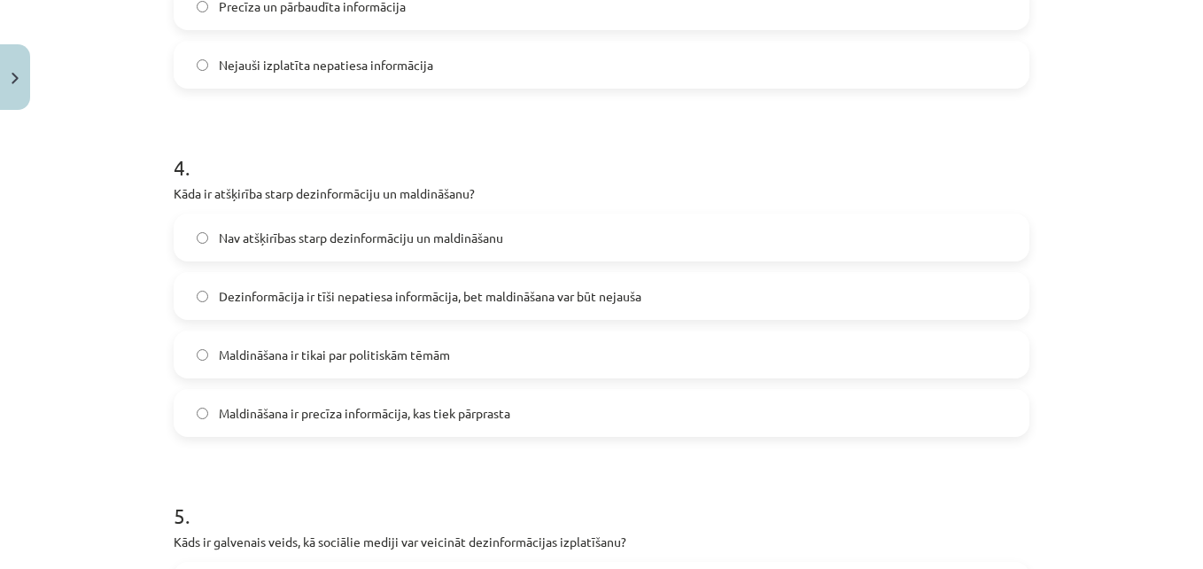
scroll to position [1294, 0]
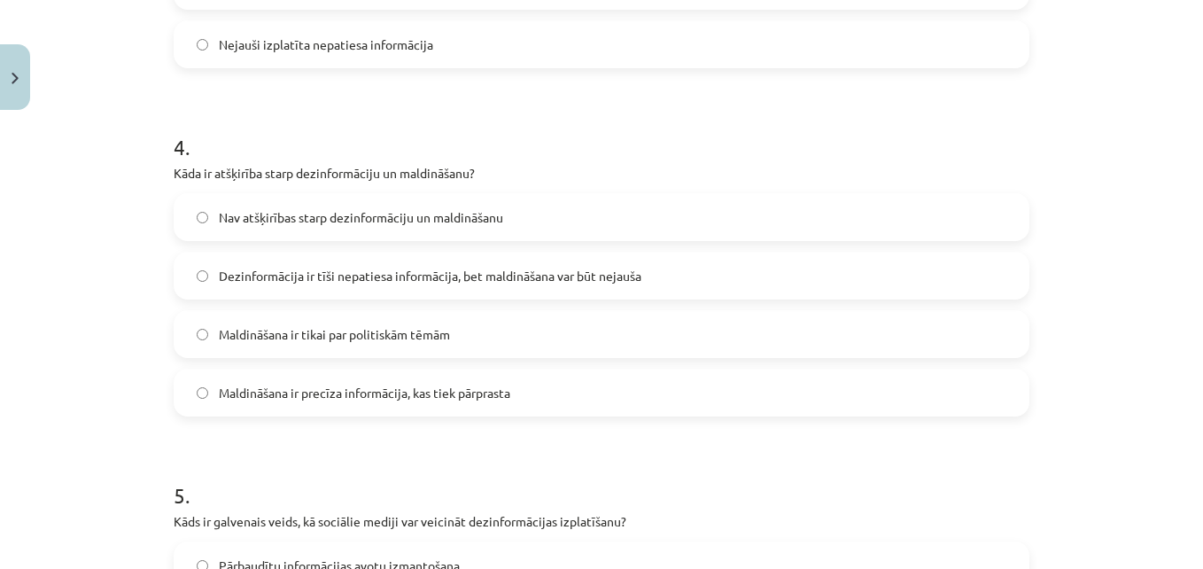
click at [353, 272] on span "Dezinformācija ir tīši nepatiesa informācija, bet maldināšana var būt nejauša" at bounding box center [430, 276] width 423 height 19
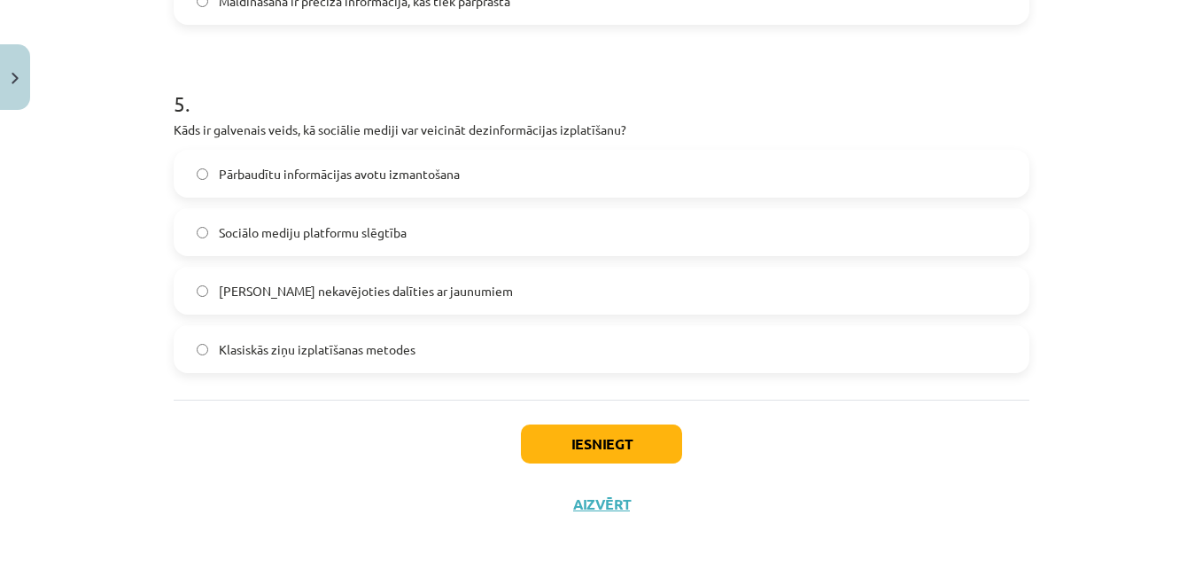
scroll to position [1695, 0]
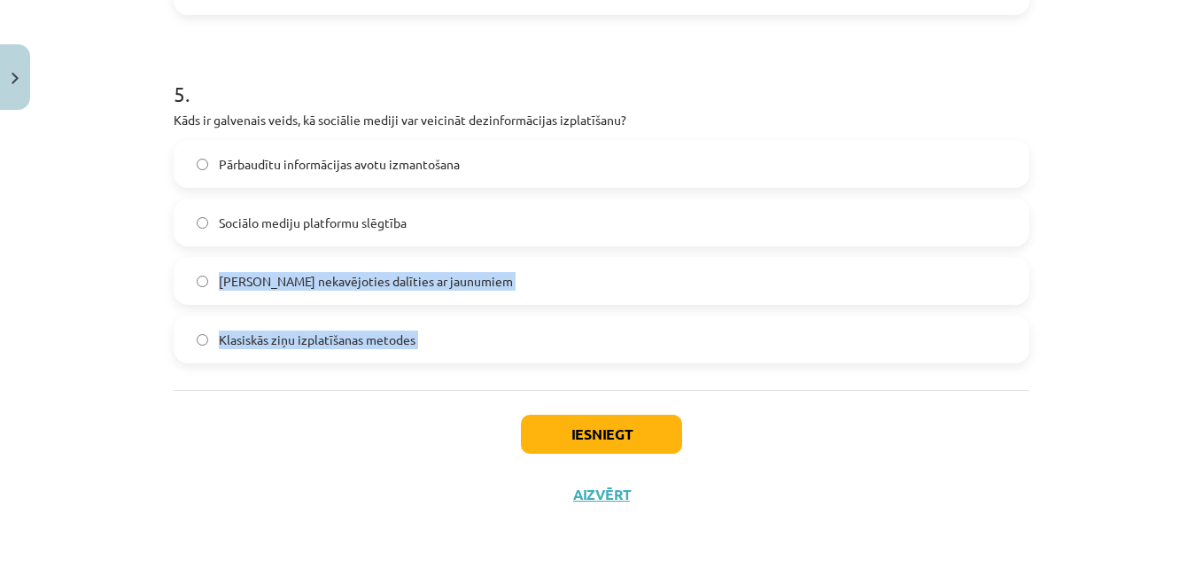
drag, startPoint x: 405, startPoint y: 227, endPoint x: 324, endPoint y: 411, distance: 201.1
click at [324, 411] on div "Iesniegt Aizvērt" at bounding box center [602, 452] width 856 height 124
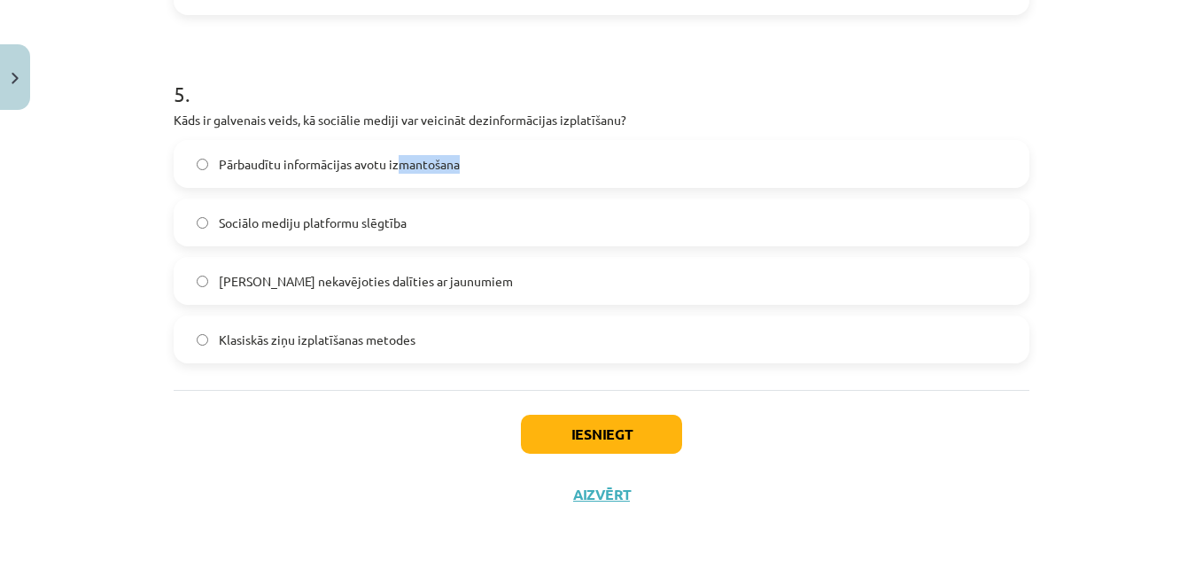
drag, startPoint x: 396, startPoint y: 173, endPoint x: 596, endPoint y: 177, distance: 200.3
click at [596, 177] on label "Pārbaudītu informācijas avotu izmantošana" at bounding box center [601, 164] width 852 height 44
click at [587, 423] on button "Iesniegt" at bounding box center [601, 434] width 161 height 39
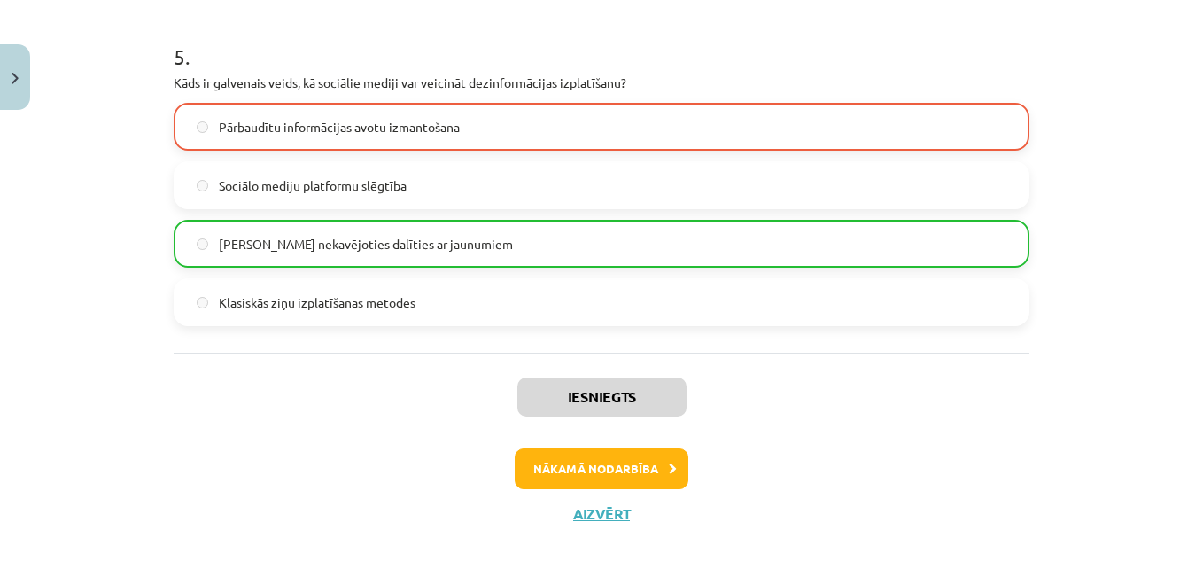
scroll to position [1752, 0]
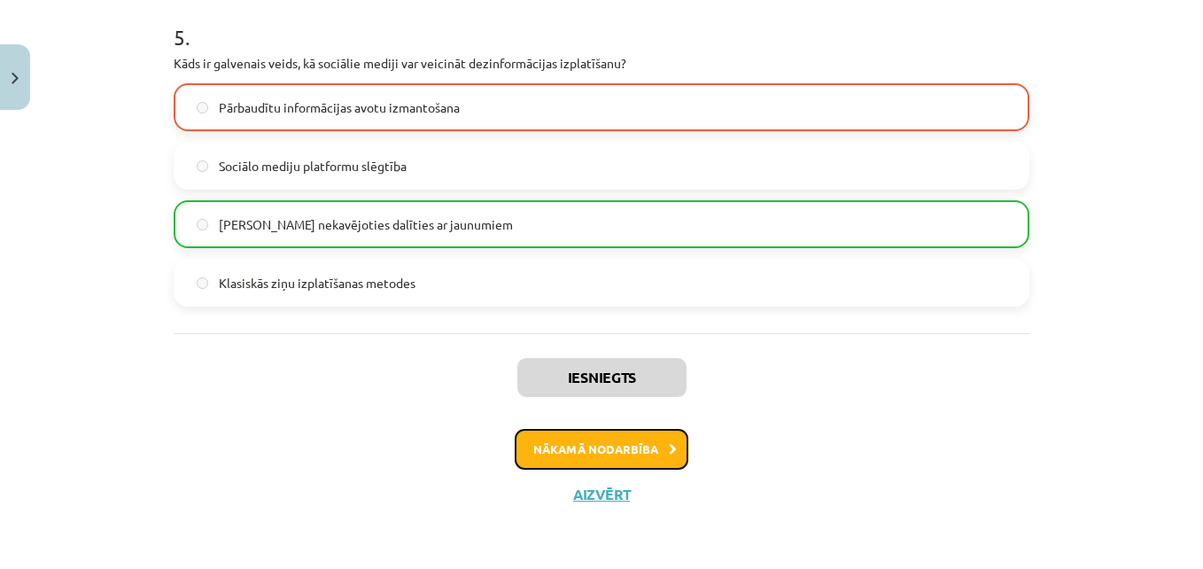
click at [587, 442] on button "Nākamā nodarbība" at bounding box center [602, 449] width 174 height 41
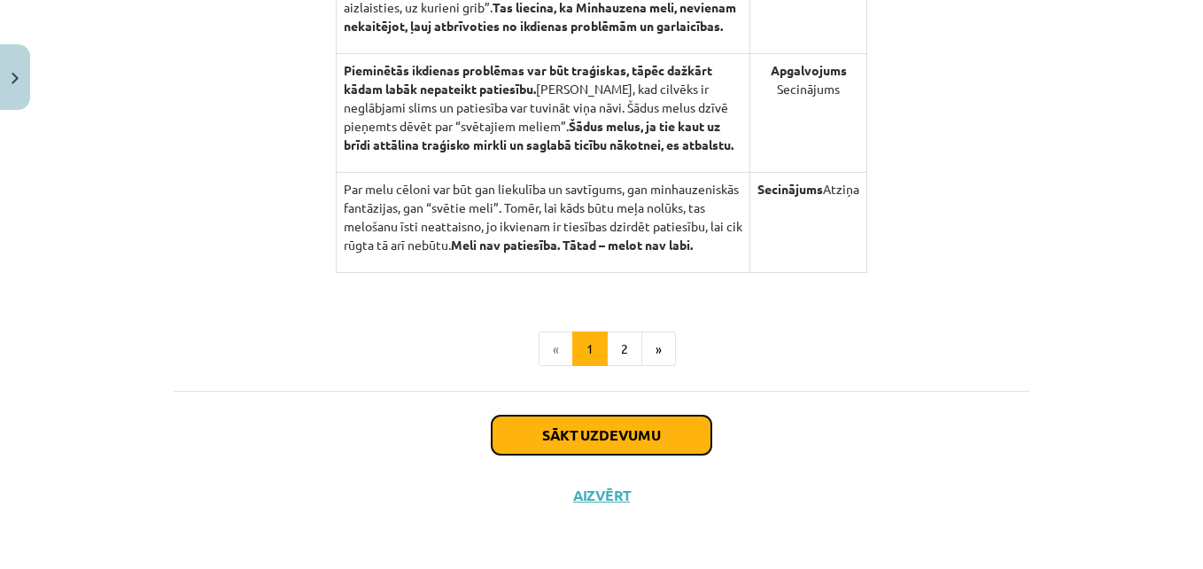
click at [587, 444] on button "Sākt uzdevumu" at bounding box center [602, 435] width 220 height 39
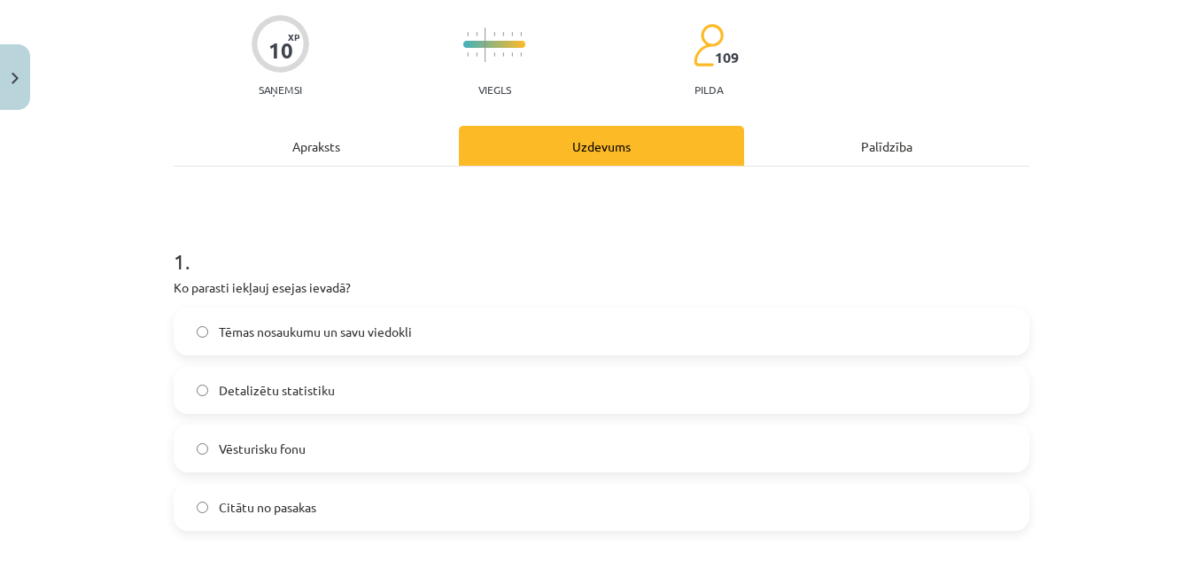
scroll to position [221, 0]
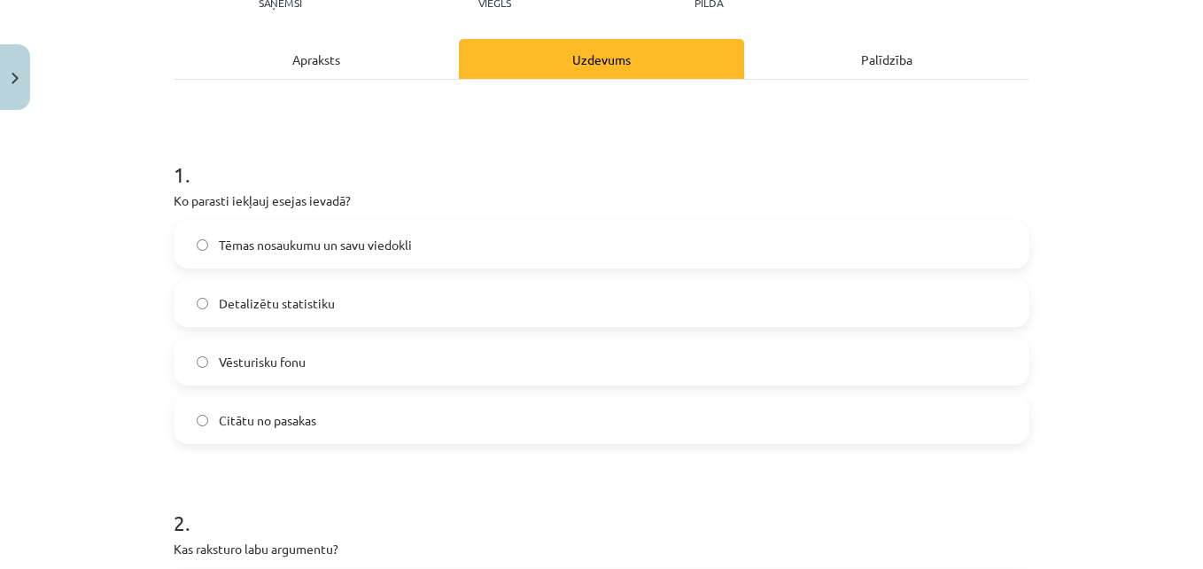
click at [323, 302] on span "Detalizētu statistiku" at bounding box center [277, 303] width 116 height 19
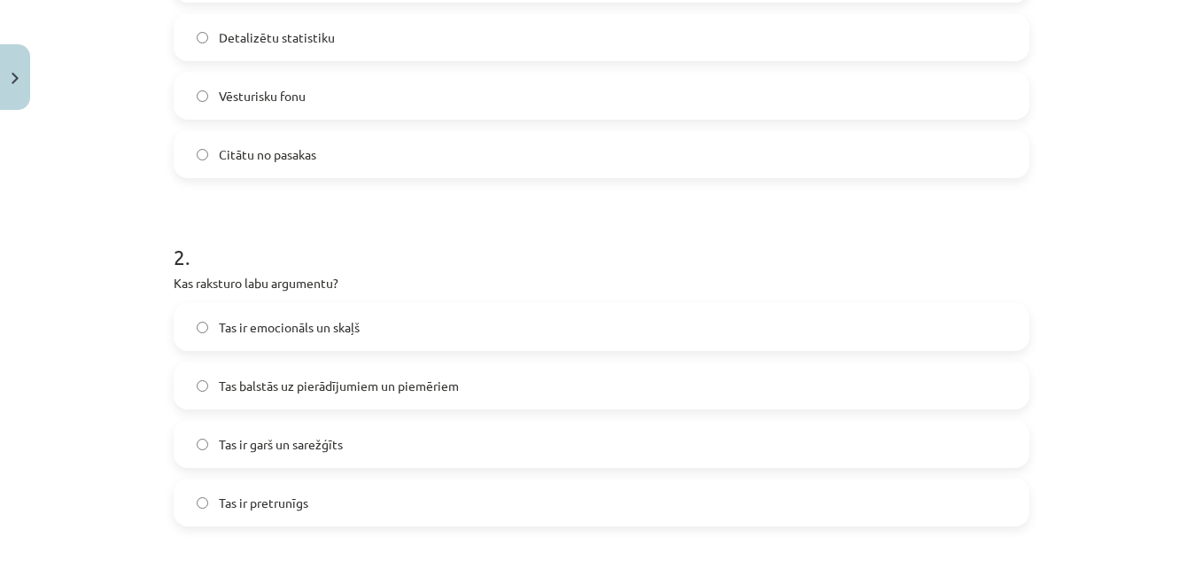
scroll to position [576, 0]
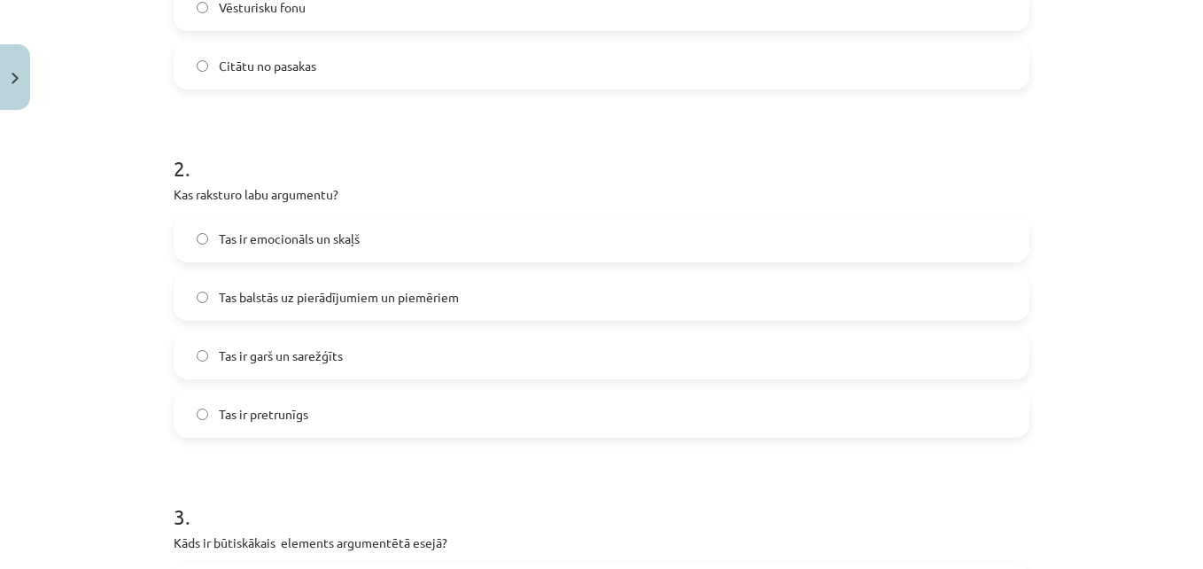
click at [384, 292] on span "Tas balstās uz pierādījumiem un piemēriem" at bounding box center [339, 297] width 240 height 19
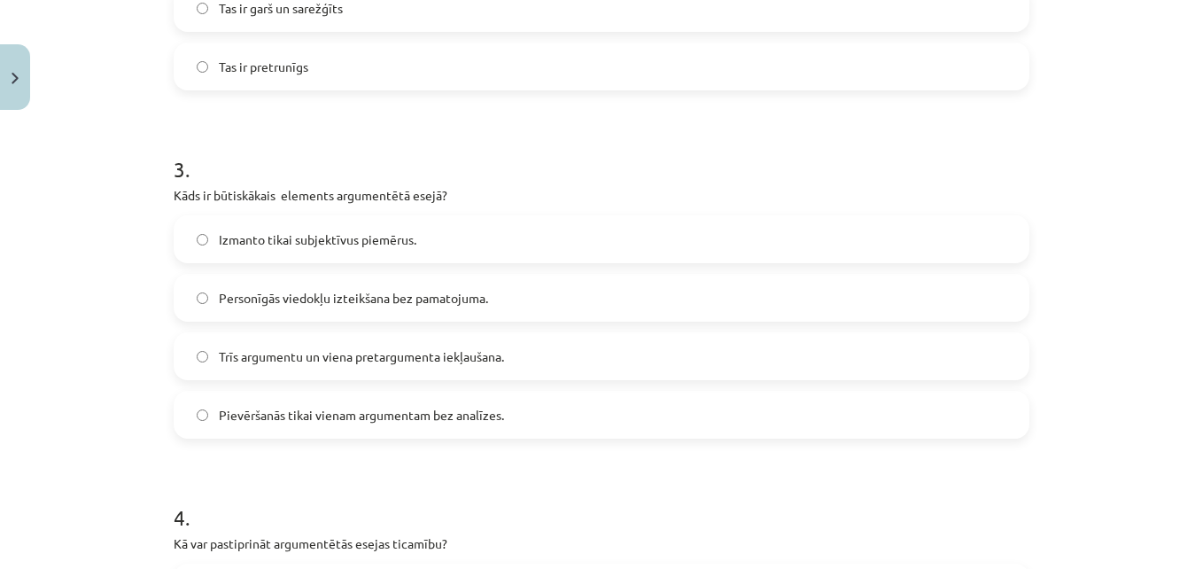
scroll to position [930, 0]
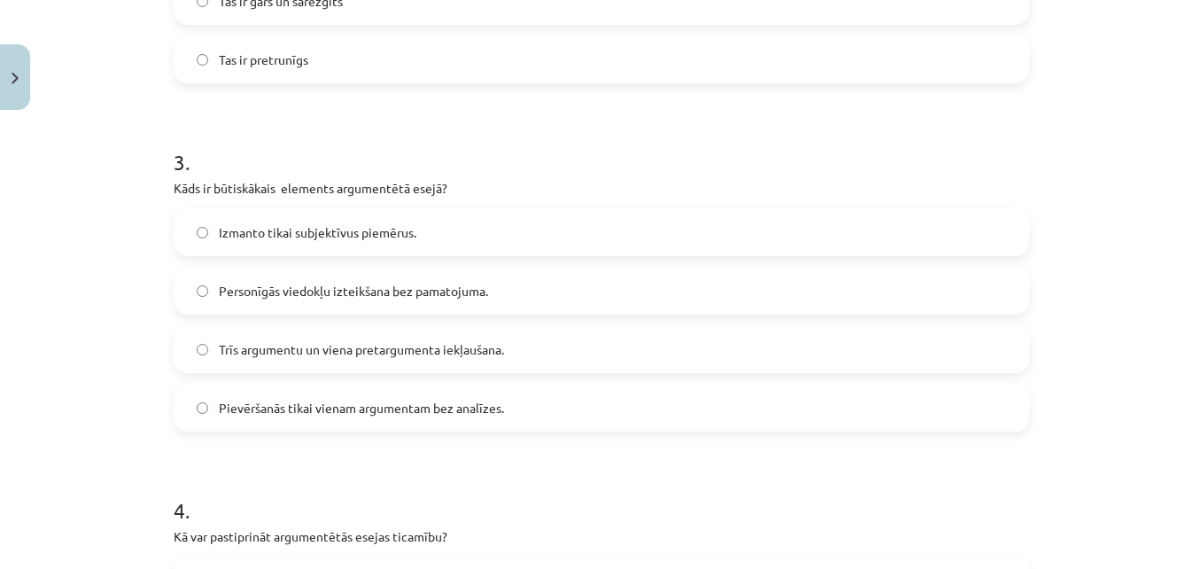
click at [428, 229] on label "Izmanto tikai subjektīvus piemērus." at bounding box center [601, 232] width 852 height 44
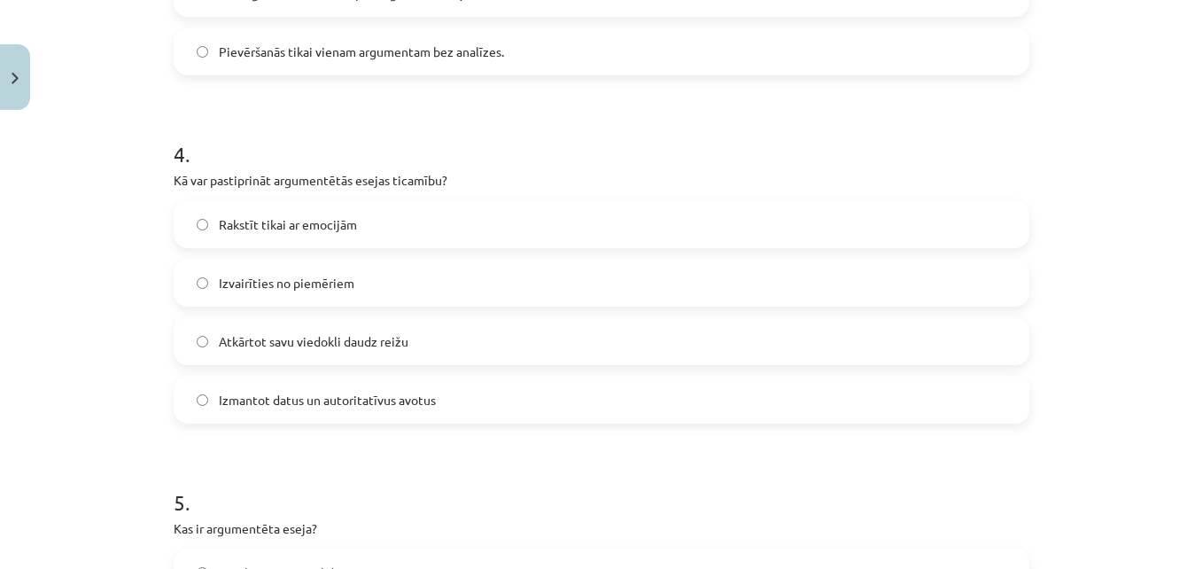
scroll to position [1373, 0]
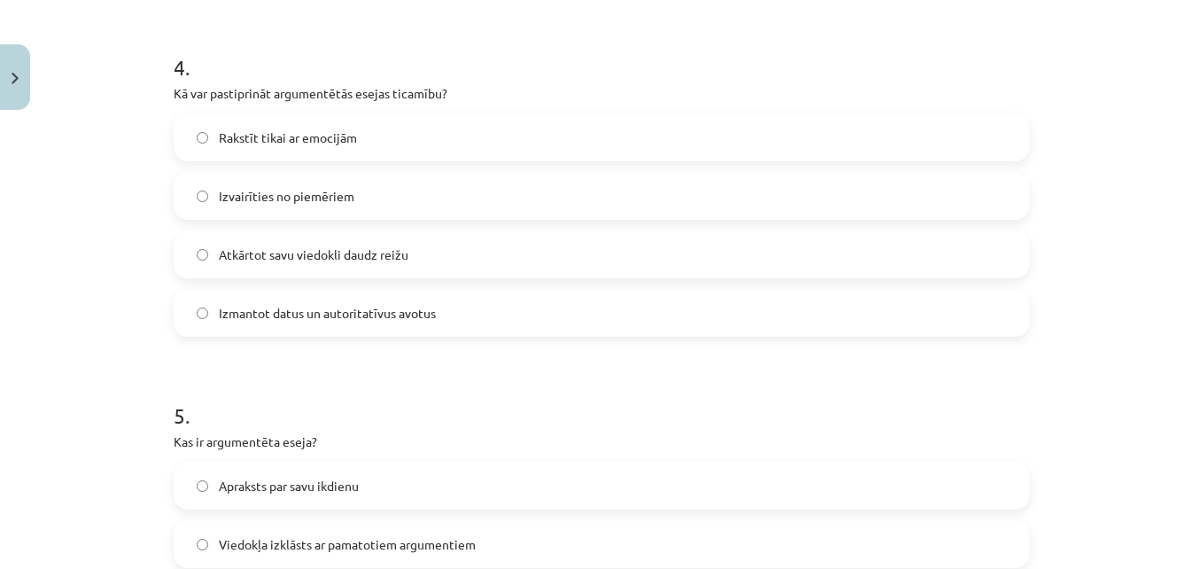
click at [387, 307] on span "Izmantot datus un autoritatīvus avotus" at bounding box center [327, 313] width 217 height 19
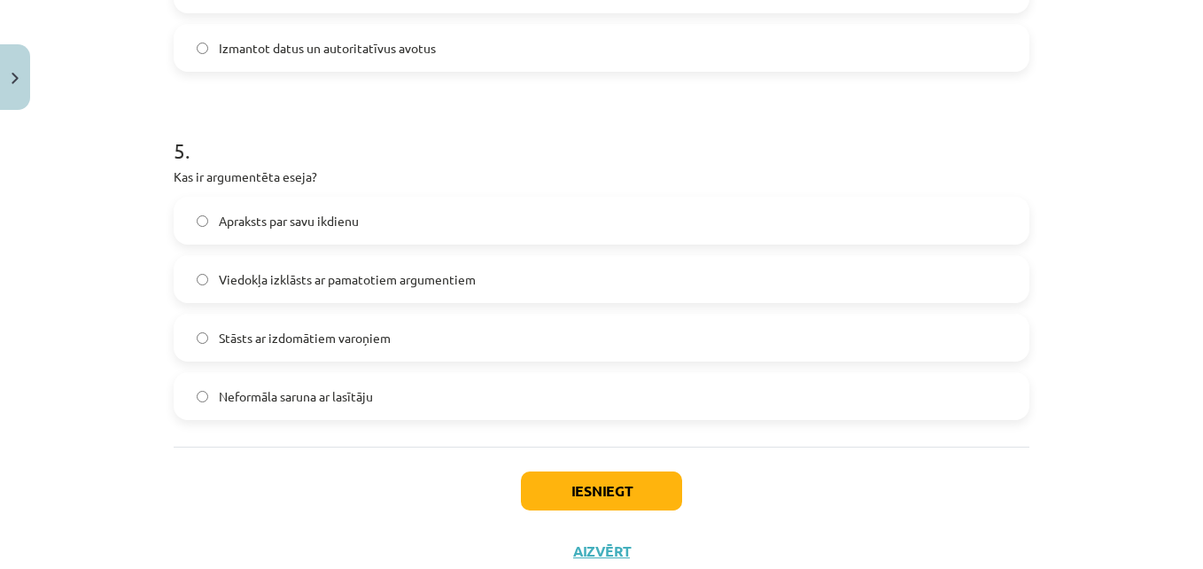
scroll to position [1639, 0]
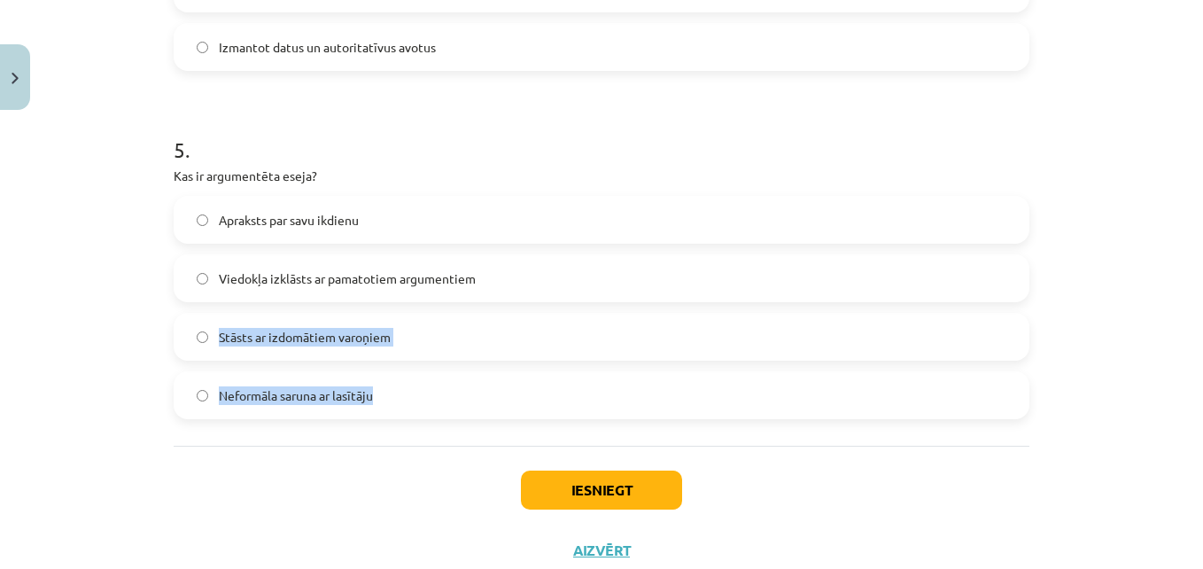
drag, startPoint x: 400, startPoint y: 397, endPoint x: 481, endPoint y: 291, distance: 134.0
click at [481, 291] on div "Apraksts par savu ikdienu Viedokļa izklāsts ar pamatotiem argumentiem Stāsts ar…" at bounding box center [602, 307] width 856 height 223
click at [481, 291] on label "Viedokļa izklāsts ar pamatotiem argumentiem" at bounding box center [601, 278] width 852 height 44
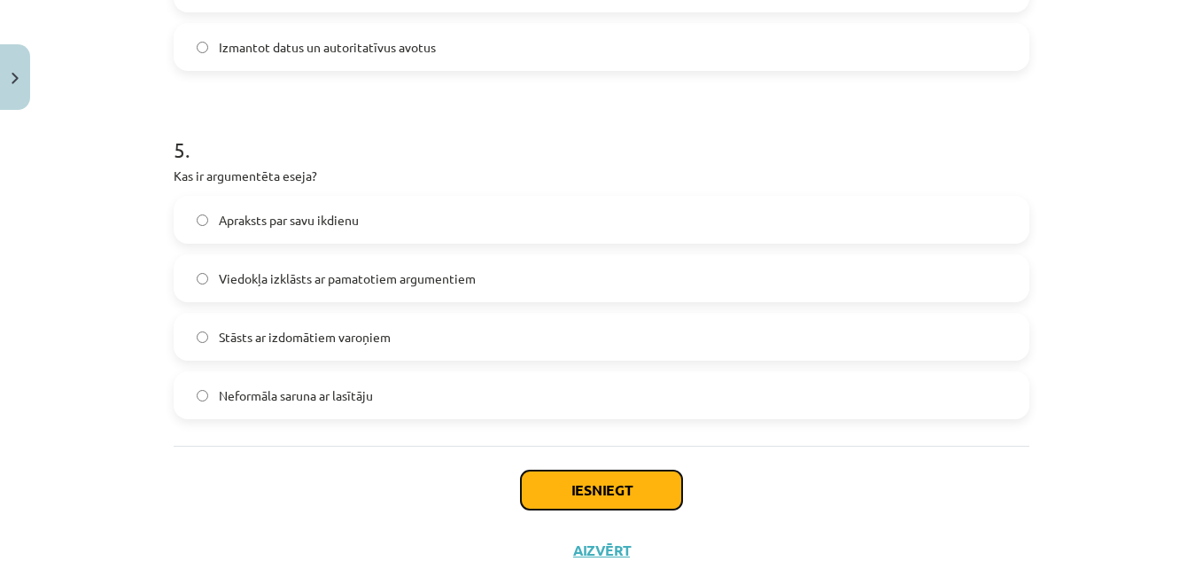
click at [576, 478] on button "Iesniegt" at bounding box center [601, 489] width 161 height 39
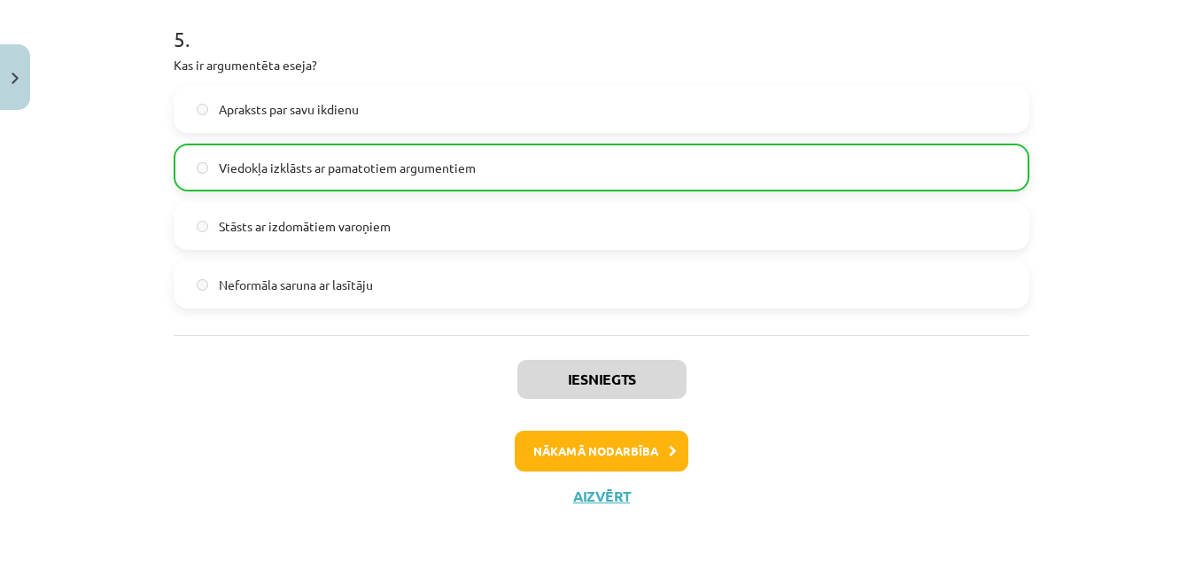
scroll to position [1752, 0]
click at [563, 439] on button "Nākamā nodarbība" at bounding box center [602, 449] width 174 height 41
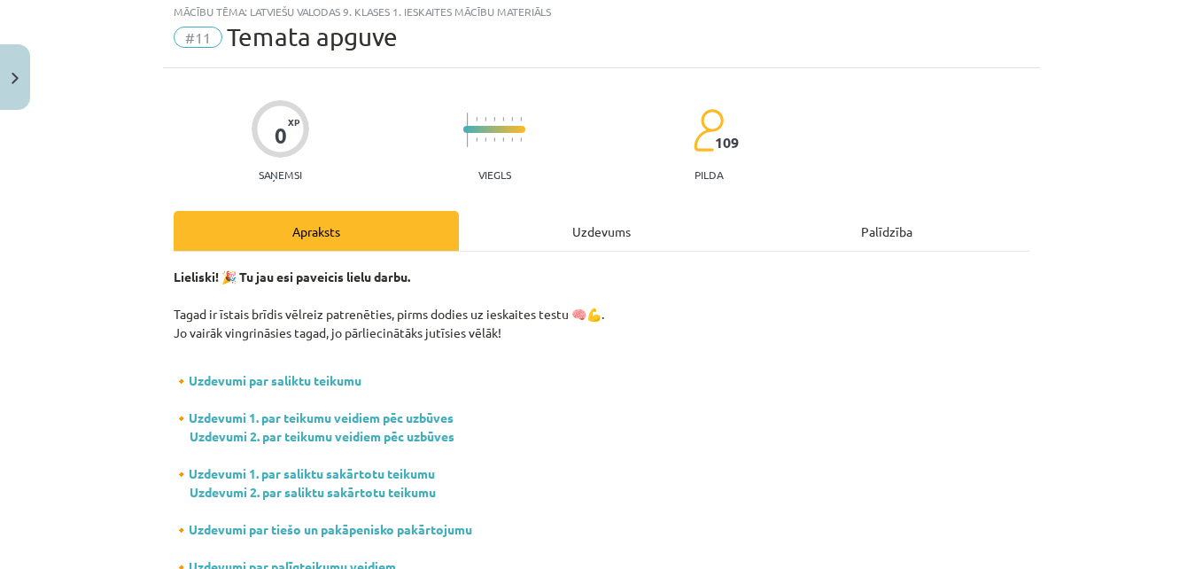
scroll to position [44, 0]
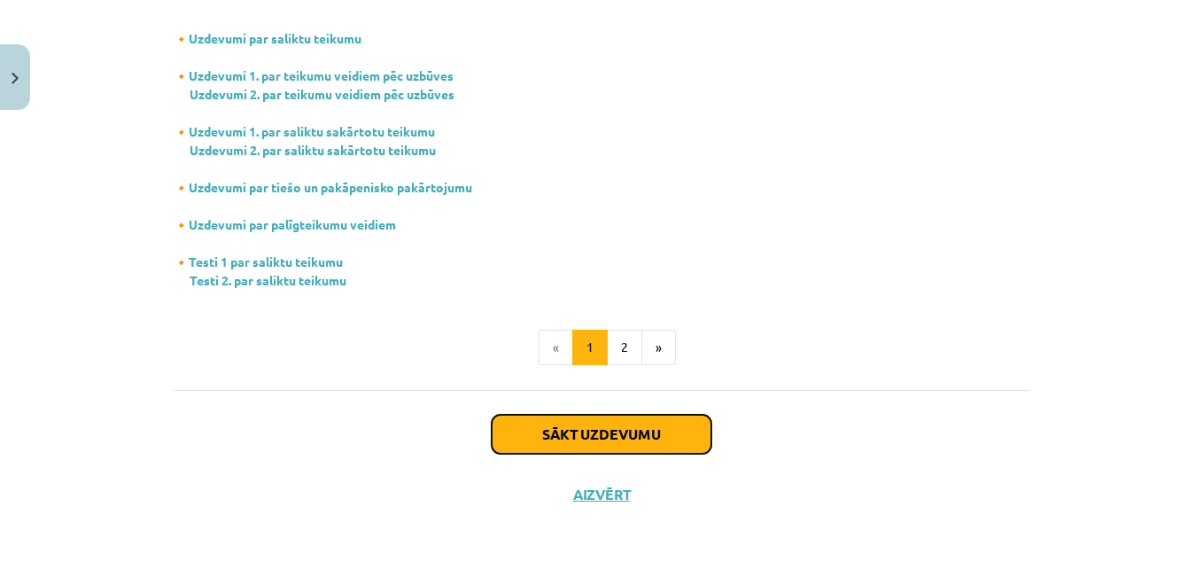
click at [563, 439] on button "Sākt uzdevumu" at bounding box center [602, 434] width 220 height 39
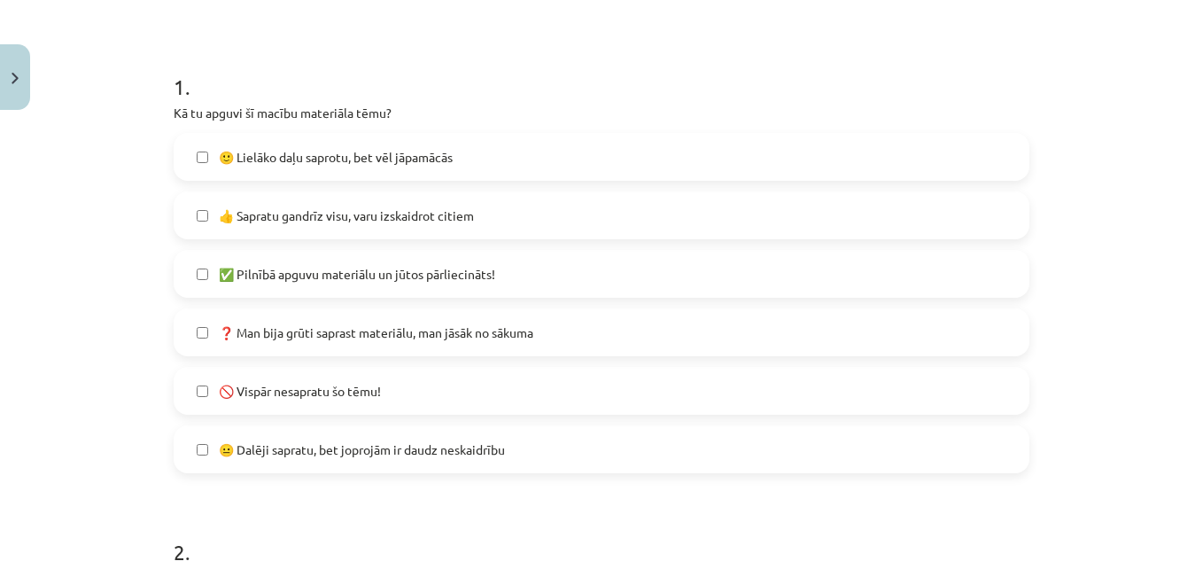
scroll to position [310, 0]
click at [443, 155] on span "🙂 Lielāko daļu saprotu, bet vēl jāpamācās" at bounding box center [336, 156] width 234 height 19
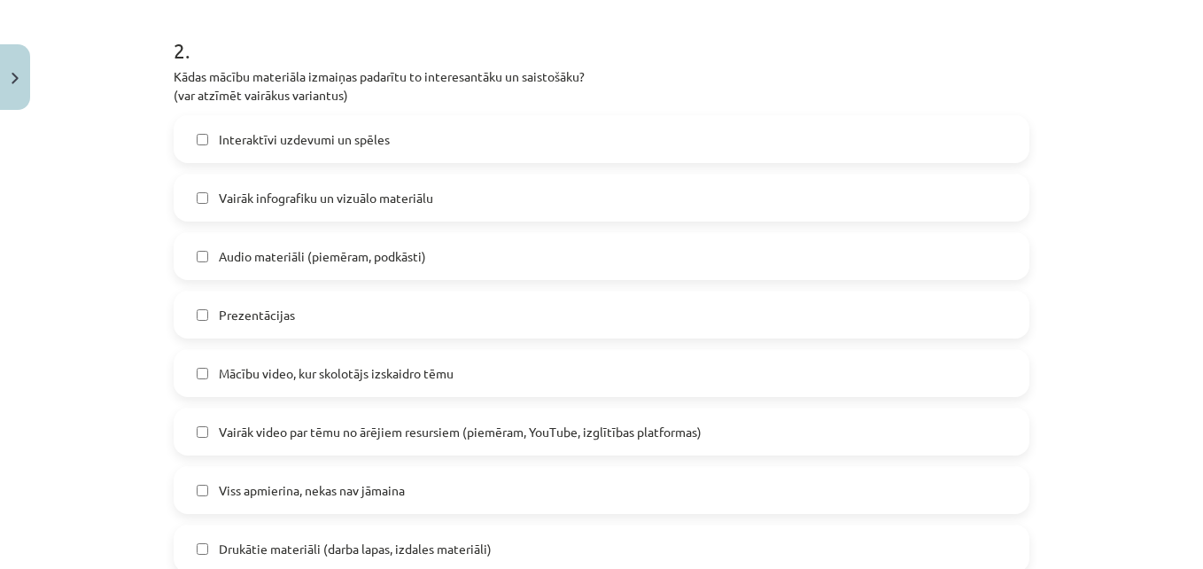
scroll to position [842, 0]
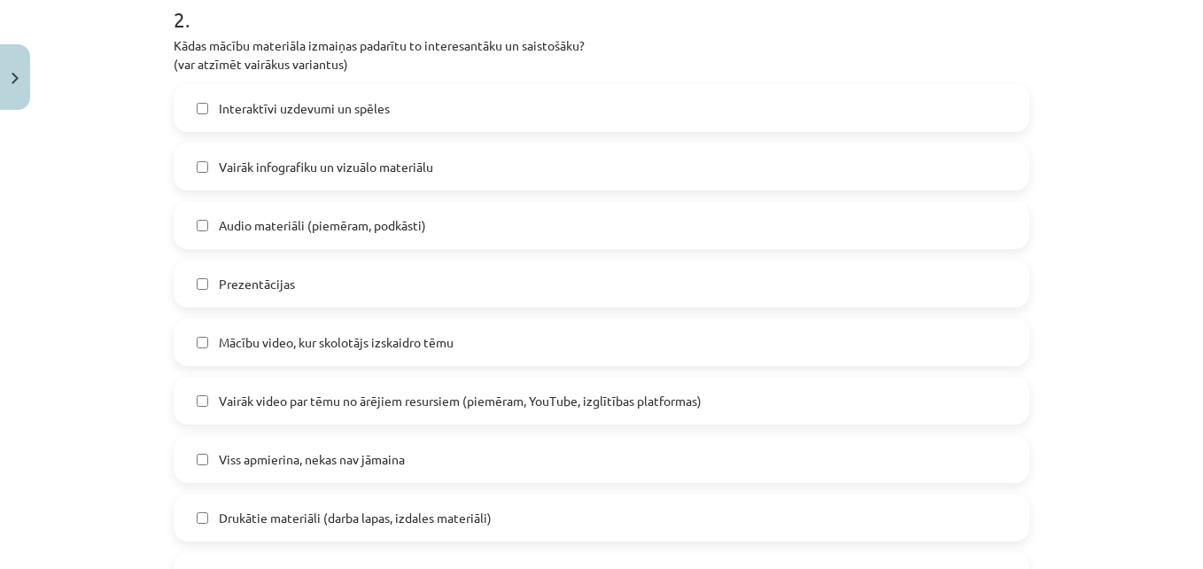
click at [360, 102] on span "Interaktīvi uzdevumi un spēles" at bounding box center [304, 108] width 171 height 19
click at [325, 290] on label "Prezentācijas" at bounding box center [601, 283] width 852 height 44
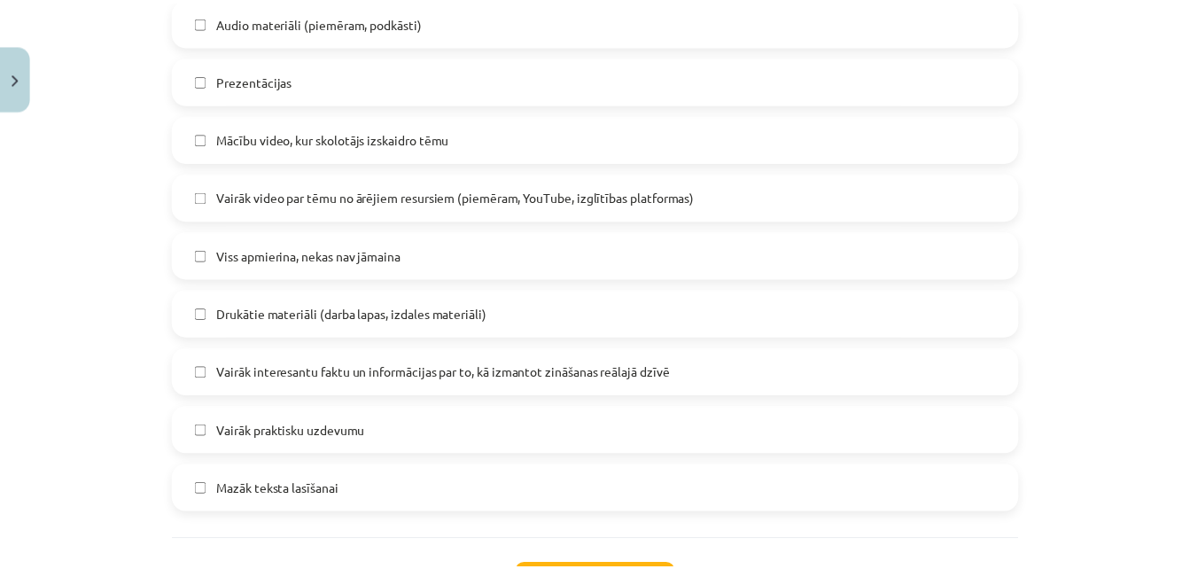
scroll to position [1195, 0]
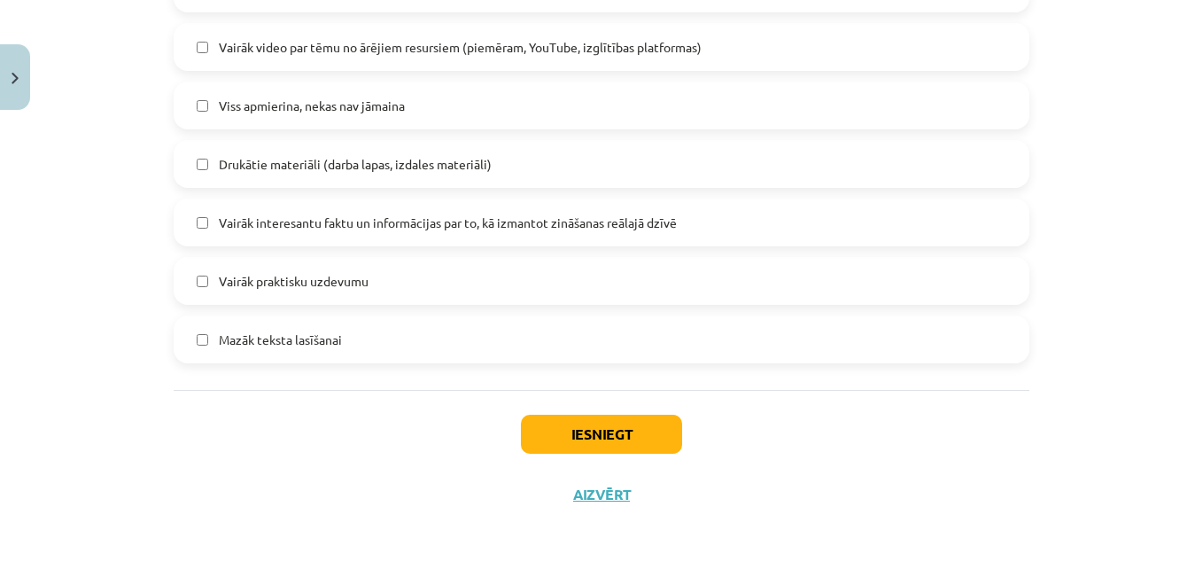
drag, startPoint x: 446, startPoint y: 340, endPoint x: 556, endPoint y: 338, distance: 109.9
click at [556, 338] on label "Mazāk teksta lasīšanai" at bounding box center [601, 339] width 852 height 44
click at [611, 427] on button "Iesniegt" at bounding box center [601, 434] width 161 height 39
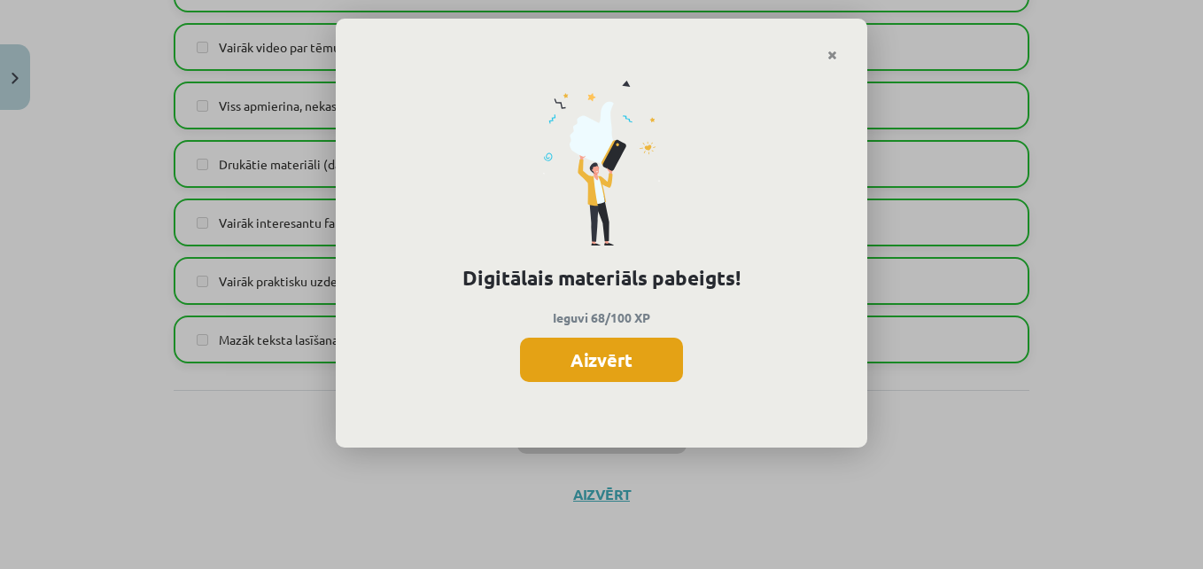
click at [664, 349] on button "Aizvērt" at bounding box center [601, 360] width 163 height 44
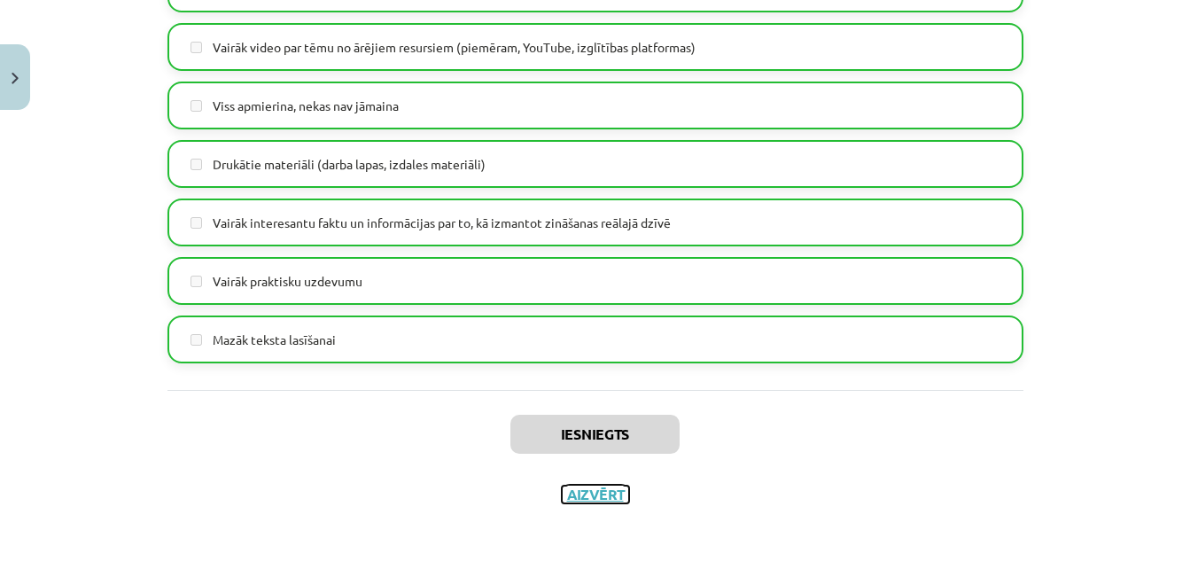
click at [579, 488] on button "Aizvērt" at bounding box center [595, 495] width 67 height 18
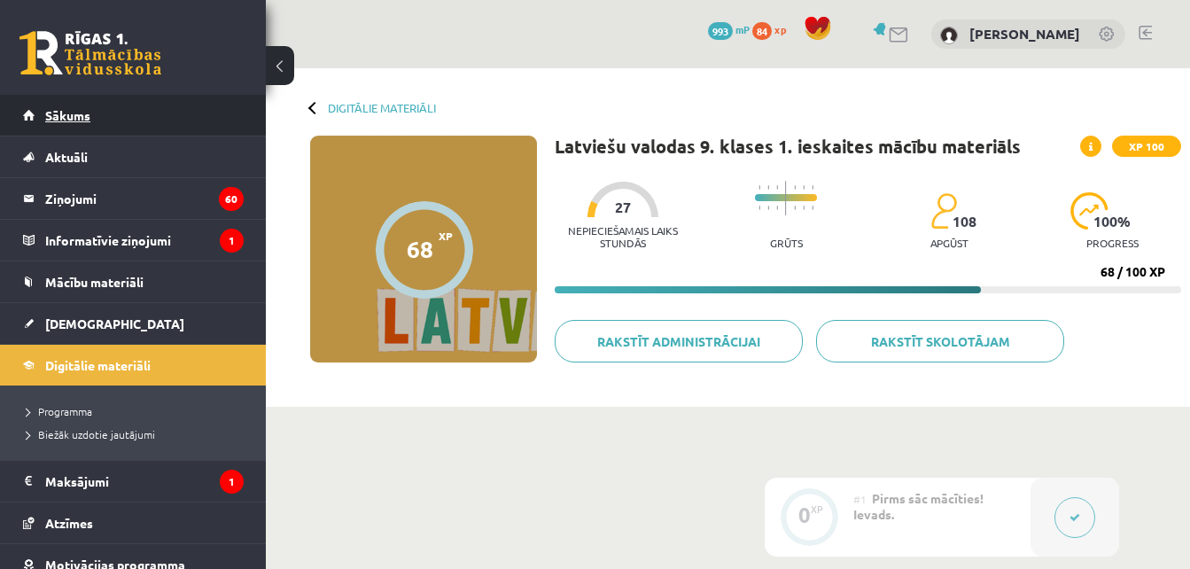
click at [116, 115] on link "Sākums" at bounding box center [133, 115] width 221 height 41
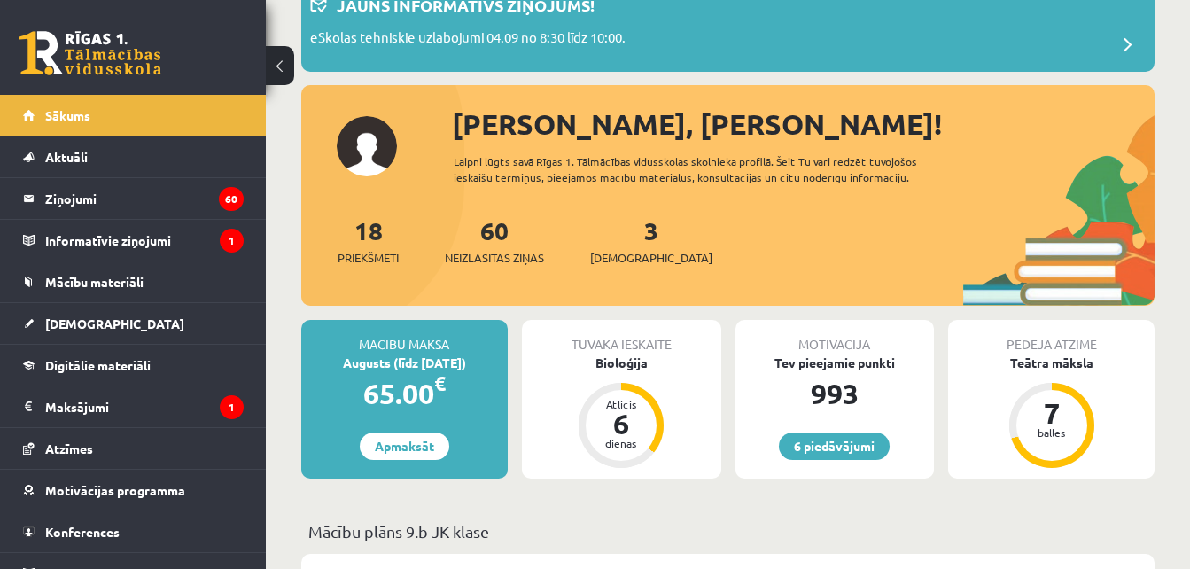
scroll to position [89, 0]
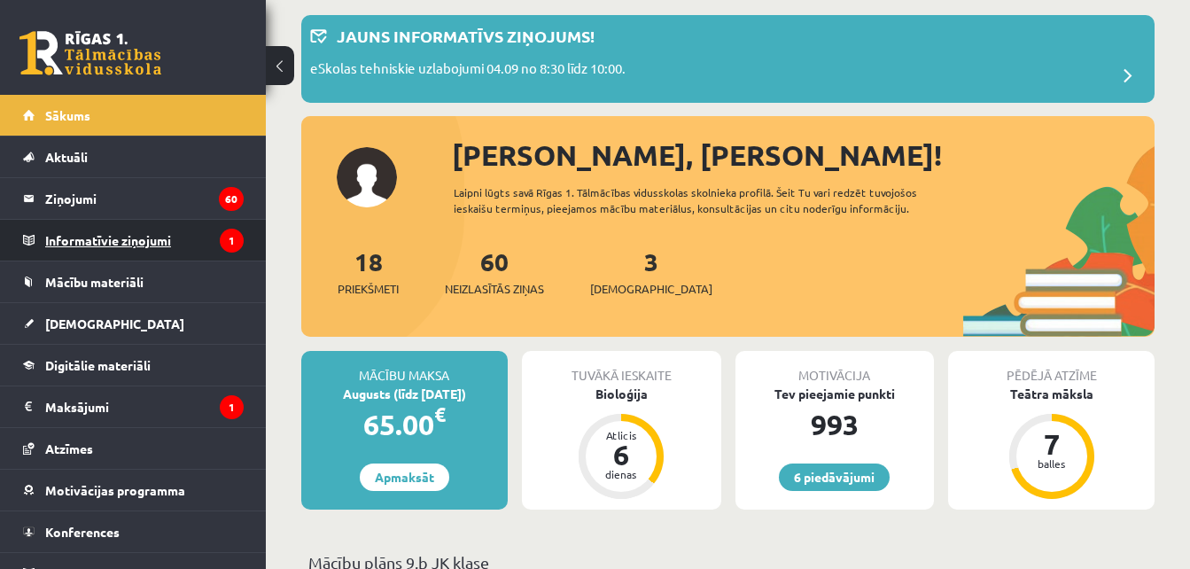
click at [190, 234] on legend "Informatīvie ziņojumi 1" at bounding box center [144, 240] width 198 height 41
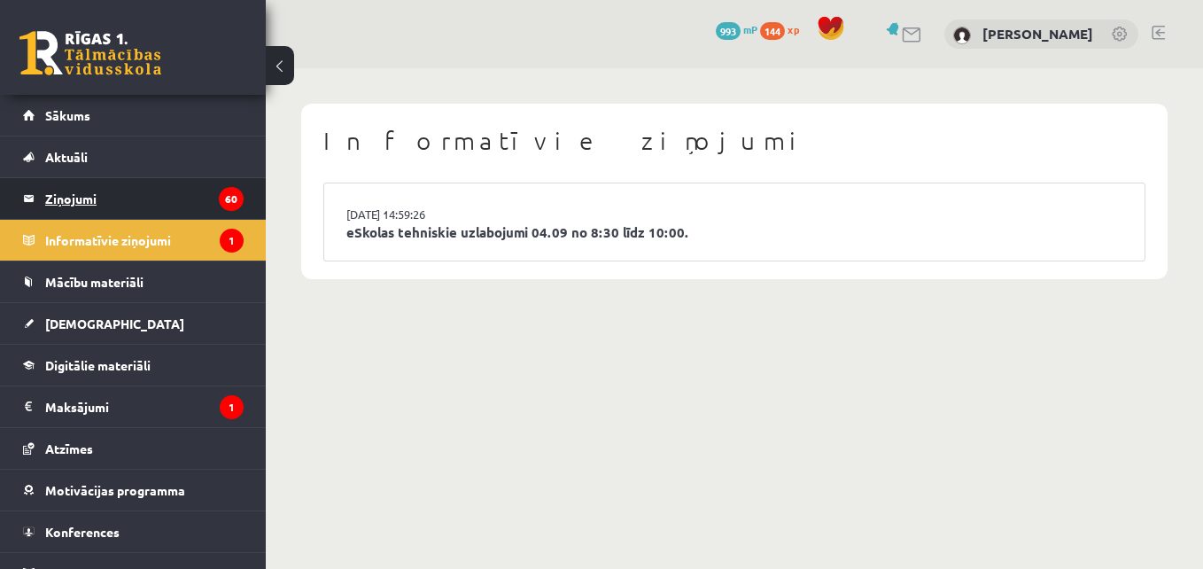
click at [190, 198] on legend "Ziņojumi 60" at bounding box center [144, 198] width 198 height 41
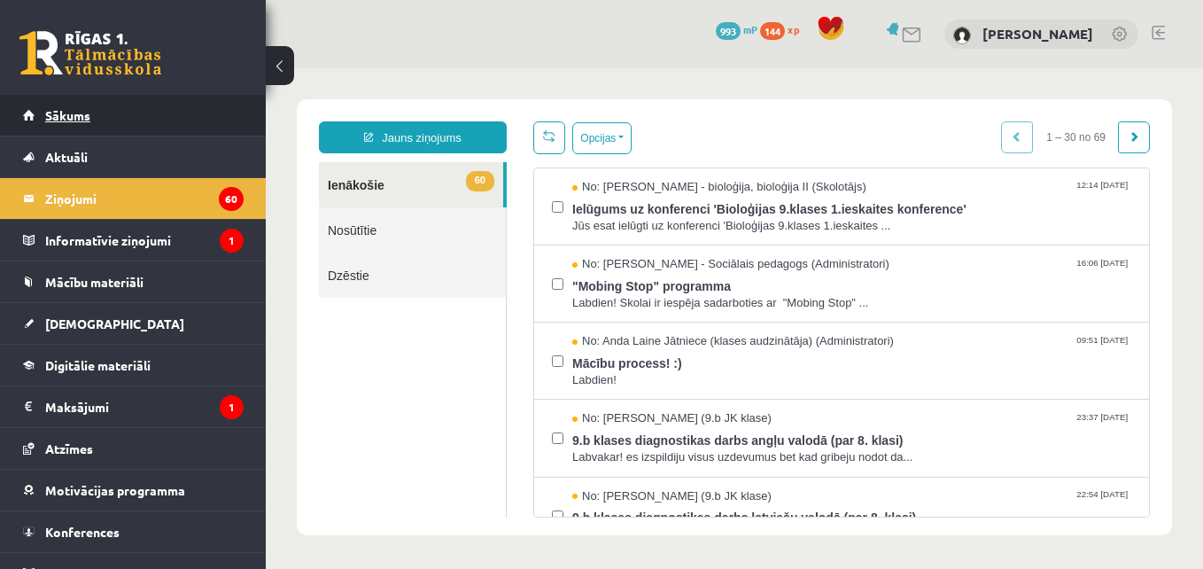
click at [97, 104] on link "Sākums" at bounding box center [133, 115] width 221 height 41
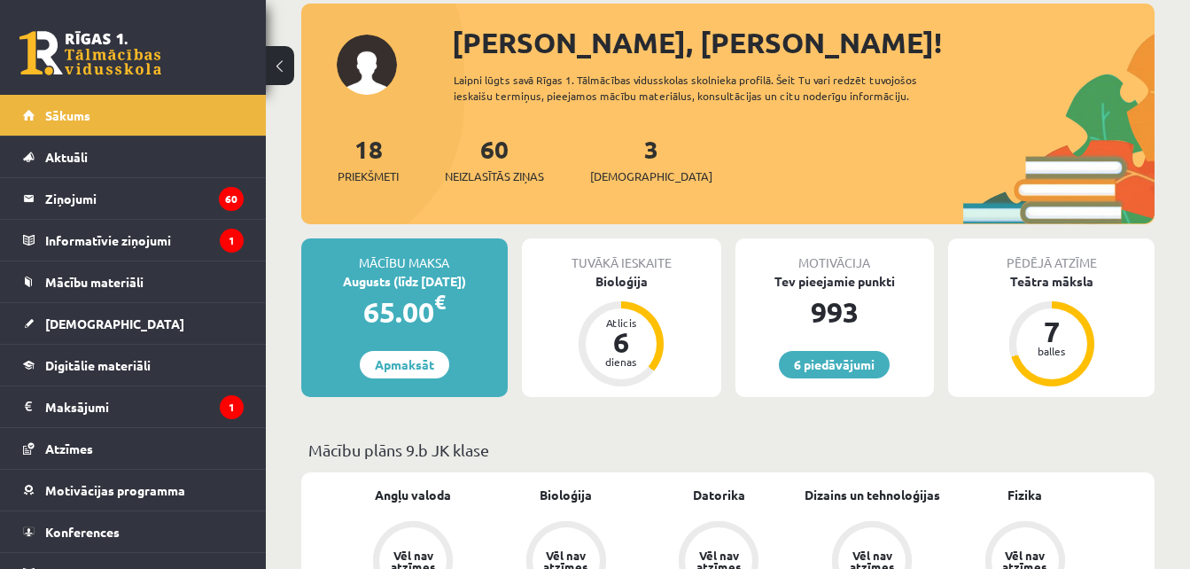
scroll to position [177, 0]
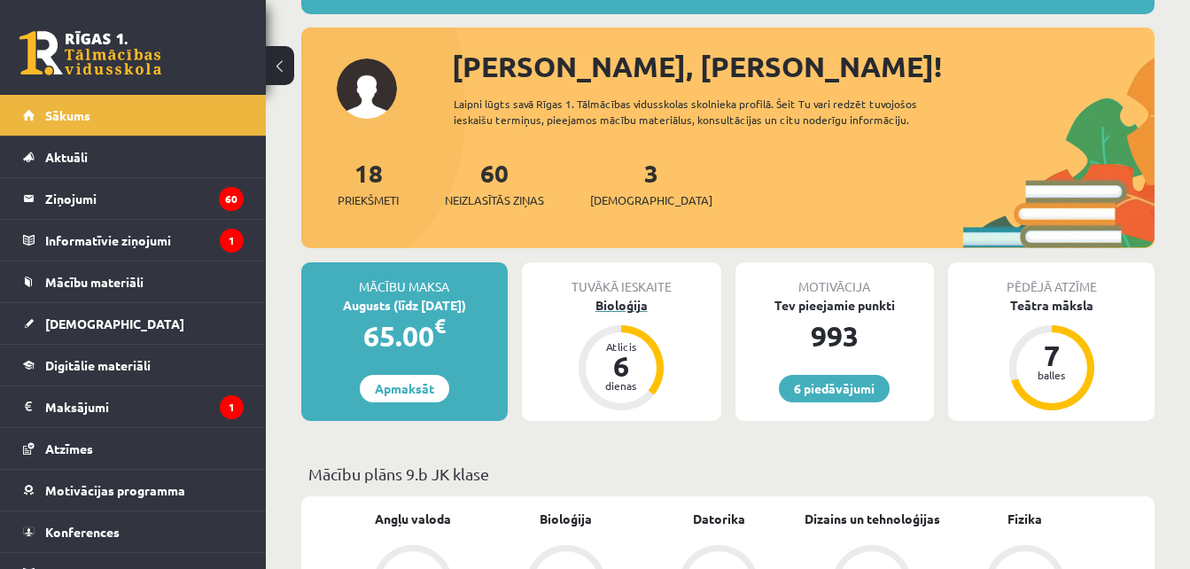
click at [634, 300] on div "Bioloģija" at bounding box center [621, 305] width 199 height 19
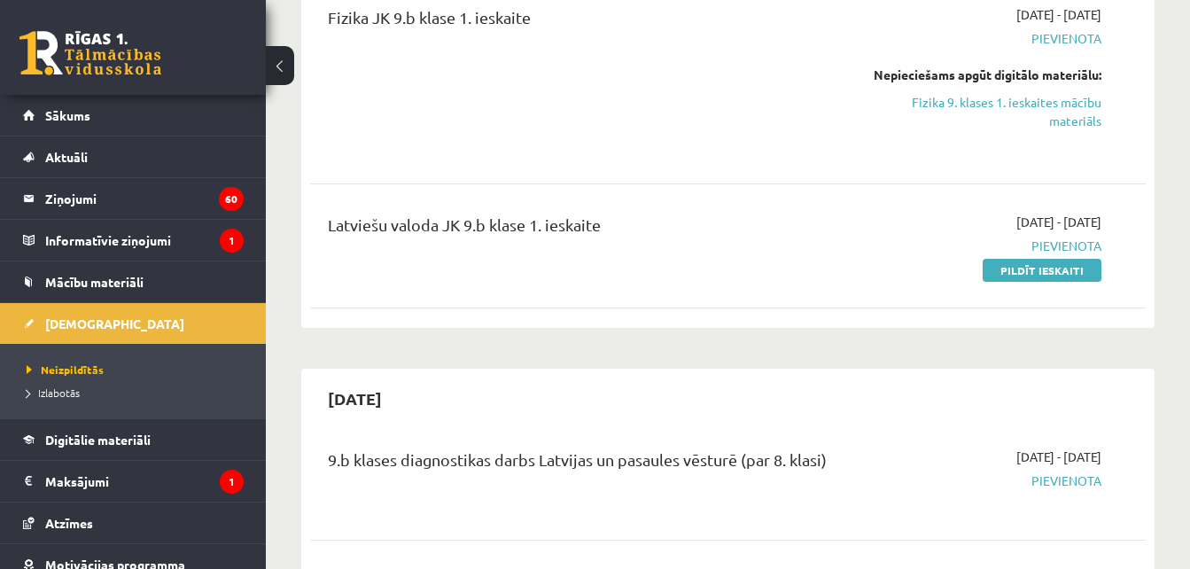
scroll to position [797, 0]
click at [1019, 268] on link "Pildīt ieskaiti" at bounding box center [1042, 268] width 119 height 23
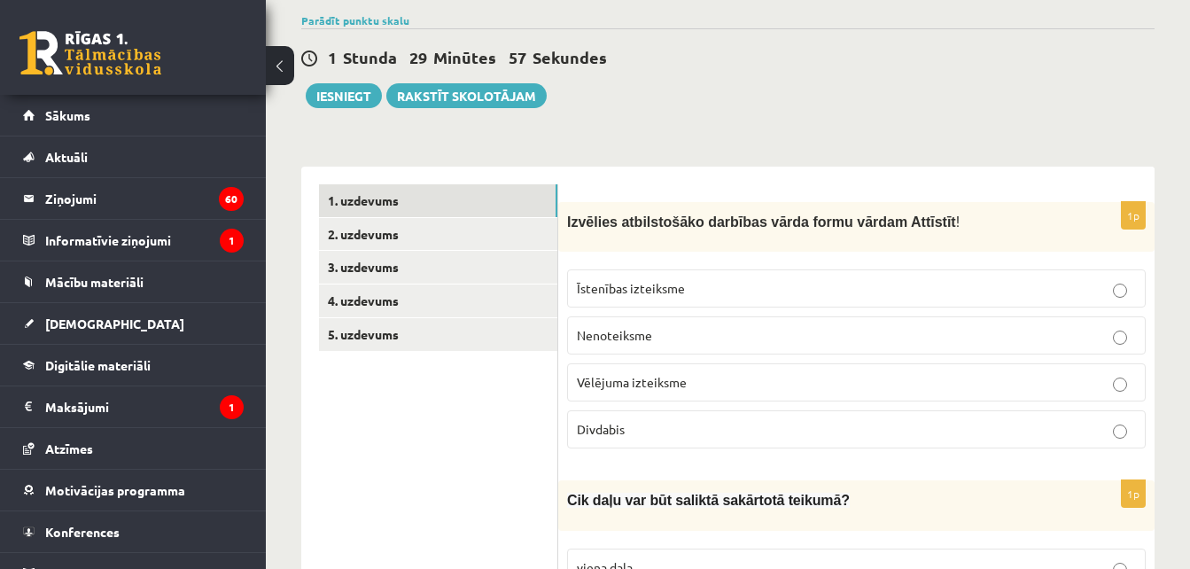
scroll to position [177, 0]
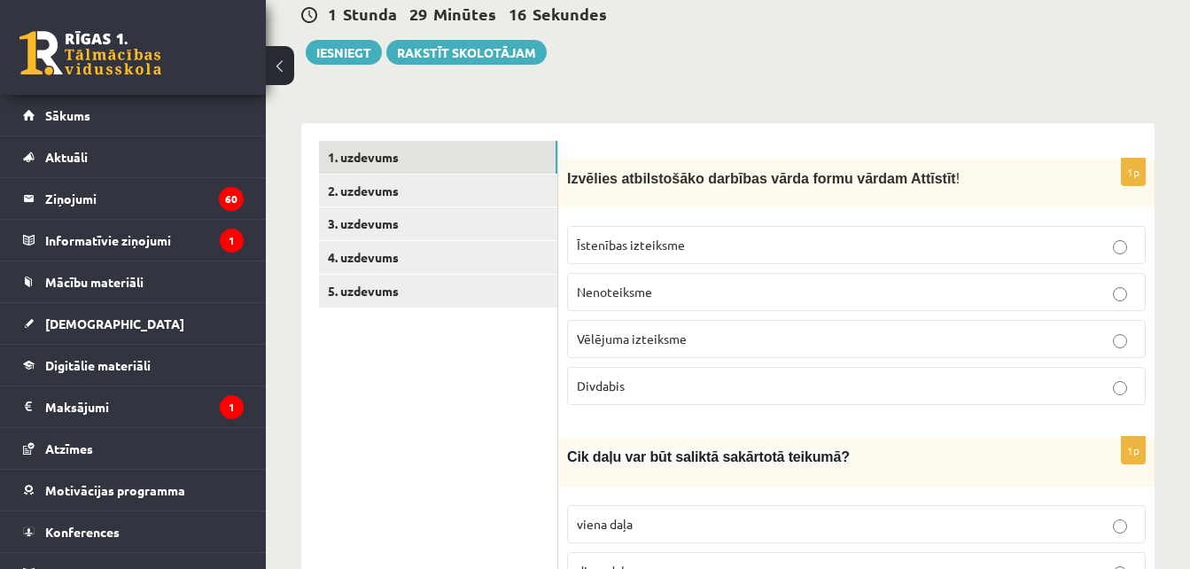
click at [688, 304] on label "Nenoteiksme" at bounding box center [856, 292] width 579 height 38
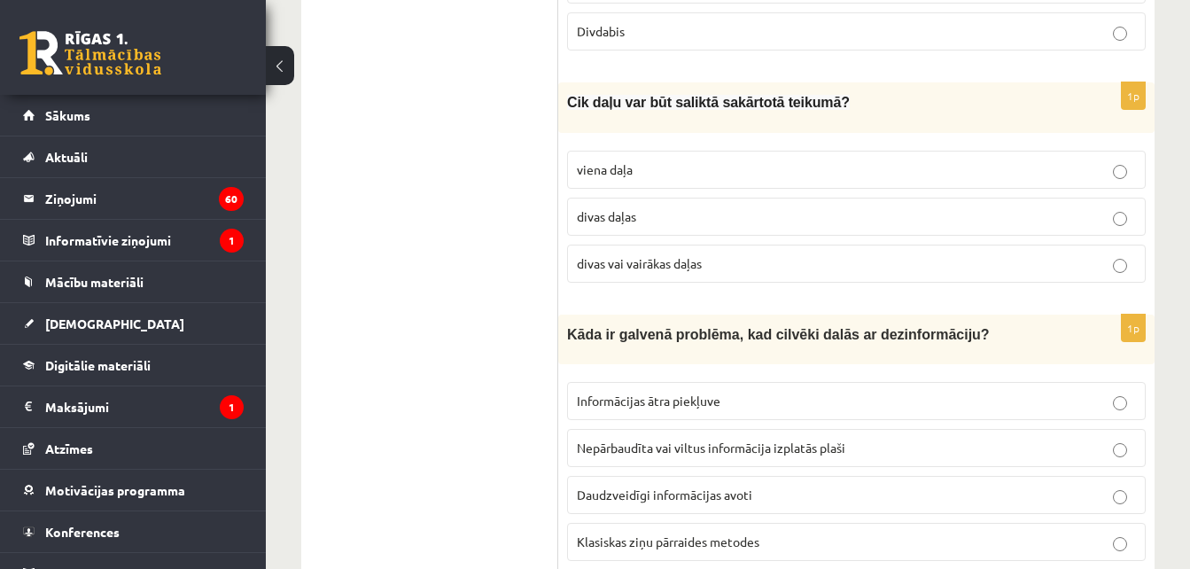
scroll to position [620, 0]
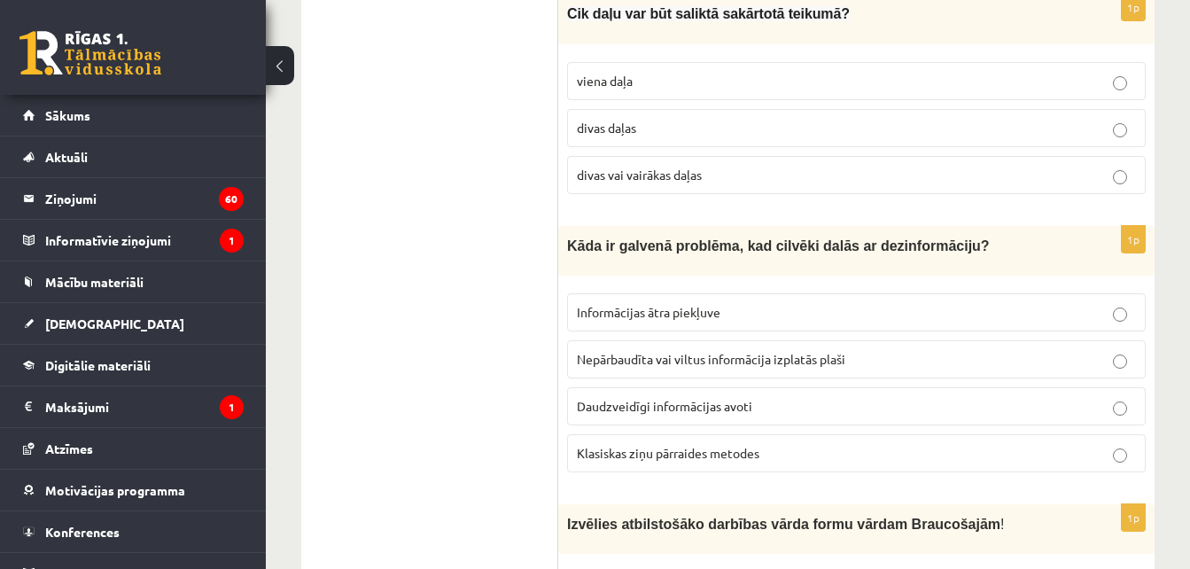
click at [693, 169] on span "divas vai vairākas daļas" at bounding box center [639, 175] width 125 height 16
click at [719, 358] on span "Nepārbaudīta vai viltus informācija izplatās plaši" at bounding box center [711, 359] width 268 height 16
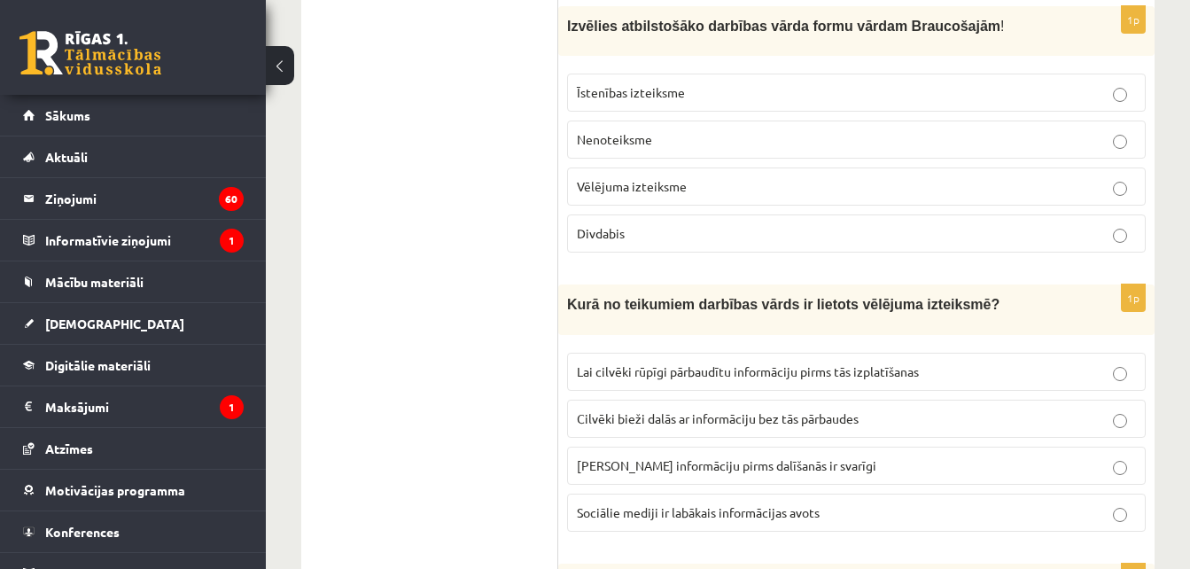
scroll to position [1127, 0]
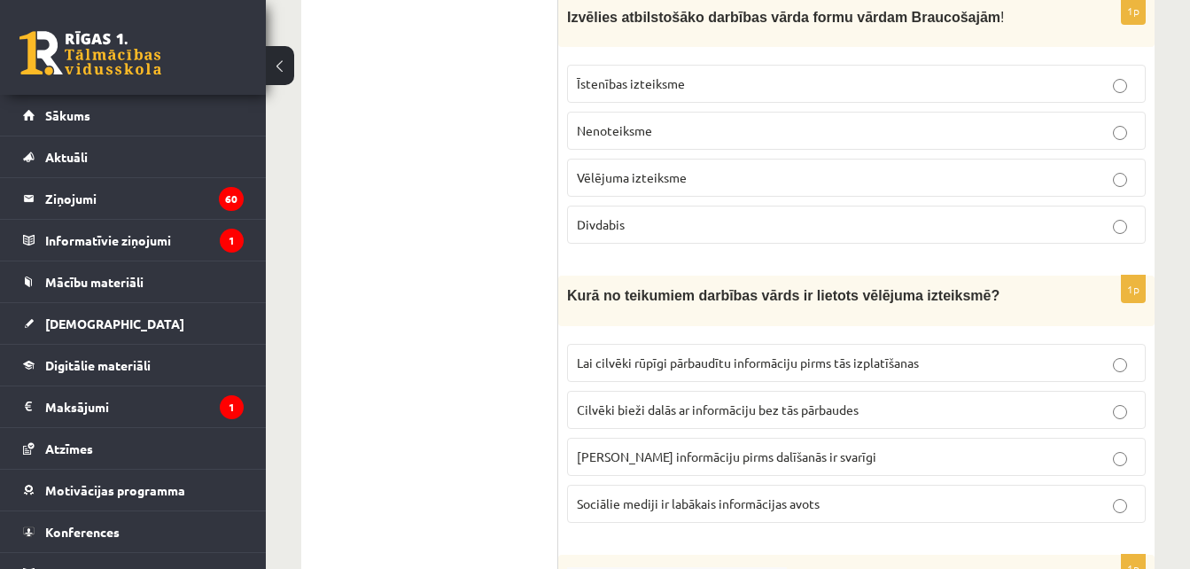
click at [890, 219] on p "Divdabis" at bounding box center [856, 224] width 559 height 19
click at [749, 354] on span "Lai cilvēki rūpīgi pārbaudītu informāciju pirms tās izplatīšanas" at bounding box center [748, 362] width 342 height 16
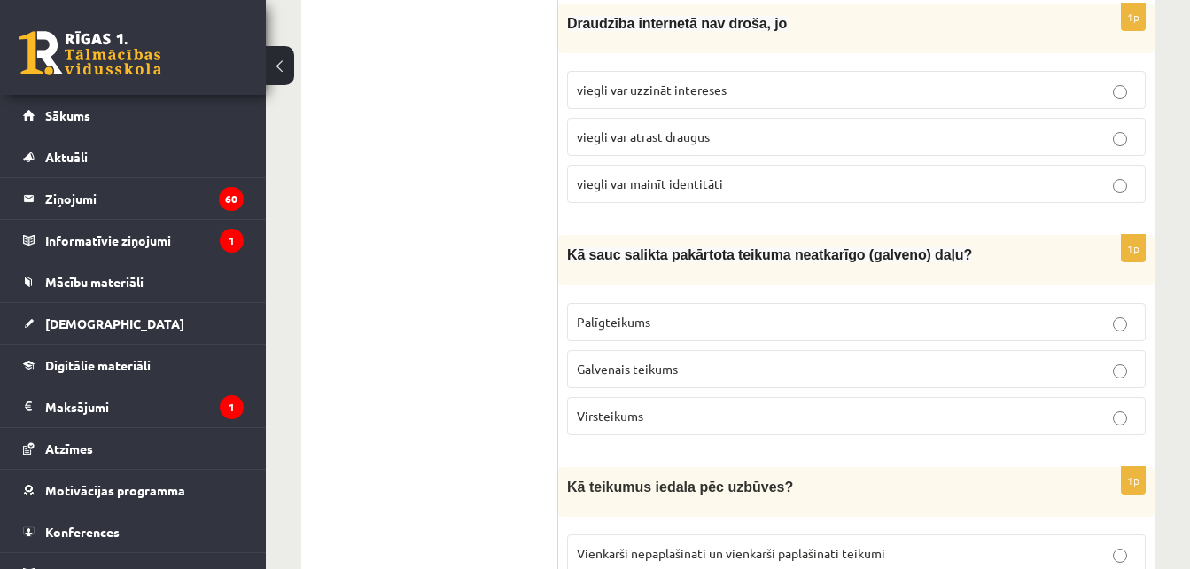
scroll to position [1659, 0]
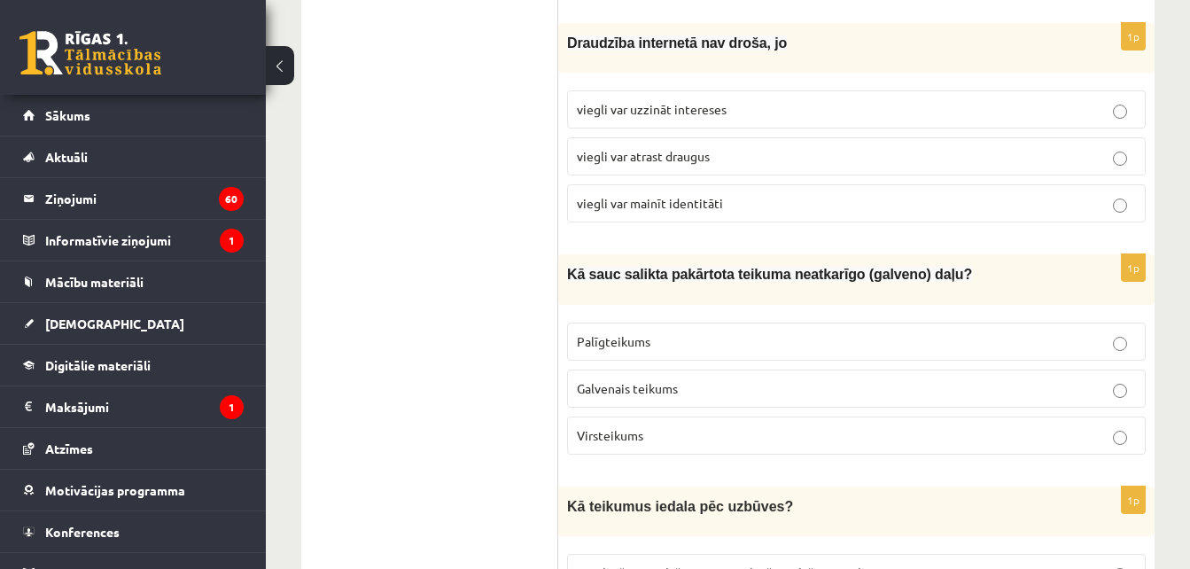
click at [724, 213] on label "viegli var mainīt identitāti" at bounding box center [856, 203] width 579 height 38
click at [730, 148] on p "viegli var atrast draugus" at bounding box center [856, 156] width 559 height 19
click at [726, 389] on p "Galvenais teikums" at bounding box center [856, 388] width 559 height 19
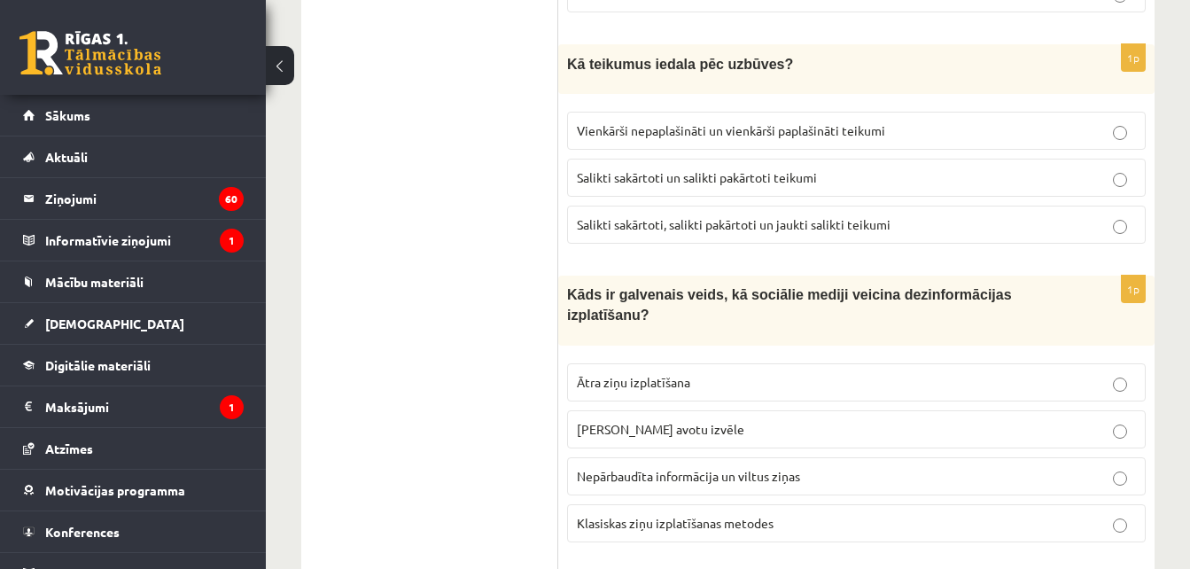
scroll to position [2102, 0]
click at [738, 219] on span "Salikti sakārtoti, salikti pakārtoti un jaukti salikti teikumi" at bounding box center [734, 223] width 314 height 16
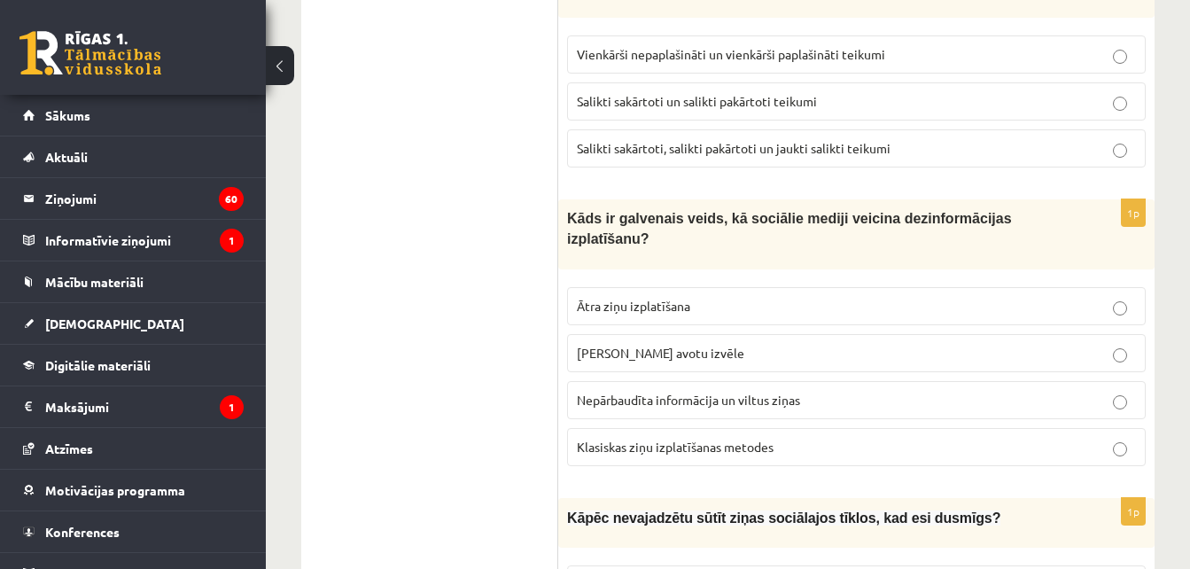
scroll to position [2279, 0]
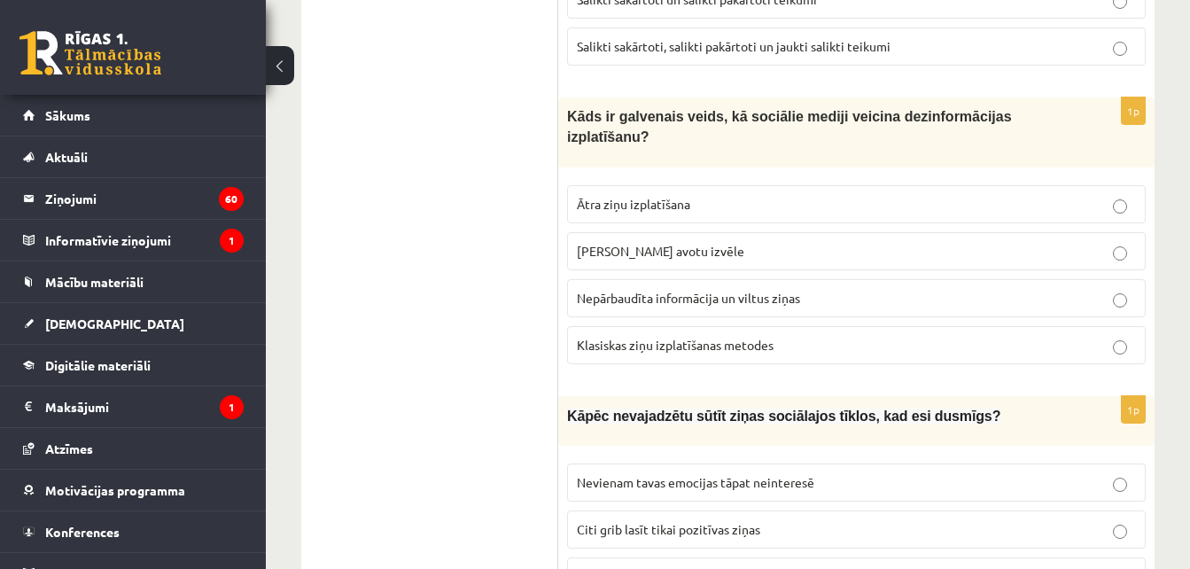
click at [754, 290] on span "Nepārbaudīta informācija un viltus ziņas" at bounding box center [688, 298] width 223 height 16
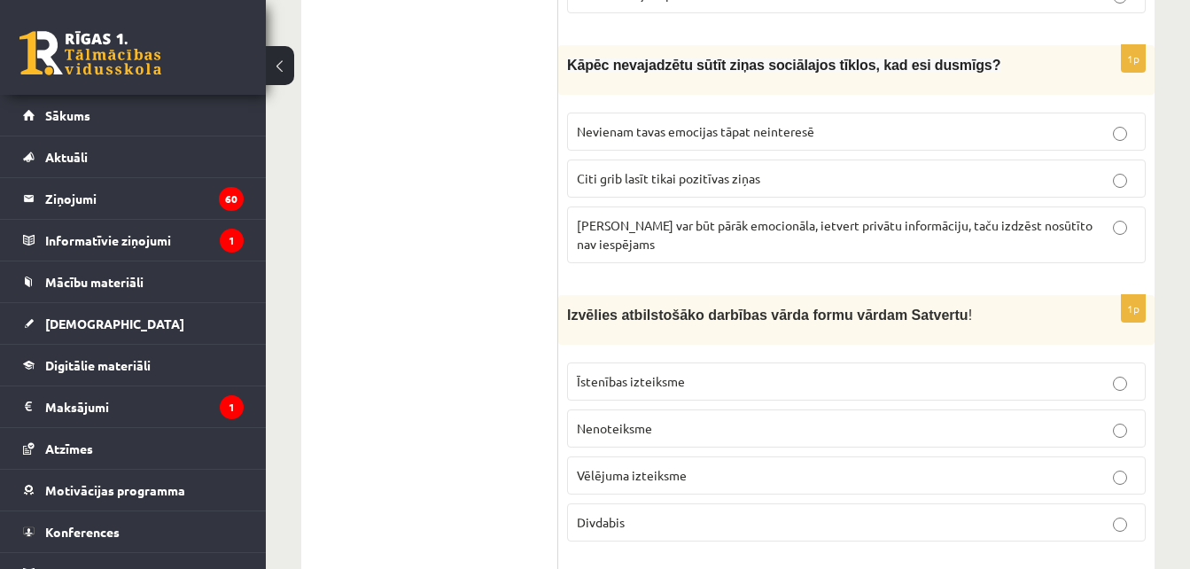
scroll to position [2633, 0]
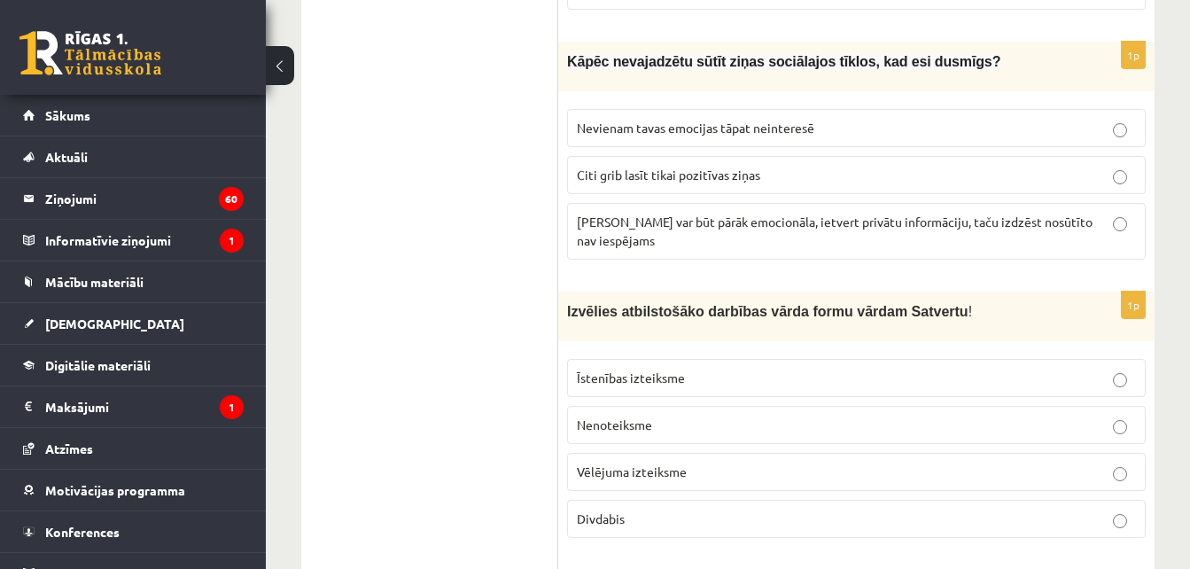
click at [719, 203] on label "[PERSON_NAME] var būt pārāk emocionāla, ietvert privātu informāciju, taču izdzē…" at bounding box center [856, 231] width 579 height 57
click at [700, 462] on p "Vēlējuma izteiksme" at bounding box center [856, 471] width 559 height 19
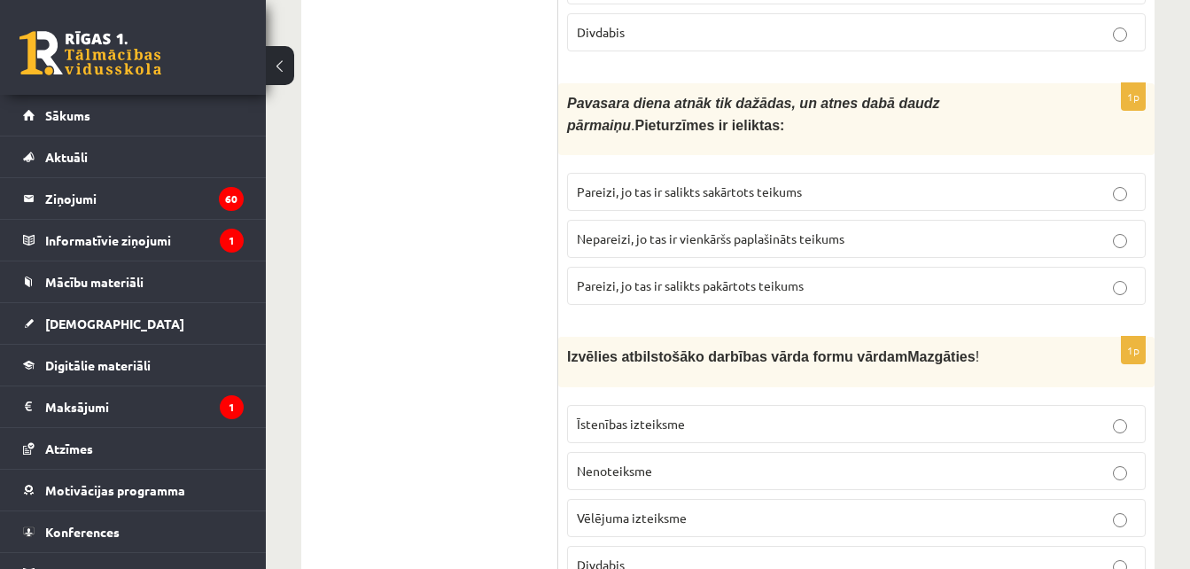
scroll to position [3088, 0]
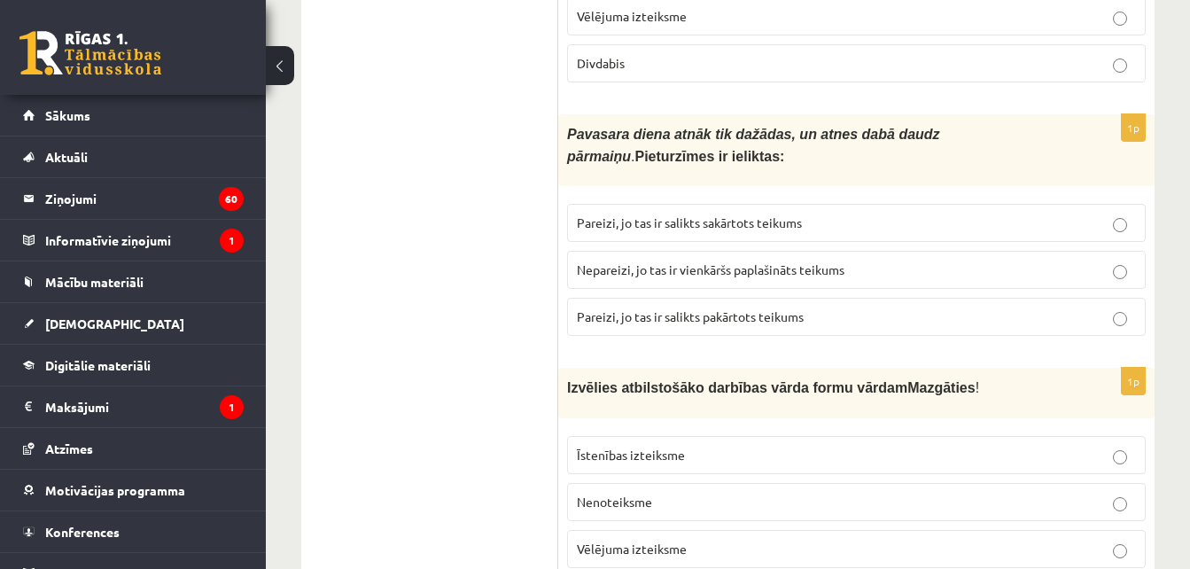
click at [723, 214] on span "Pareizi, jo tas ir salikts sakārtots teikums" at bounding box center [689, 222] width 225 height 16
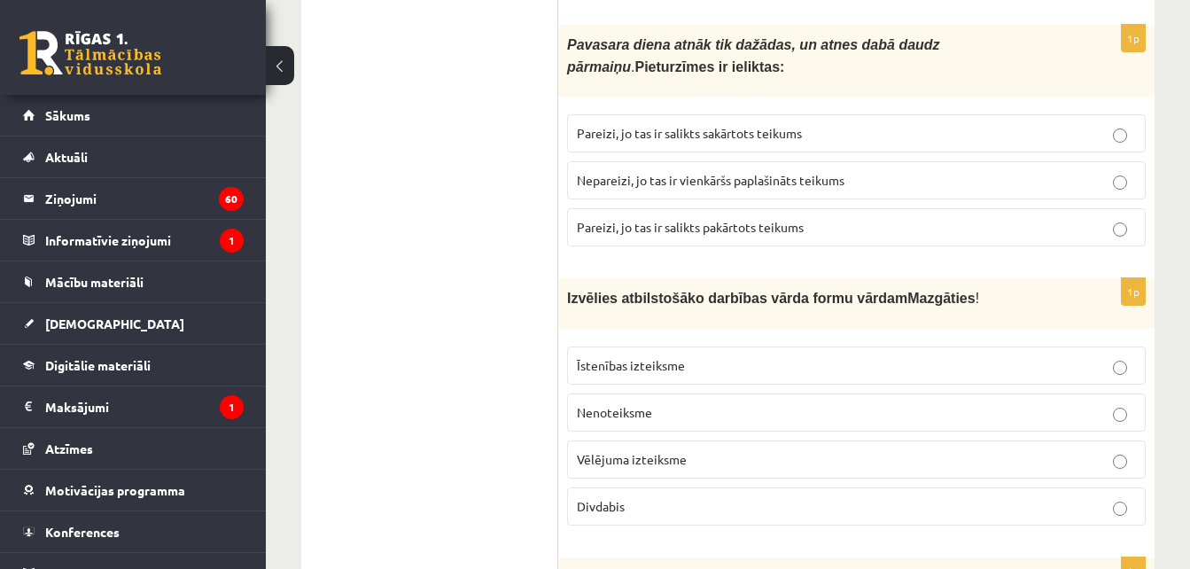
scroll to position [3266, 0]
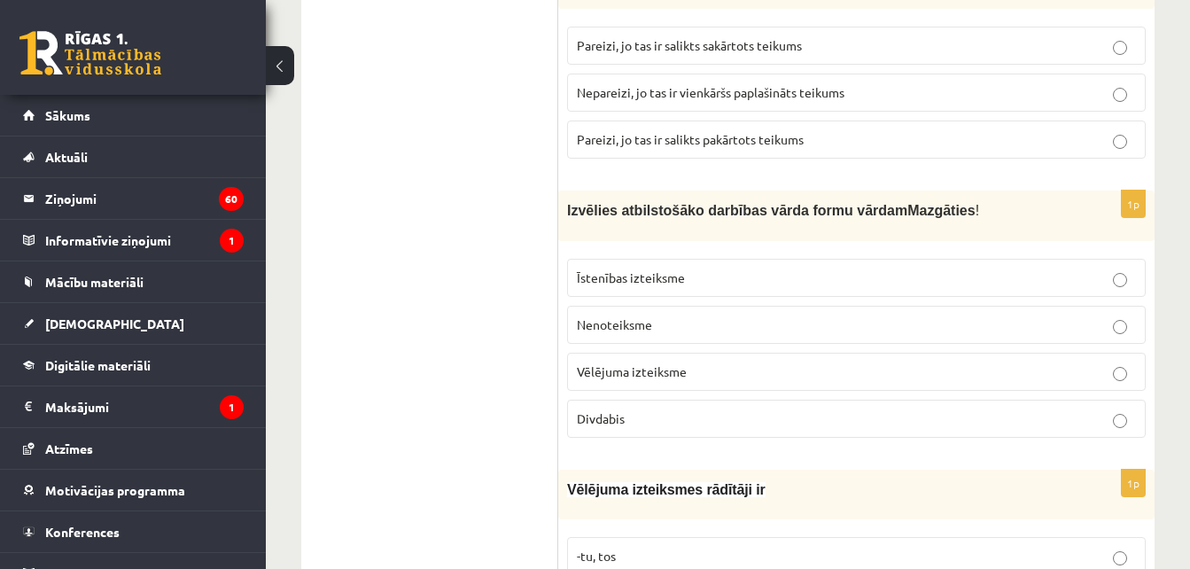
click at [653, 315] on p "Nenoteiksme" at bounding box center [856, 324] width 559 height 19
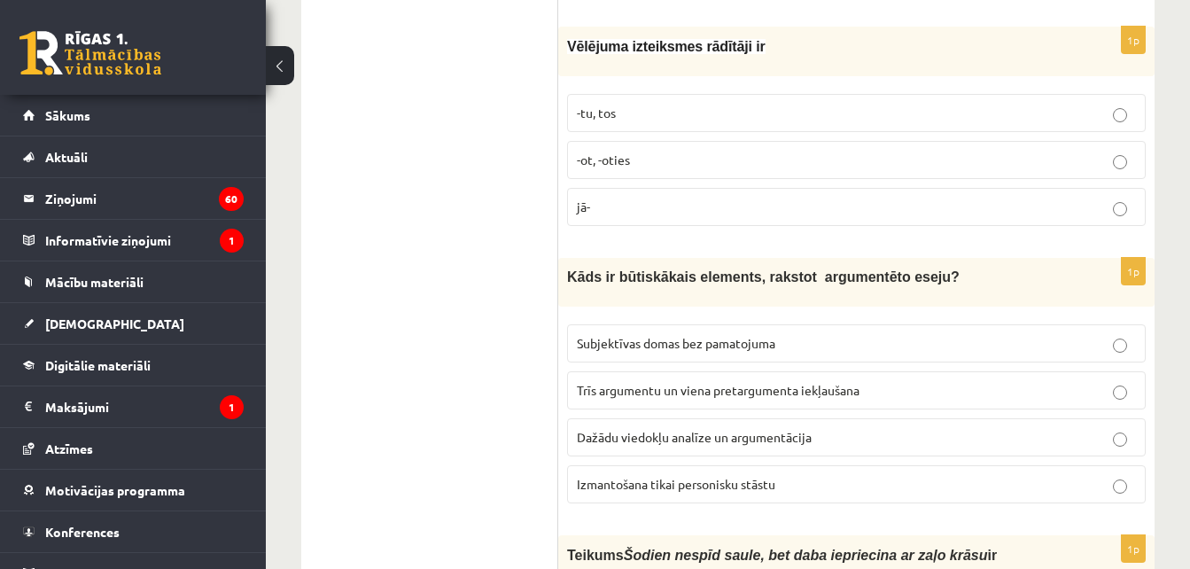
scroll to position [3620, 0]
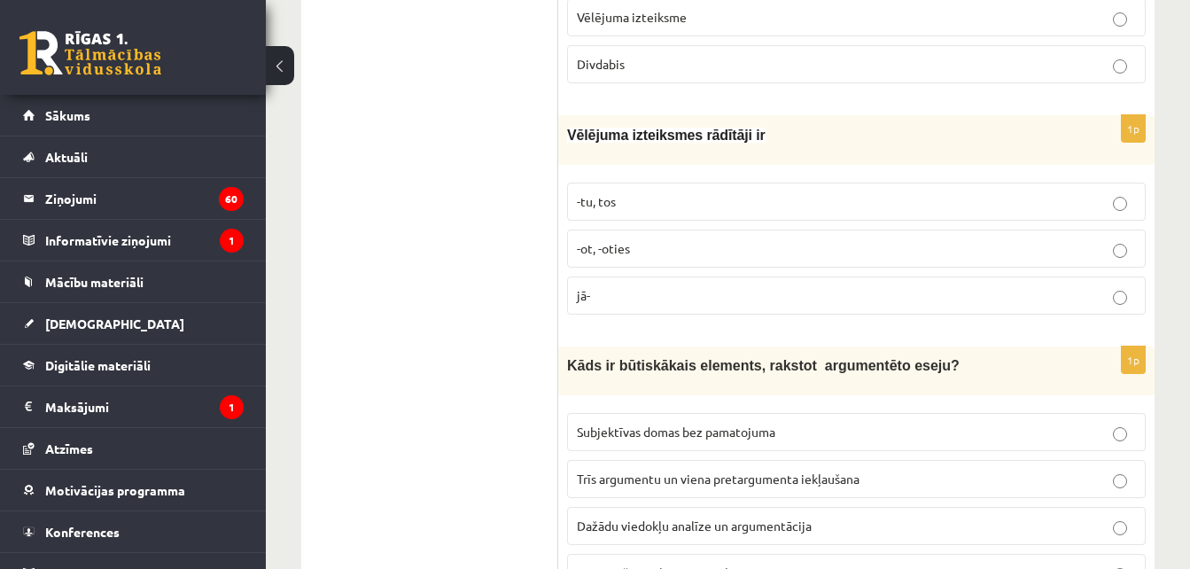
click at [708, 286] on p "jā-" at bounding box center [856, 295] width 559 height 19
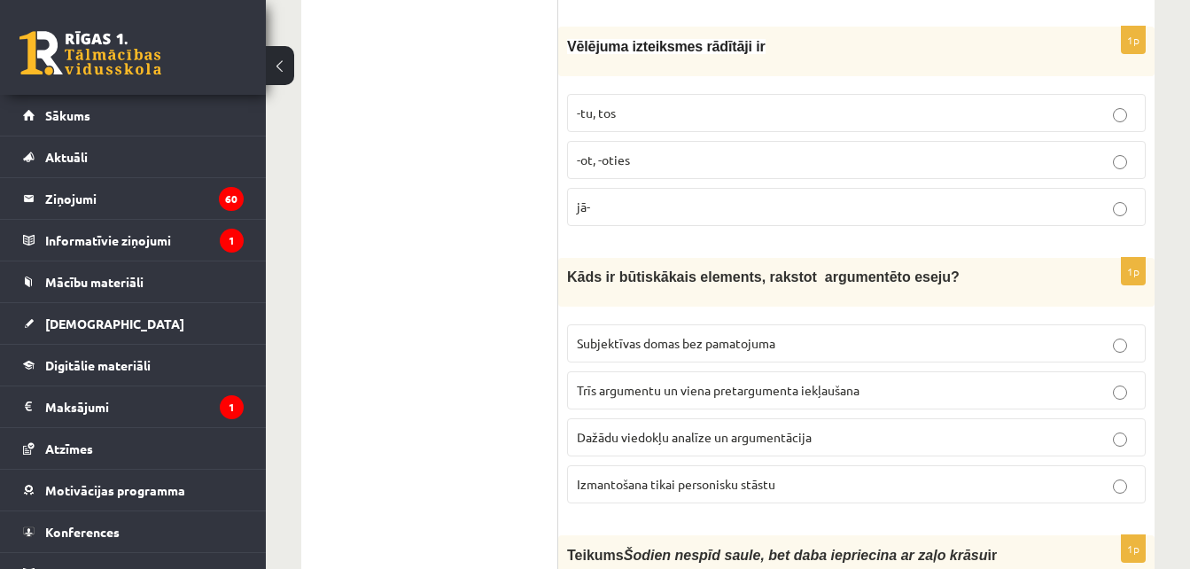
scroll to position [3797, 0]
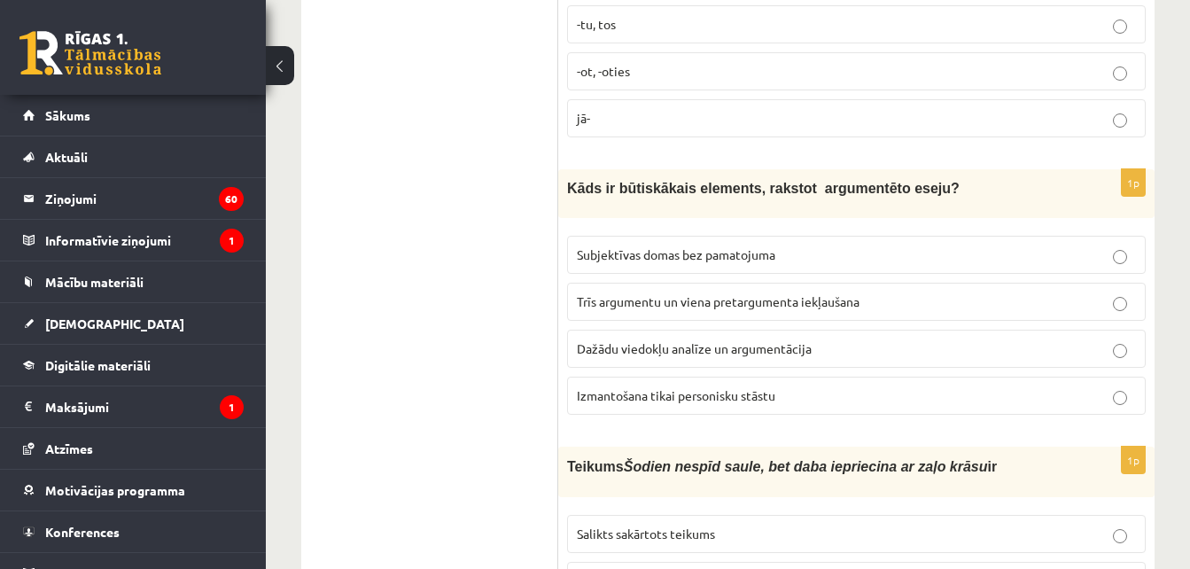
click at [682, 330] on label "Dažādu viedokļu analīze un argumentācija" at bounding box center [856, 349] width 579 height 38
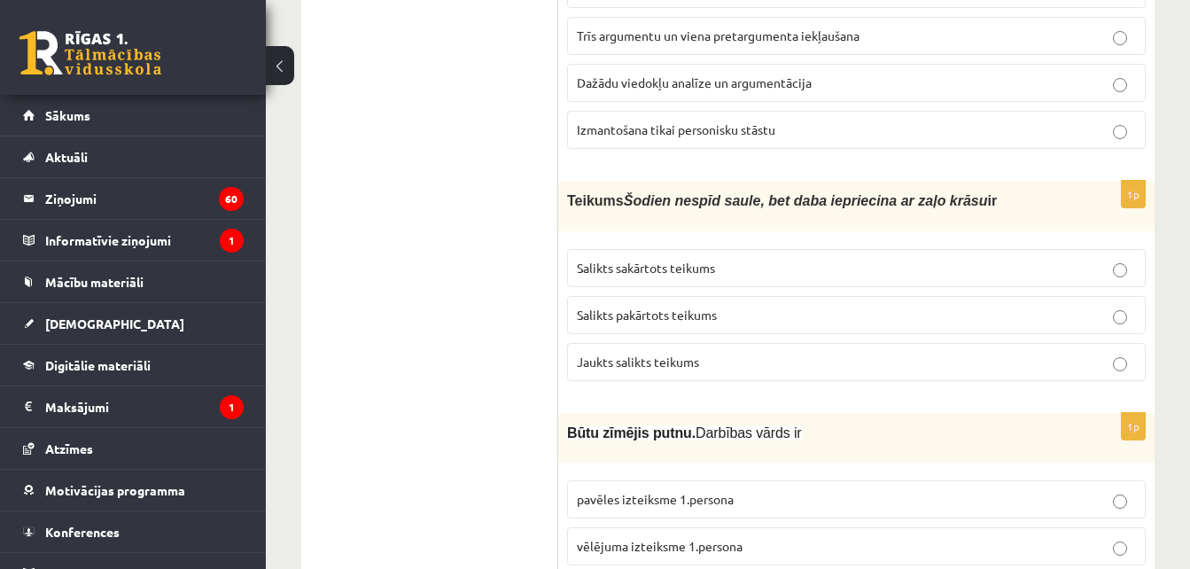
scroll to position [4152, 0]
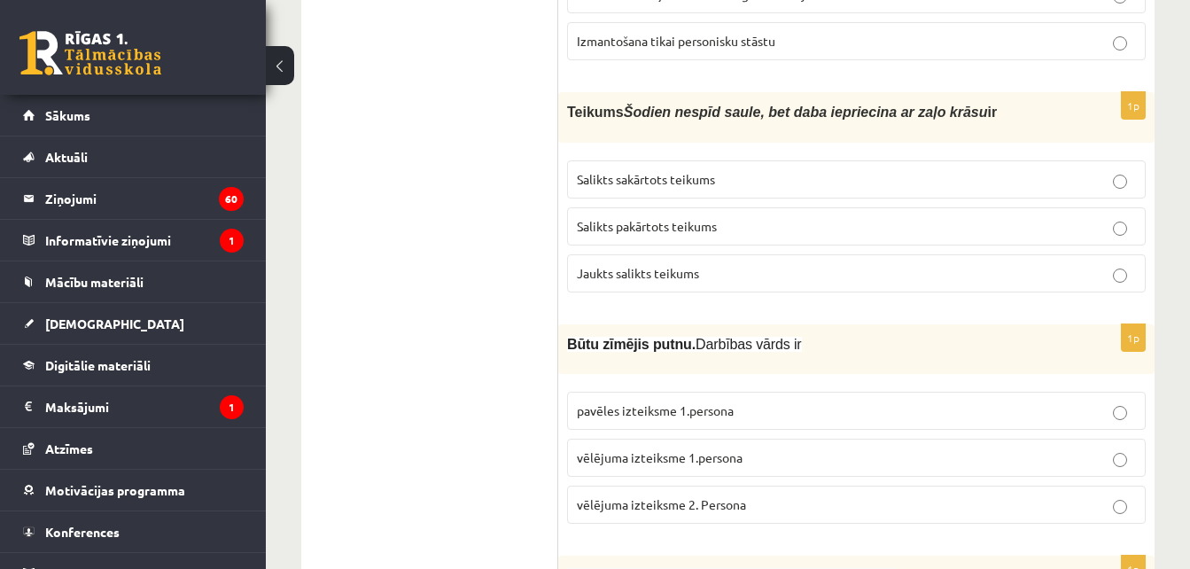
click at [689, 171] on span "Salikts sakārtots teikums" at bounding box center [646, 179] width 138 height 16
click at [761, 264] on p "Jaukts salikts teikums" at bounding box center [856, 273] width 559 height 19
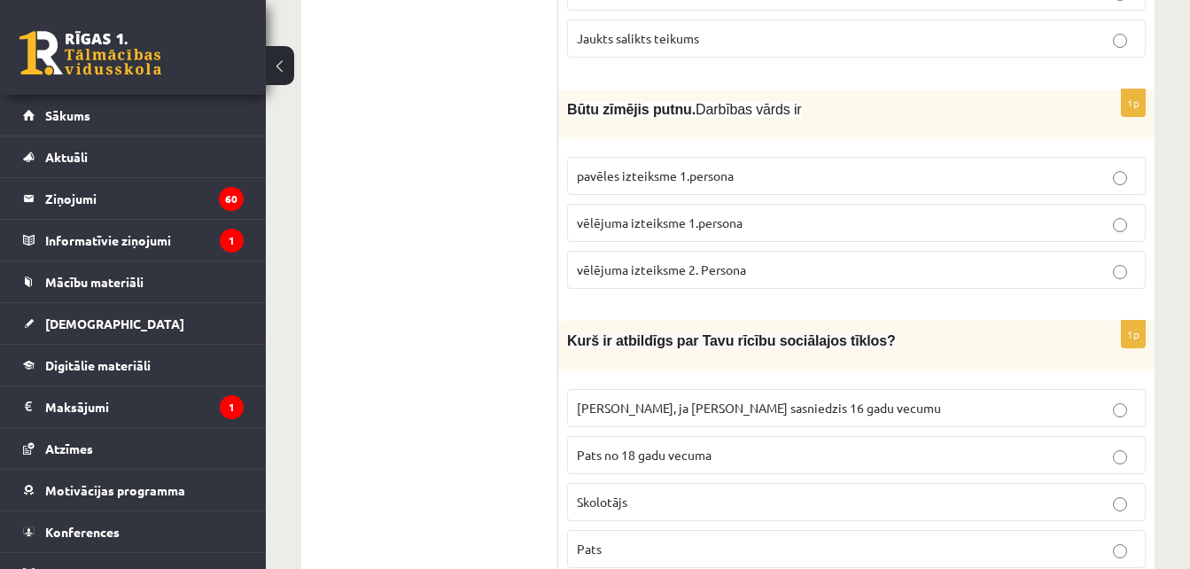
scroll to position [4417, 0]
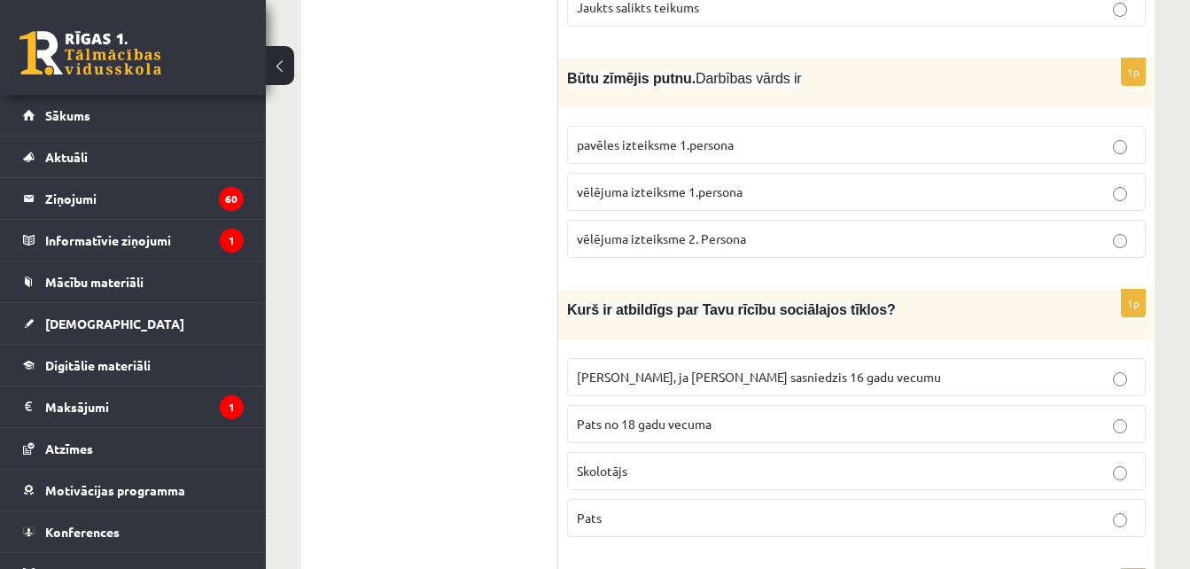
click at [752, 136] on p "pavēles izteiksme 1.persona" at bounding box center [856, 145] width 559 height 19
click at [733, 183] on p "vēlējuma izteiksme 1.persona" at bounding box center [856, 192] width 559 height 19
click at [678, 509] on p "Pats" at bounding box center [856, 518] width 559 height 19
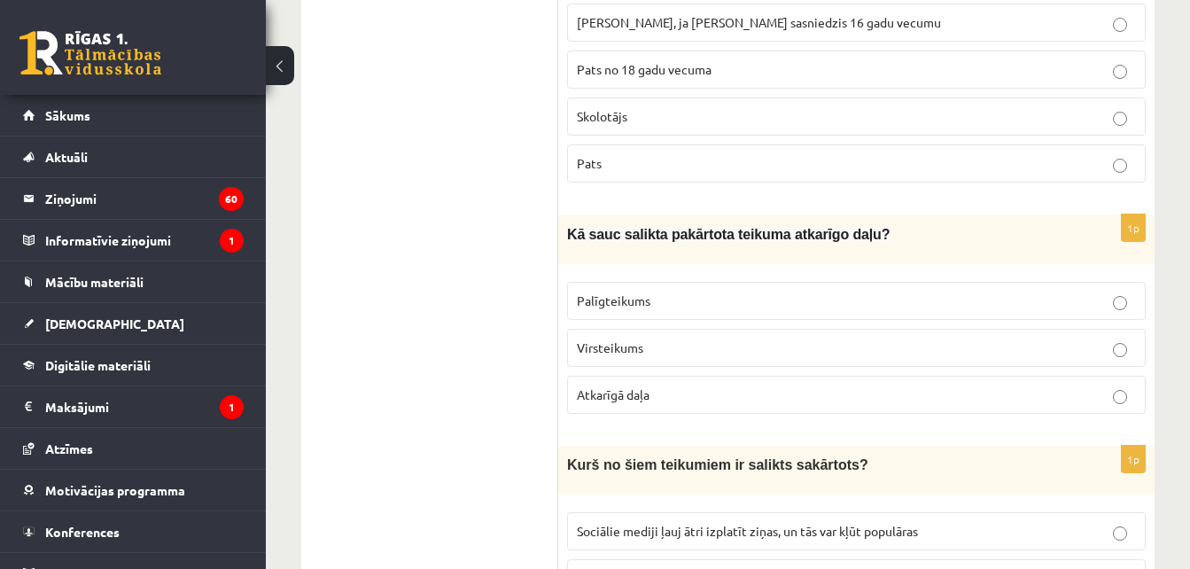
scroll to position [4860, 0]
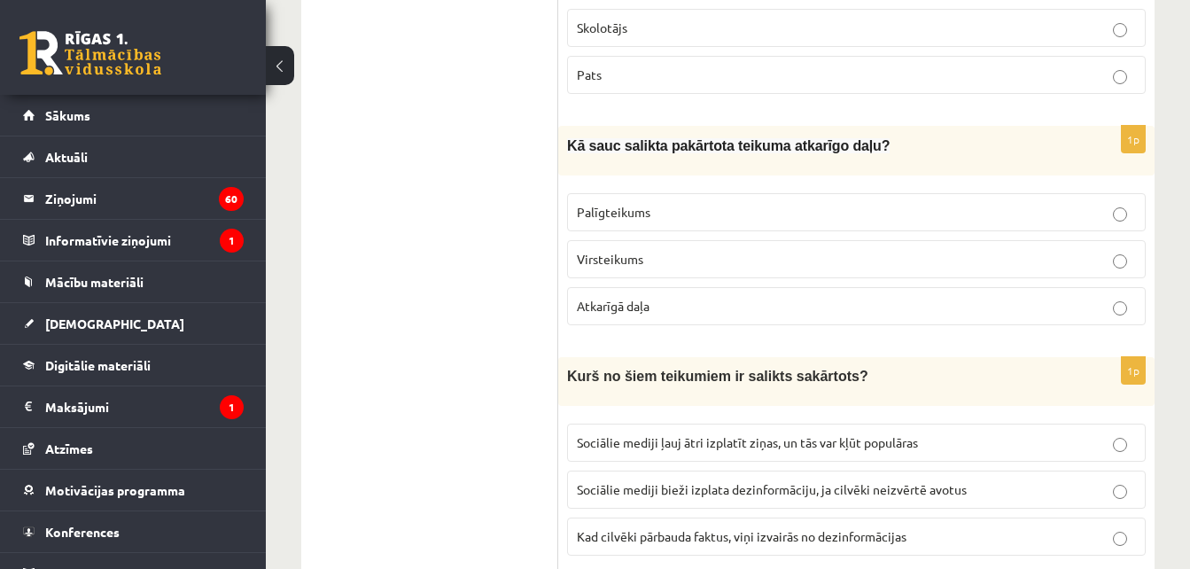
click at [684, 203] on p "Palīgteikums" at bounding box center [856, 212] width 559 height 19
click at [775, 434] on span "Sociālie mediji ļauj ātri izplatīt ziņas, un tās var kļūt populāras" at bounding box center [747, 442] width 341 height 16
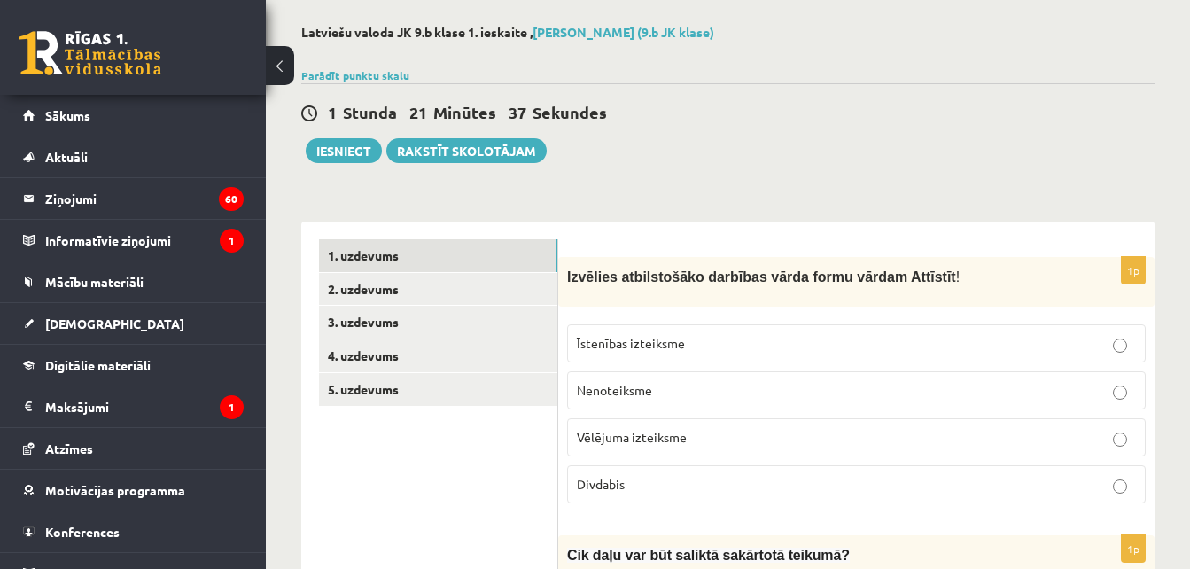
scroll to position [0, 0]
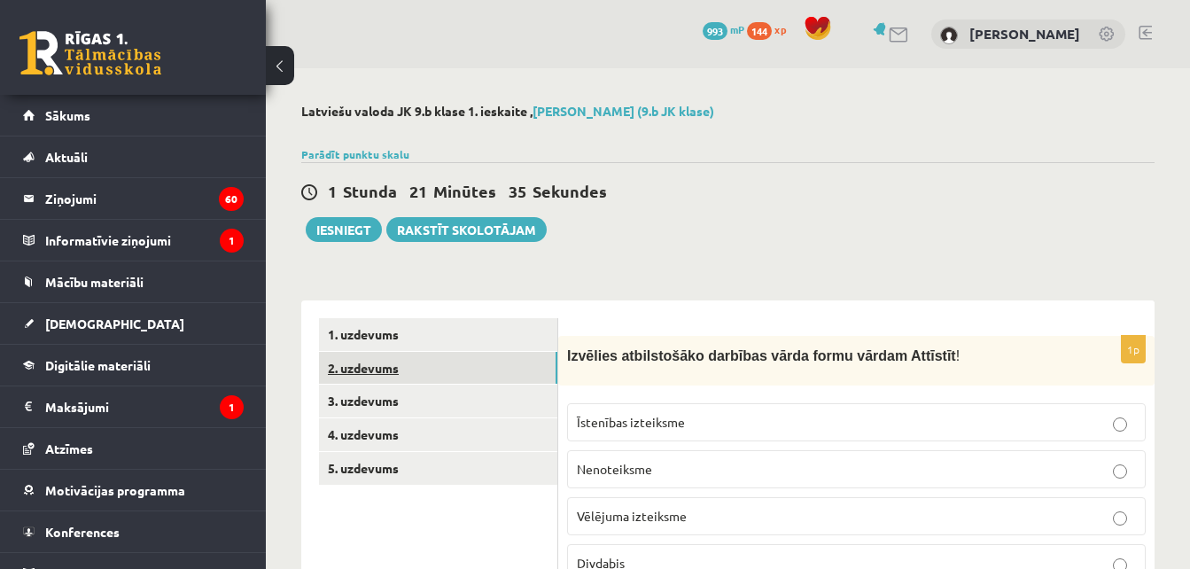
click at [432, 369] on link "2. uzdevums" at bounding box center [438, 368] width 238 height 33
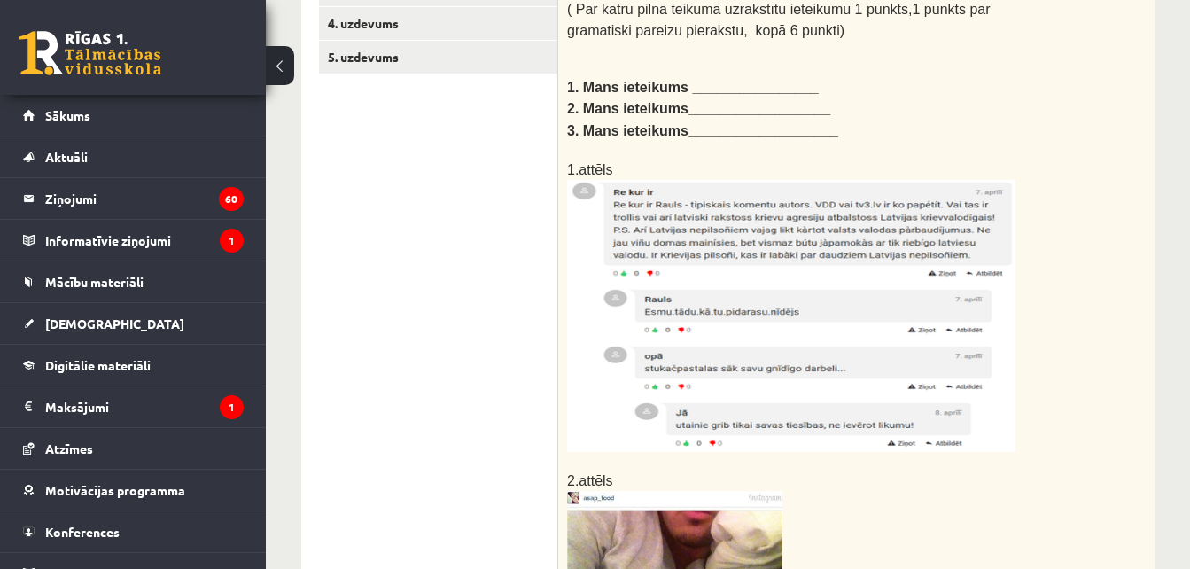
scroll to position [354, 0]
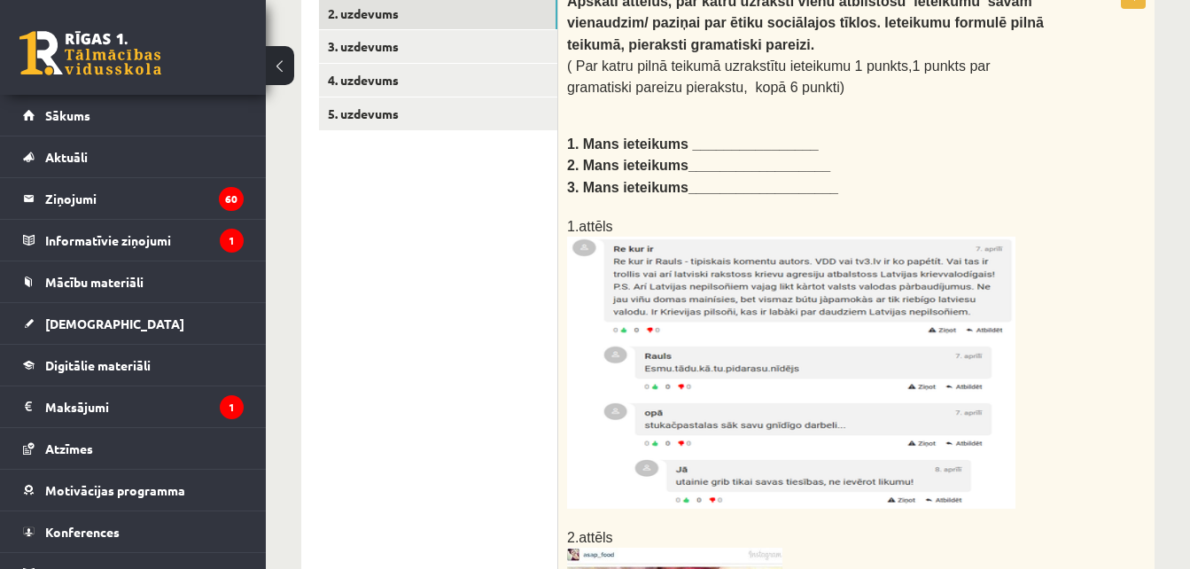
click at [745, 359] on img at bounding box center [791, 373] width 448 height 272
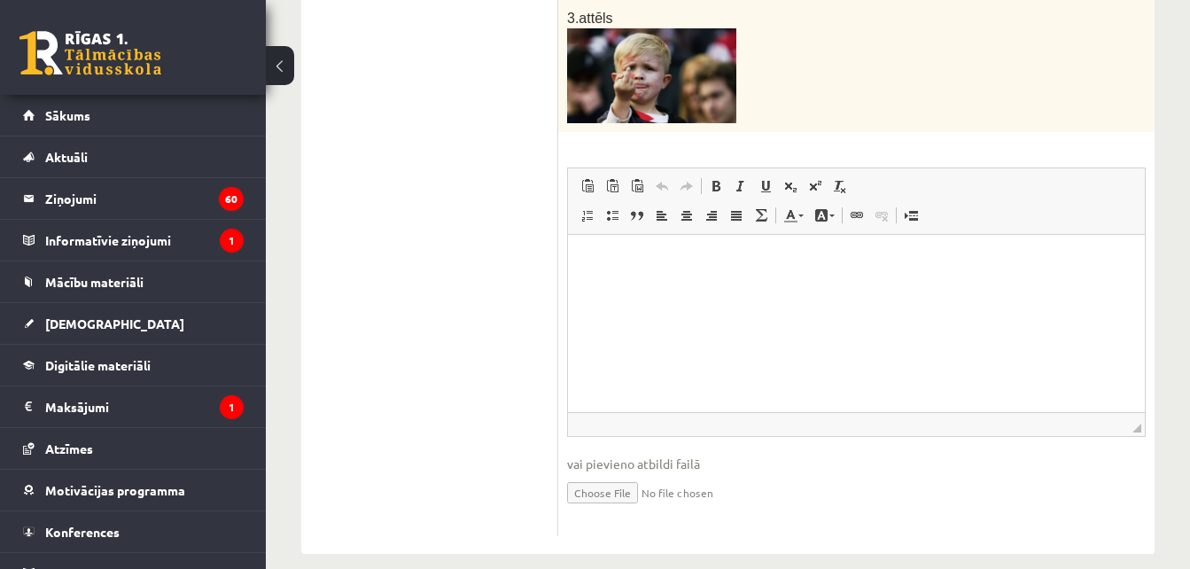
scroll to position [1173, 0]
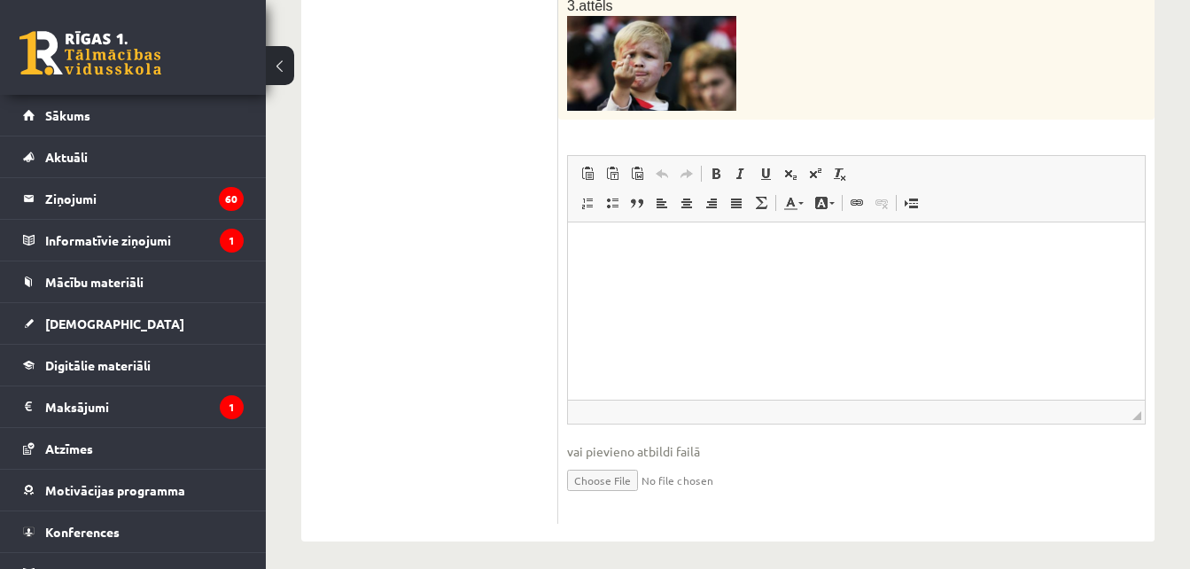
click at [869, 276] on html at bounding box center [856, 249] width 577 height 54
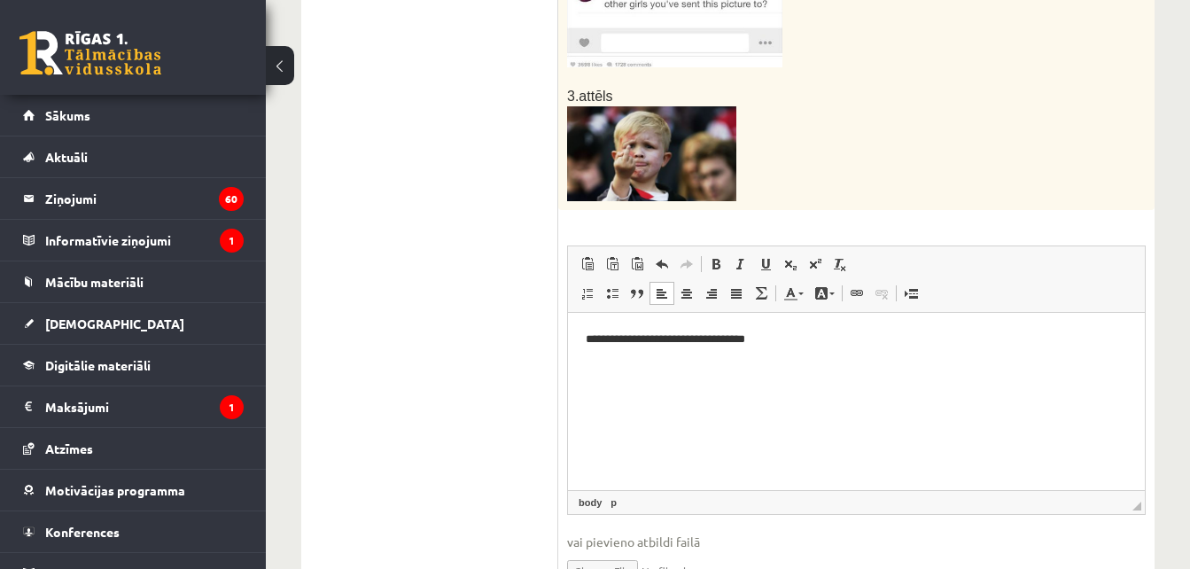
scroll to position [1084, 0]
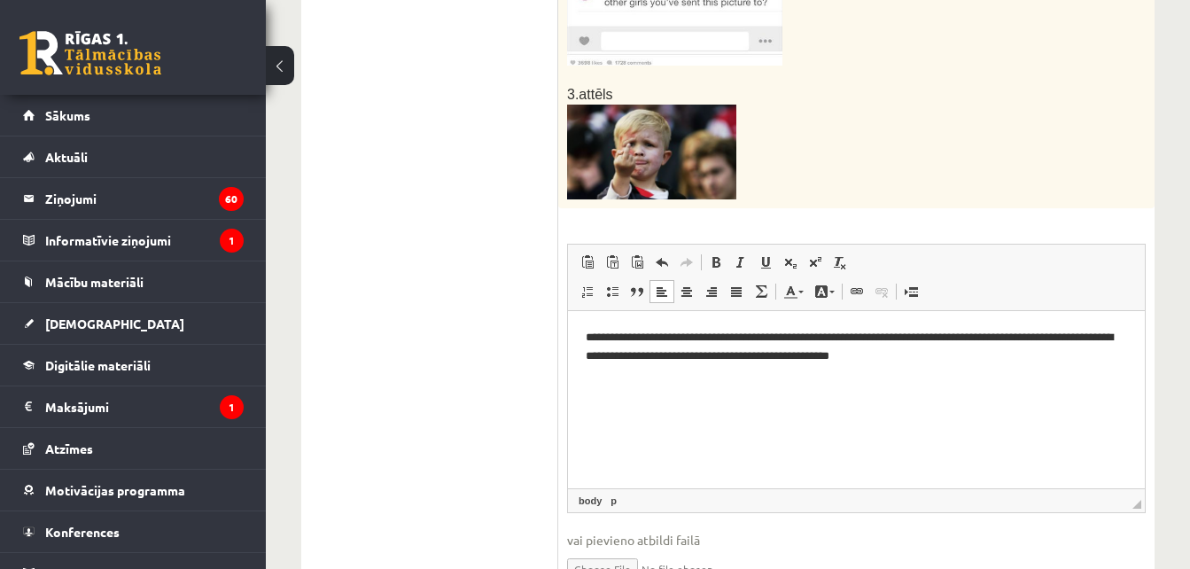
click at [909, 335] on p "**********" at bounding box center [856, 347] width 541 height 37
click at [663, 337] on p "**********" at bounding box center [856, 347] width 541 height 37
click at [666, 336] on p "**********" at bounding box center [856, 347] width 541 height 37
click at [831, 337] on p "**********" at bounding box center [856, 347] width 541 height 37
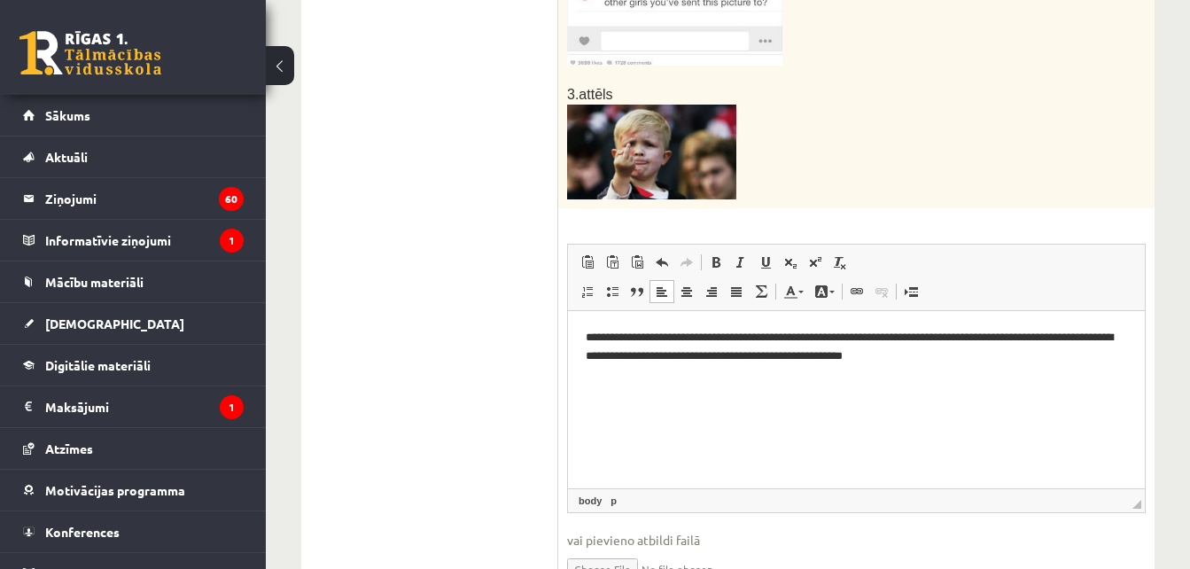
click at [926, 335] on p "**********" at bounding box center [856, 347] width 541 height 37
click at [635, 357] on p "**********" at bounding box center [856, 347] width 541 height 37
click at [962, 356] on p "**********" at bounding box center [856, 347] width 541 height 37
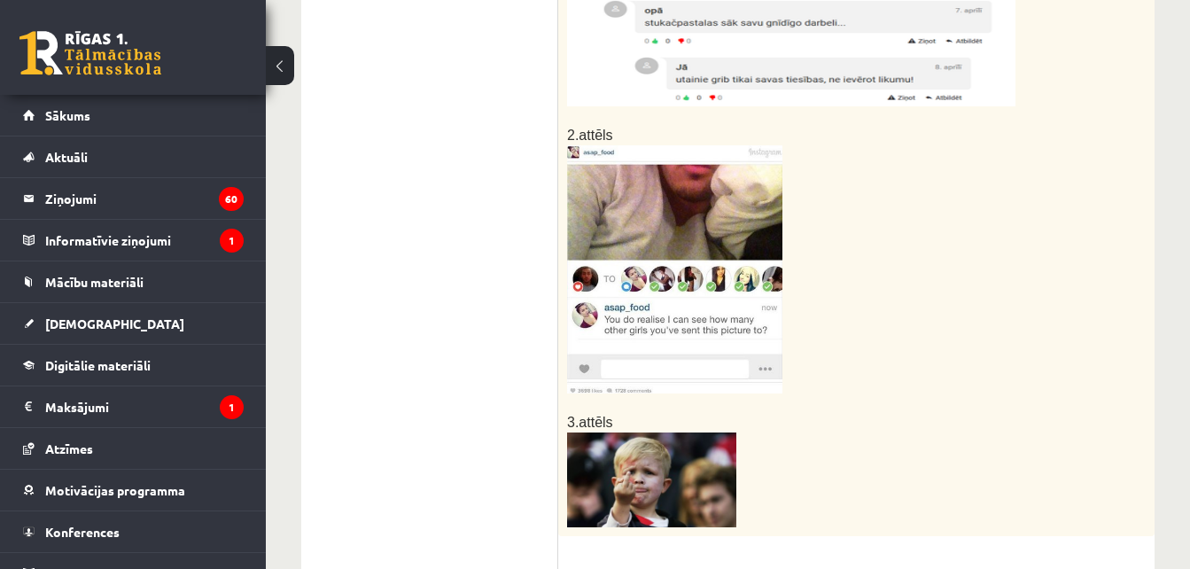
scroll to position [641, 0]
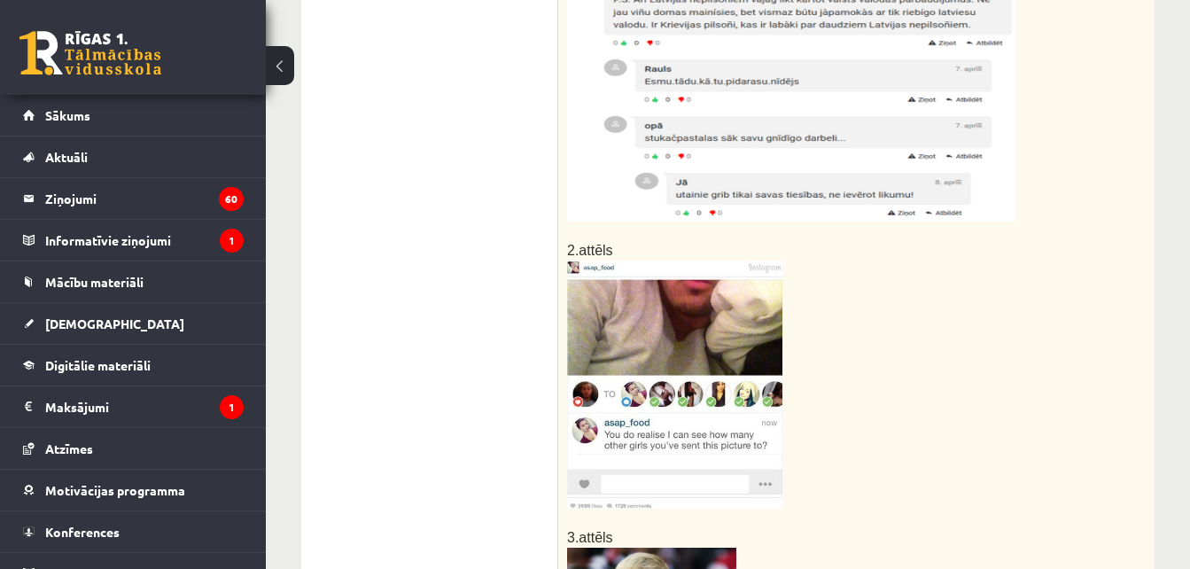
click at [712, 350] on img at bounding box center [674, 384] width 215 height 248
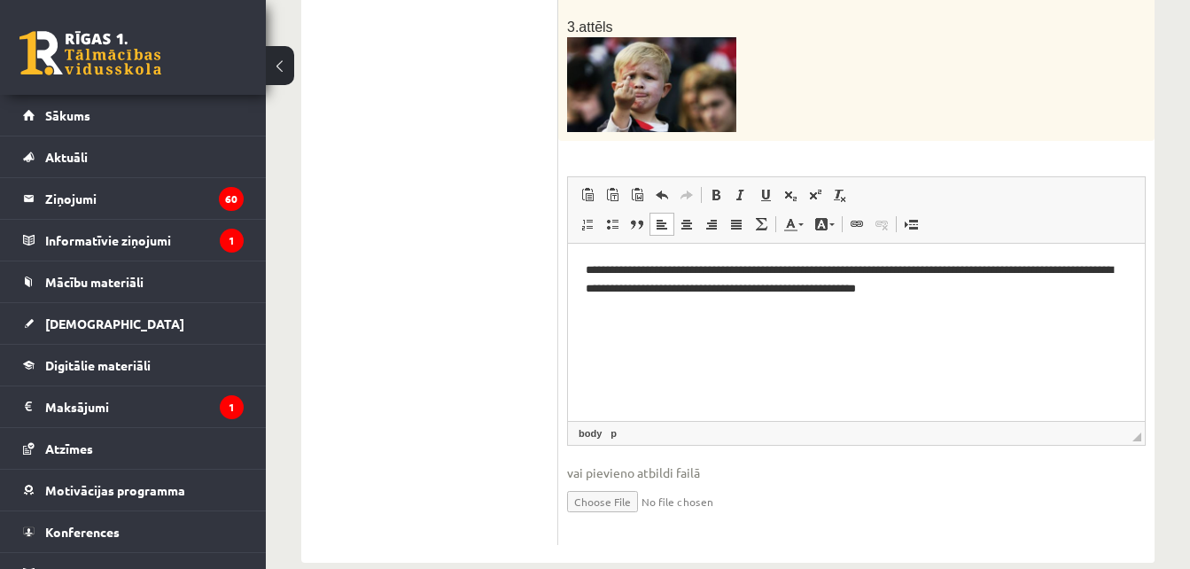
scroll to position [1173, 0]
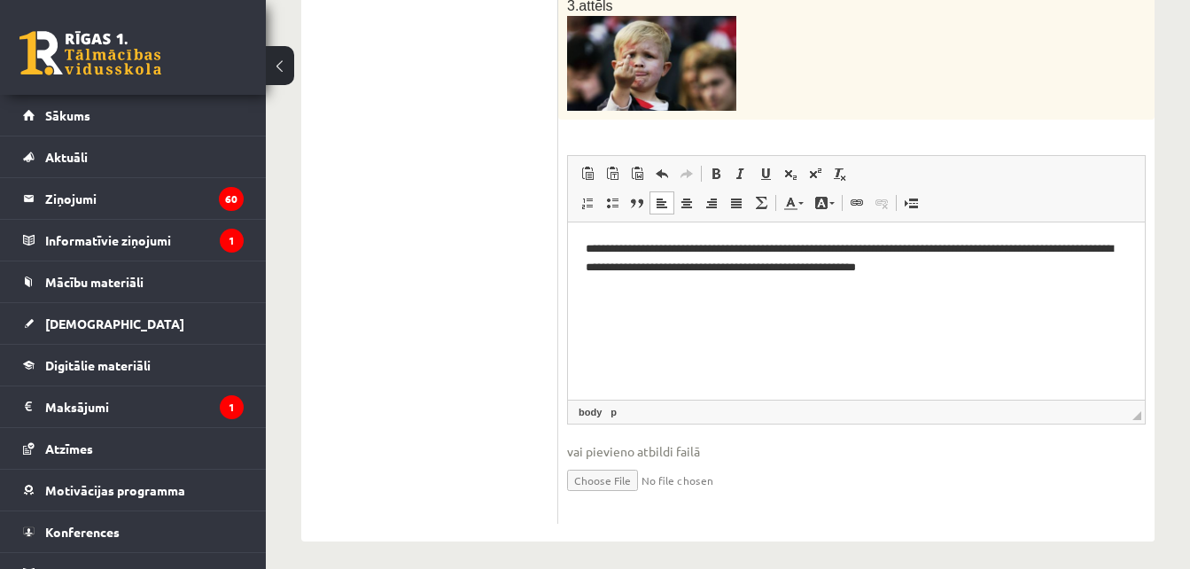
click at [712, 324] on html "**********" at bounding box center [856, 273] width 577 height 102
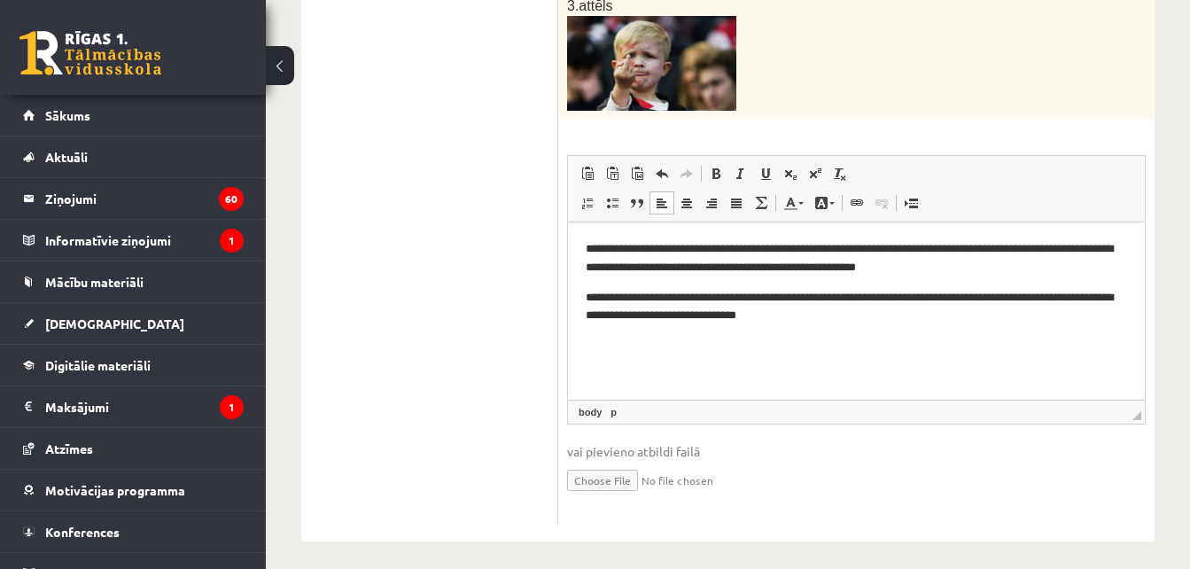
click at [832, 295] on p "**********" at bounding box center [856, 307] width 541 height 37
click at [836, 300] on p "**********" at bounding box center [856, 307] width 541 height 37
click at [801, 299] on p "**********" at bounding box center [856, 307] width 541 height 37
click at [1029, 297] on p "**********" at bounding box center [856, 307] width 541 height 37
click at [682, 315] on p "**********" at bounding box center [856, 307] width 541 height 37
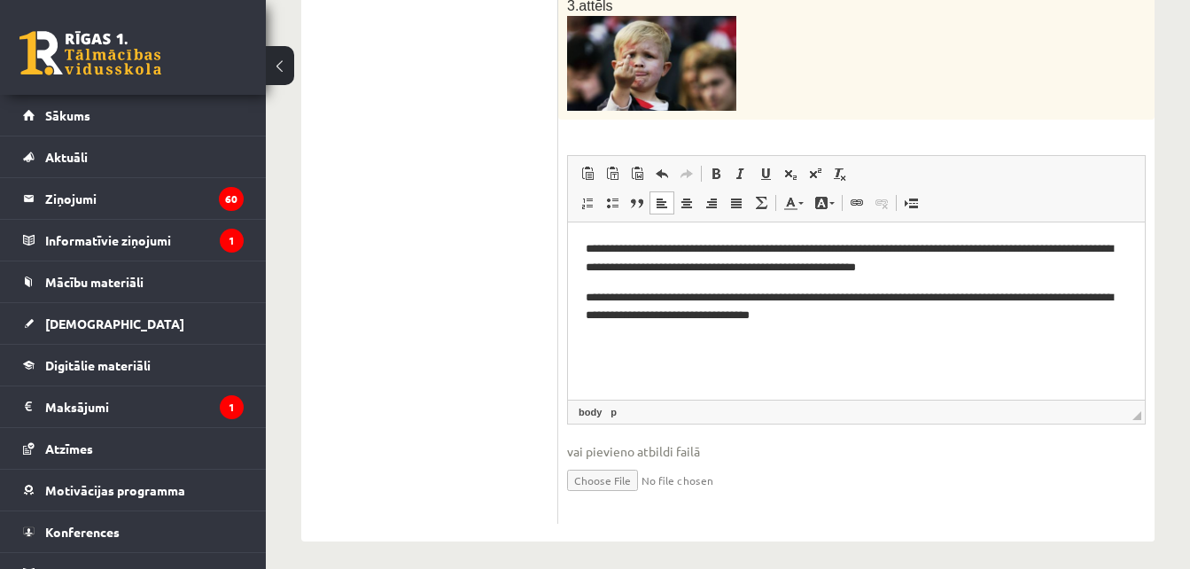
click at [839, 315] on p "**********" at bounding box center [856, 307] width 541 height 37
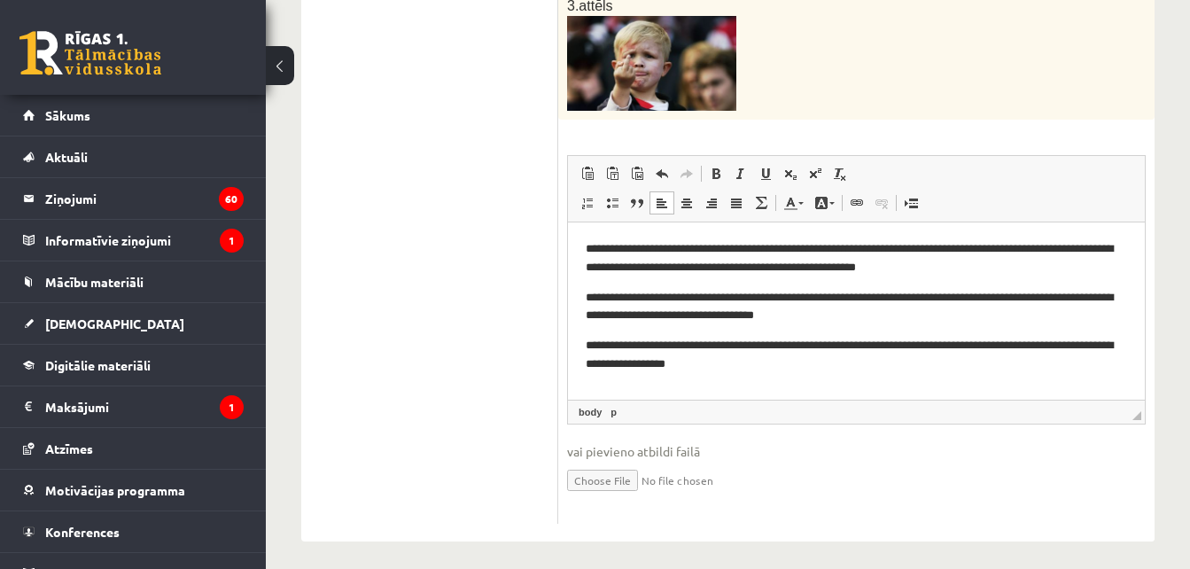
click at [679, 346] on p "**********" at bounding box center [856, 355] width 541 height 37
click at [824, 344] on p "**********" at bounding box center [856, 355] width 541 height 37
click at [1037, 346] on p "**********" at bounding box center [856, 355] width 541 height 37
click at [1086, 344] on p "**********" at bounding box center [856, 355] width 541 height 37
click at [671, 363] on p "**********" at bounding box center [856, 355] width 541 height 37
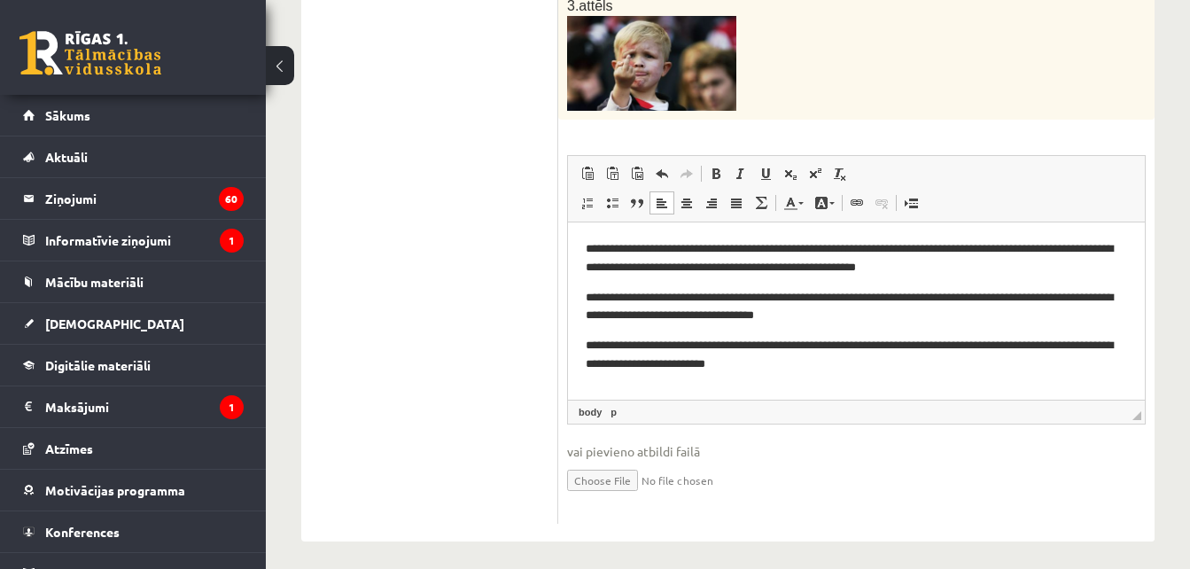
click at [818, 366] on p "**********" at bounding box center [856, 355] width 541 height 37
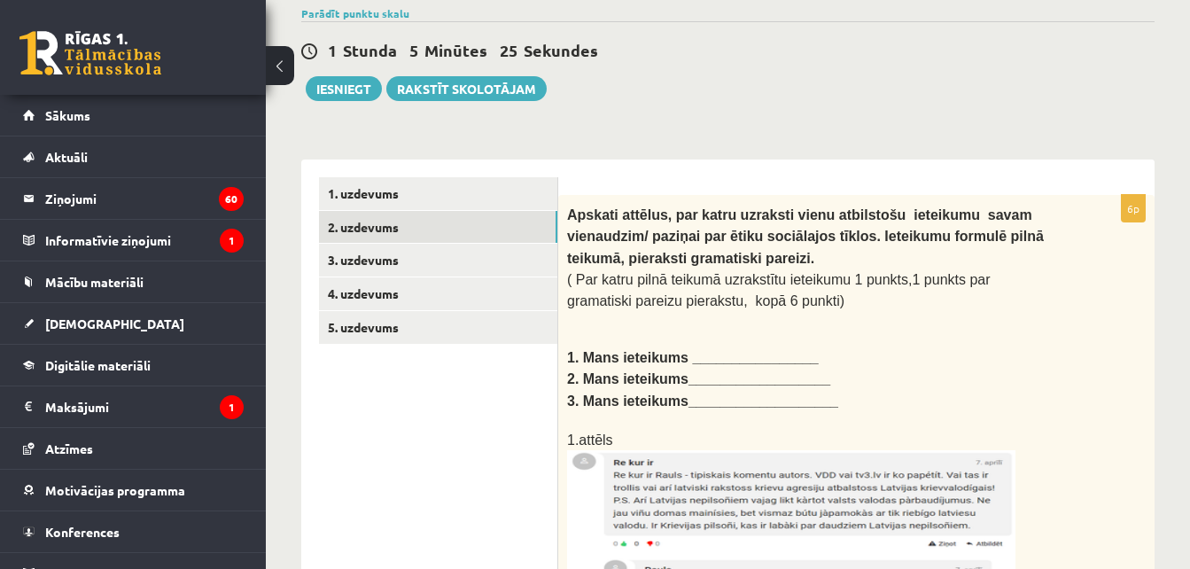
scroll to position [110, 0]
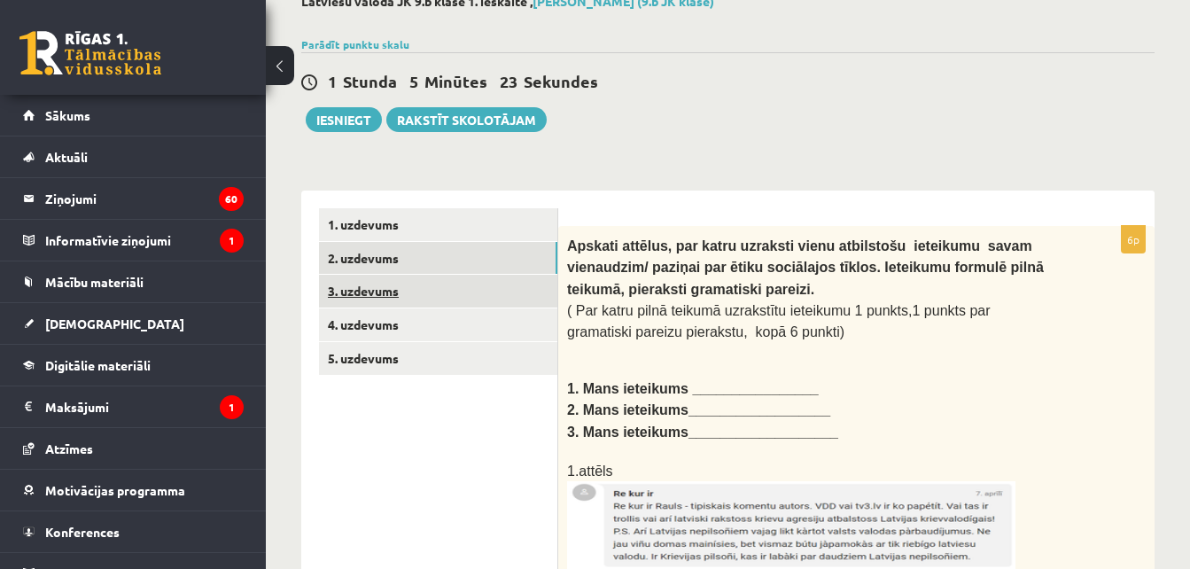
click at [524, 293] on link "3. uzdevums" at bounding box center [438, 291] width 238 height 33
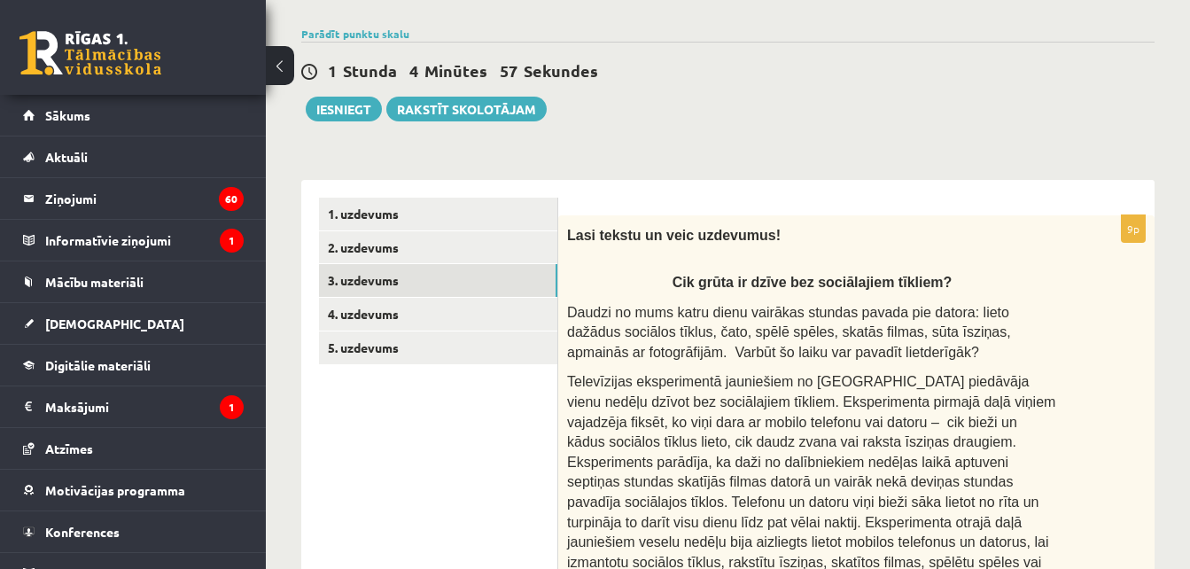
scroll to position [114, 0]
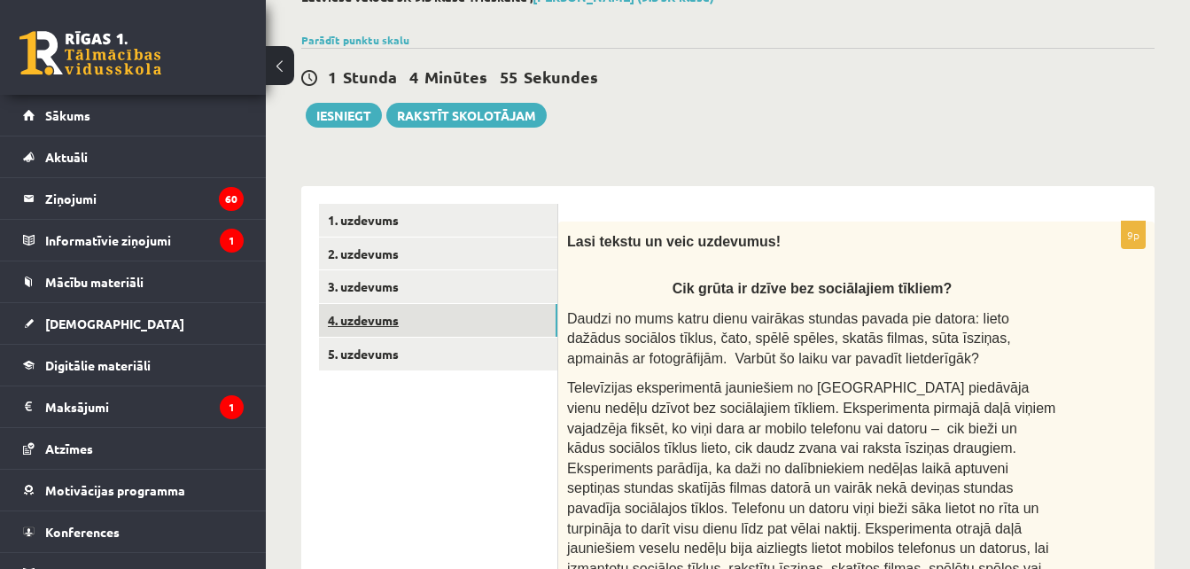
click at [524, 313] on link "4. uzdevums" at bounding box center [438, 320] width 238 height 33
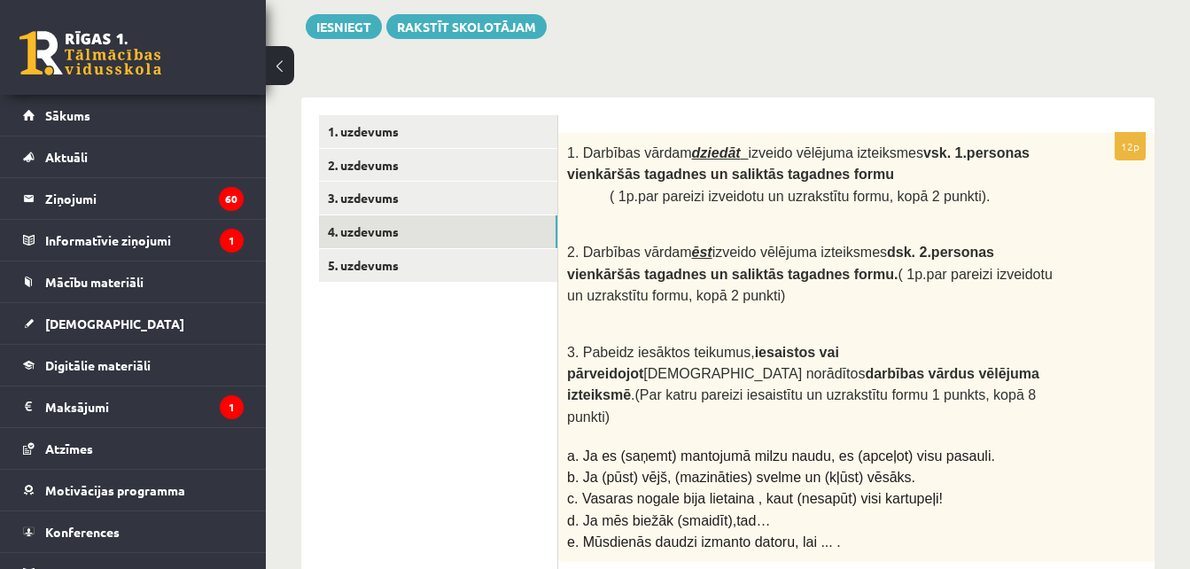
scroll to position [26, 0]
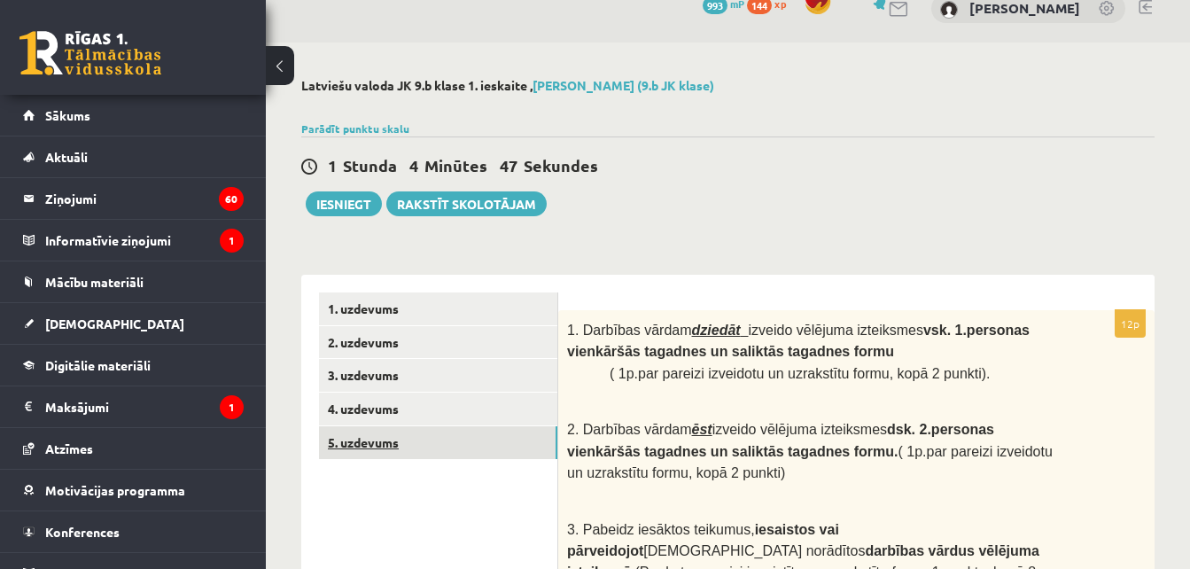
click at [449, 440] on link "5. uzdevums" at bounding box center [438, 442] width 238 height 33
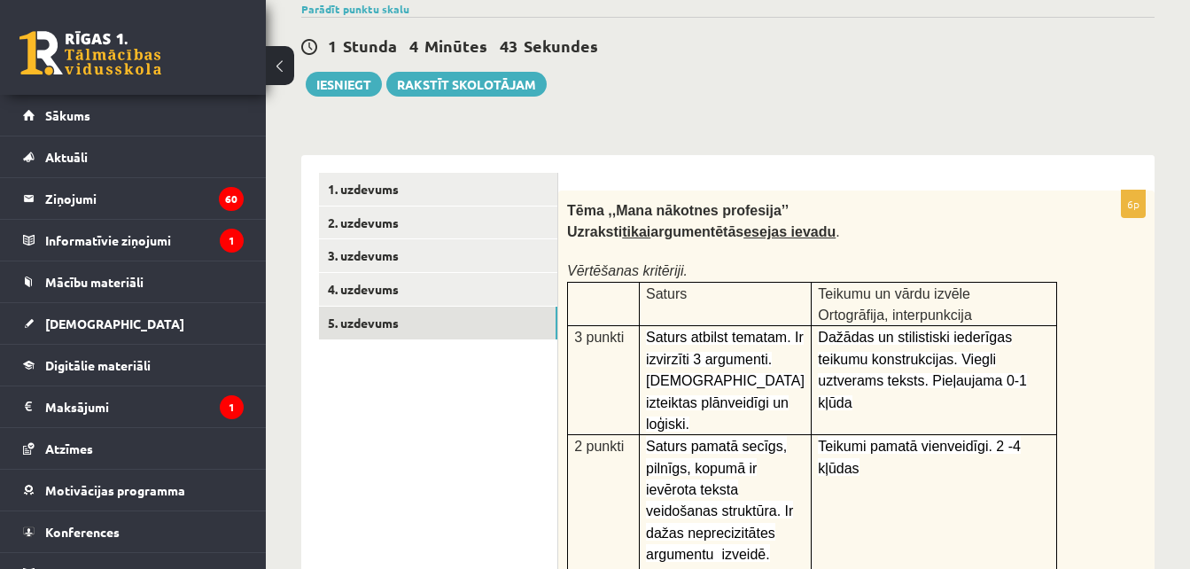
scroll to position [114, 0]
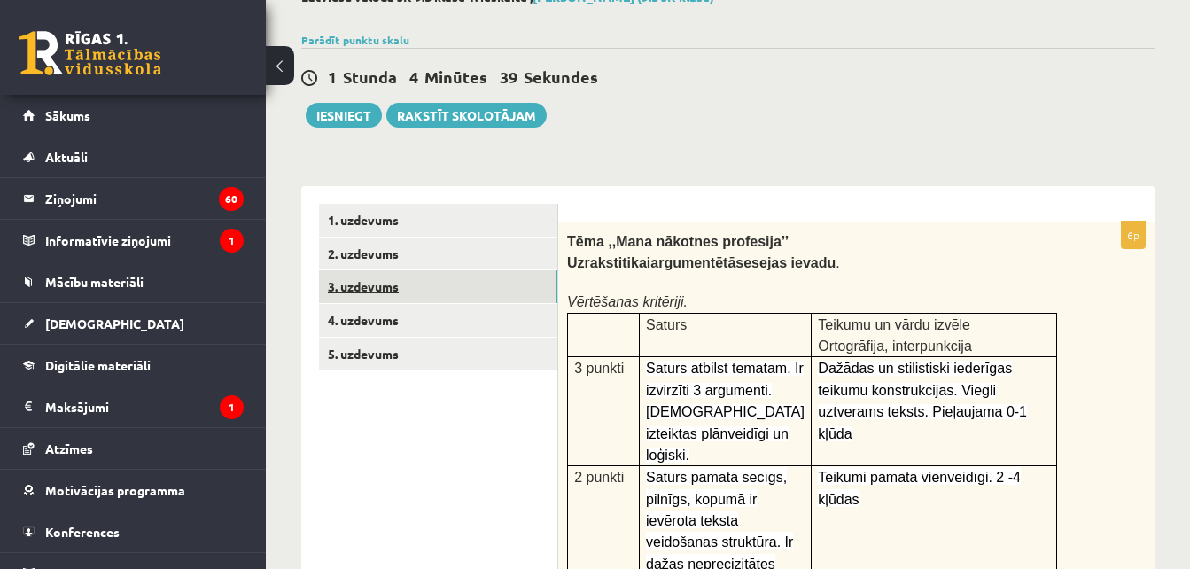
click at [462, 287] on link "3. uzdevums" at bounding box center [438, 286] width 238 height 33
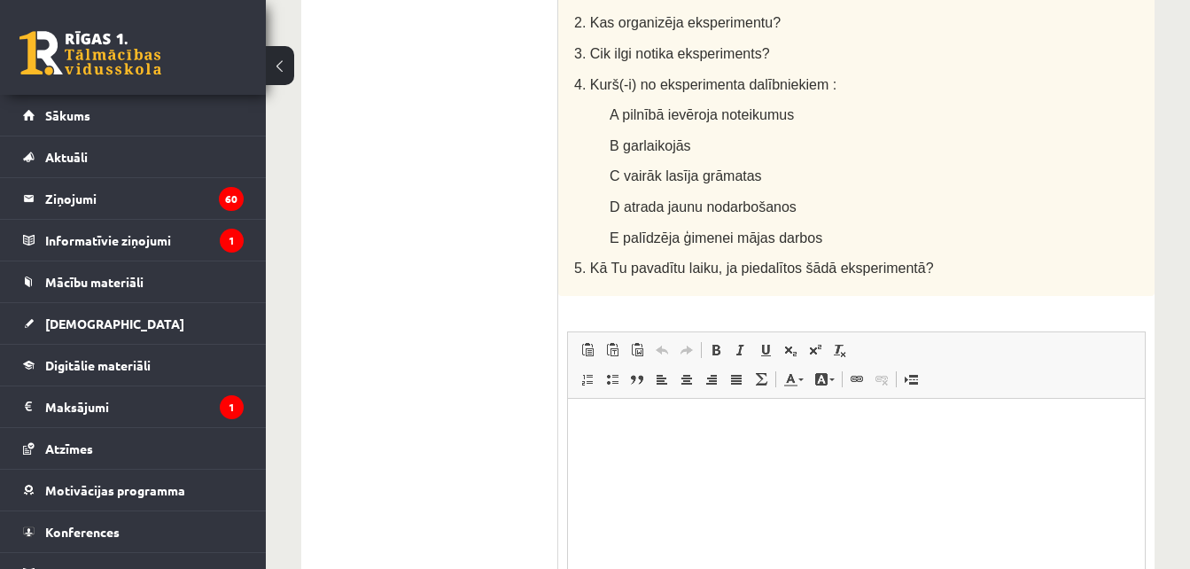
scroll to position [1486, 0]
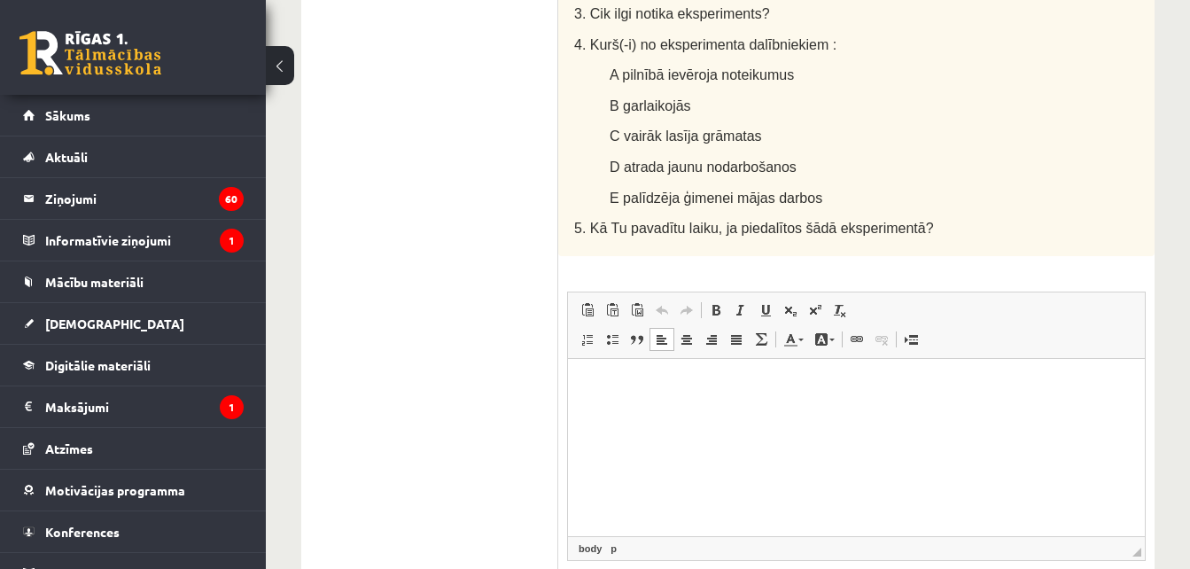
click at [924, 412] on html at bounding box center [856, 385] width 577 height 54
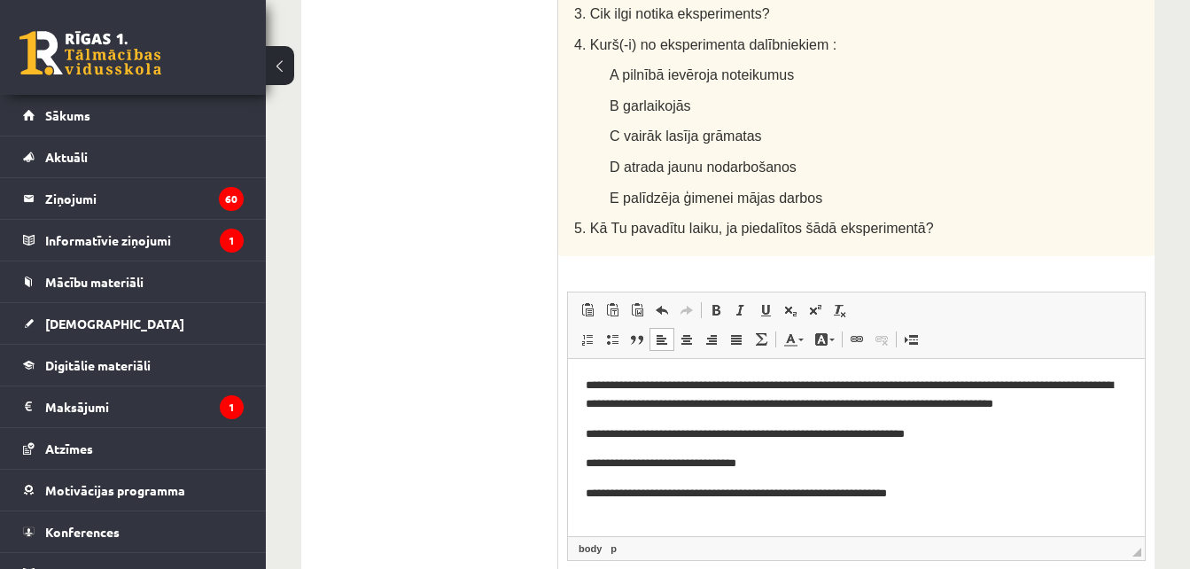
click at [888, 489] on p "**********" at bounding box center [856, 493] width 541 height 19
click at [936, 490] on p "**********" at bounding box center [856, 493] width 541 height 19
click at [663, 303] on span at bounding box center [662, 310] width 14 height 14
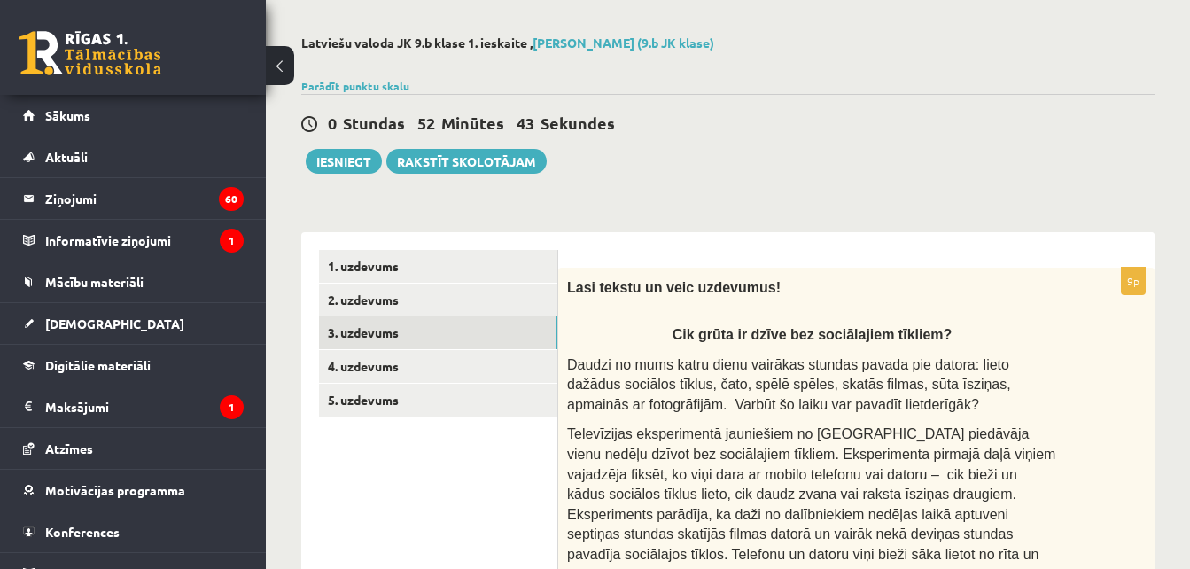
scroll to position [0, 0]
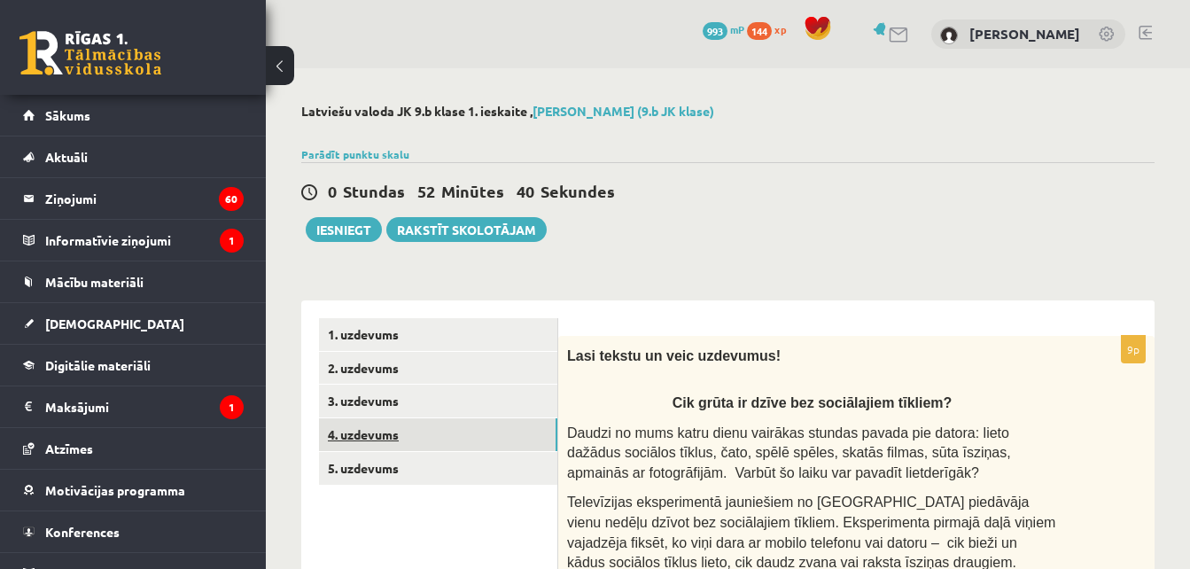
click at [526, 429] on link "4. uzdevums" at bounding box center [438, 434] width 238 height 33
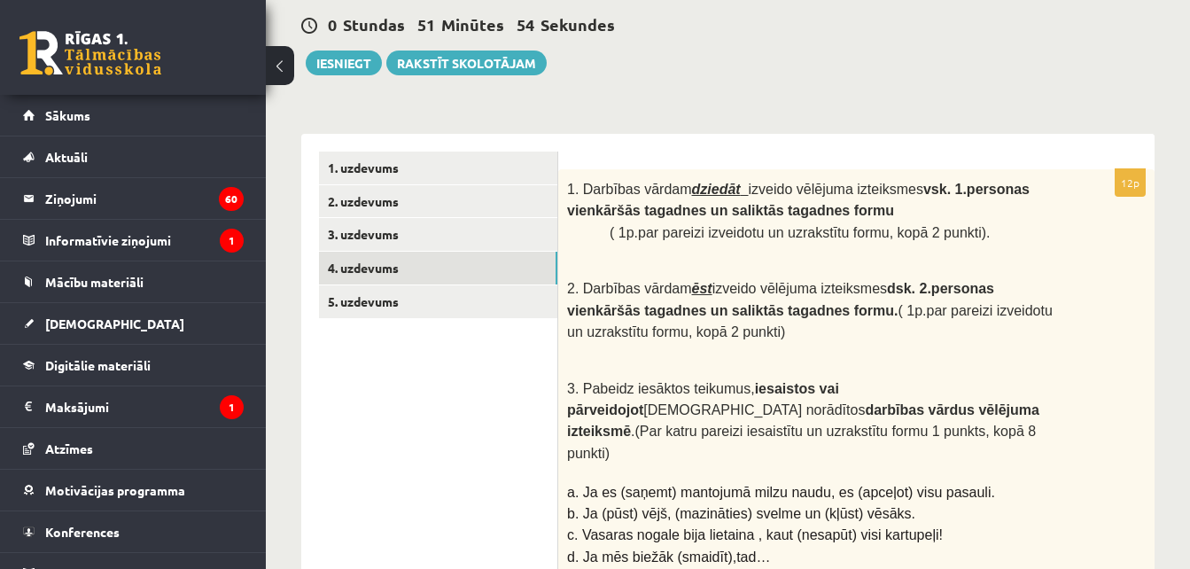
scroll to position [89, 0]
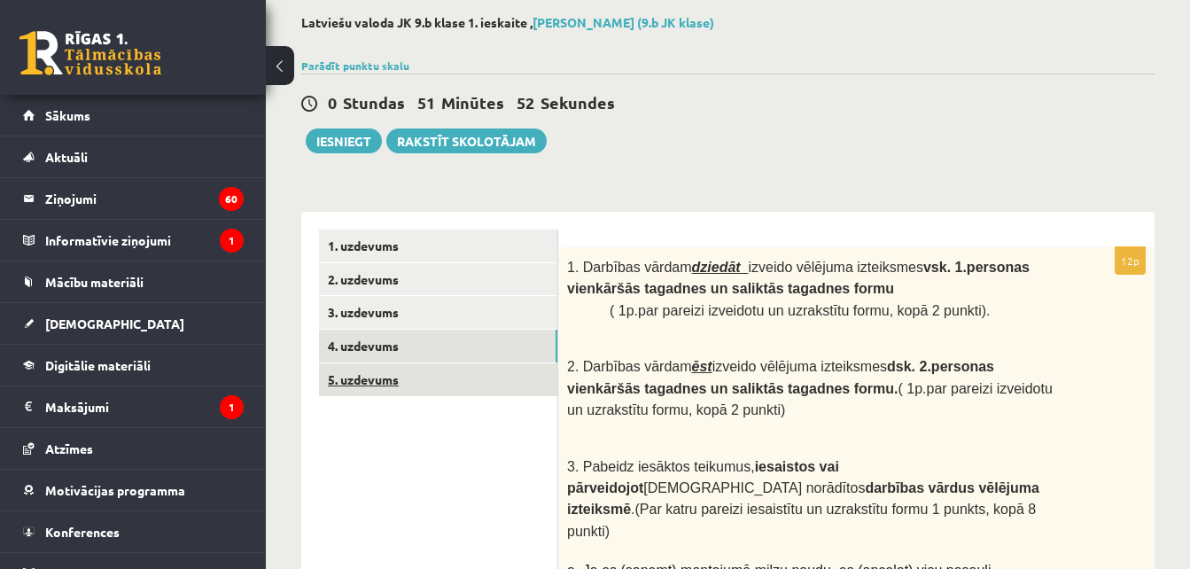
click at [513, 373] on link "5. uzdevums" at bounding box center [438, 379] width 238 height 33
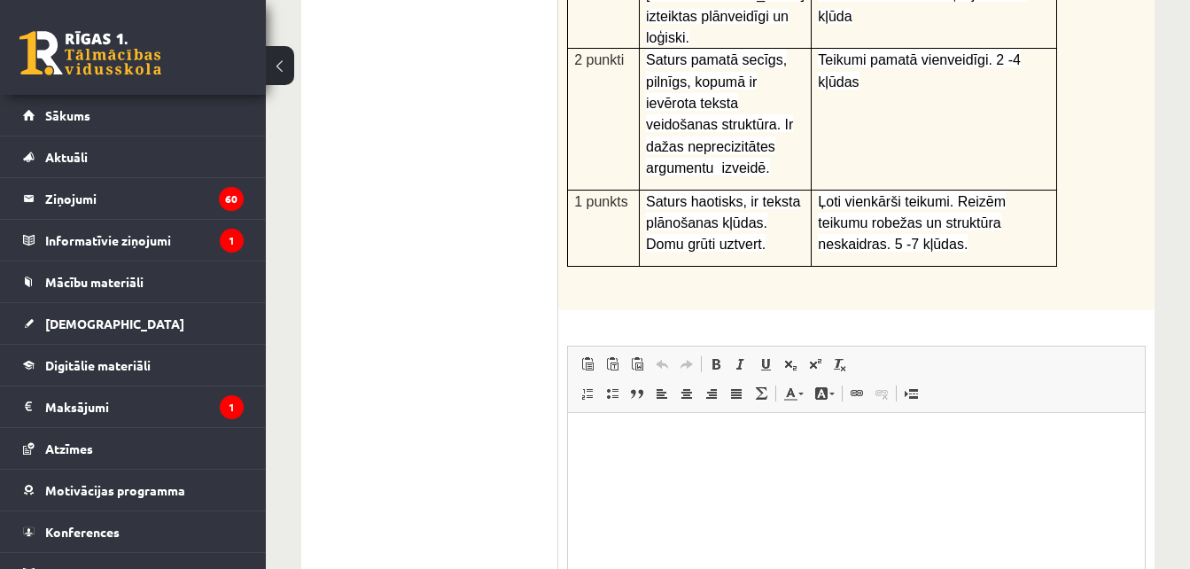
scroll to position [620, 0]
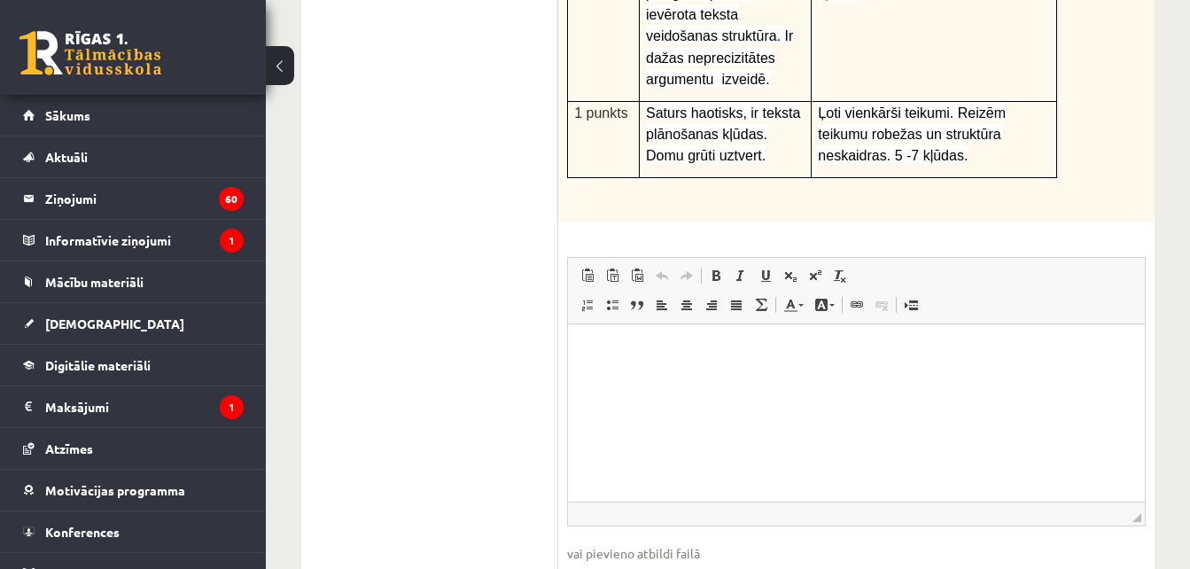
drag, startPoint x: 1291, startPoint y: 676, endPoint x: 723, endPoint y: 368, distance: 646.2
click at [723, 368] on html at bounding box center [856, 351] width 577 height 54
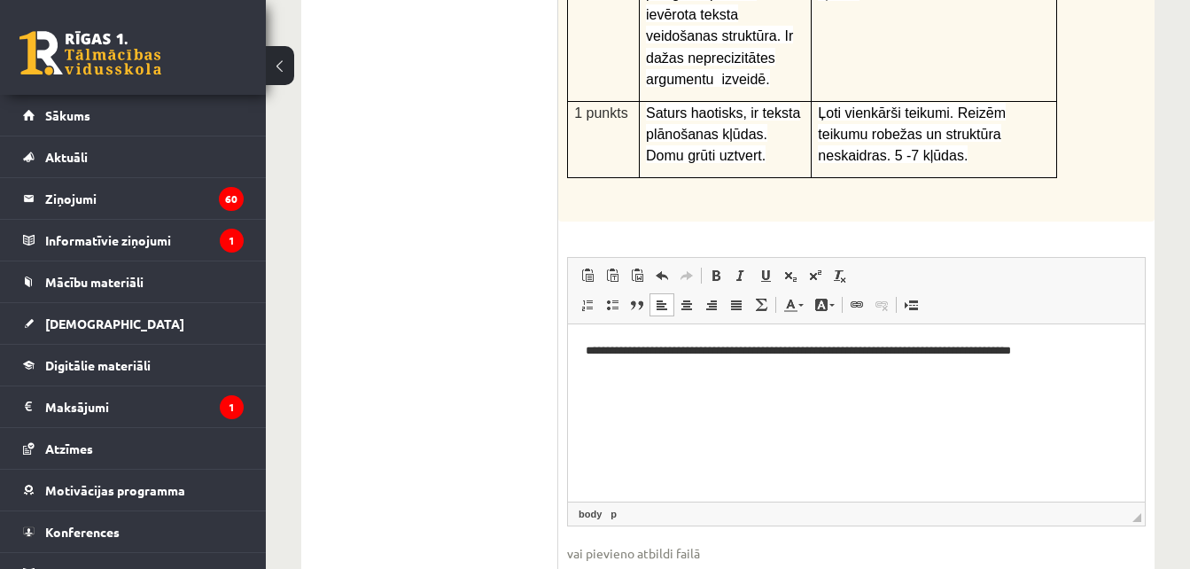
click at [1055, 354] on p "**********" at bounding box center [856, 351] width 541 height 19
click at [1062, 349] on p "**********" at bounding box center [856, 351] width 541 height 19
click at [1108, 348] on p "**********" at bounding box center [856, 351] width 541 height 19
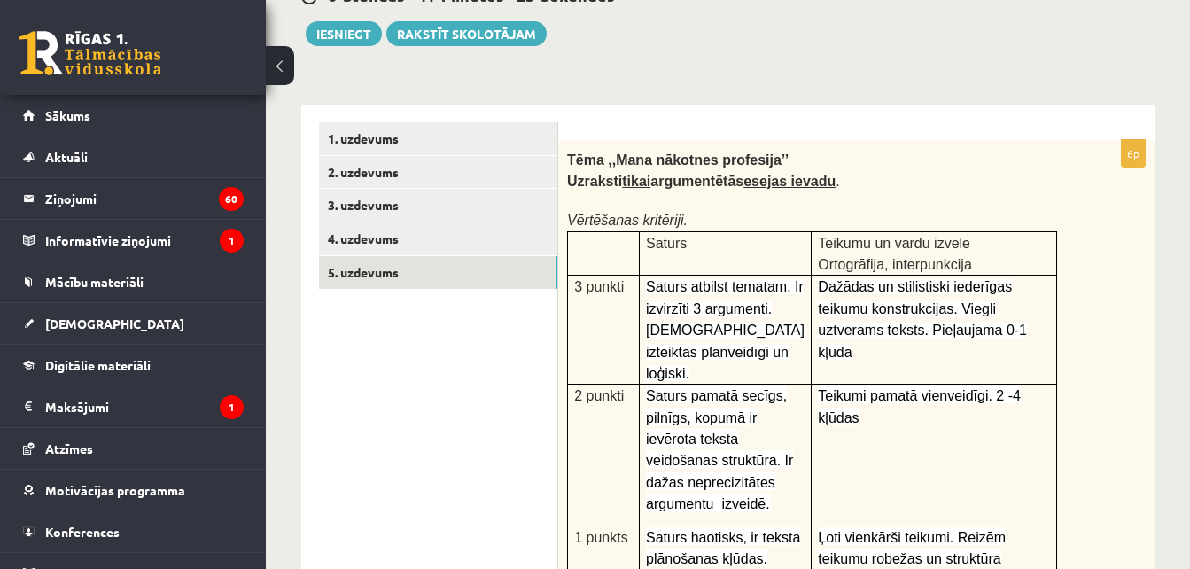
scroll to position [177, 0]
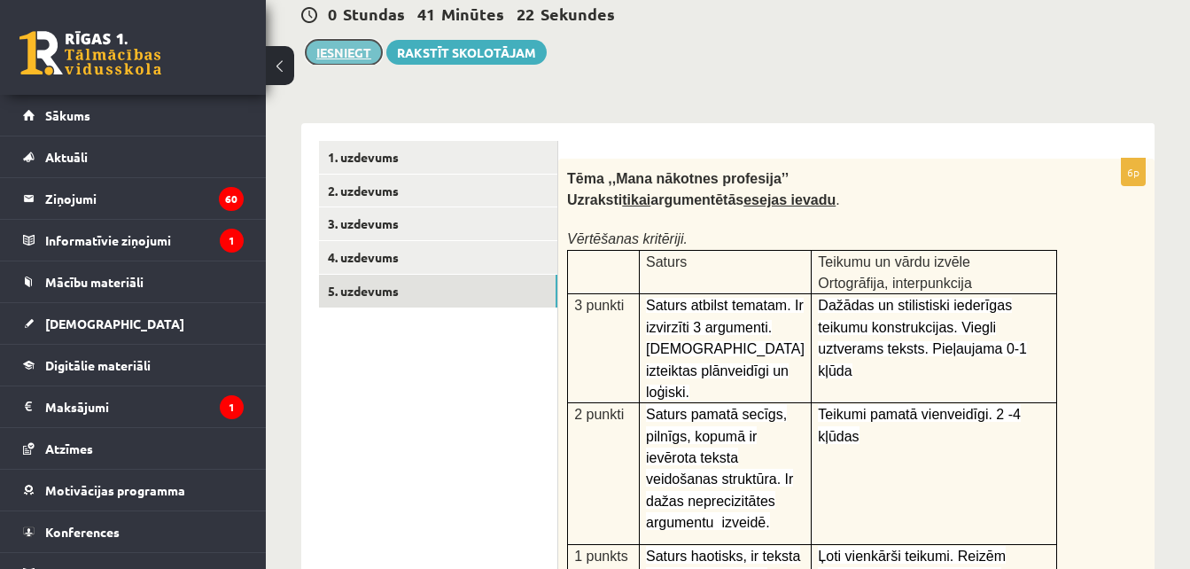
click at [342, 49] on button "Iesniegt" at bounding box center [344, 52] width 76 height 25
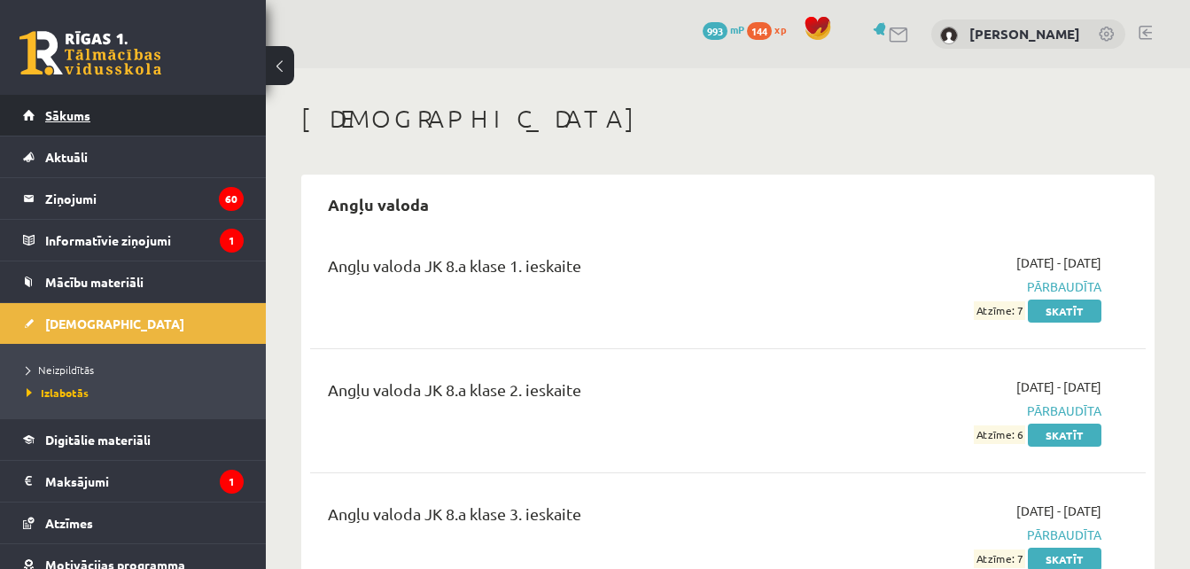
click at [149, 113] on link "Sākums" at bounding box center [133, 115] width 221 height 41
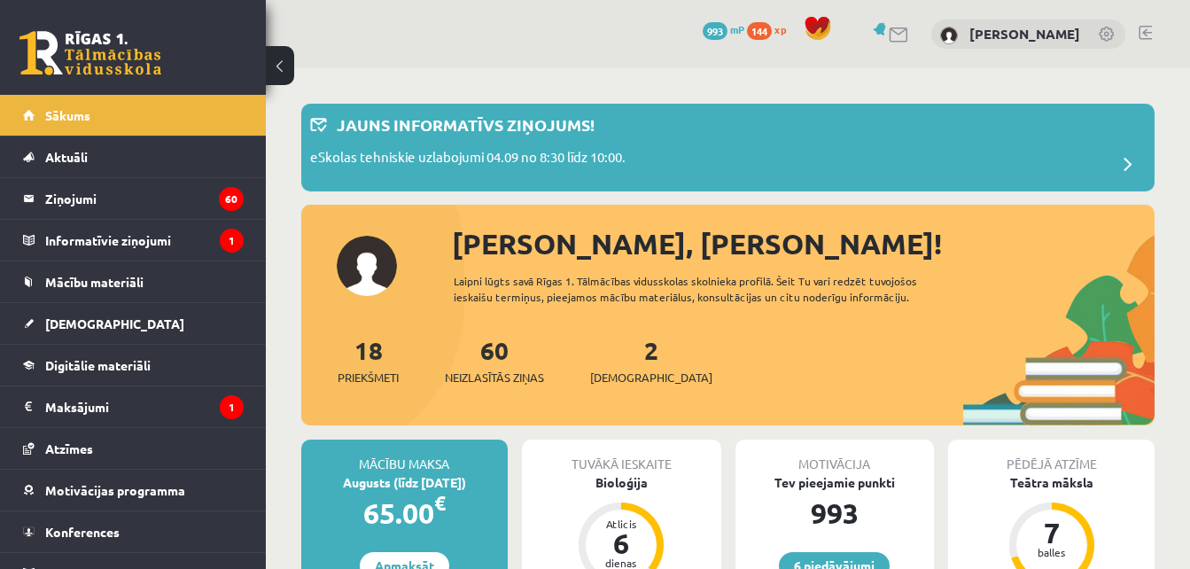
click at [611, 472] on div "Tuvākā ieskaite" at bounding box center [621, 456] width 199 height 34
click at [619, 488] on div "Bioloģija" at bounding box center [621, 482] width 199 height 19
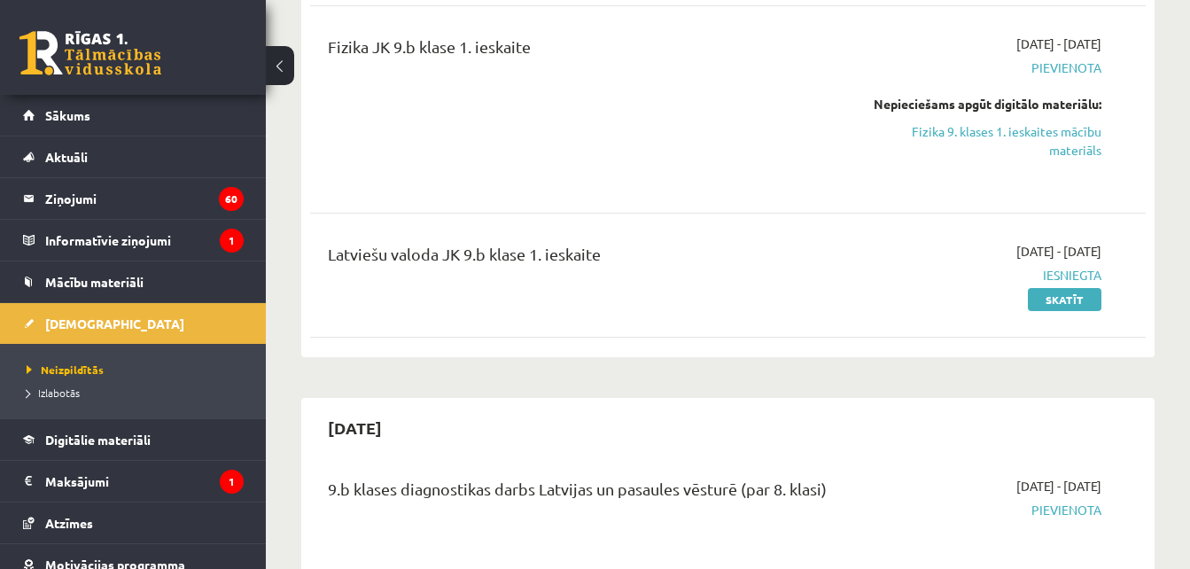
scroll to position [797, 0]
